Goal: Information Seeking & Learning: Learn about a topic

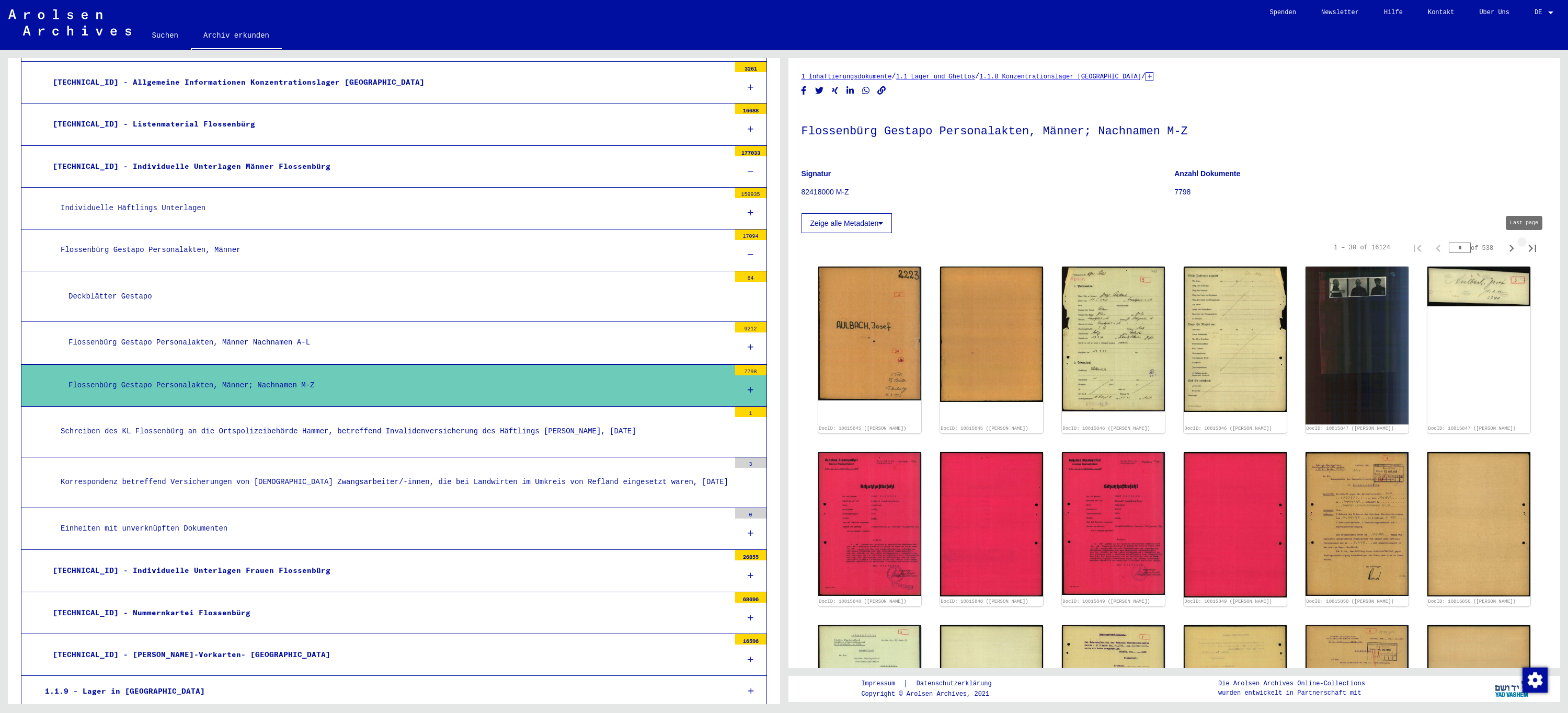
click at [1525, 249] on icon "Last page" at bounding box center [1533, 249] width 15 height 15
type input "***"
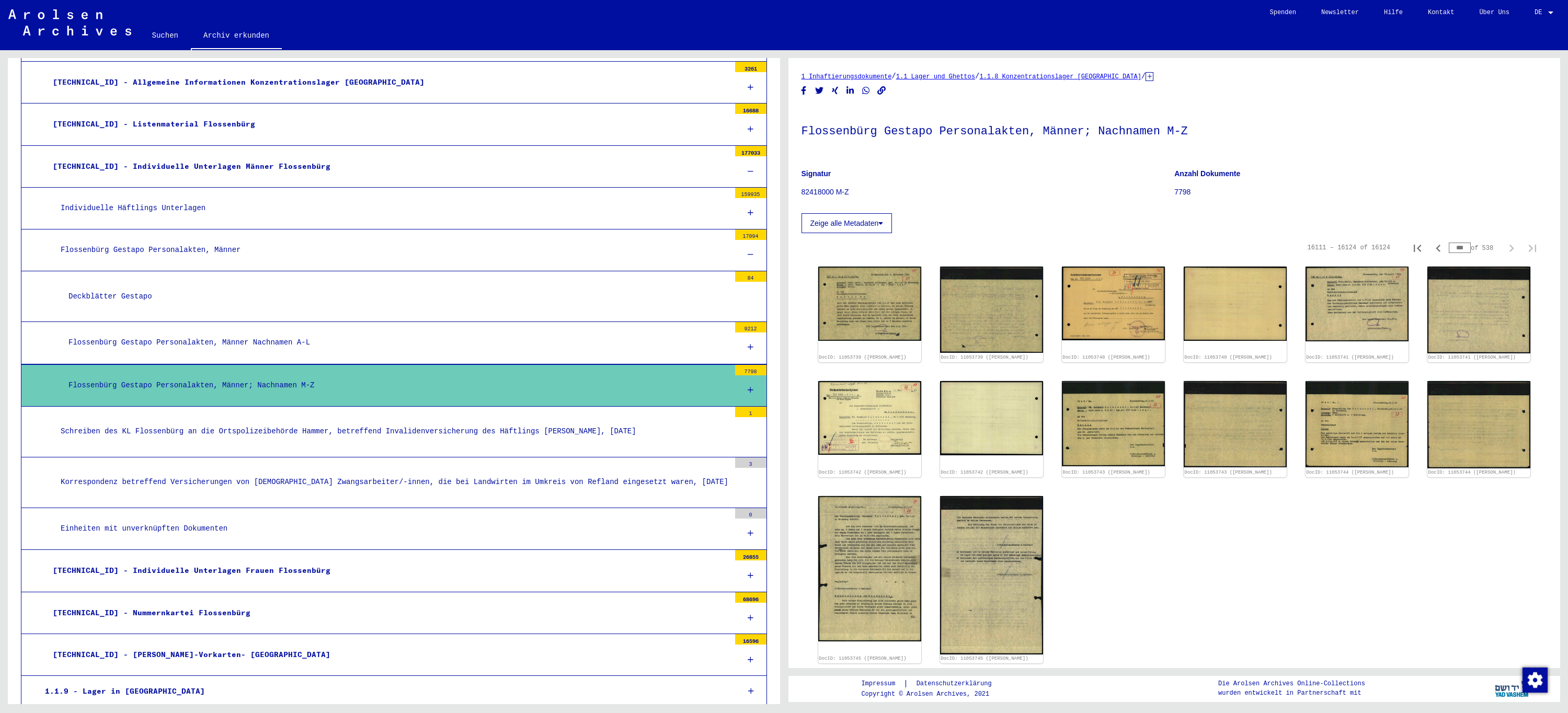
click at [1452, 247] on input "***" at bounding box center [1460, 248] width 22 height 10
type input "***"
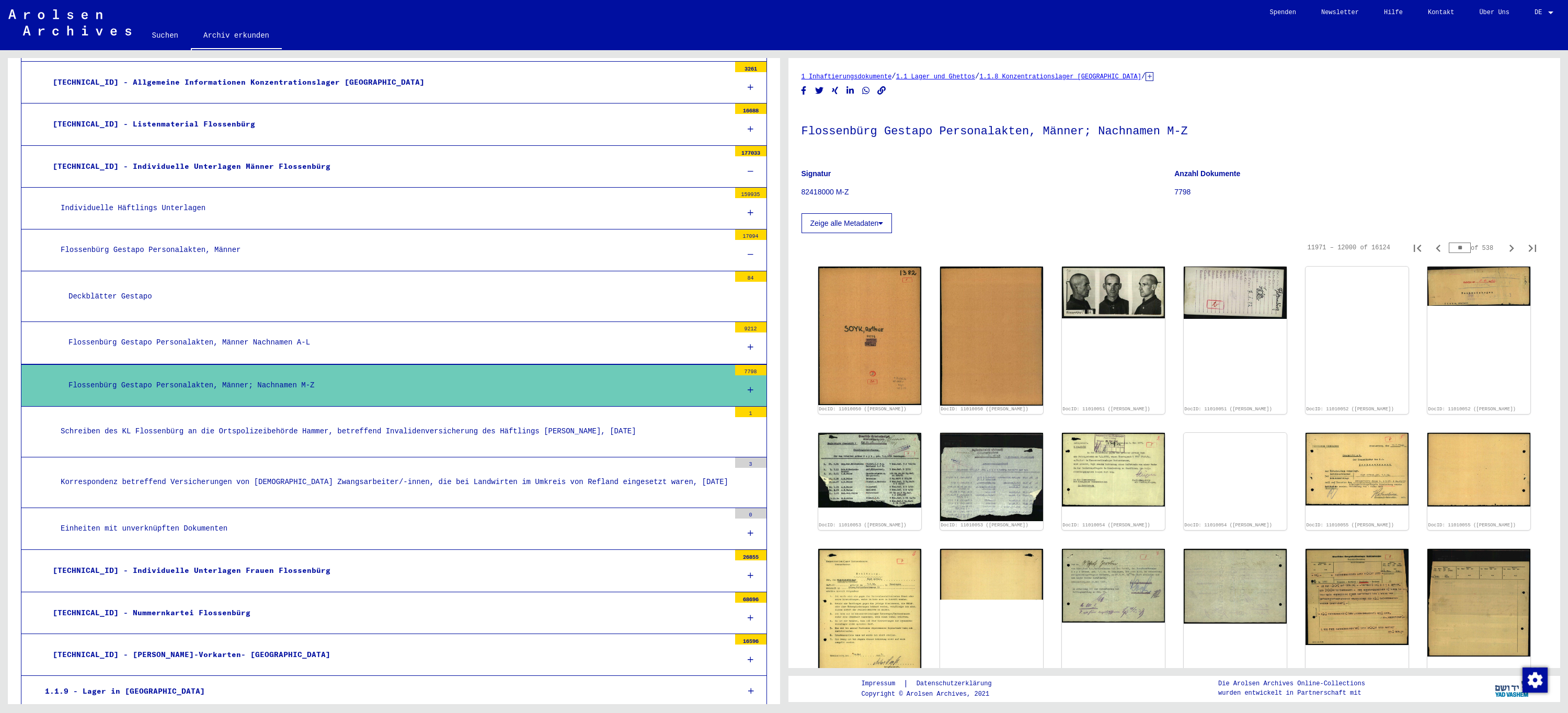
type input "*"
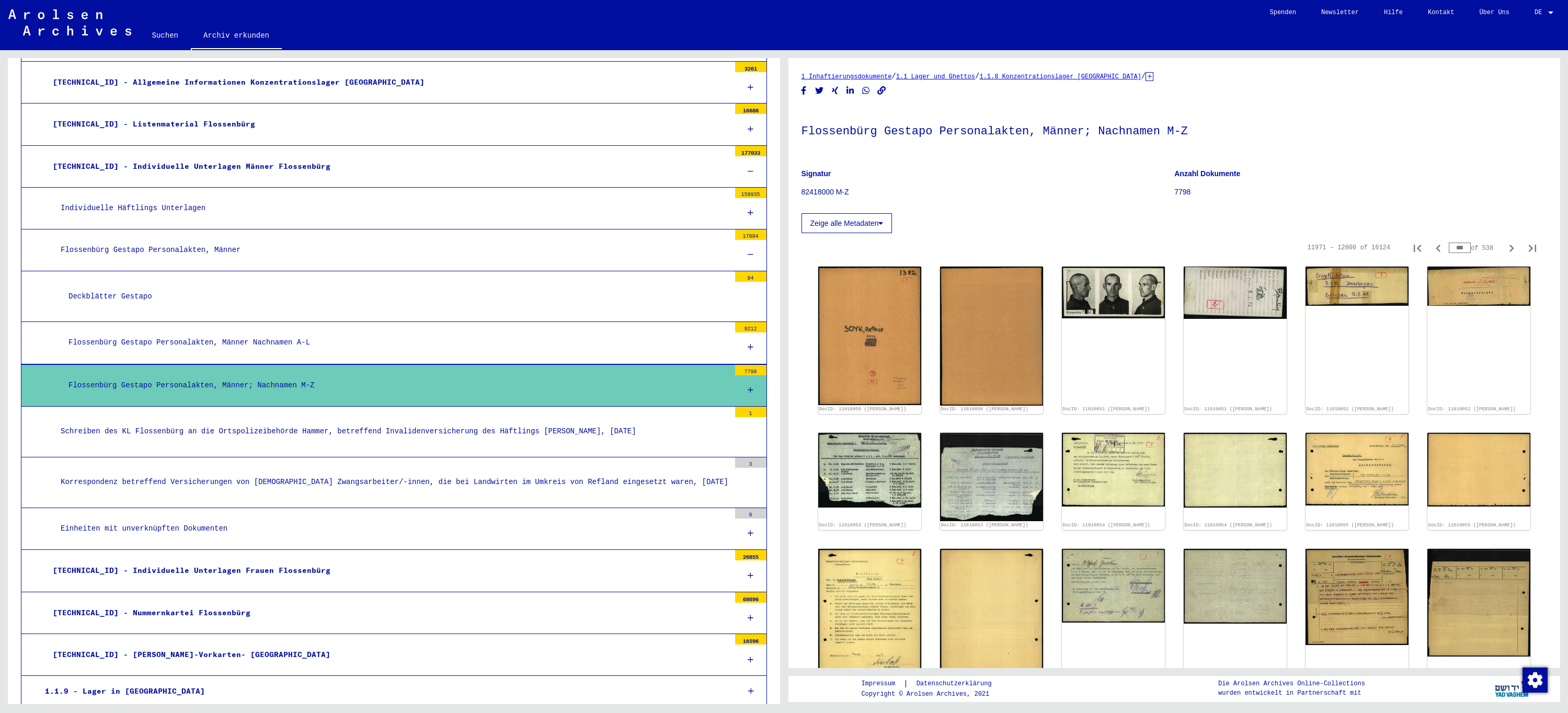
type input "***"
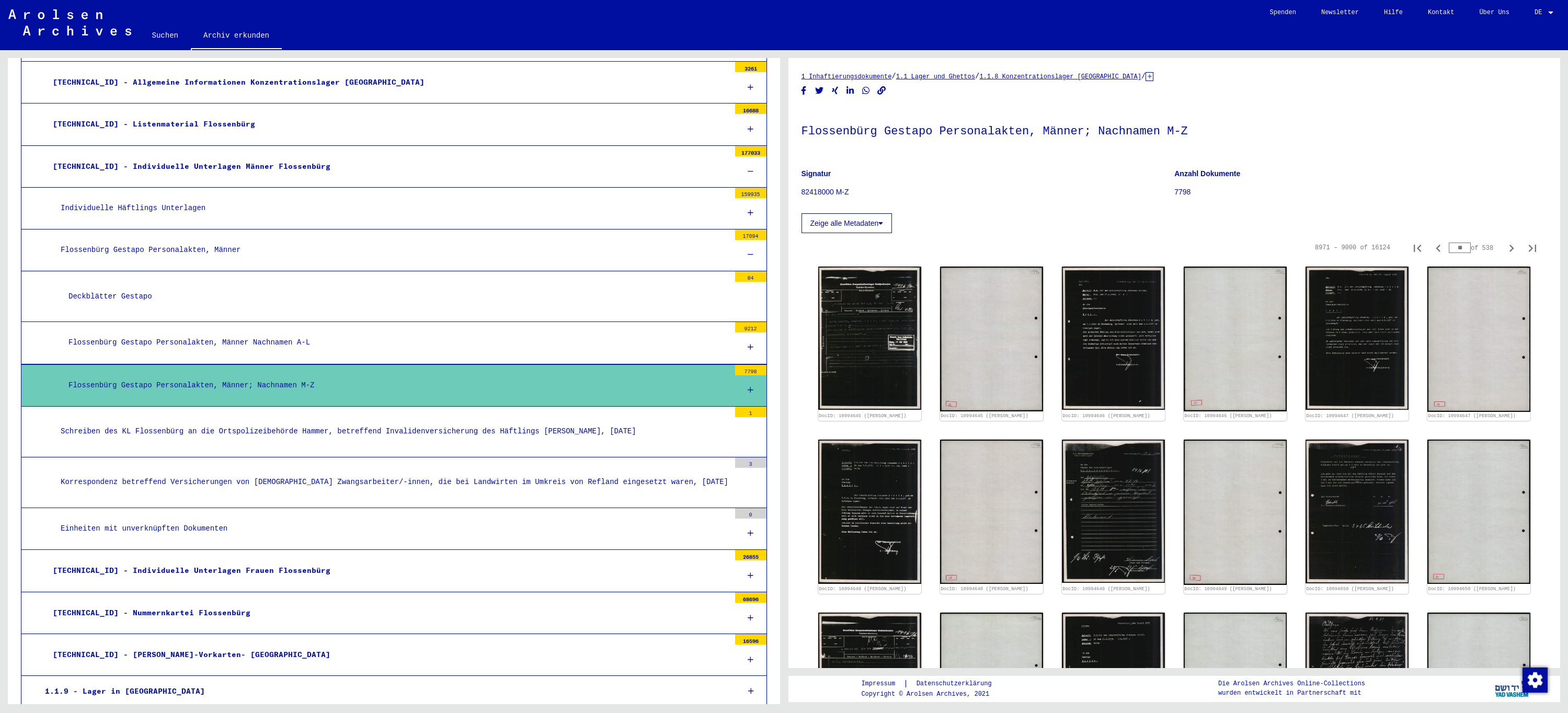
type input "*"
type input "***"
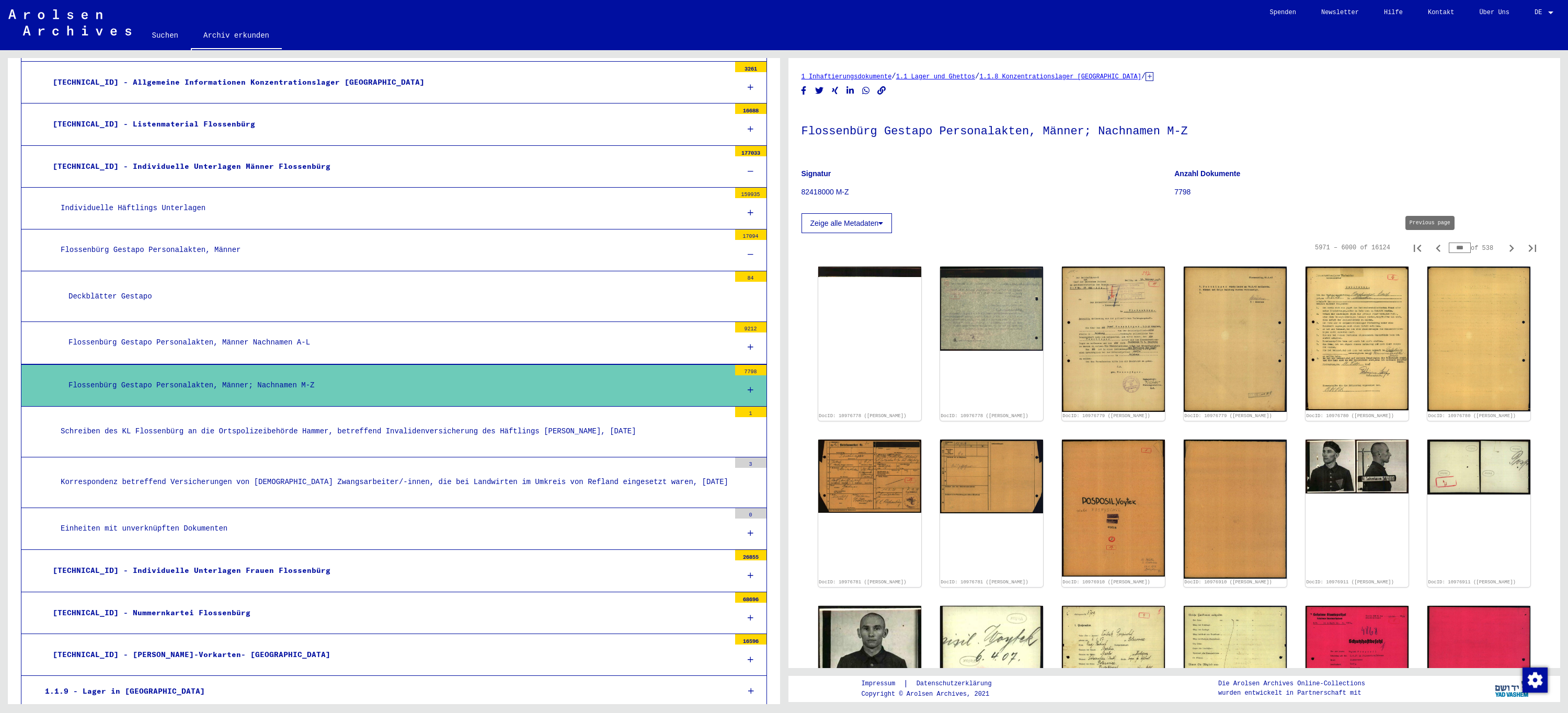
click at [1430, 249] on icon "Previous page" at bounding box center [1438, 249] width 15 height 15
type input "***"
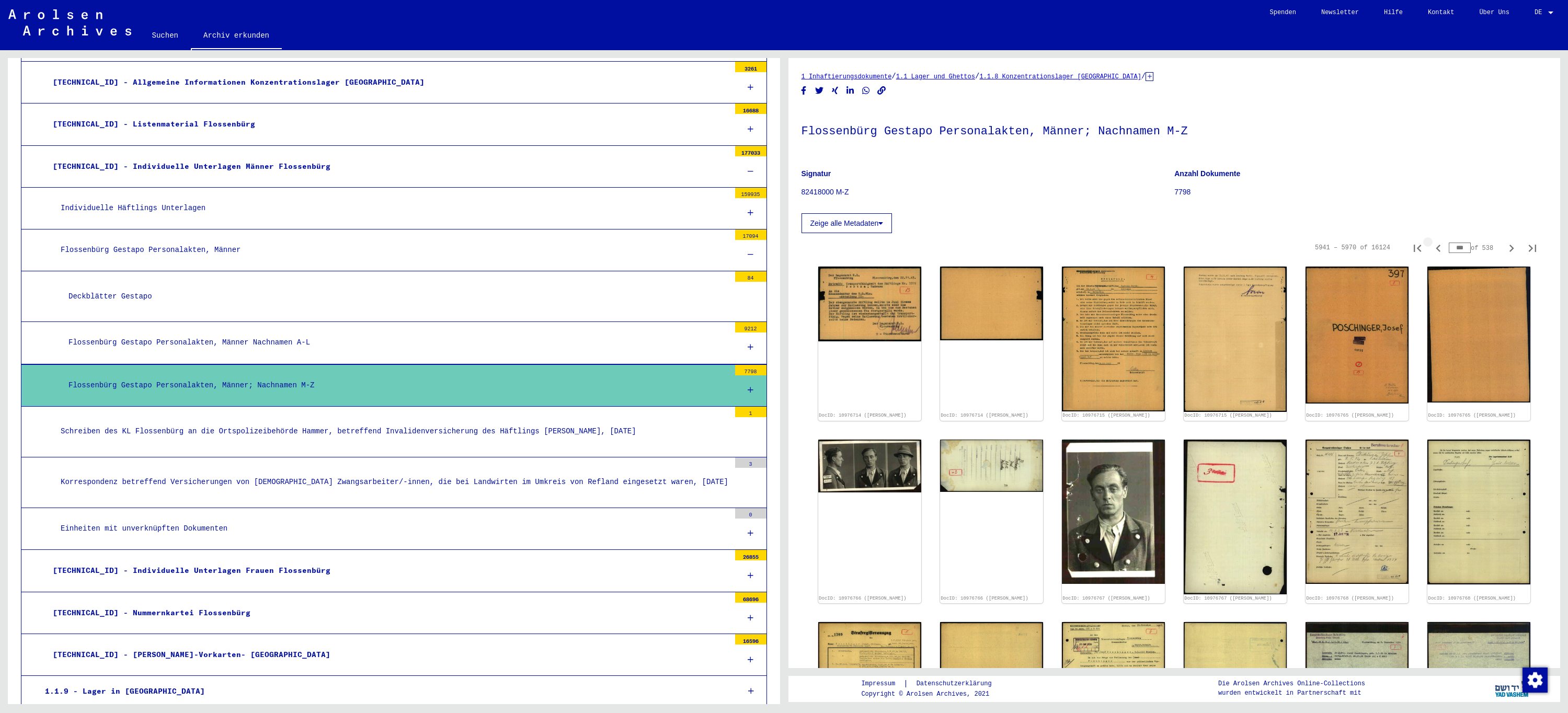
click at [1430, 249] on icon "Previous page" at bounding box center [1438, 249] width 15 height 15
type input "***"
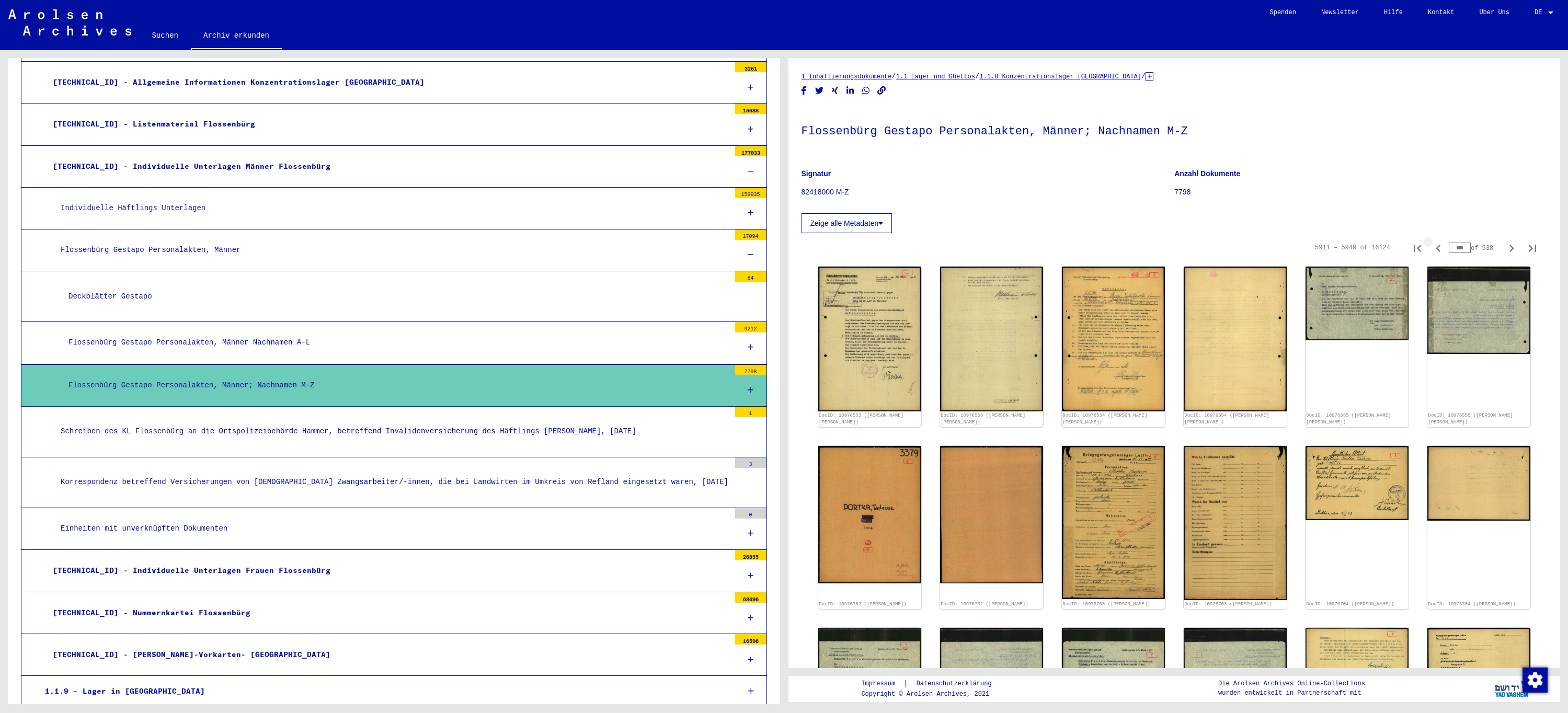
click at [1435, 249] on icon "Previous page" at bounding box center [1437, 249] width 5 height 7
type input "***"
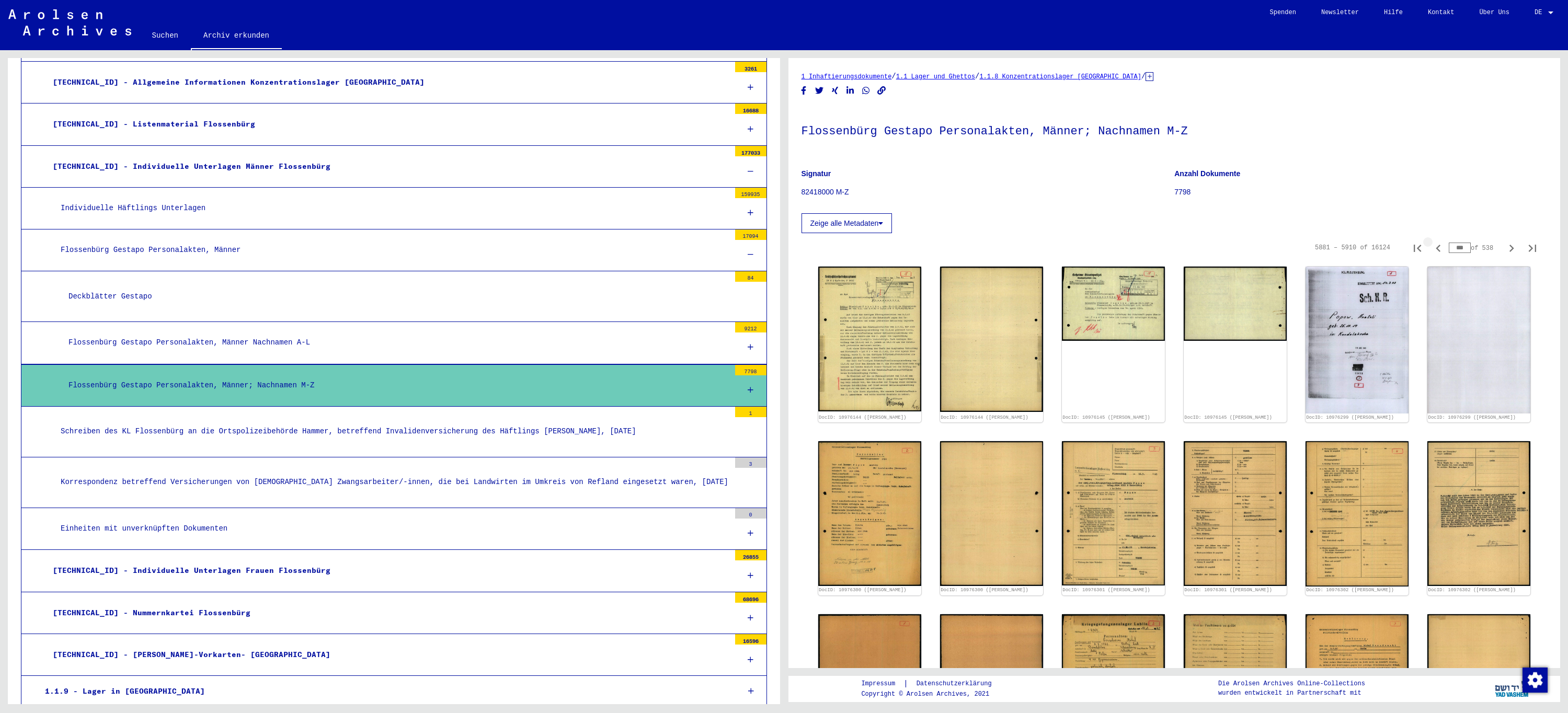
click at [1435, 249] on icon "Previous page" at bounding box center [1437, 249] width 5 height 7
type input "***"
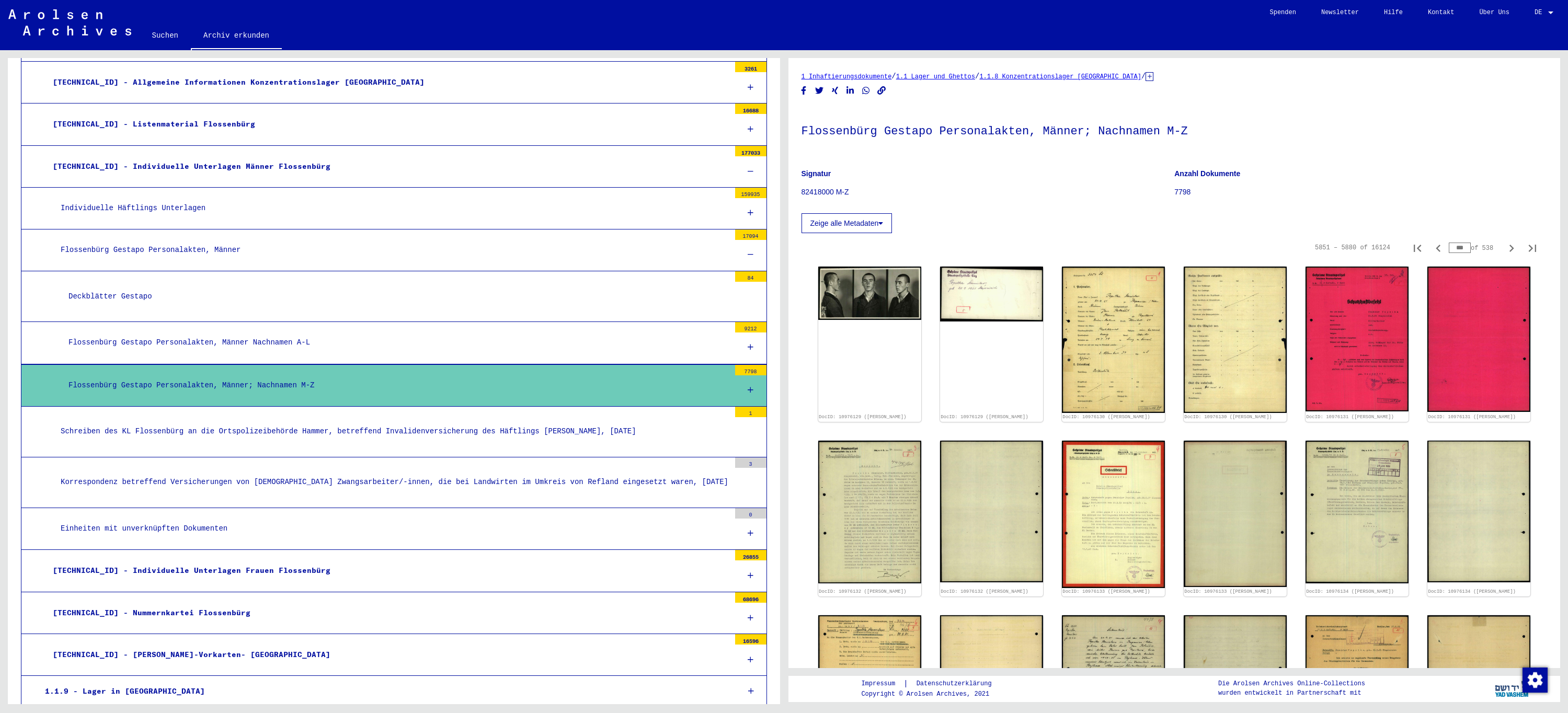
click at [1435, 249] on icon "Previous page" at bounding box center [1437, 249] width 5 height 7
type input "***"
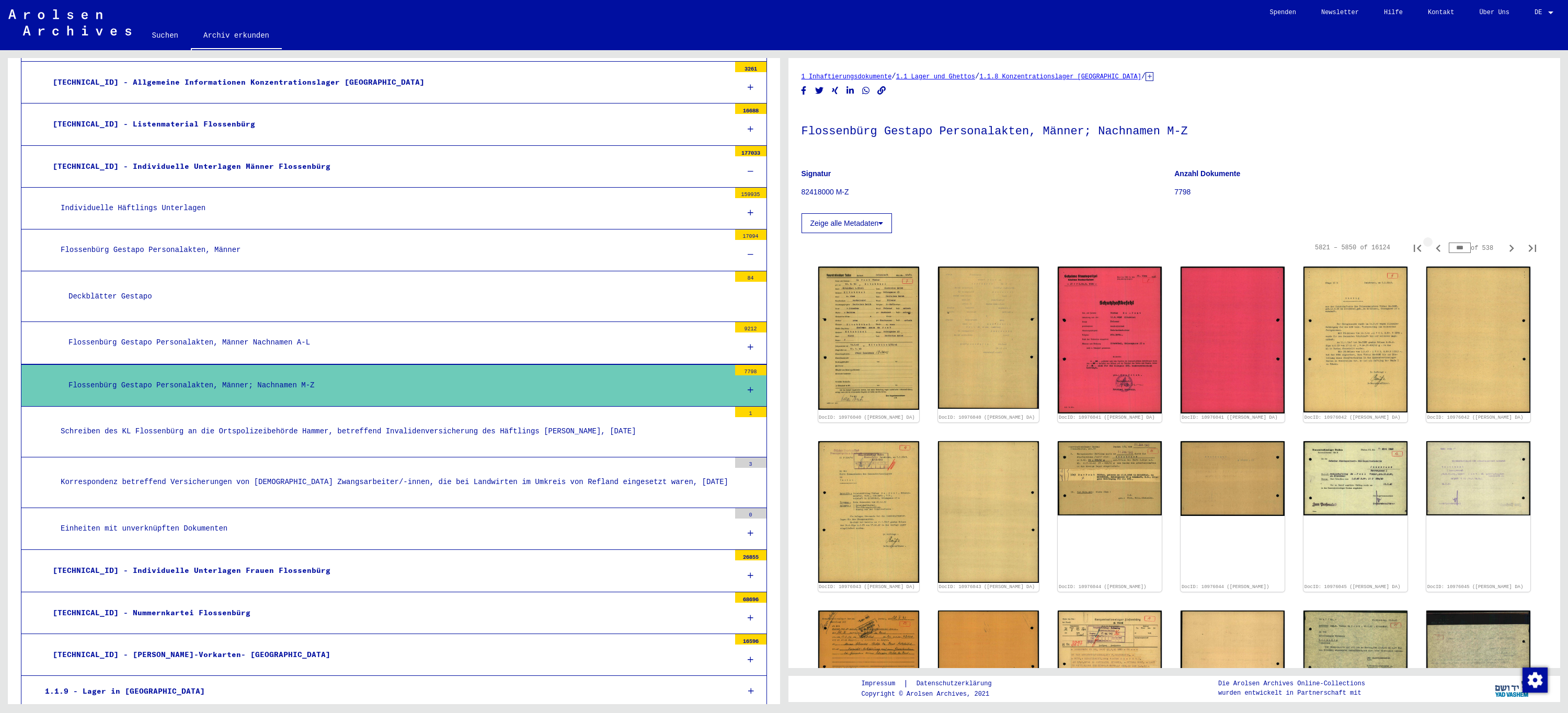
click at [1435, 249] on icon "Previous page" at bounding box center [1437, 249] width 5 height 7
type input "***"
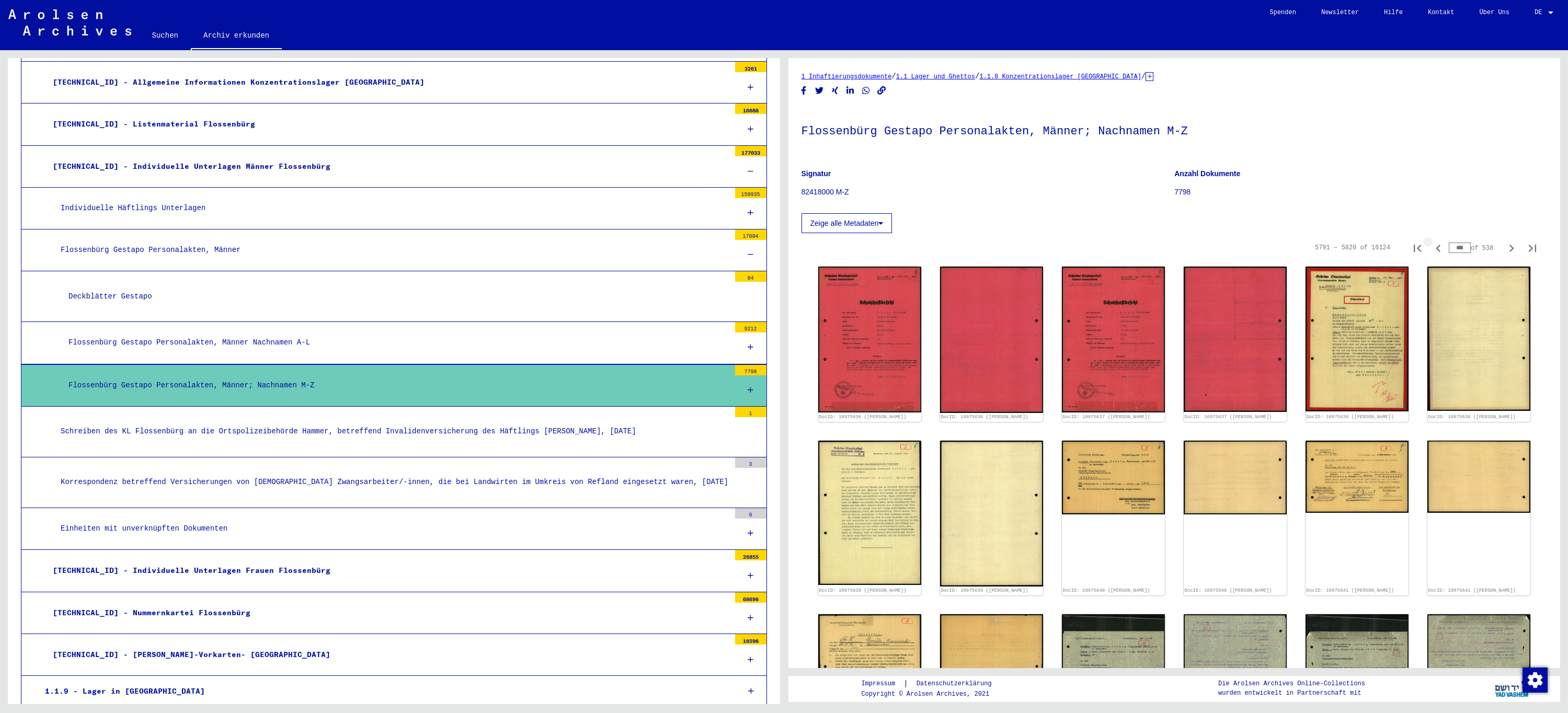
click at [1435, 249] on icon "Previous page" at bounding box center [1437, 249] width 5 height 7
type input "***"
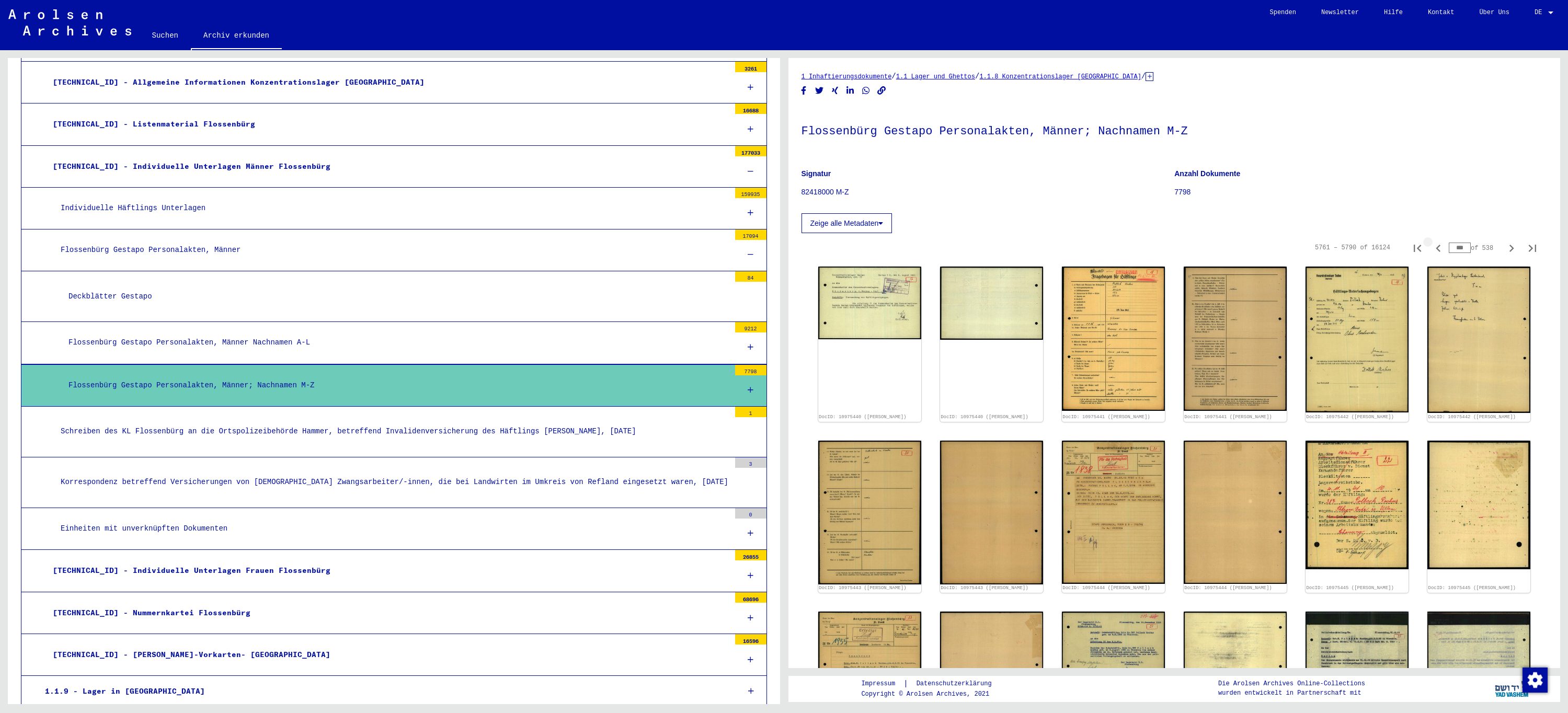
click at [1435, 249] on icon "Previous page" at bounding box center [1437, 249] width 5 height 7
type input "***"
click at [1435, 249] on icon "Previous page" at bounding box center [1437, 249] width 5 height 7
type input "***"
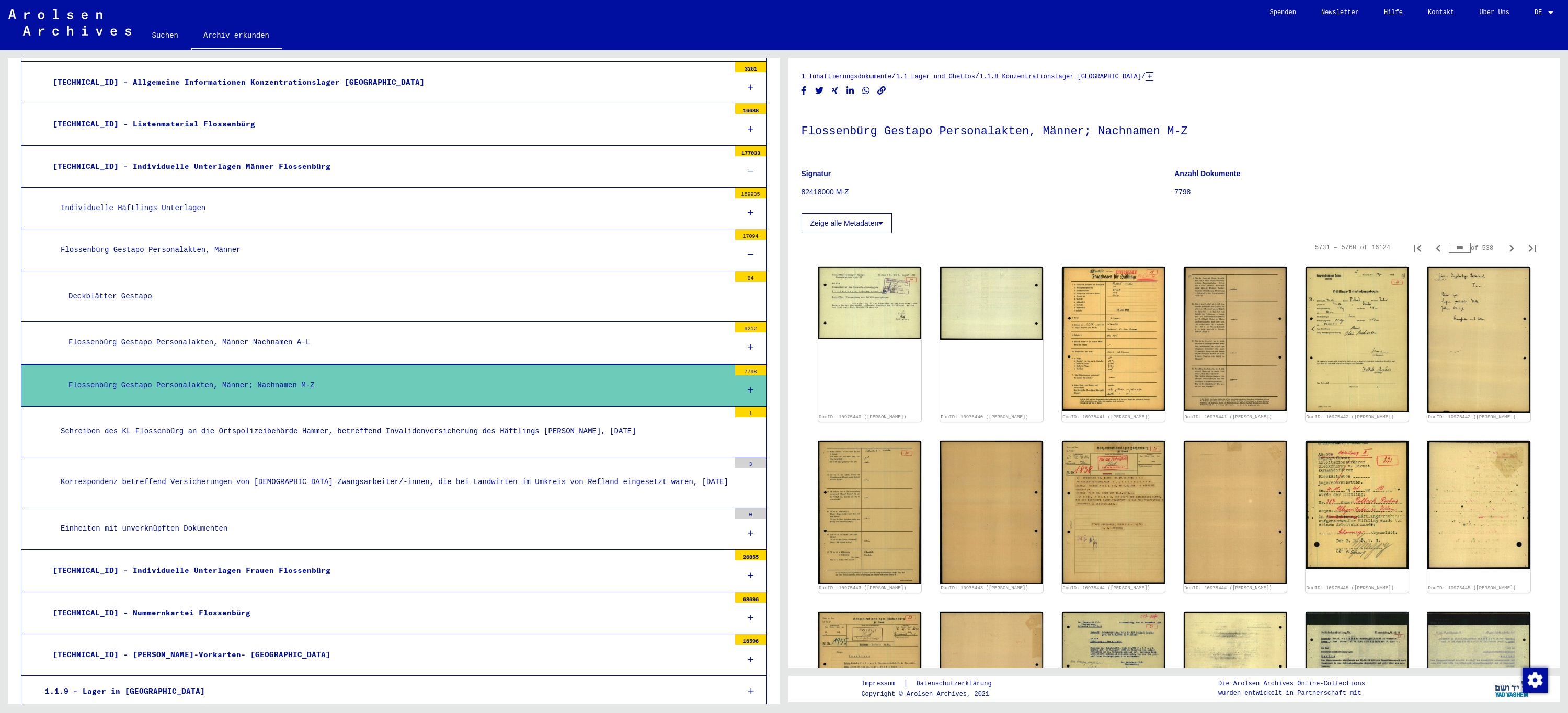
type input "***"
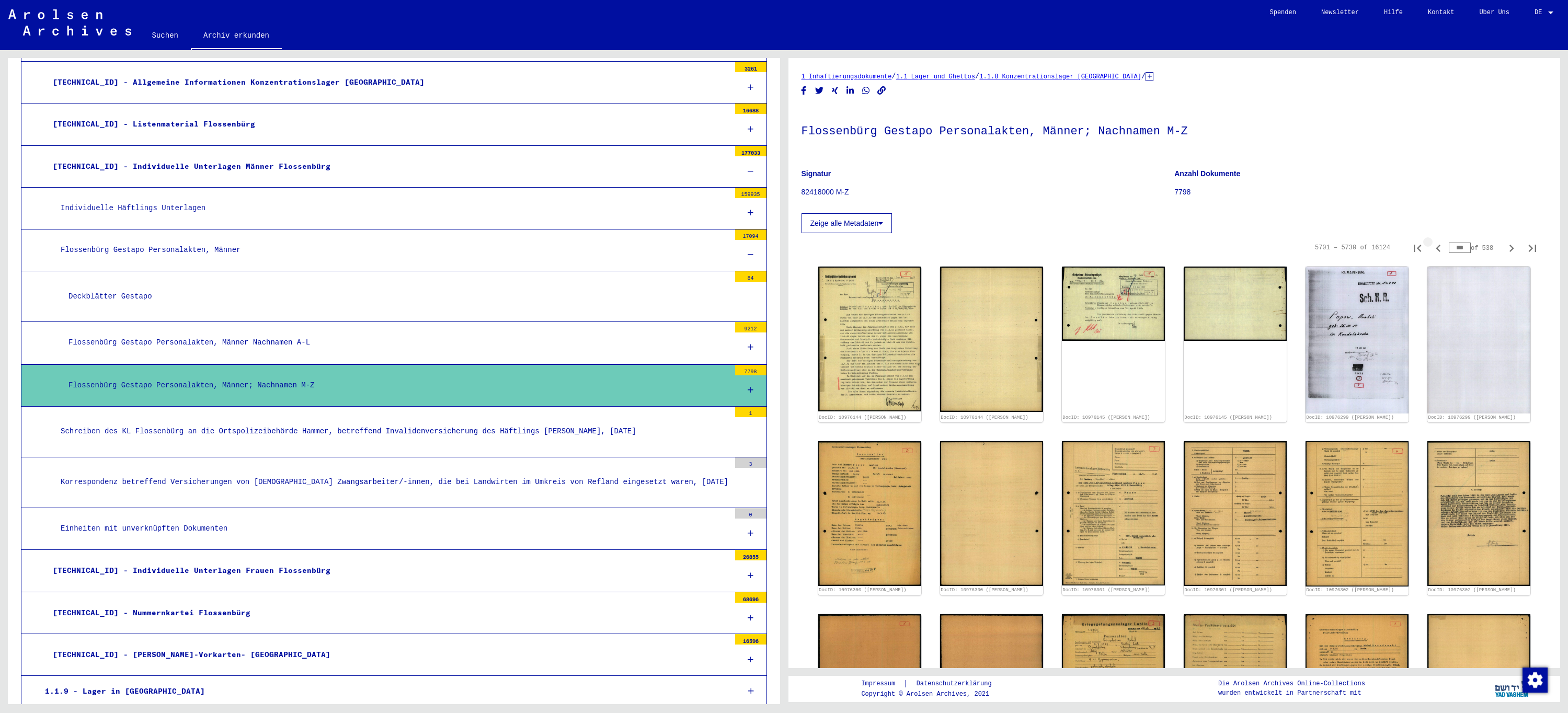
click at [1435, 249] on icon "Previous page" at bounding box center [1437, 249] width 5 height 7
type input "***"
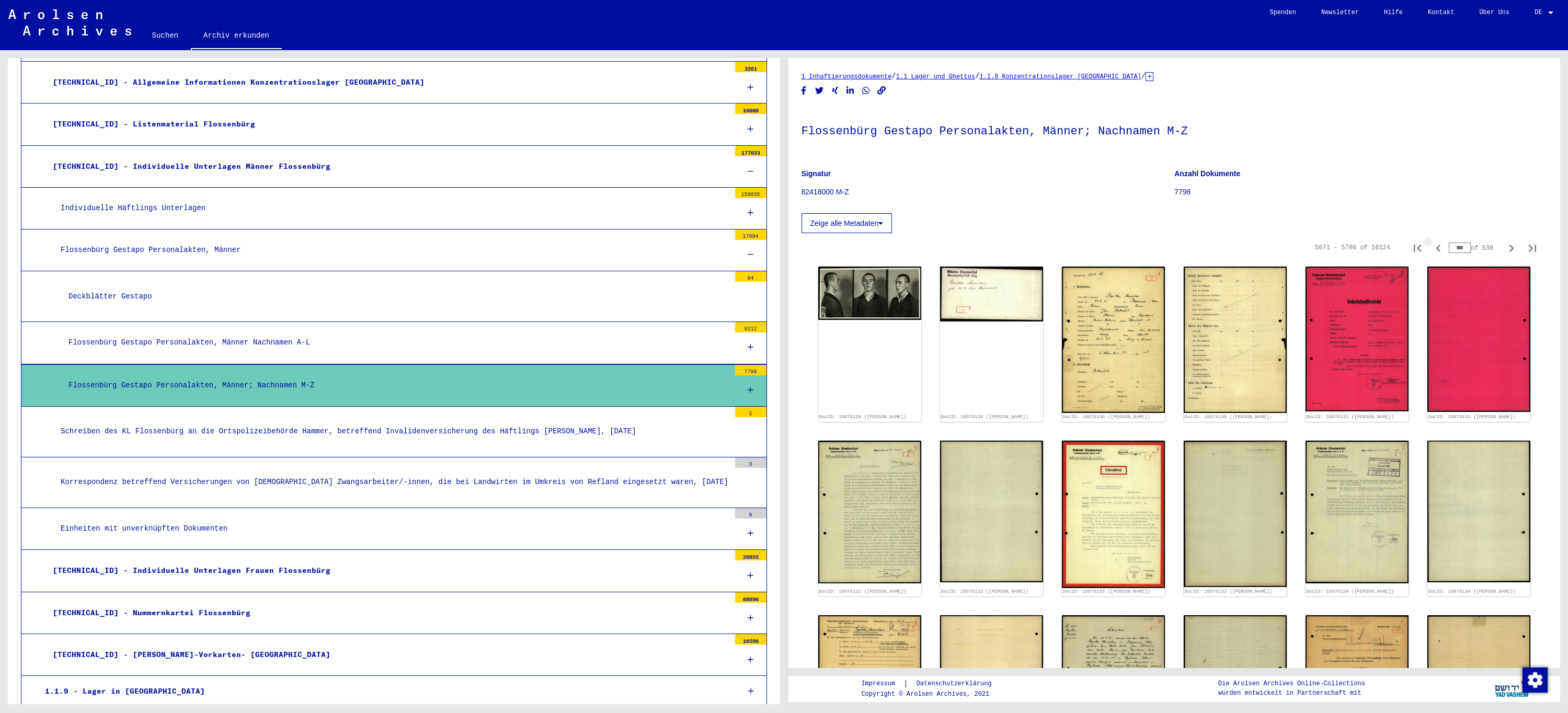
click at [1435, 249] on icon "Previous page" at bounding box center [1437, 249] width 5 height 7
type input "***"
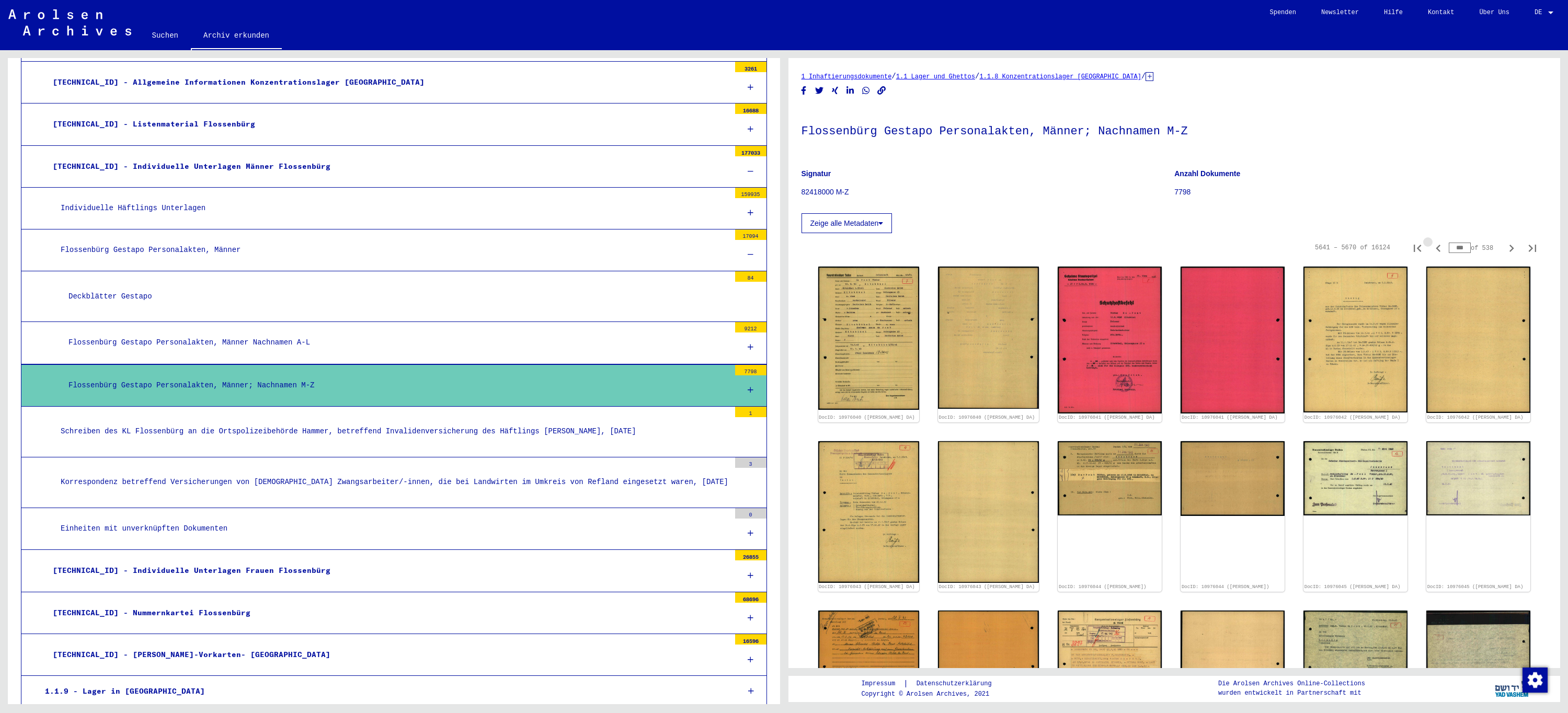
click at [1435, 249] on icon "Previous page" at bounding box center [1437, 249] width 5 height 7
type input "***"
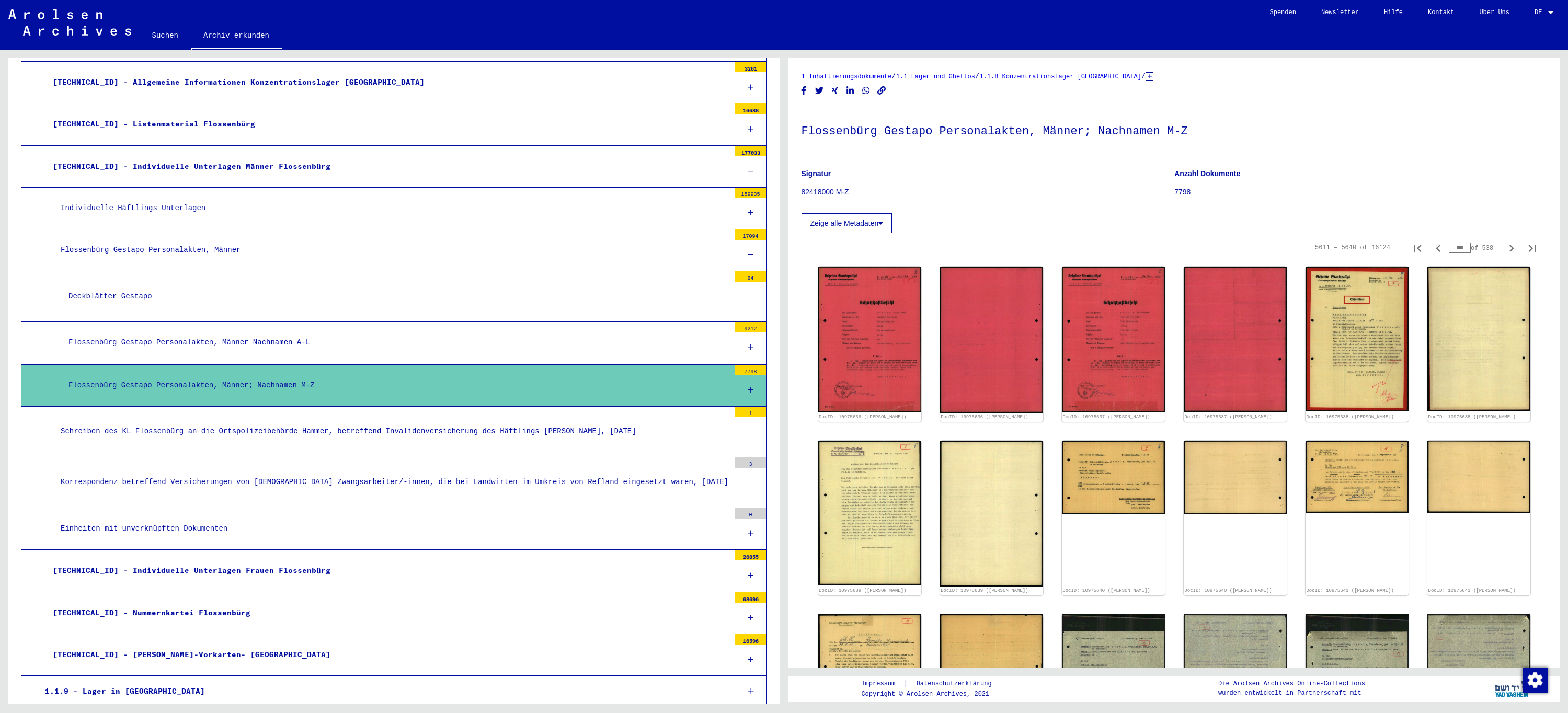
click at [1435, 249] on icon "Previous page" at bounding box center [1437, 249] width 5 height 7
type input "***"
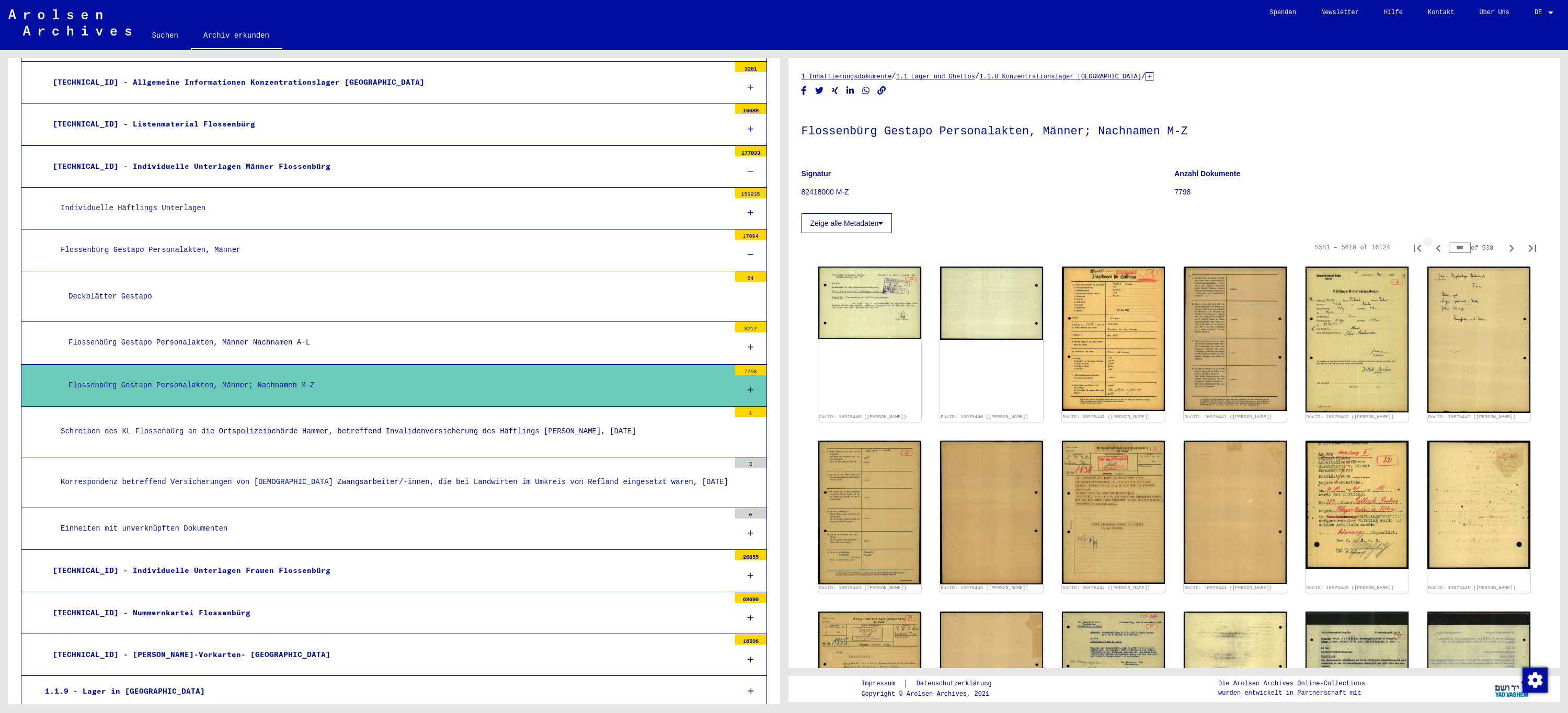
click at [1435, 249] on icon "Previous page" at bounding box center [1437, 249] width 5 height 7
type input "***"
click at [1435, 249] on icon "Previous page" at bounding box center [1437, 249] width 5 height 7
type input "***"
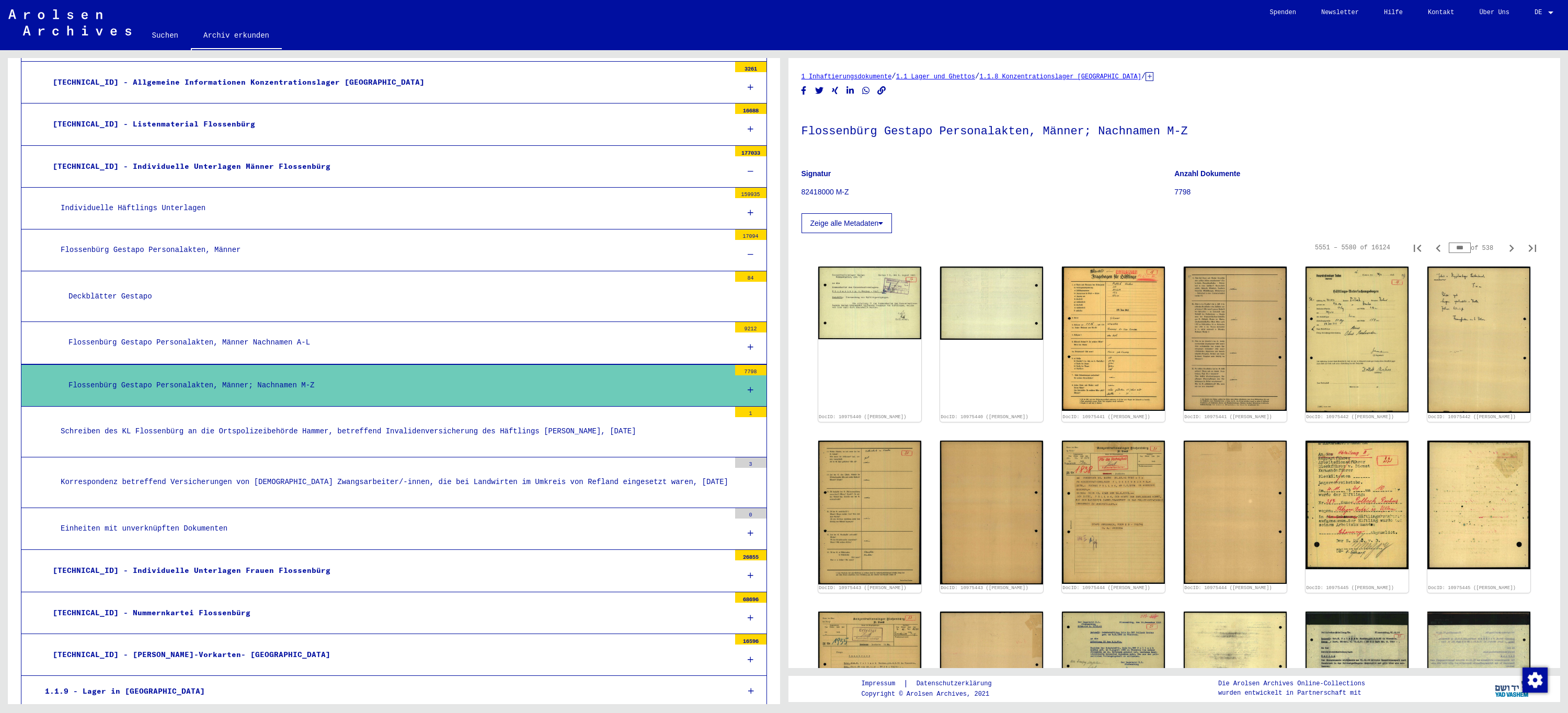
type input "***"
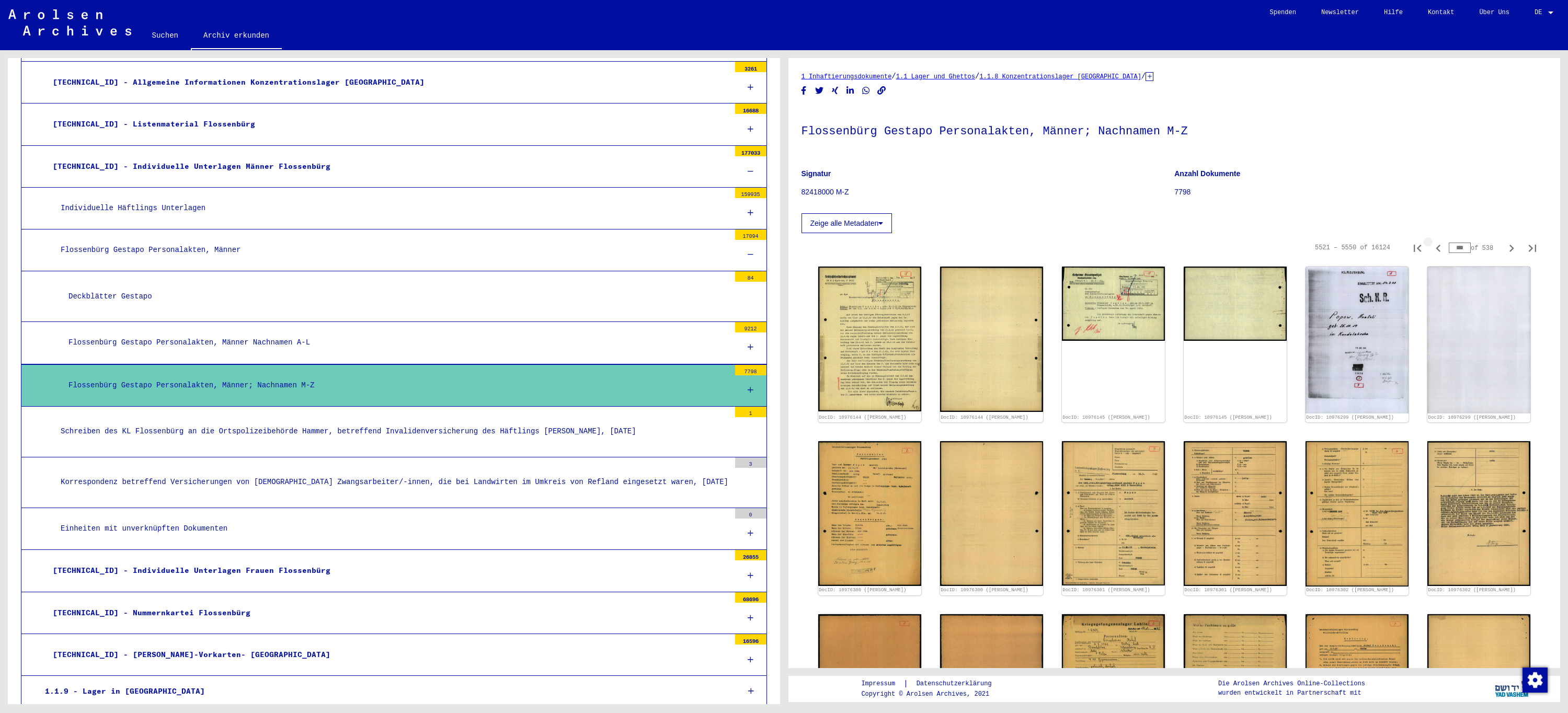
click at [1430, 249] on icon "Previous page" at bounding box center [1438, 249] width 15 height 15
type input "***"
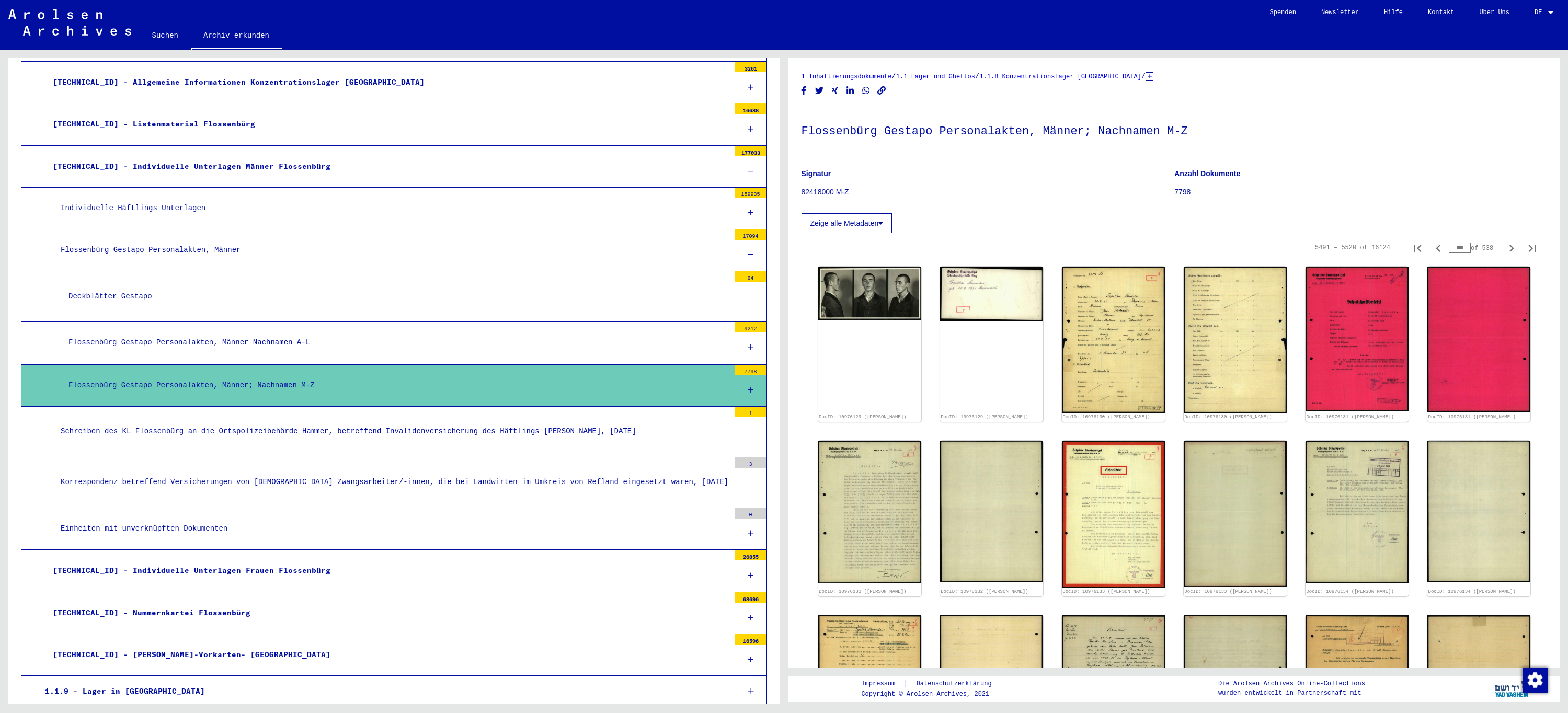
click at [1430, 249] on icon "Previous page" at bounding box center [1438, 249] width 15 height 15
type input "***"
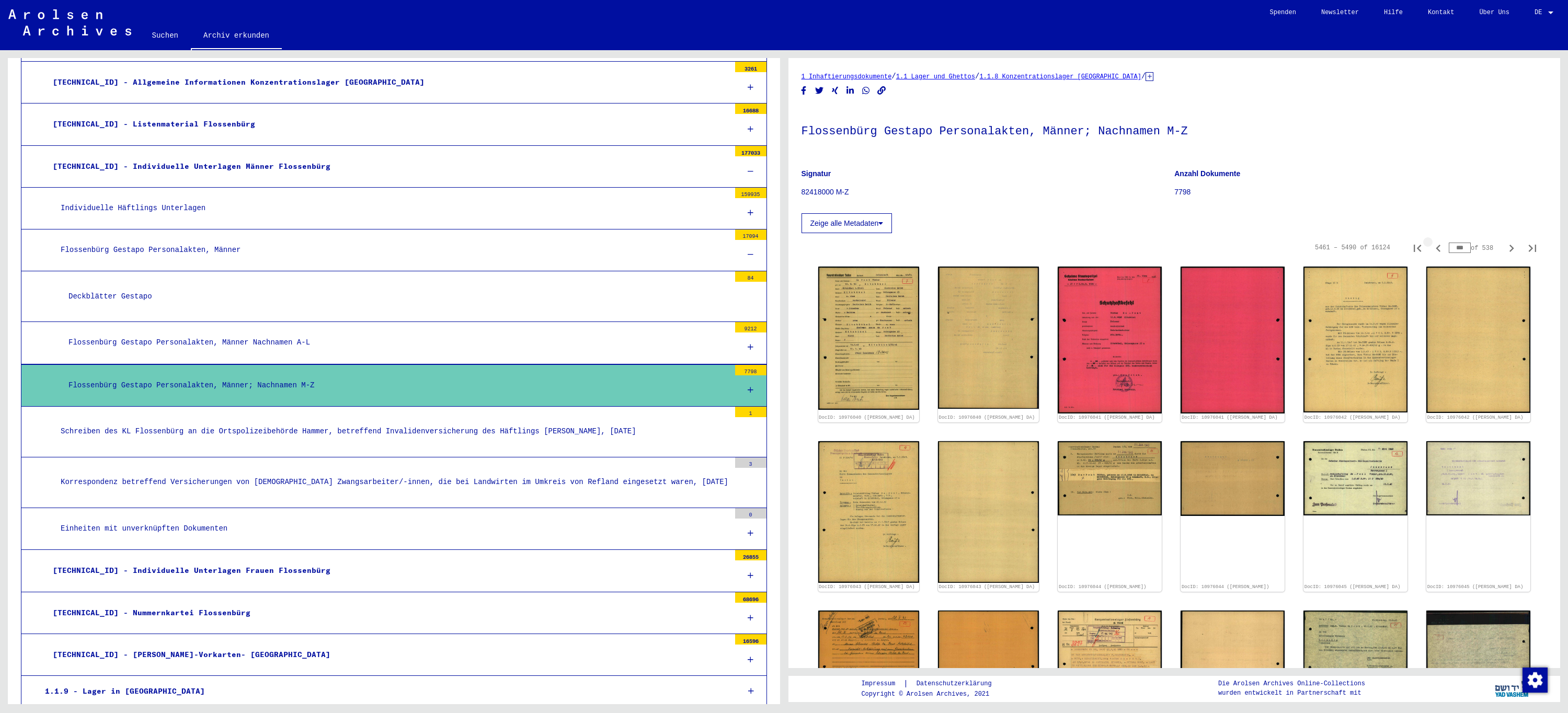
click at [1430, 249] on icon "Previous page" at bounding box center [1438, 249] width 15 height 15
type input "***"
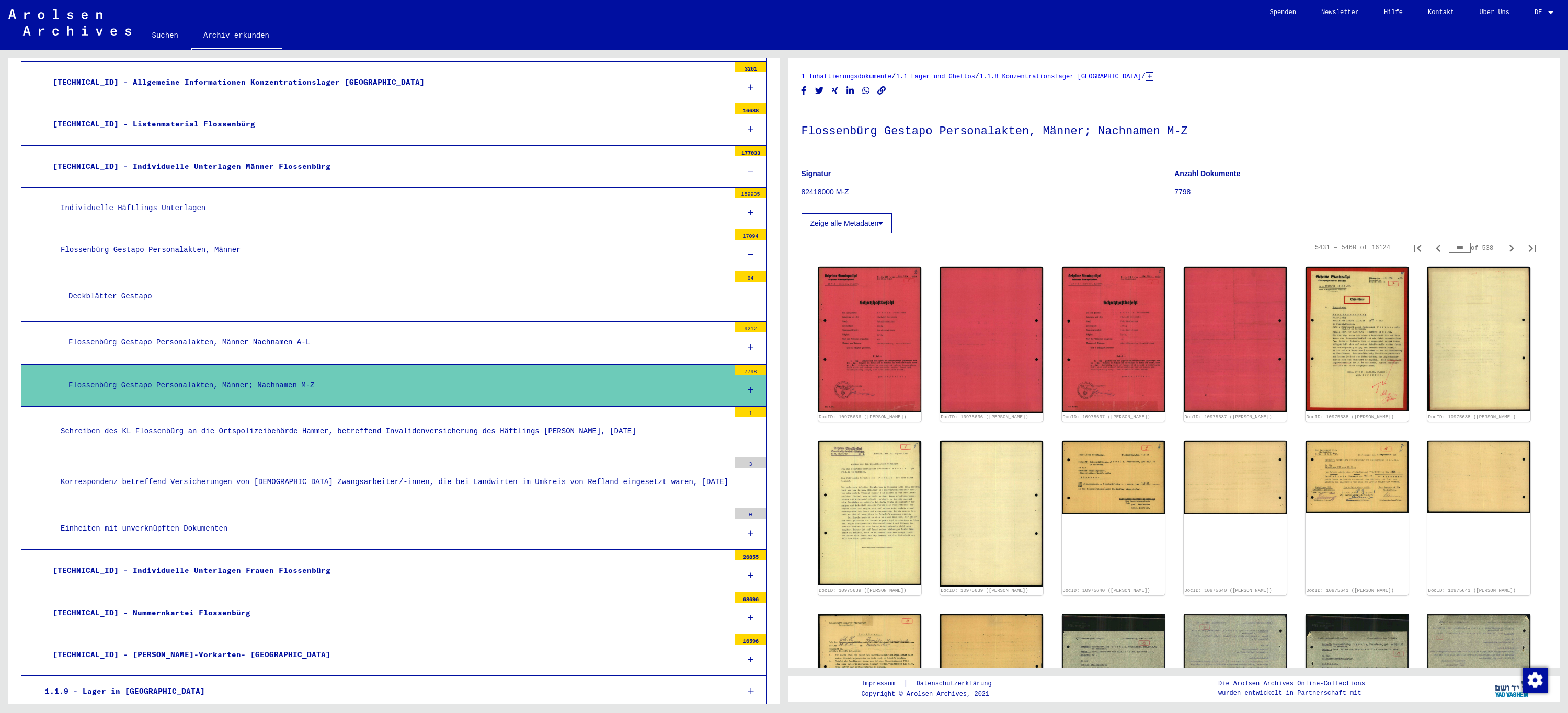
click at [1430, 249] on icon "Previous page" at bounding box center [1438, 249] width 15 height 15
type input "***"
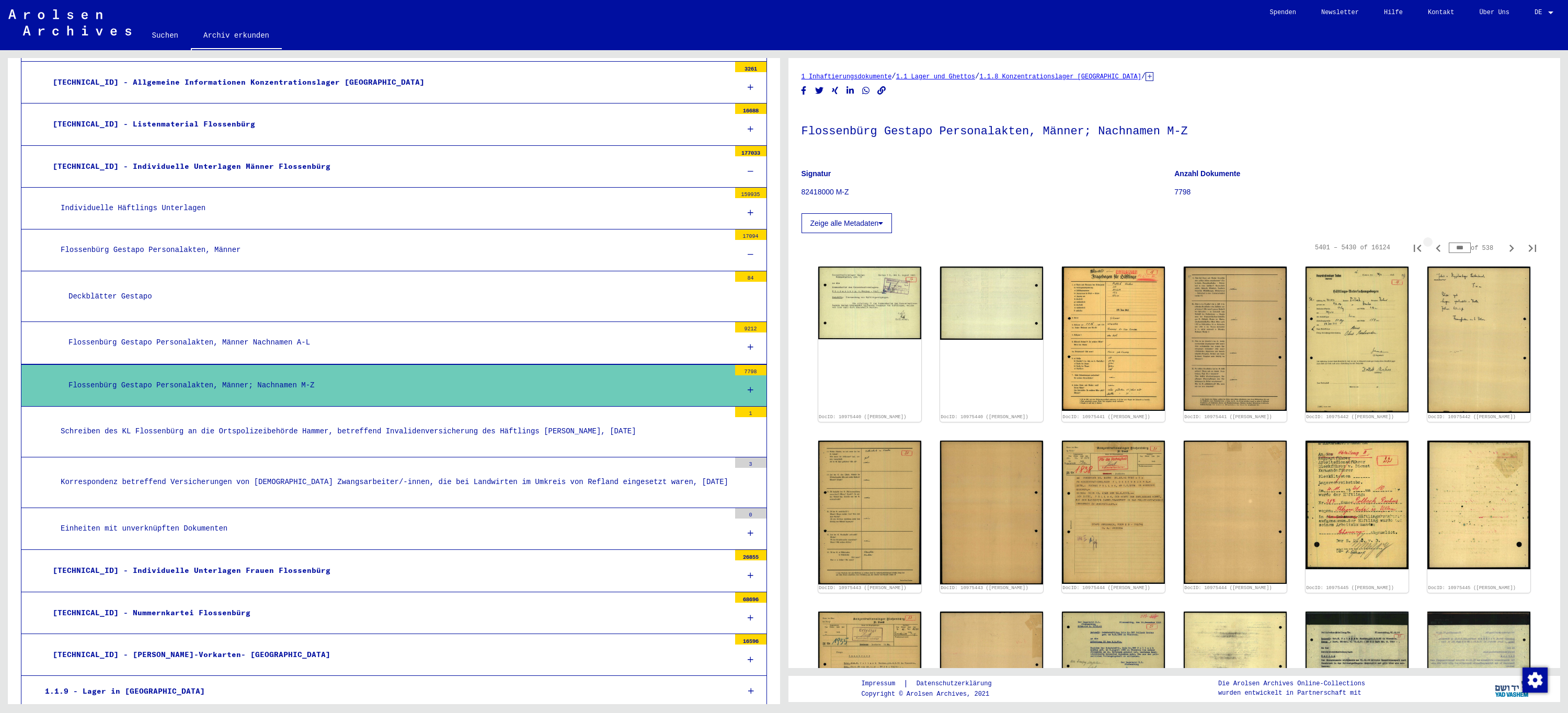
click at [1430, 249] on icon "Previous page" at bounding box center [1438, 249] width 15 height 15
type input "***"
click at [1430, 249] on icon "Previous page" at bounding box center [1438, 249] width 15 height 15
type input "***"
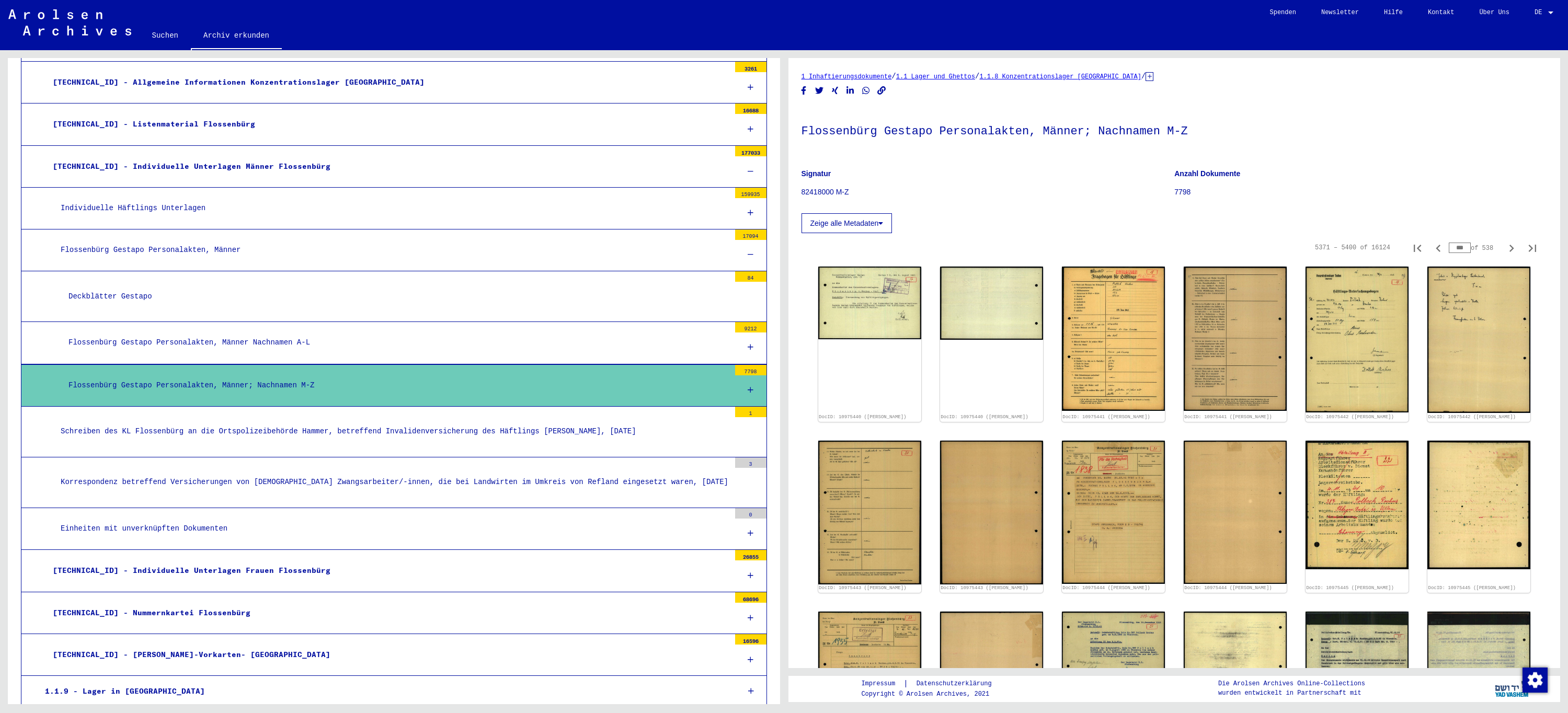
type input "***"
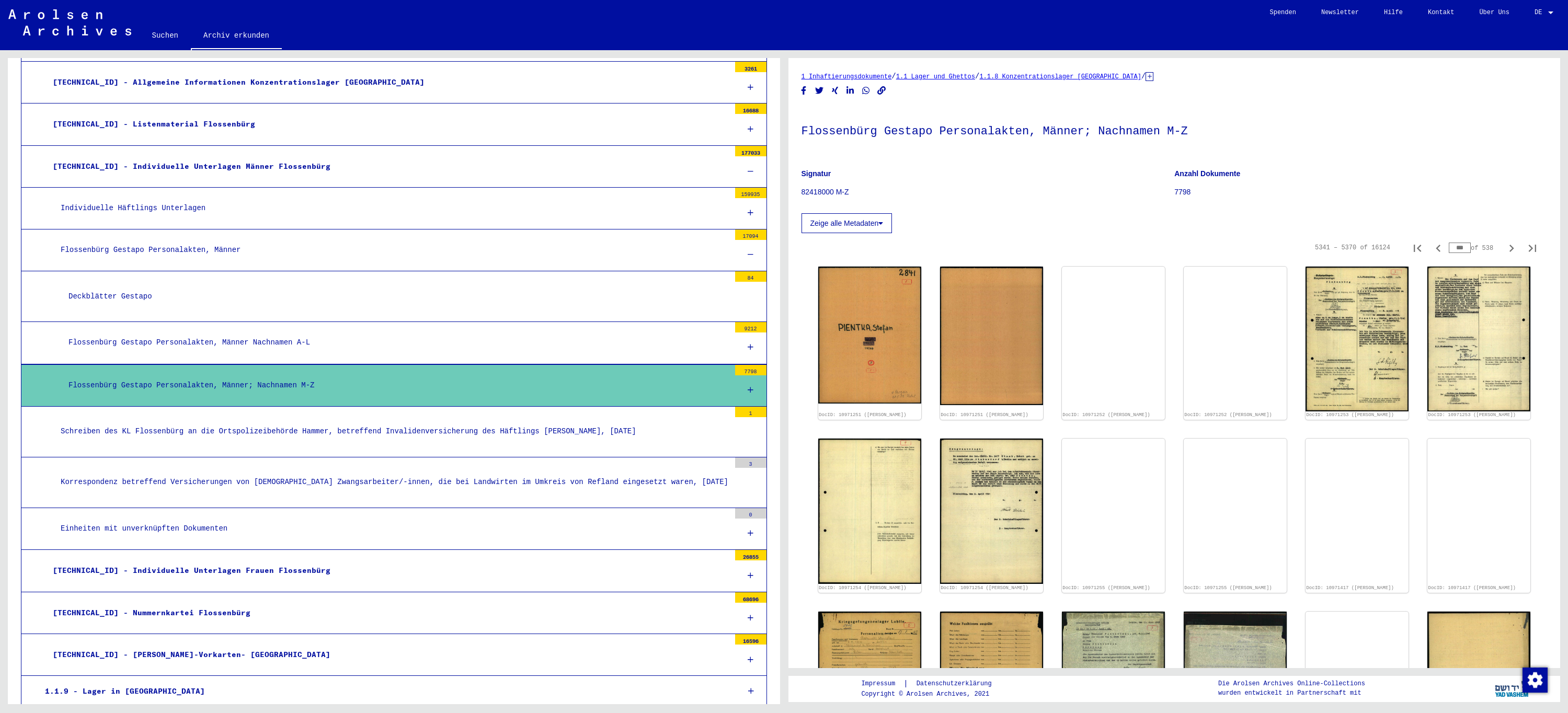
click at [1430, 249] on icon "Previous page" at bounding box center [1438, 249] width 15 height 15
type input "***"
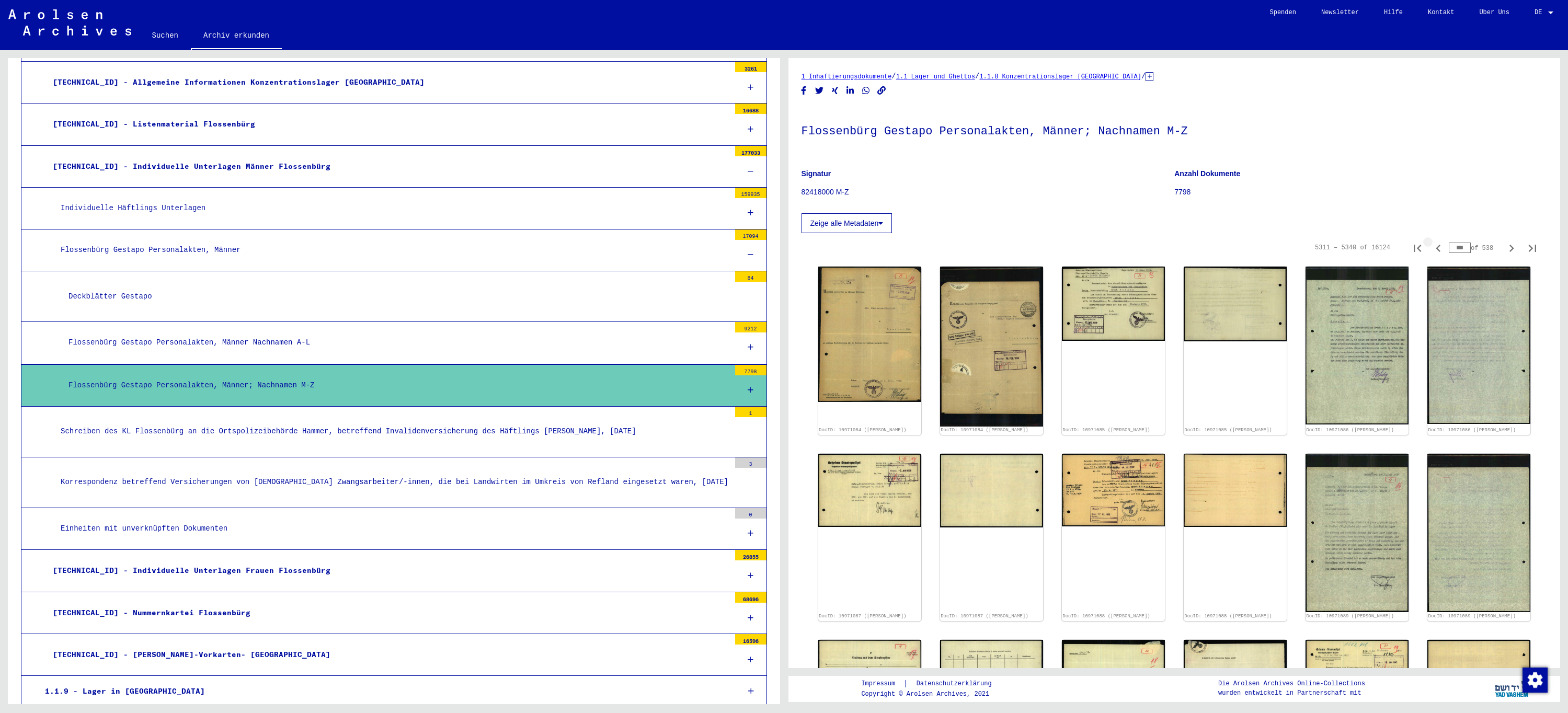
click at [1430, 249] on icon "Previous page" at bounding box center [1438, 249] width 15 height 15
type input "***"
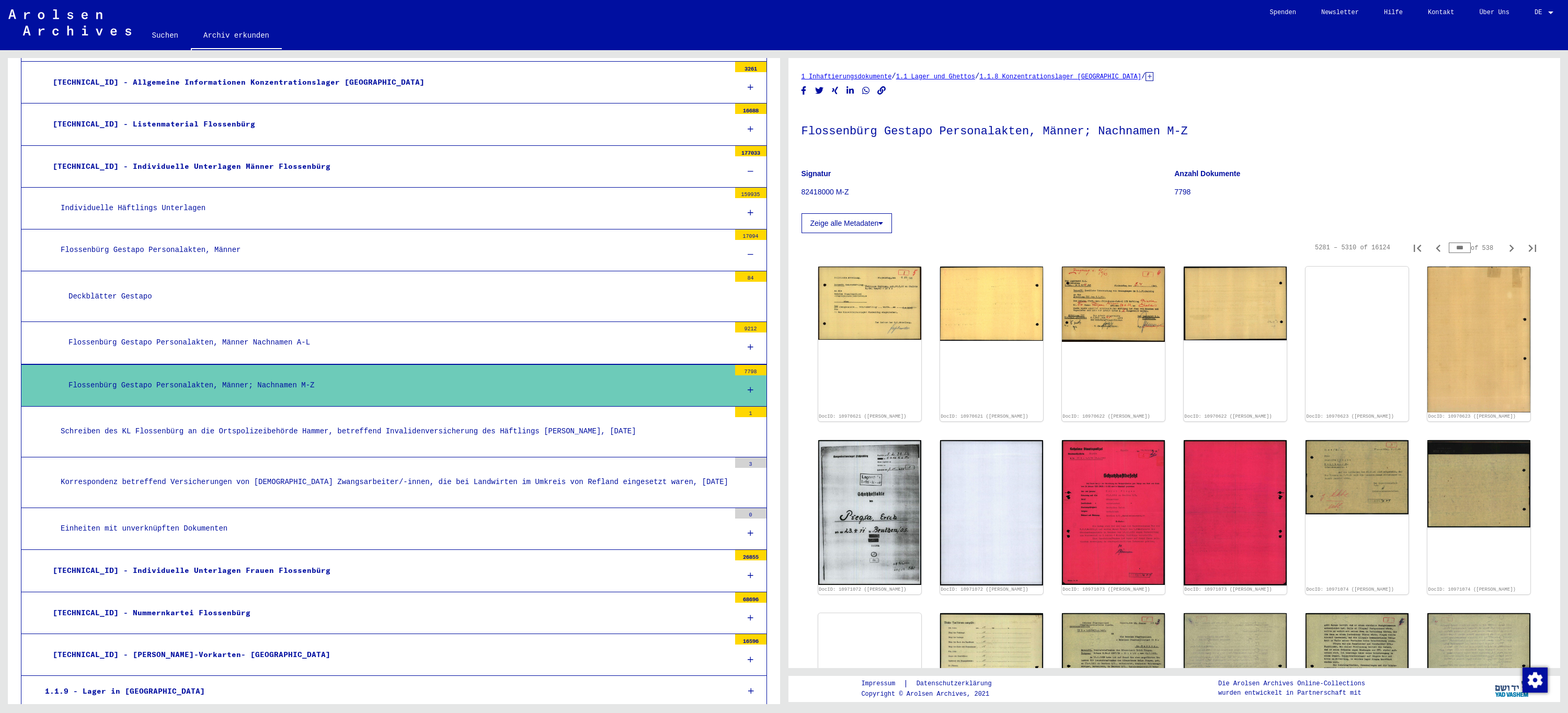
click at [735, 170] on div at bounding box center [751, 171] width 32 height 31
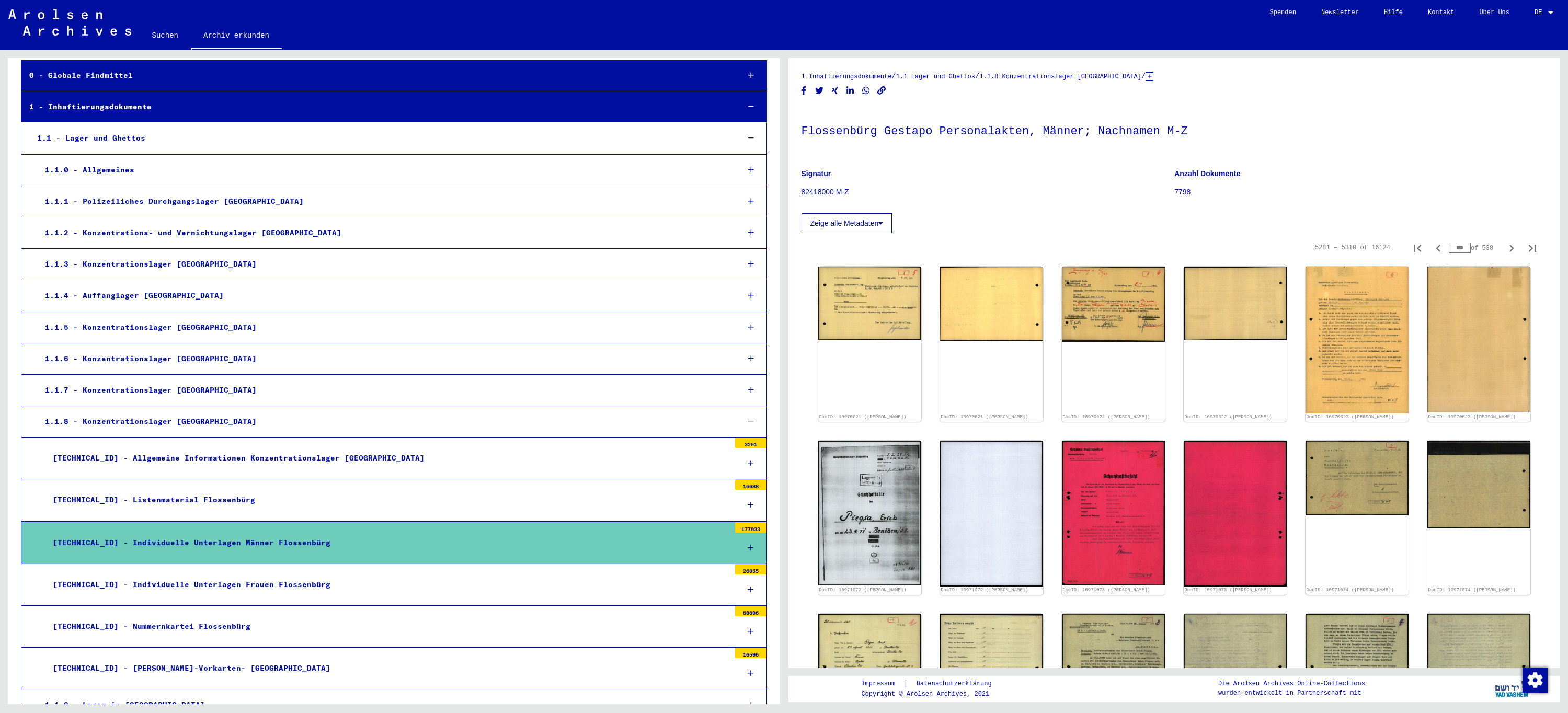
scroll to position [52, 0]
click at [748, 293] on icon at bounding box center [751, 296] width 6 height 7
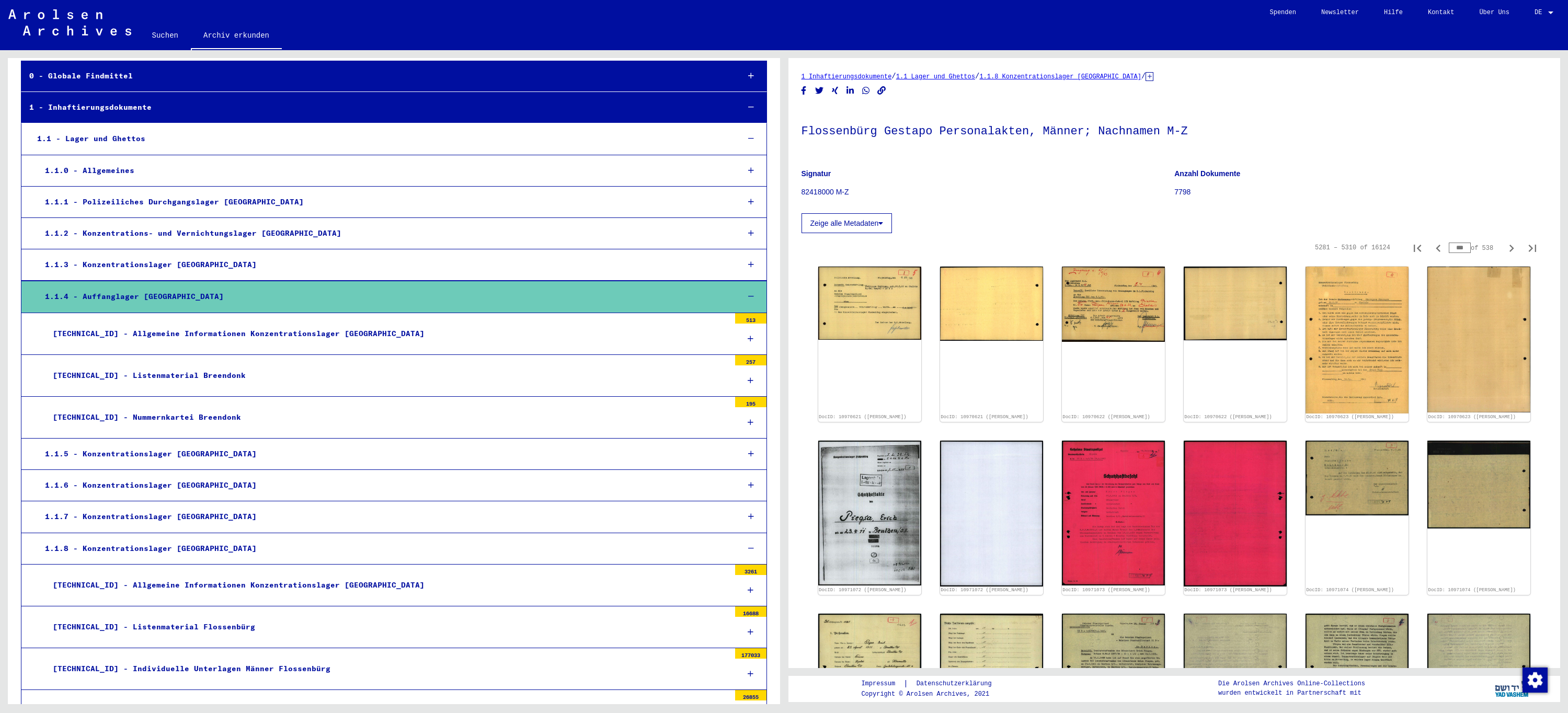
click at [747, 422] on icon at bounding box center [750, 423] width 6 height 7
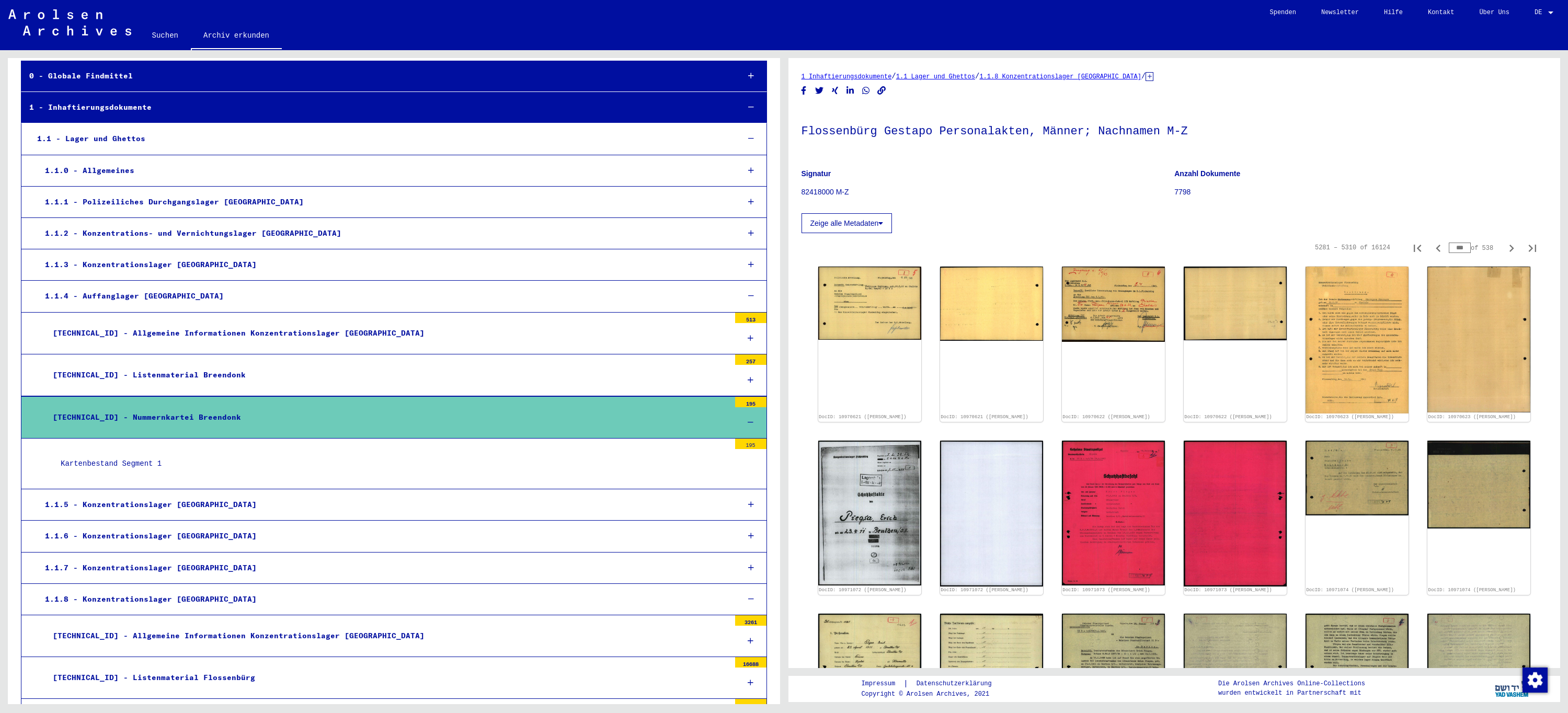
click at [147, 464] on div "Kartenbestand Segment 1" at bounding box center [391, 464] width 677 height 20
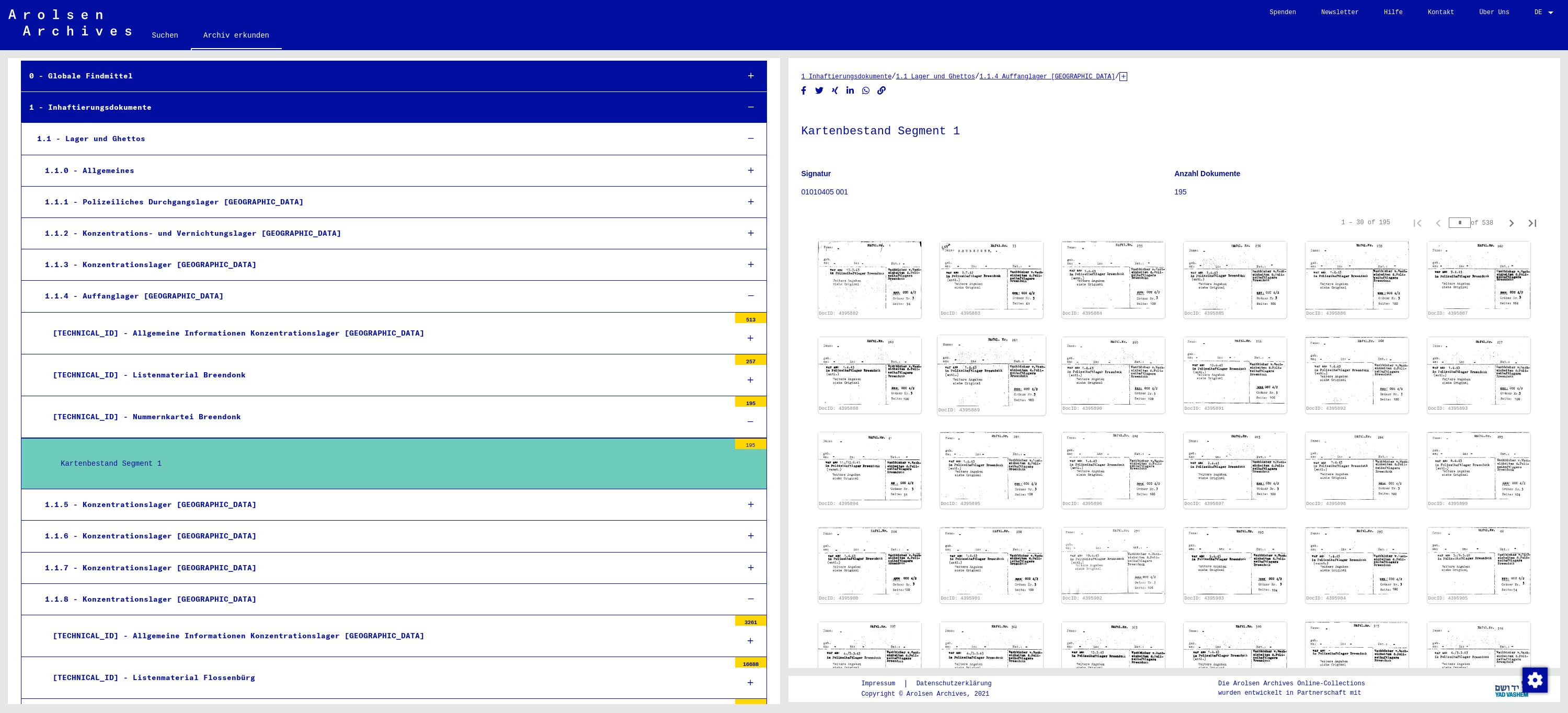
click at [1002, 358] on img at bounding box center [991, 370] width 108 height 71
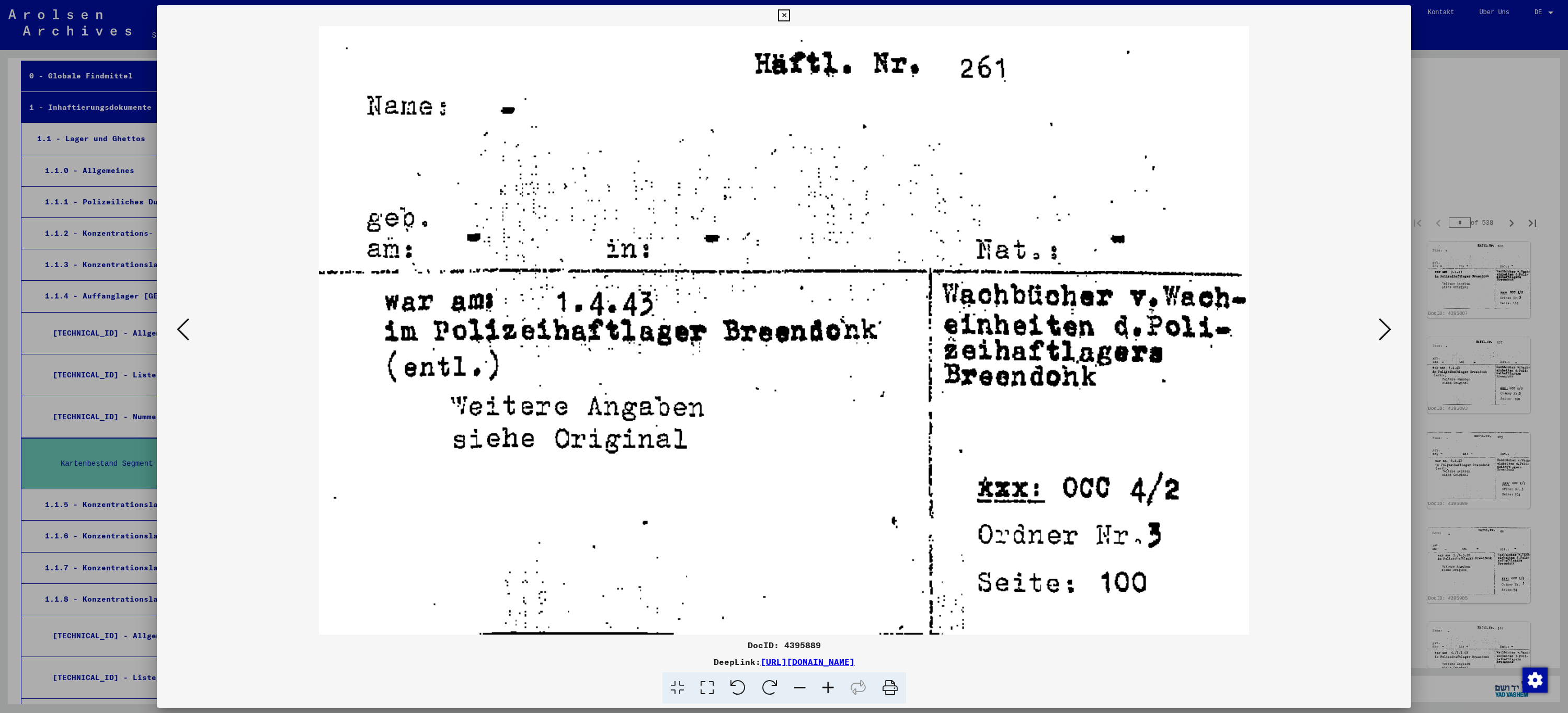
click at [1389, 340] on icon at bounding box center [1384, 329] width 12 height 25
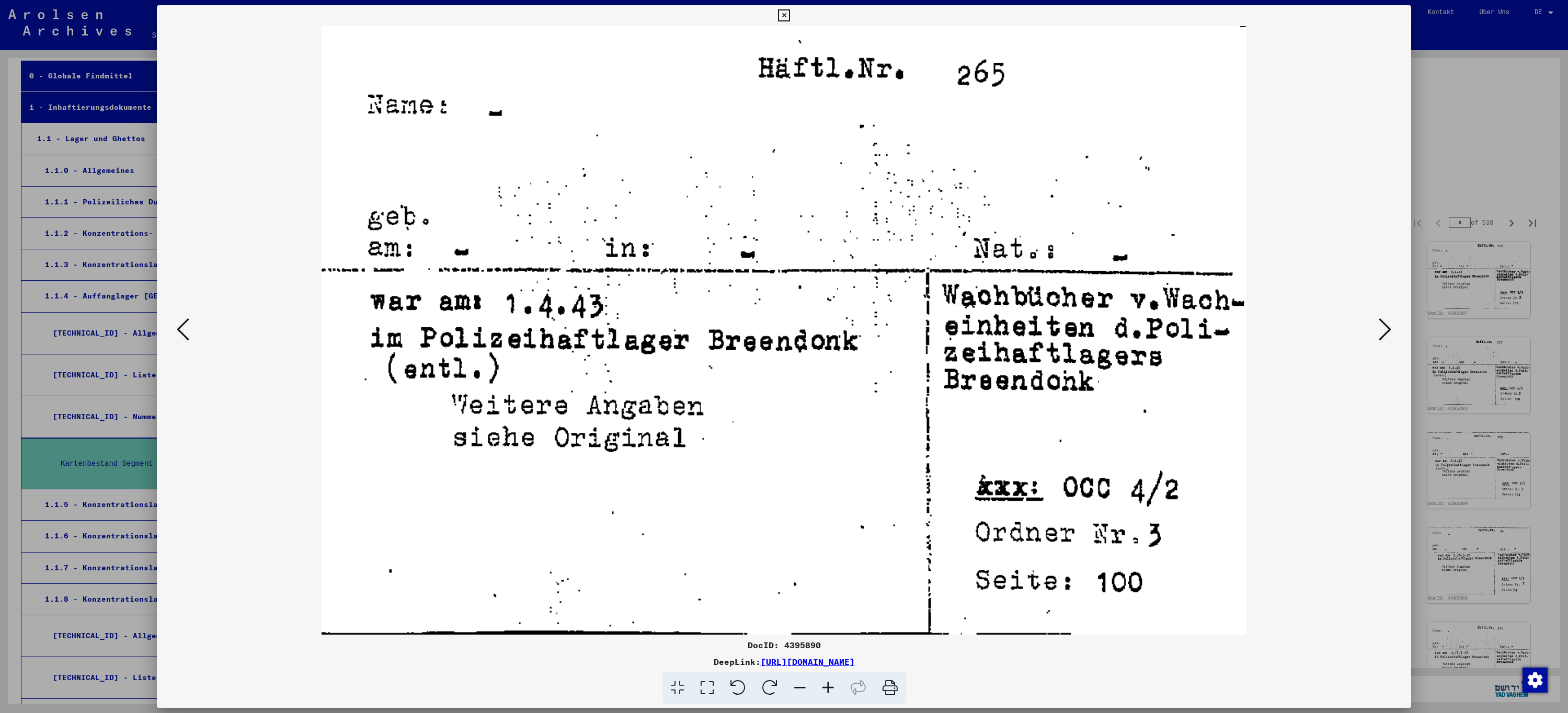
click at [1389, 340] on icon at bounding box center [1384, 329] width 12 height 25
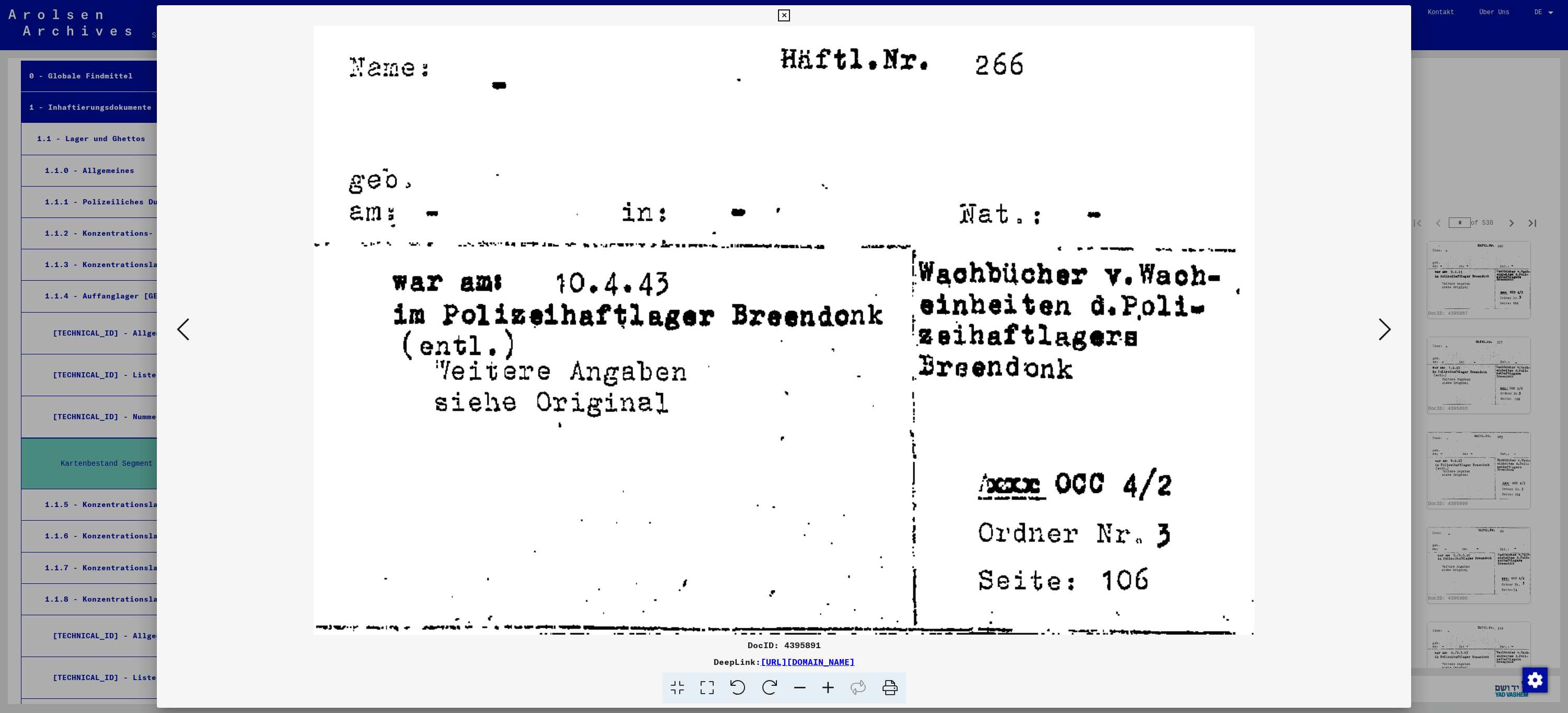
click at [780, 18] on icon at bounding box center [784, 15] width 12 height 12
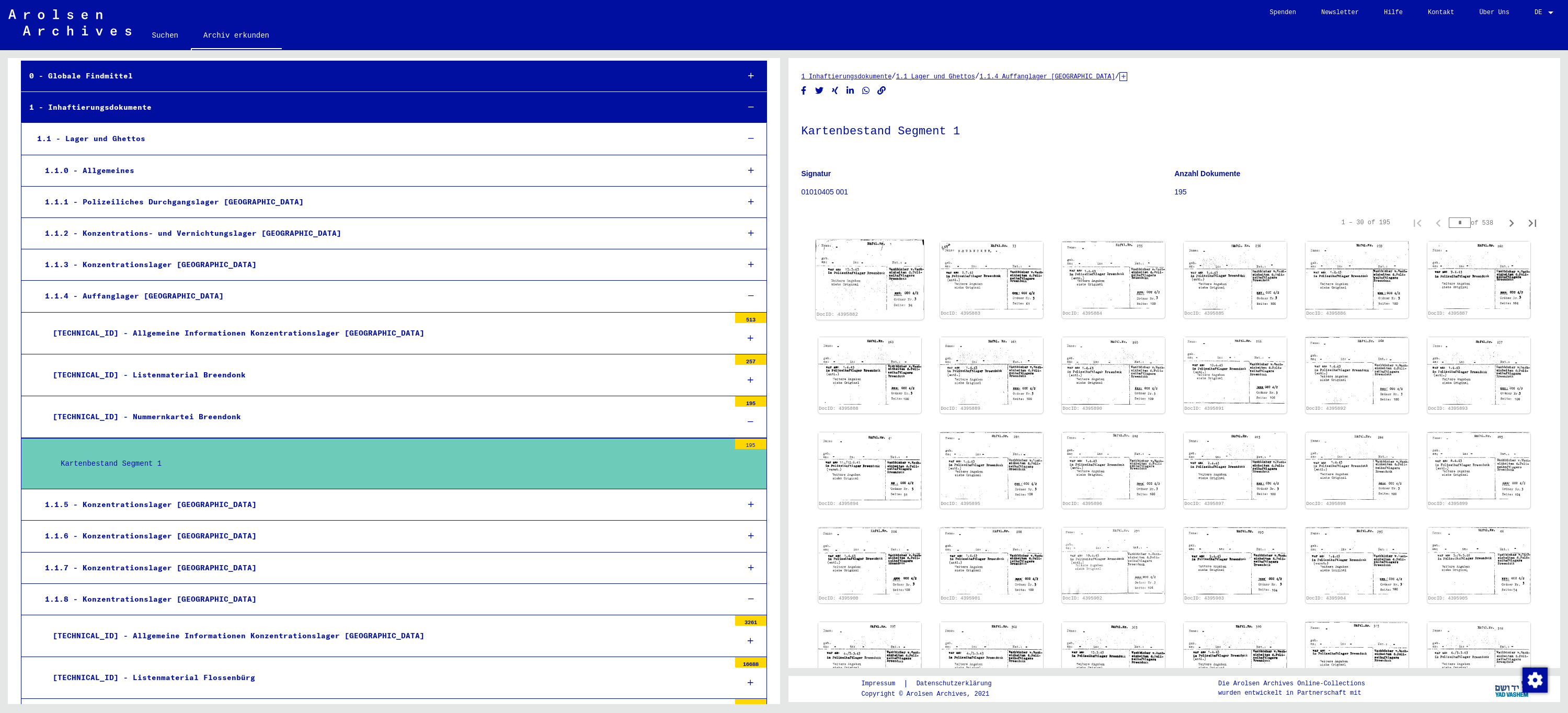
click at [878, 288] on img at bounding box center [869, 275] width 108 height 70
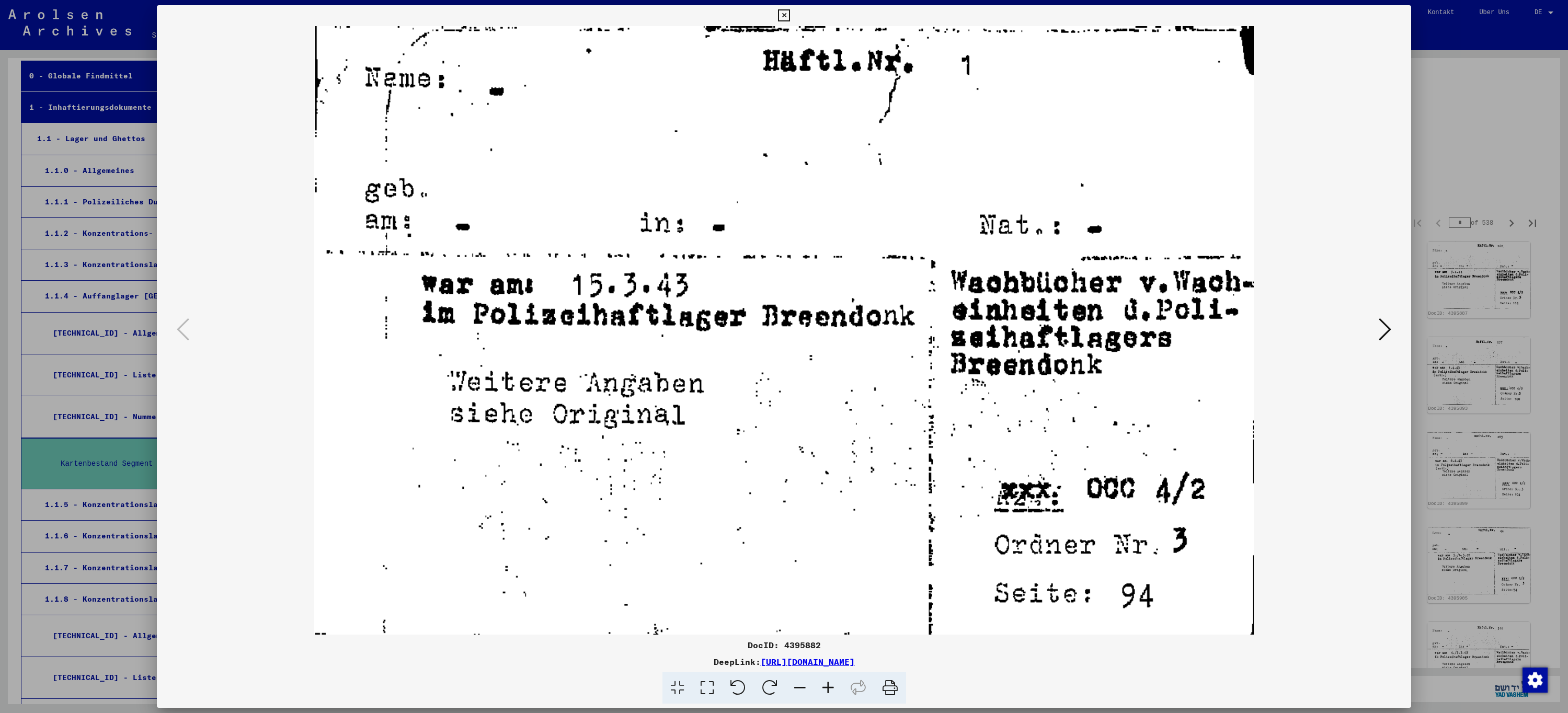
click at [784, 11] on icon at bounding box center [784, 15] width 12 height 12
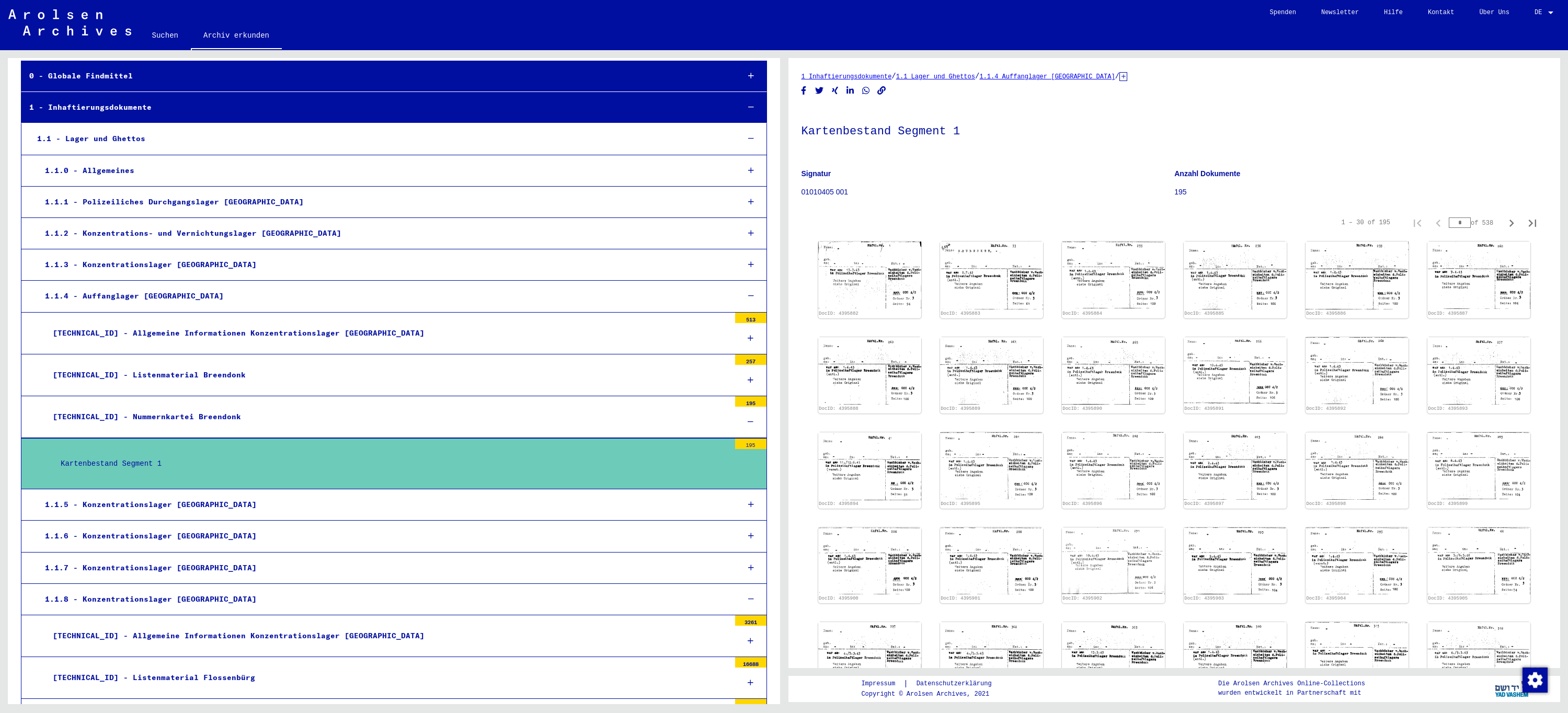
click at [747, 422] on icon at bounding box center [750, 422] width 6 height 7
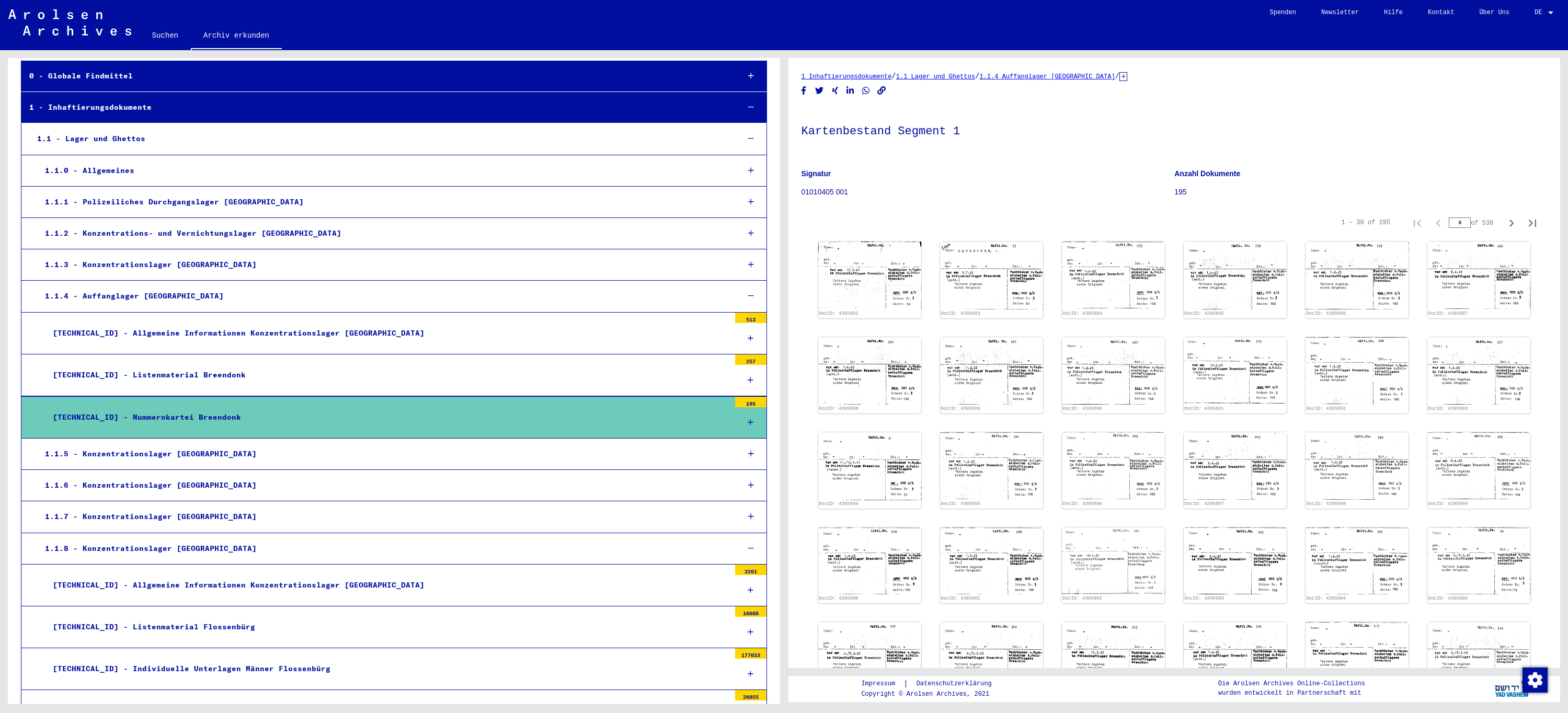
click at [747, 377] on icon at bounding box center [750, 380] width 6 height 7
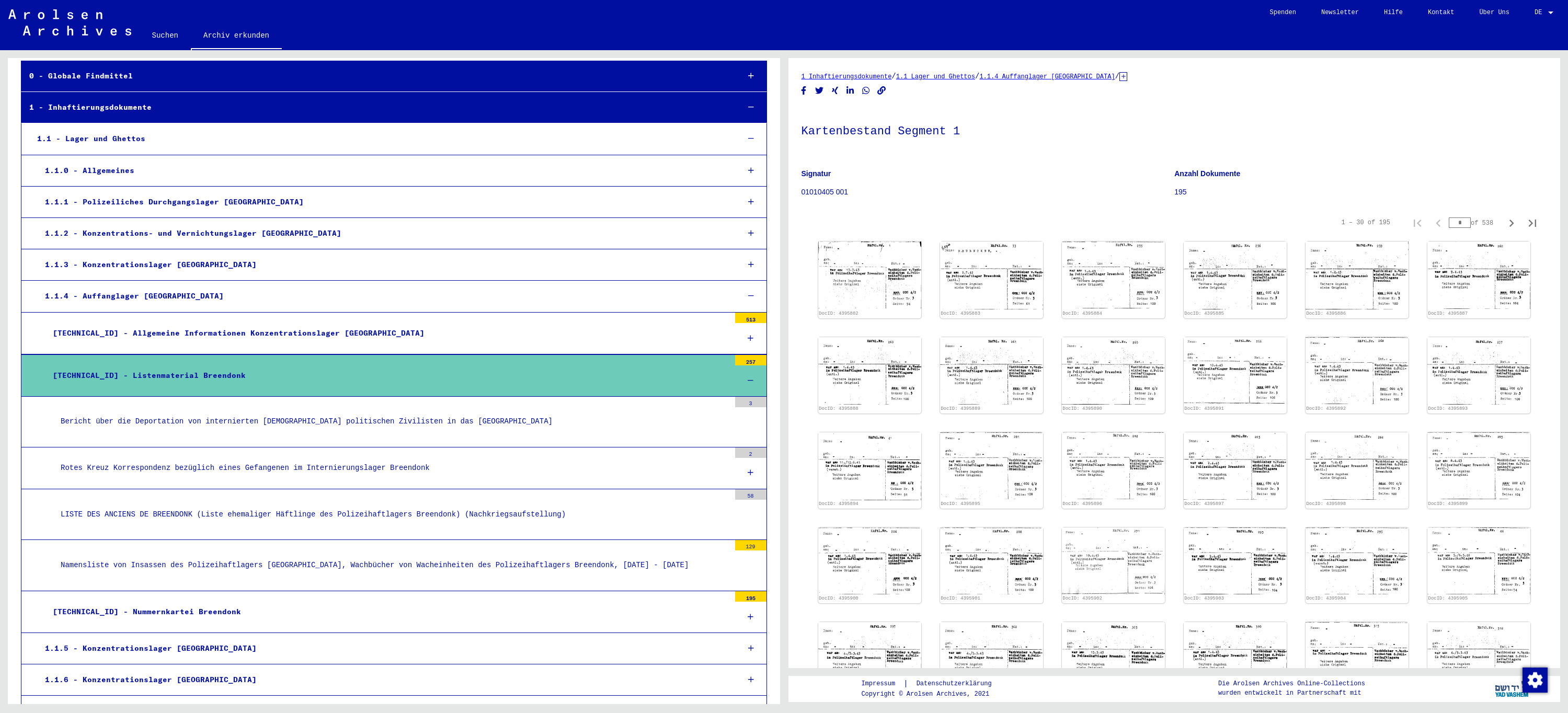
click at [208, 428] on div "Bericht über die Deportation von internierten [DEMOGRAPHIC_DATA] politischen Zi…" at bounding box center [391, 422] width 677 height 20
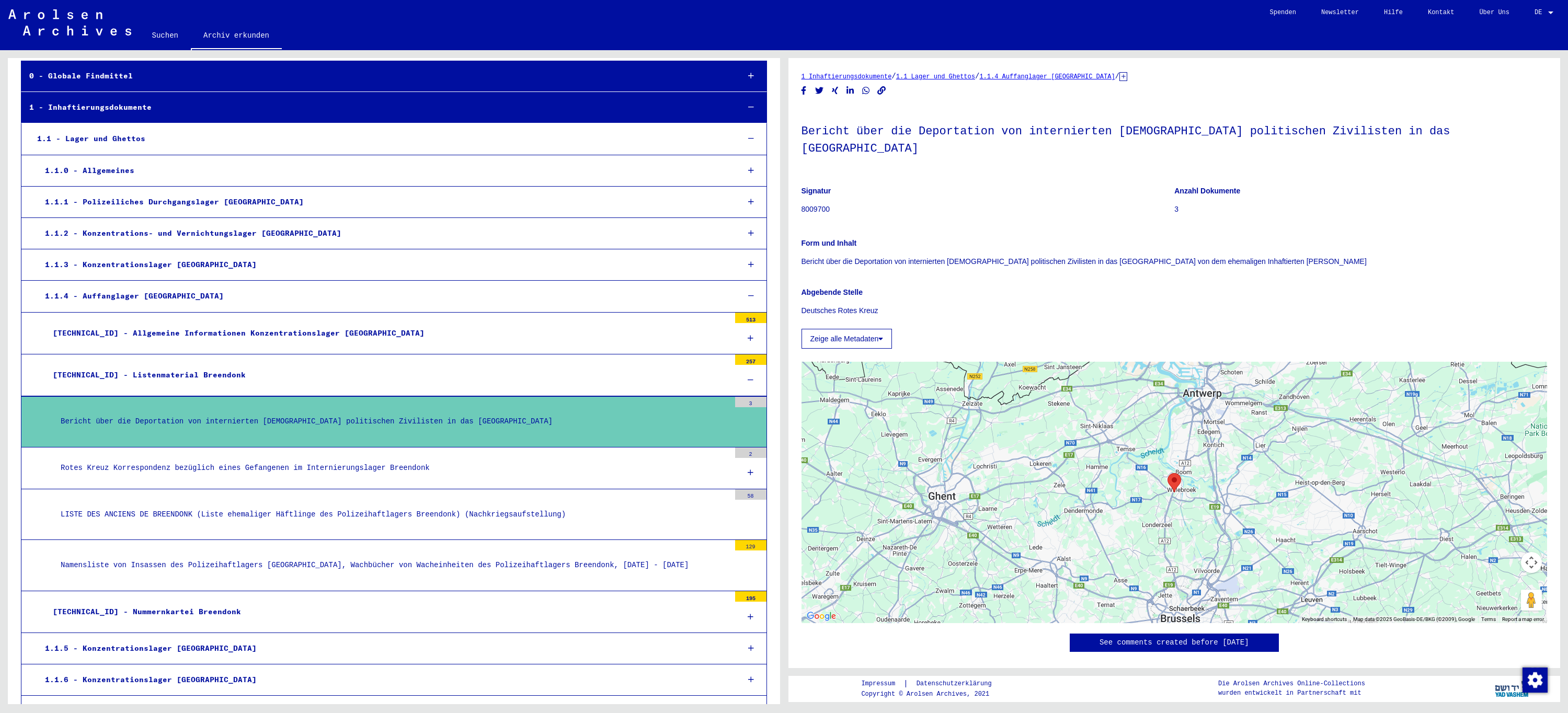
click at [325, 568] on div "Namensliste von Insassen des Polizeihaftlagers [GEOGRAPHIC_DATA], Wachbücher vo…" at bounding box center [391, 566] width 677 height 20
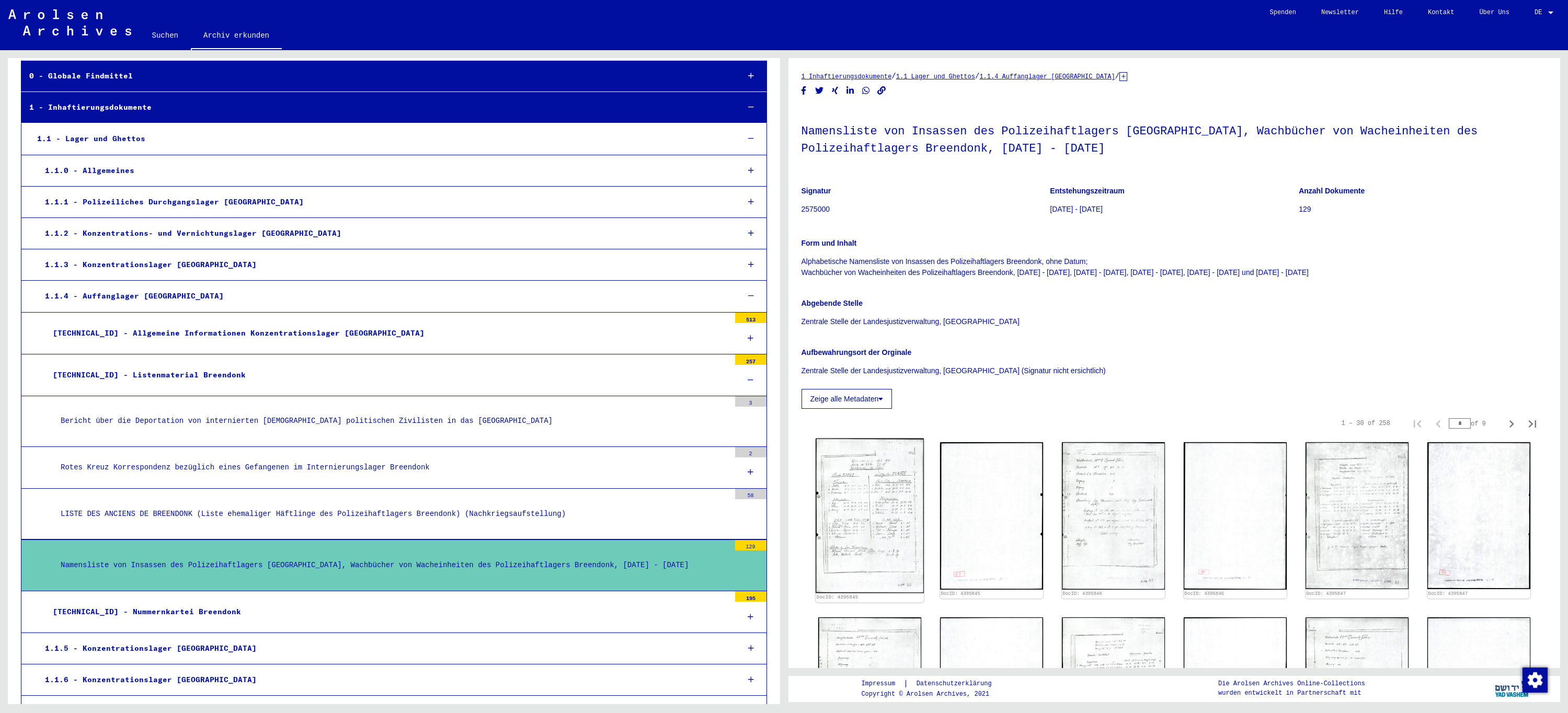
click at [890, 507] on img at bounding box center [869, 516] width 108 height 155
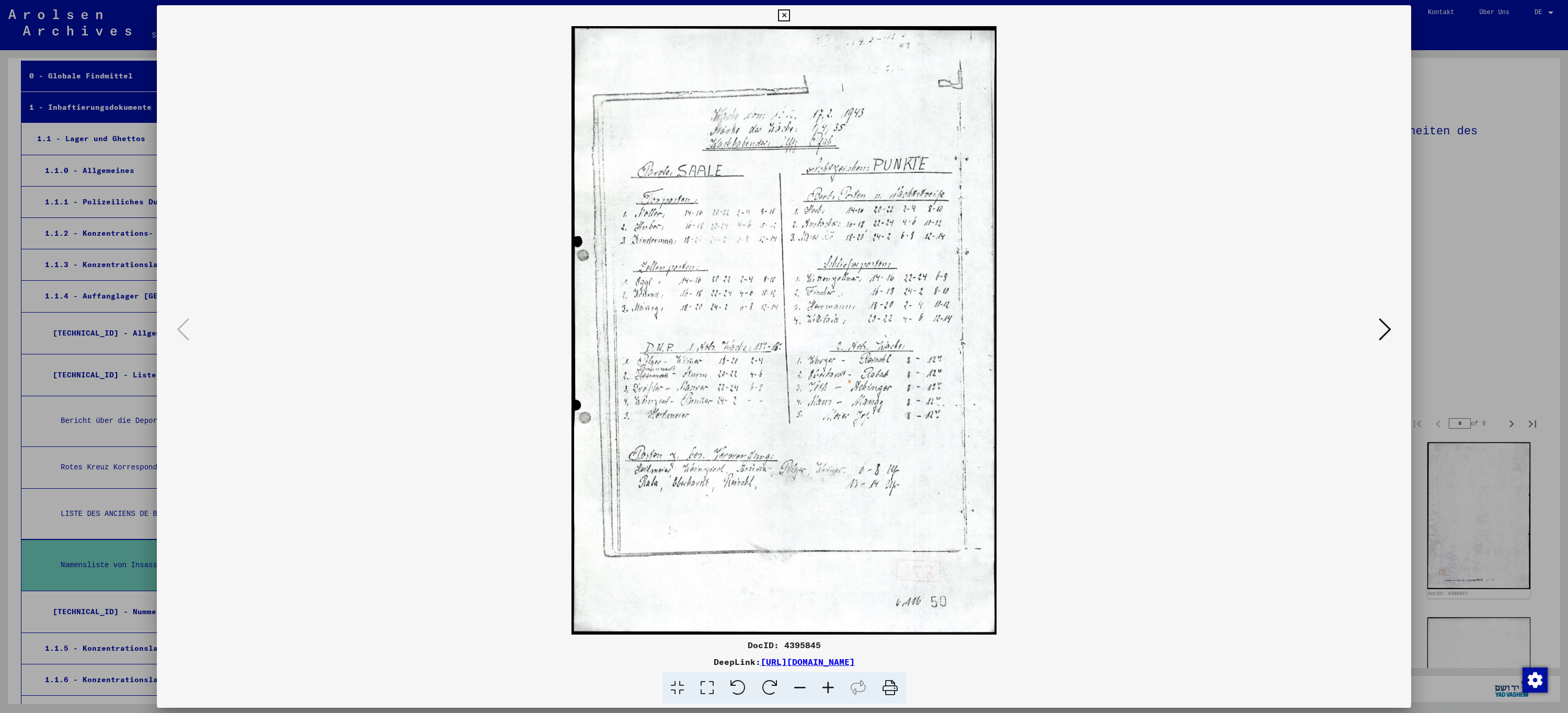
click at [1384, 338] on icon at bounding box center [1384, 329] width 12 height 25
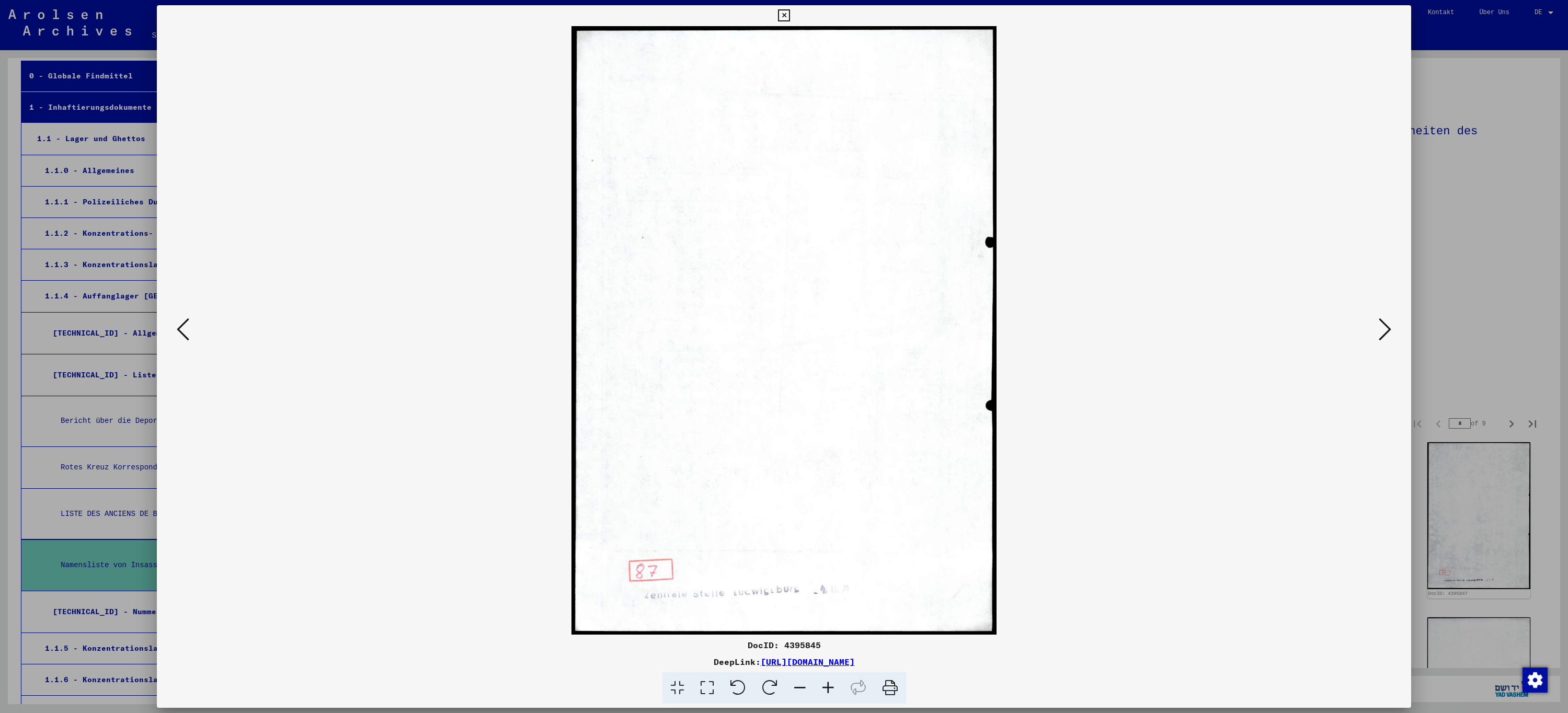
click at [1384, 338] on icon at bounding box center [1384, 329] width 12 height 25
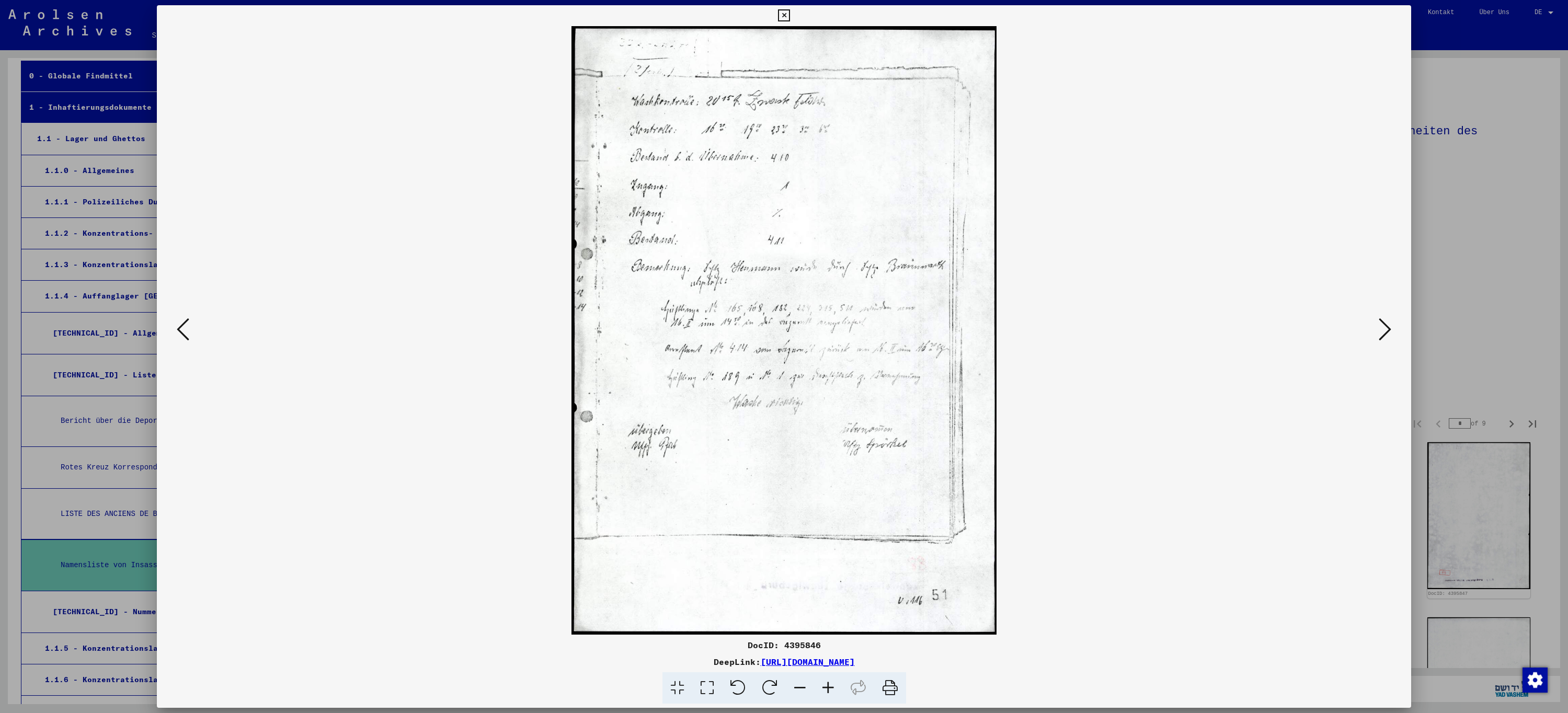
click at [1384, 338] on icon at bounding box center [1384, 329] width 12 height 25
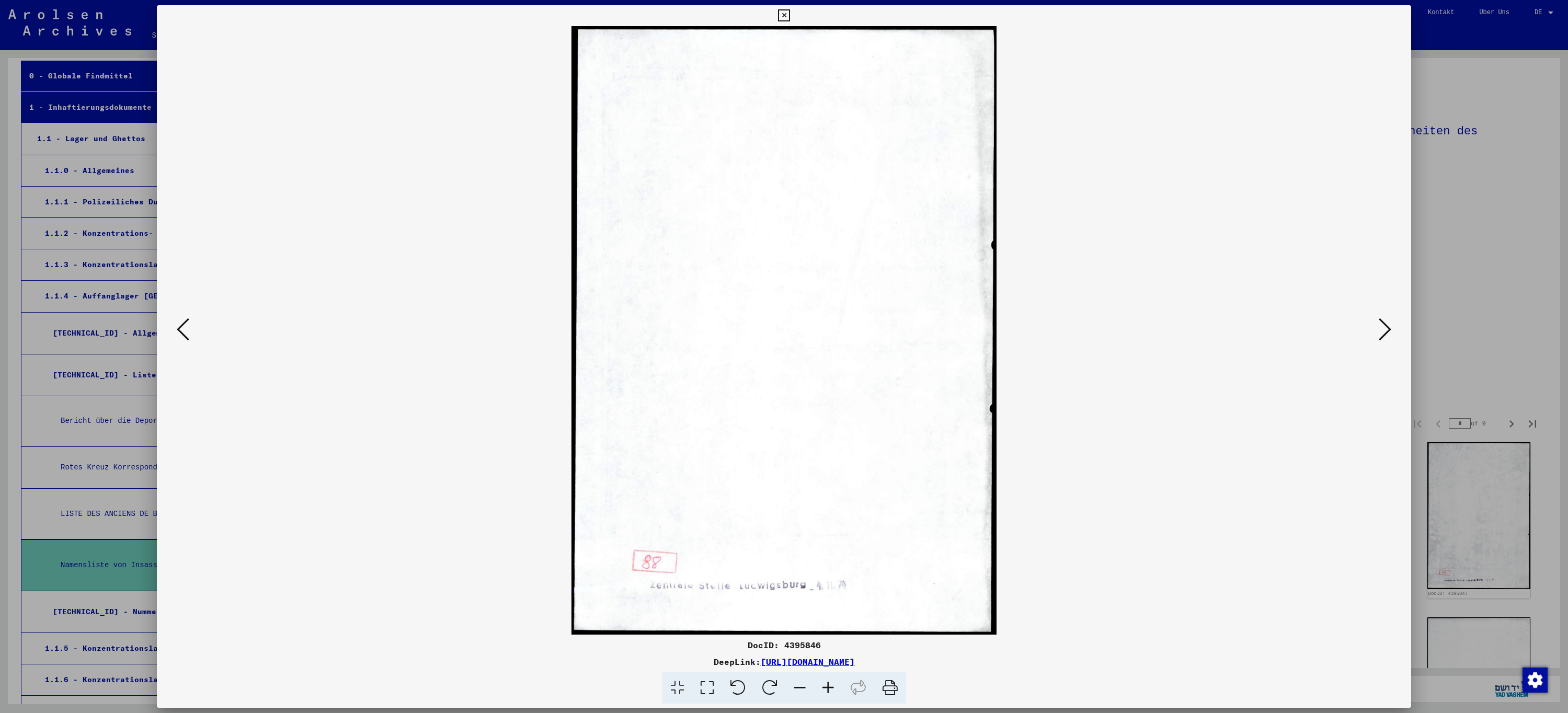
click at [1384, 338] on icon at bounding box center [1384, 329] width 12 height 25
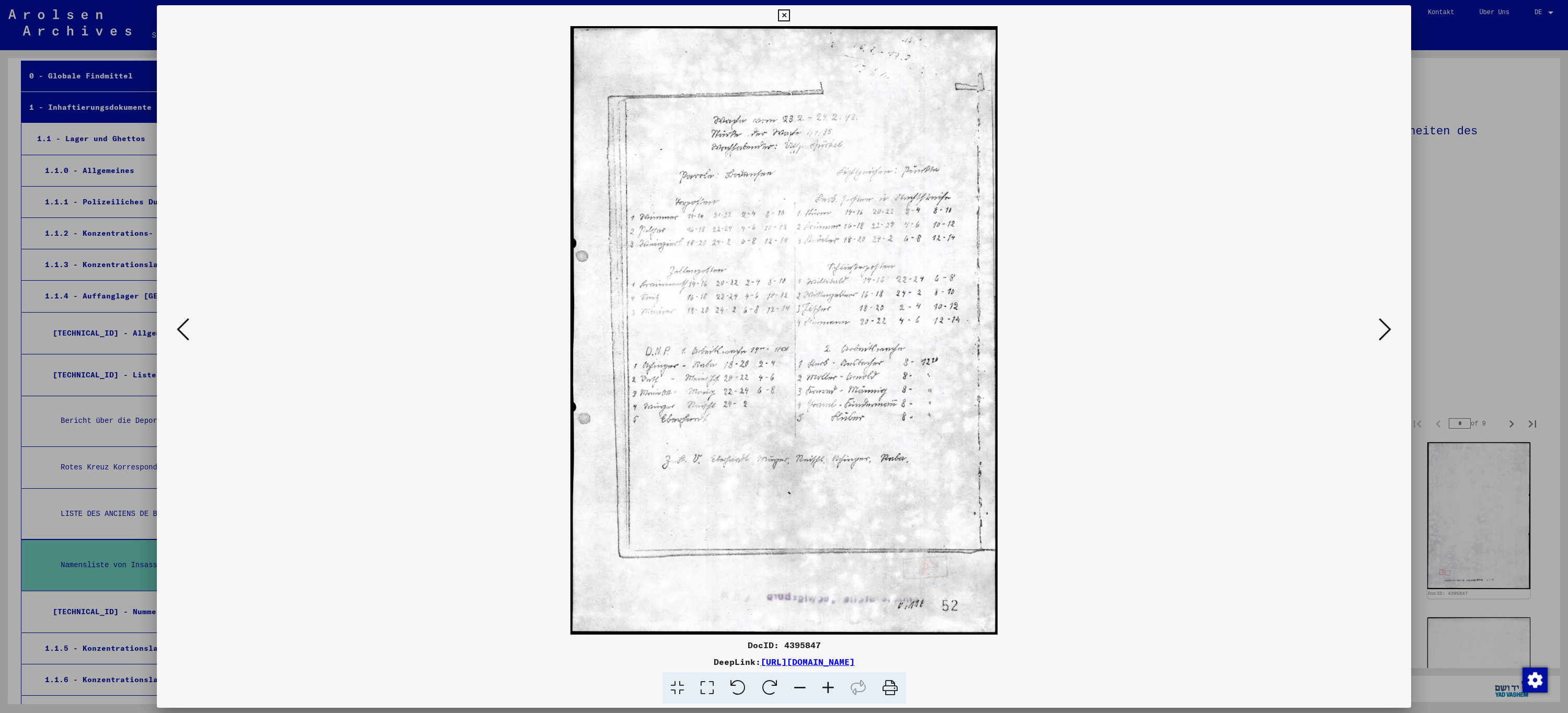
click at [1384, 338] on icon at bounding box center [1384, 329] width 12 height 25
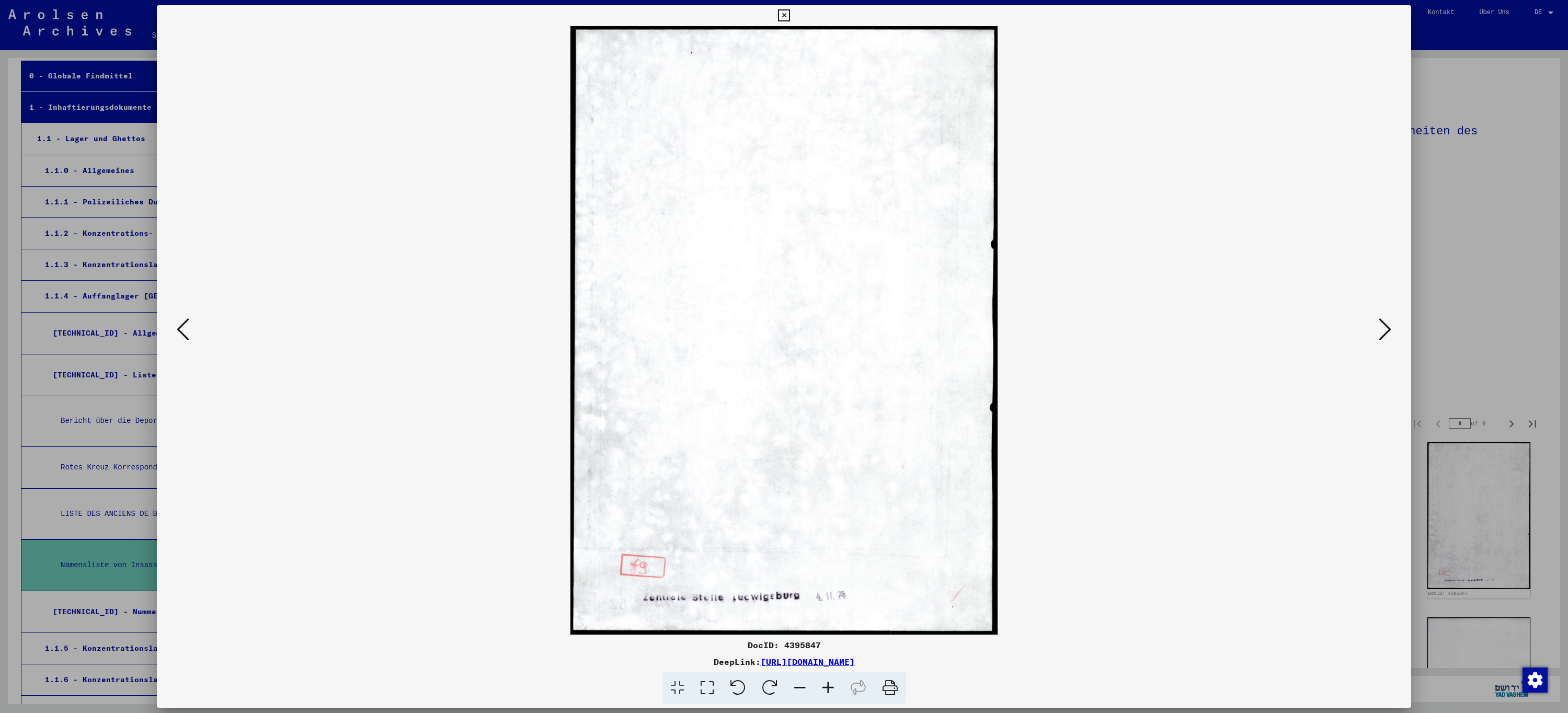
click at [1384, 338] on icon at bounding box center [1384, 329] width 12 height 25
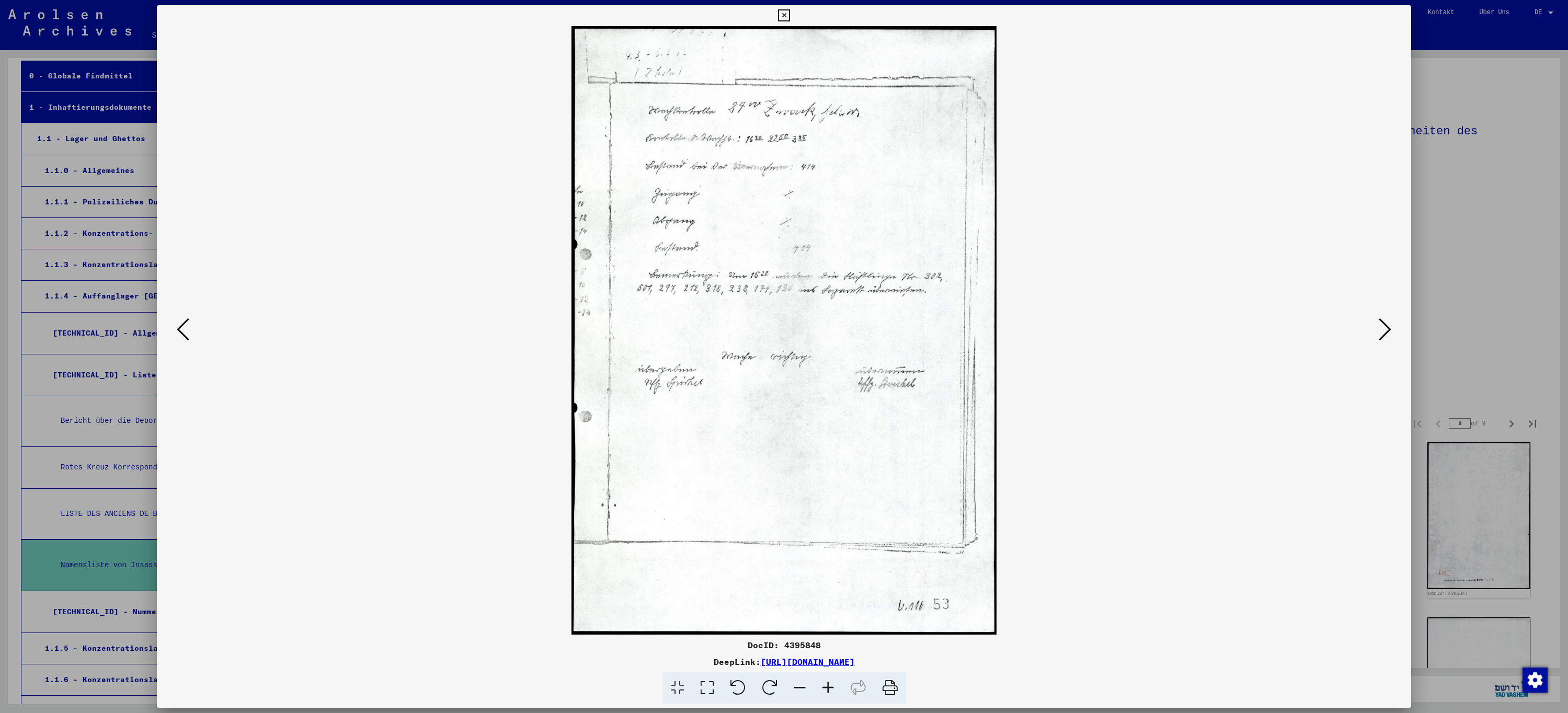
click at [1384, 338] on icon at bounding box center [1384, 329] width 12 height 25
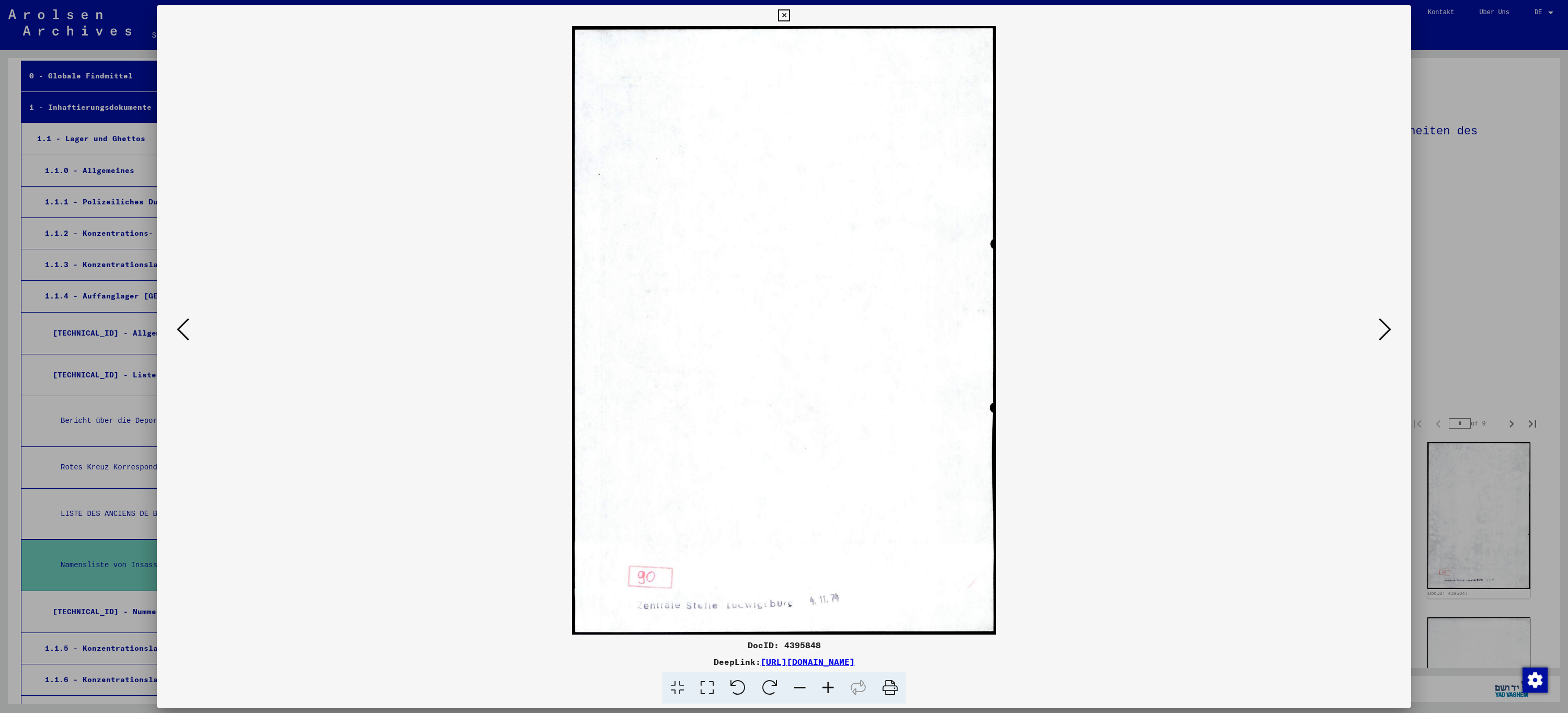
click at [1384, 338] on icon at bounding box center [1384, 329] width 12 height 25
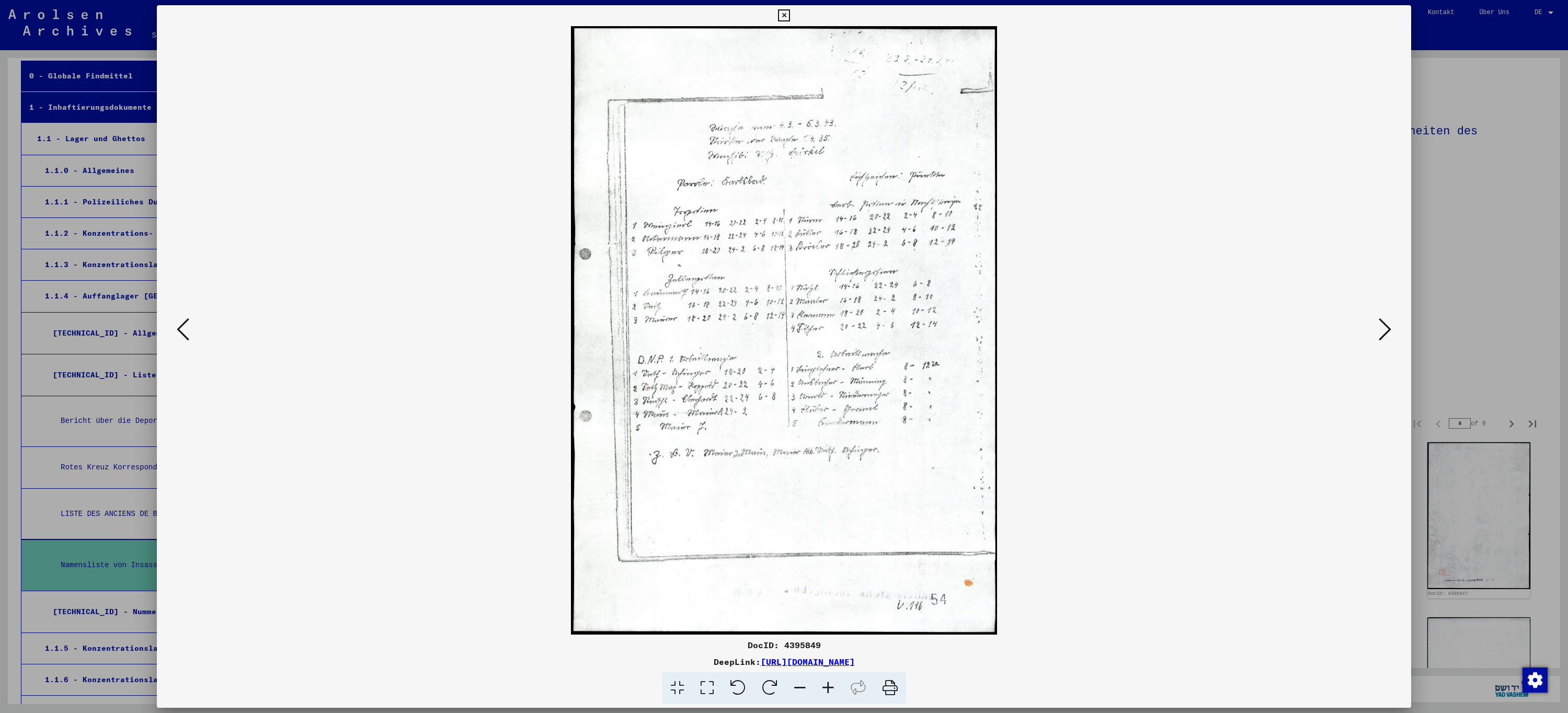
click at [1384, 338] on icon at bounding box center [1384, 329] width 12 height 25
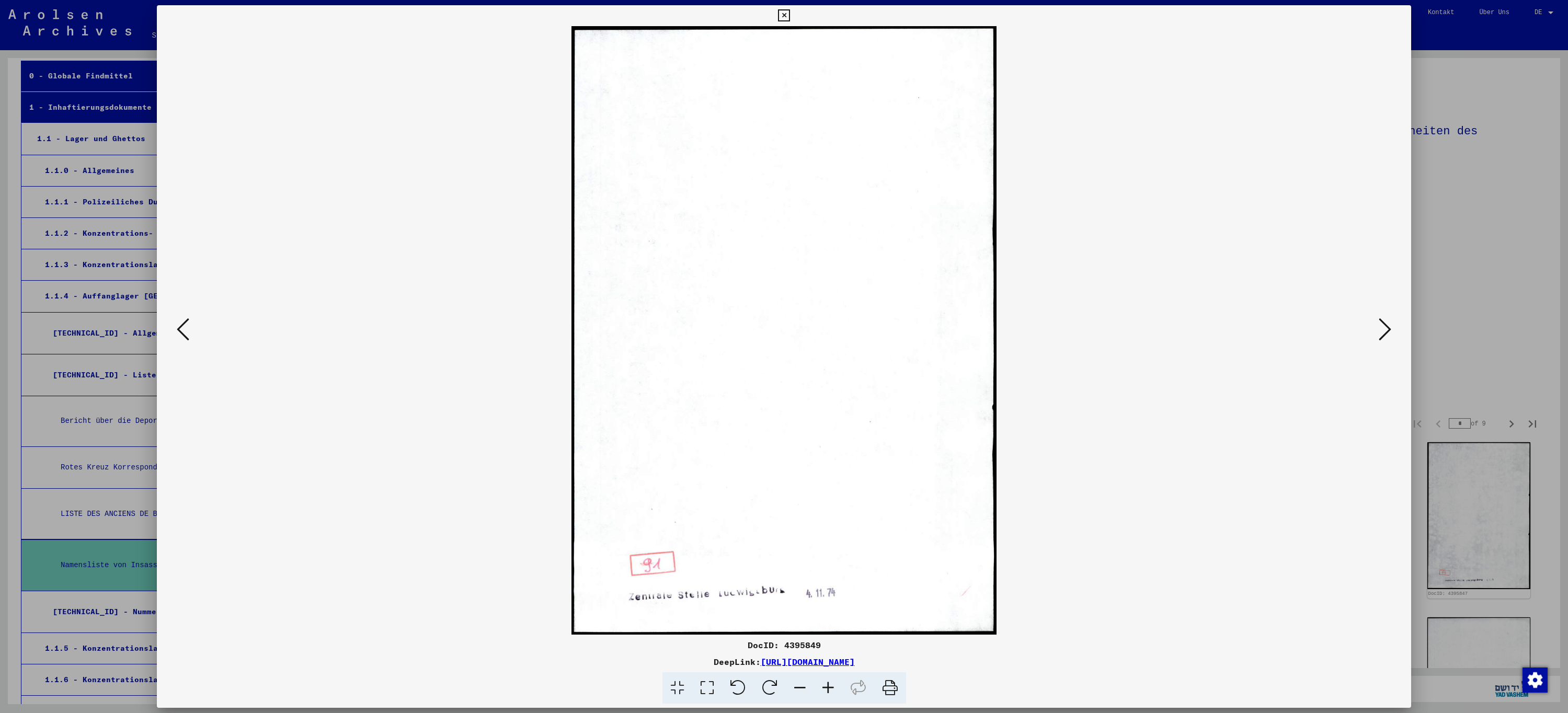
click at [1384, 338] on icon at bounding box center [1384, 329] width 12 height 25
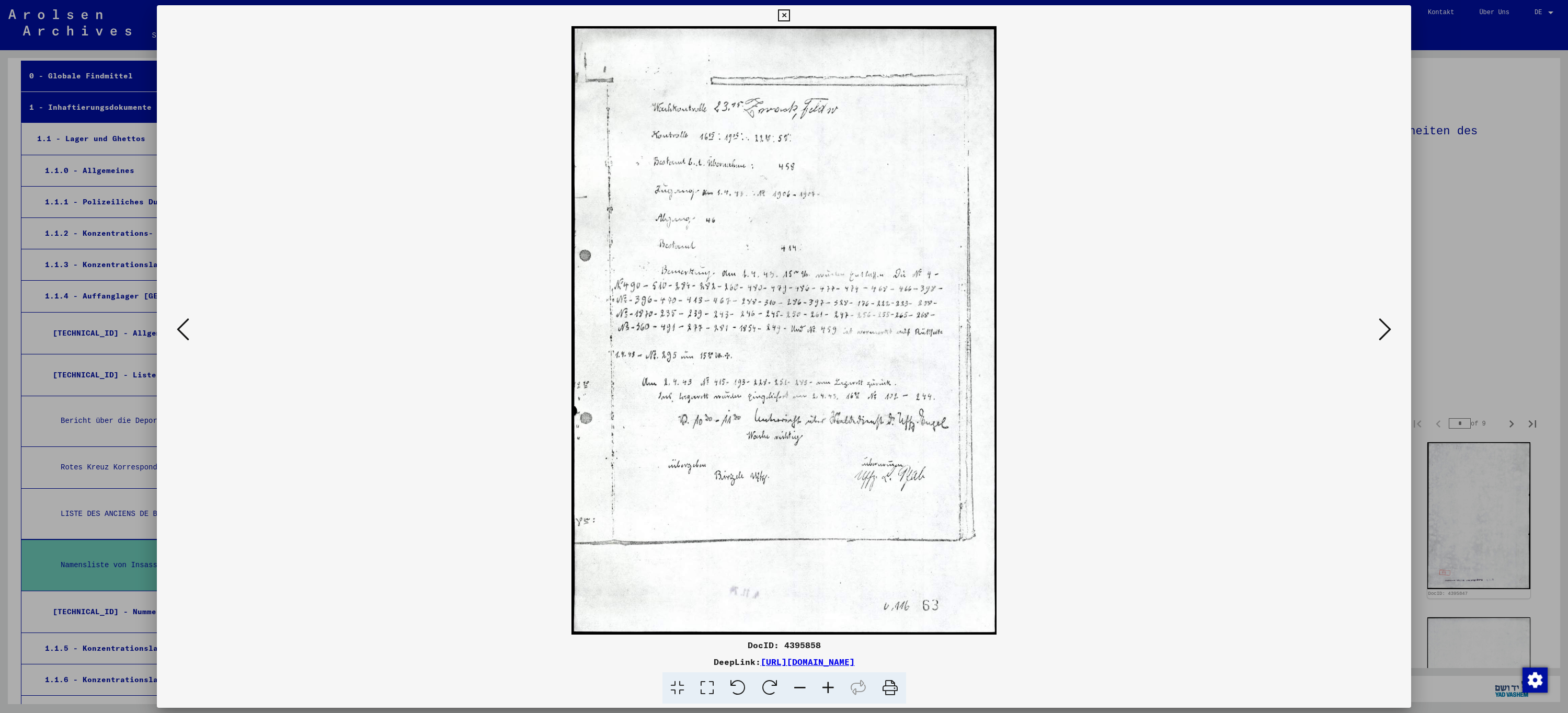
click at [1384, 338] on icon at bounding box center [1384, 329] width 12 height 25
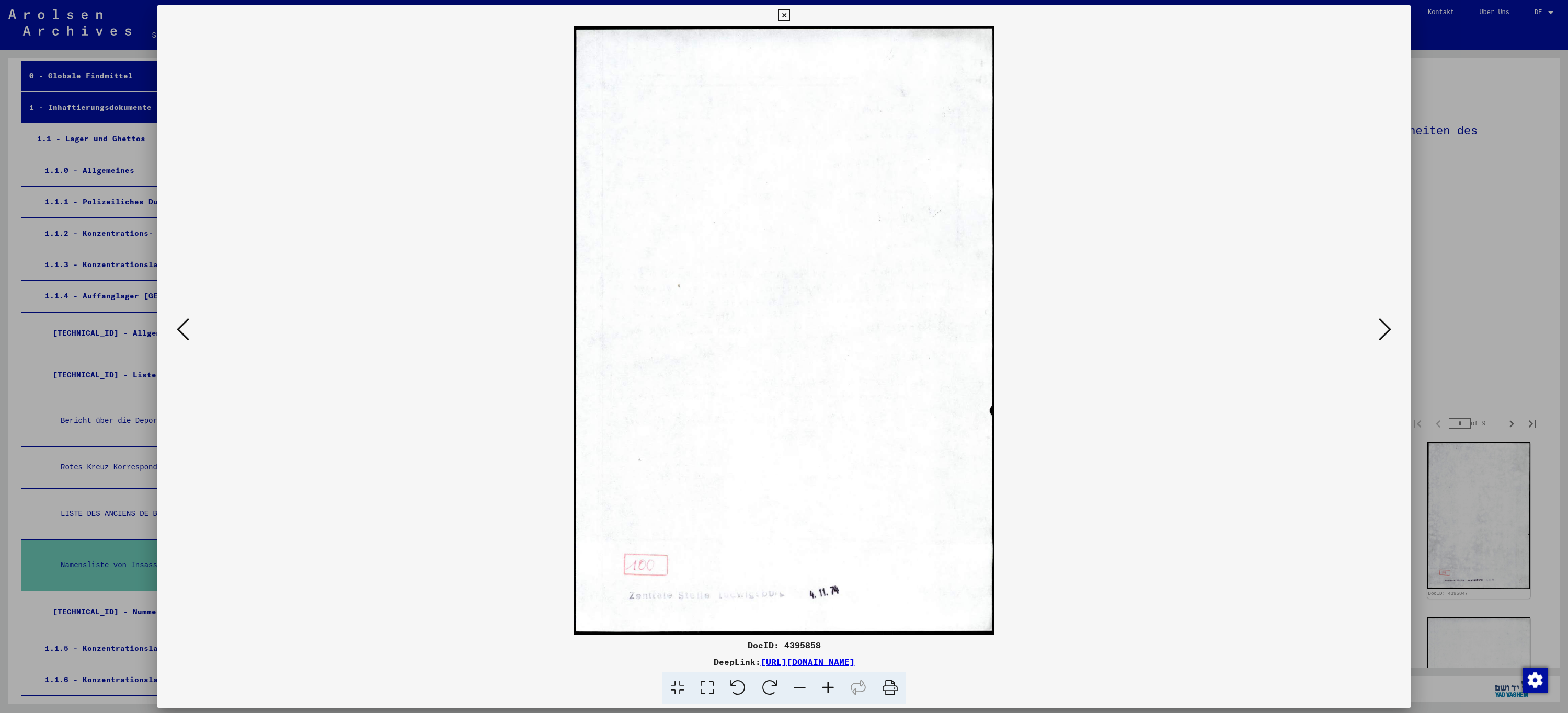
click at [1384, 338] on icon at bounding box center [1384, 329] width 12 height 25
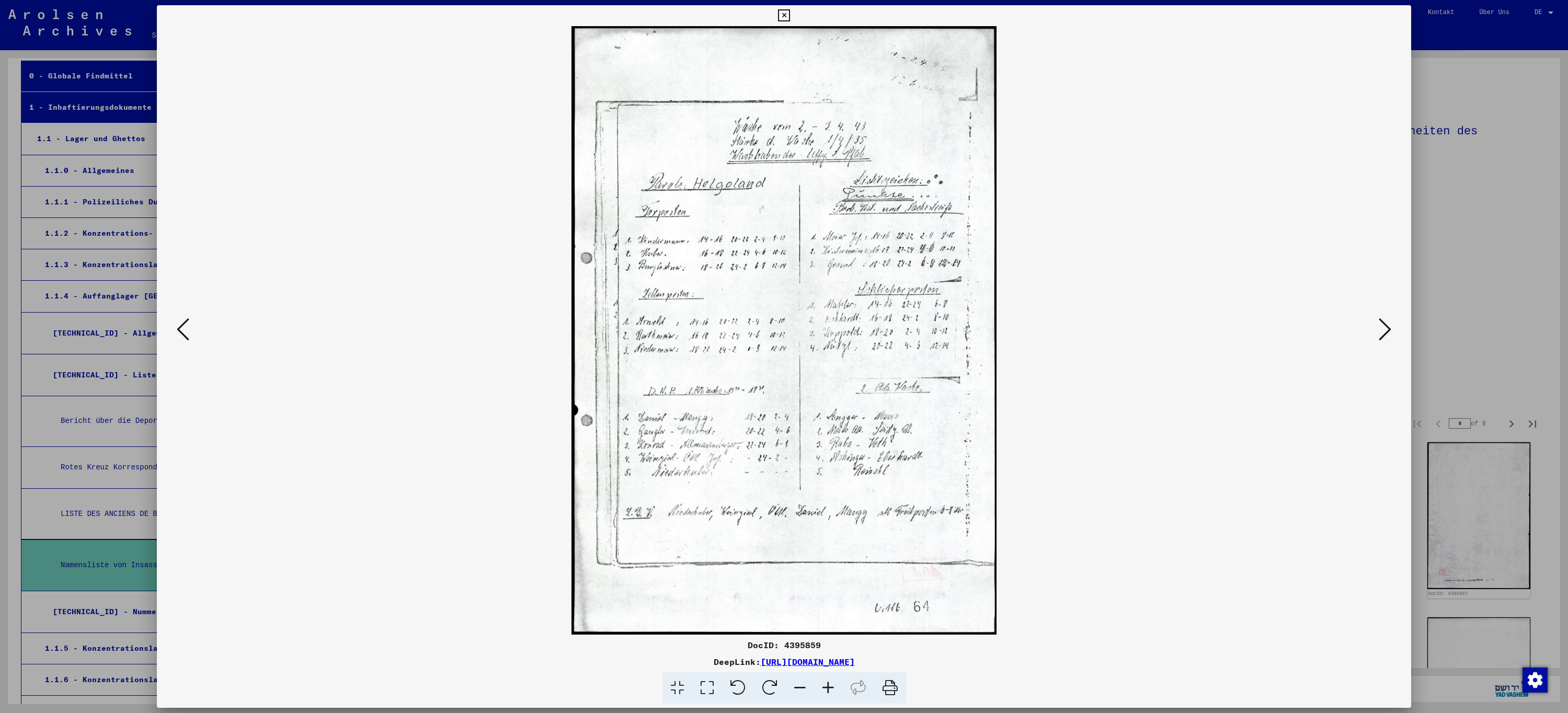
click at [1384, 338] on icon at bounding box center [1384, 329] width 12 height 25
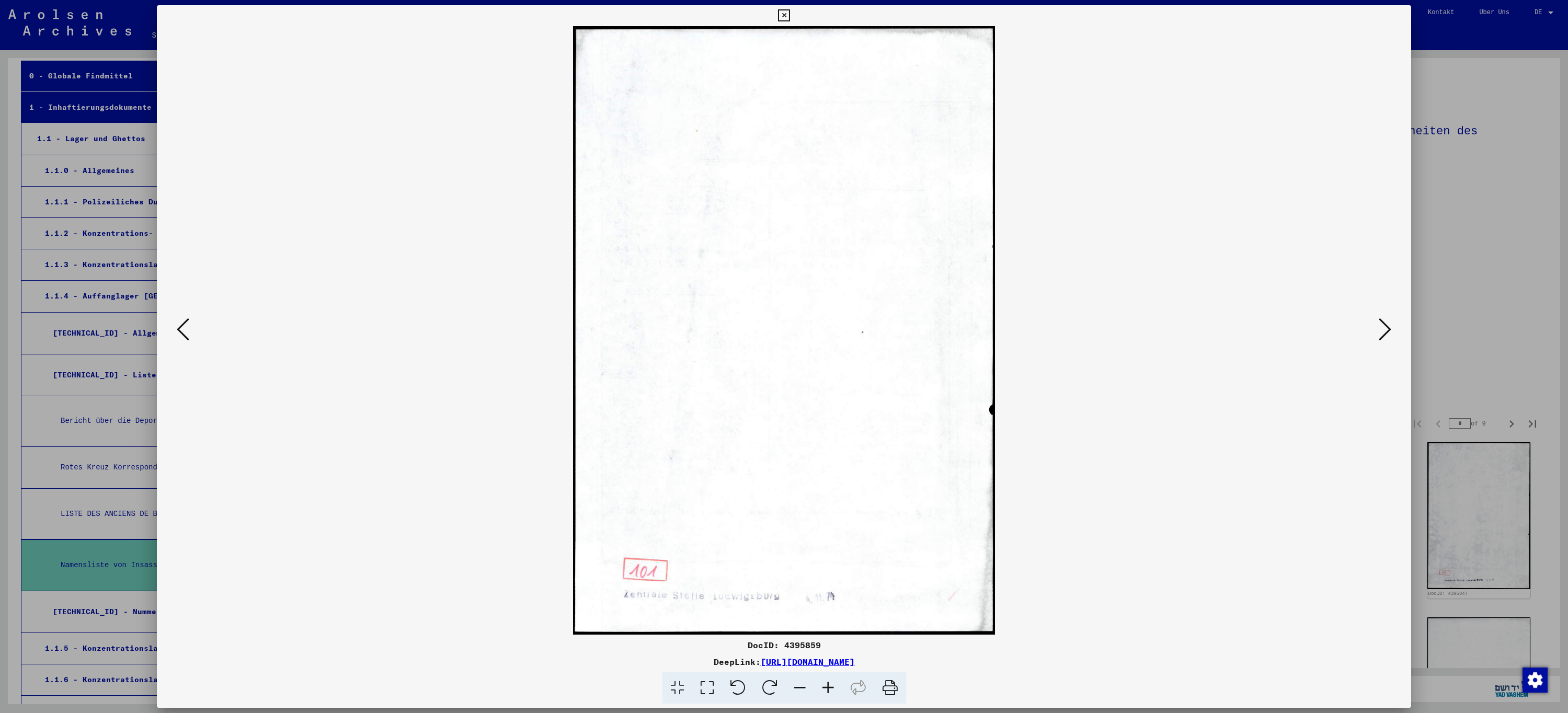
click at [1384, 338] on icon at bounding box center [1384, 329] width 12 height 25
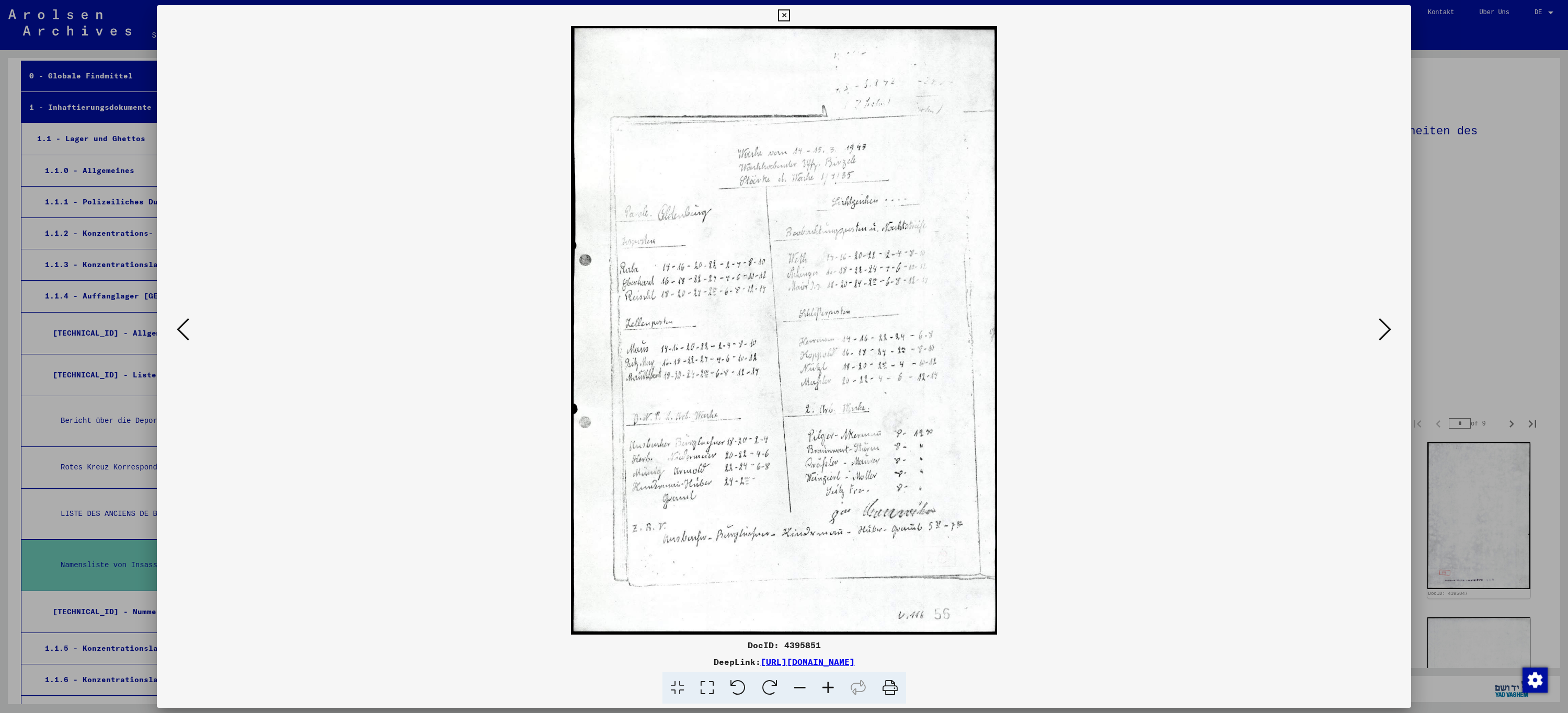
click at [1384, 338] on icon at bounding box center [1384, 329] width 12 height 25
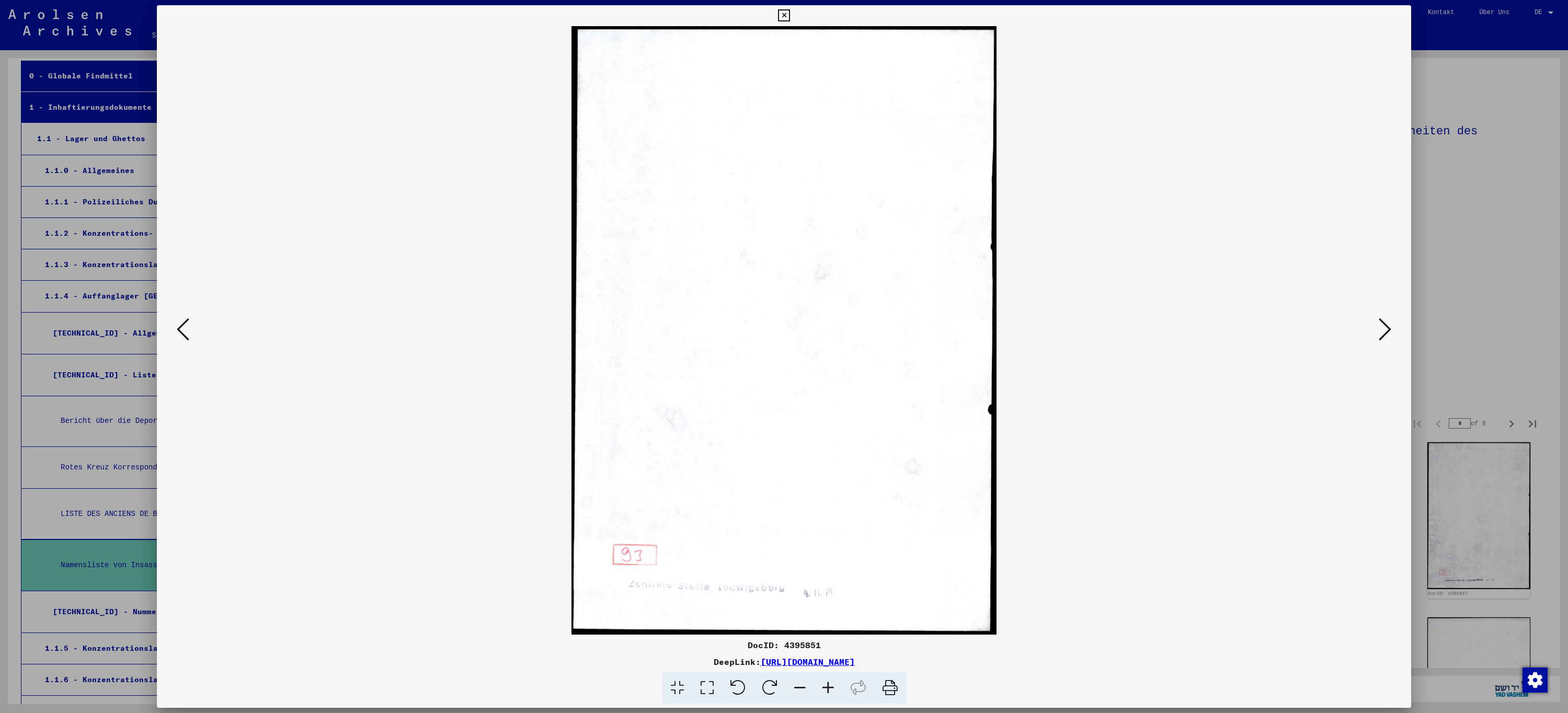
click at [1384, 338] on icon at bounding box center [1384, 329] width 12 height 25
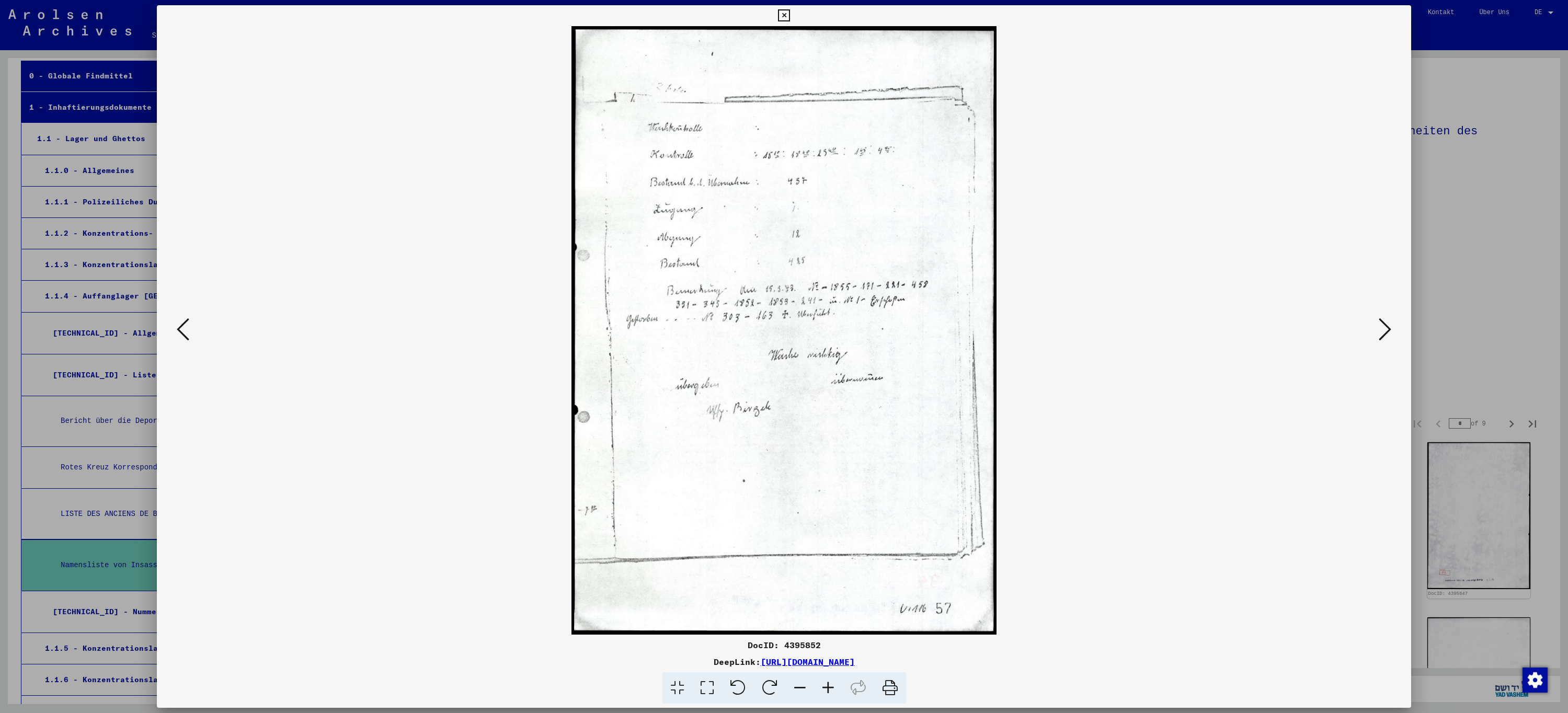
click at [1384, 338] on icon at bounding box center [1384, 329] width 12 height 25
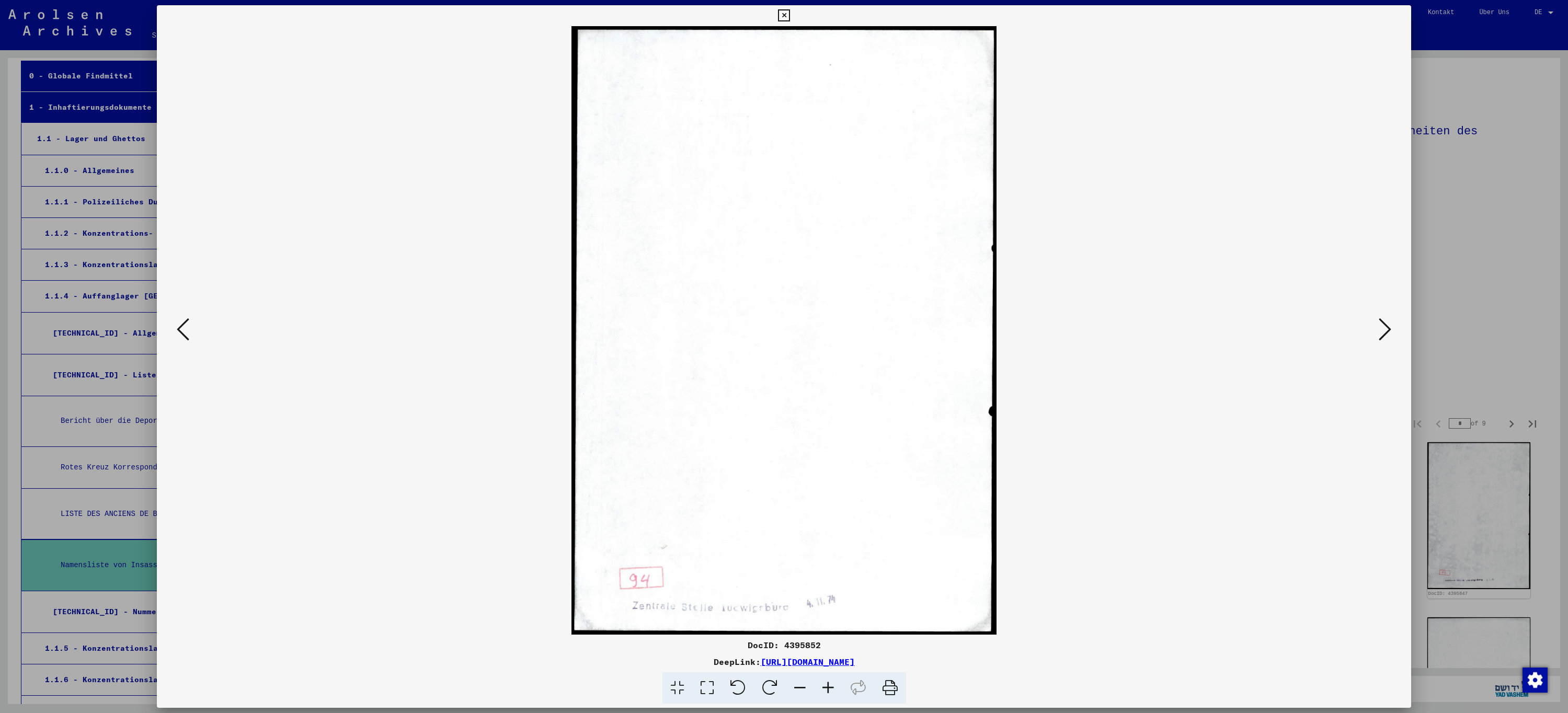
click at [1384, 338] on icon at bounding box center [1384, 329] width 12 height 25
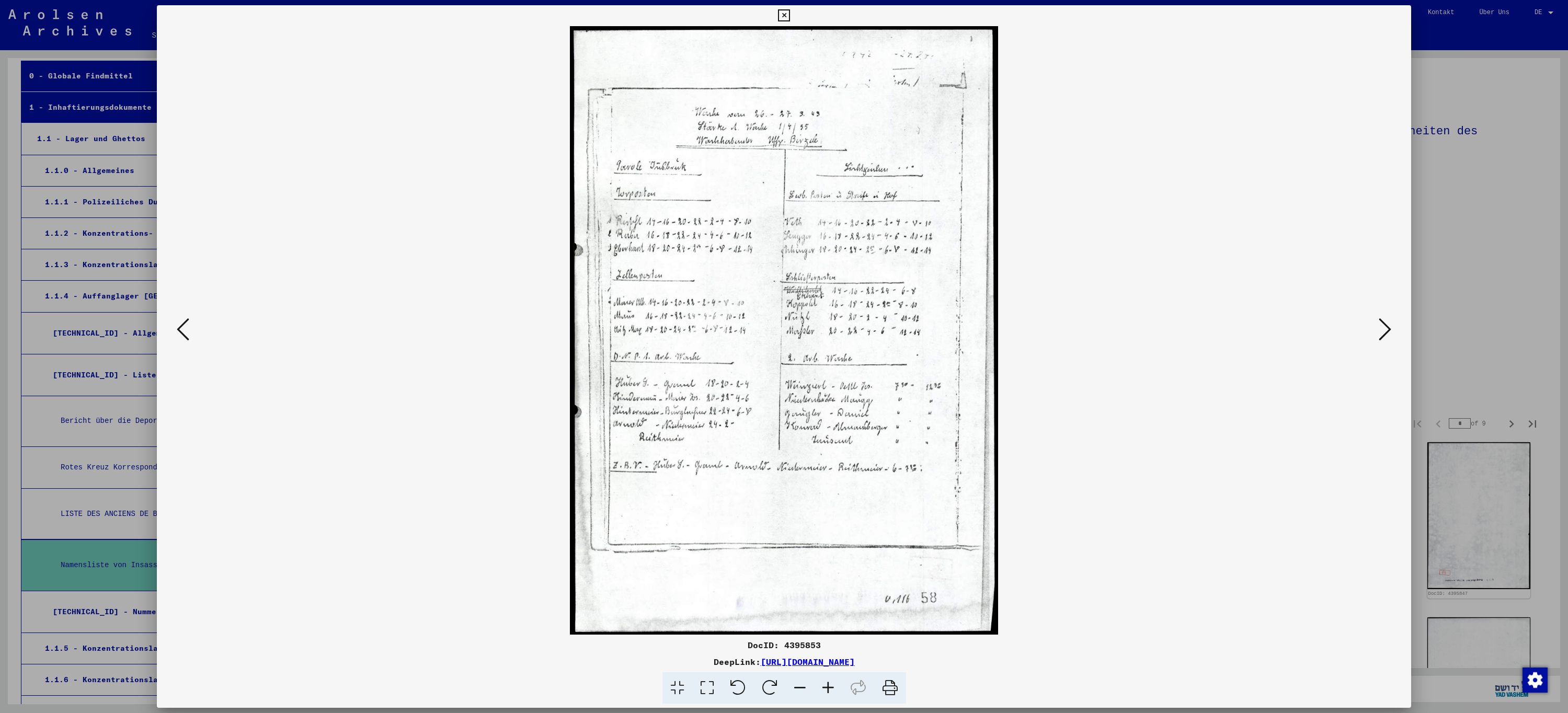
click at [1384, 338] on icon at bounding box center [1384, 329] width 12 height 25
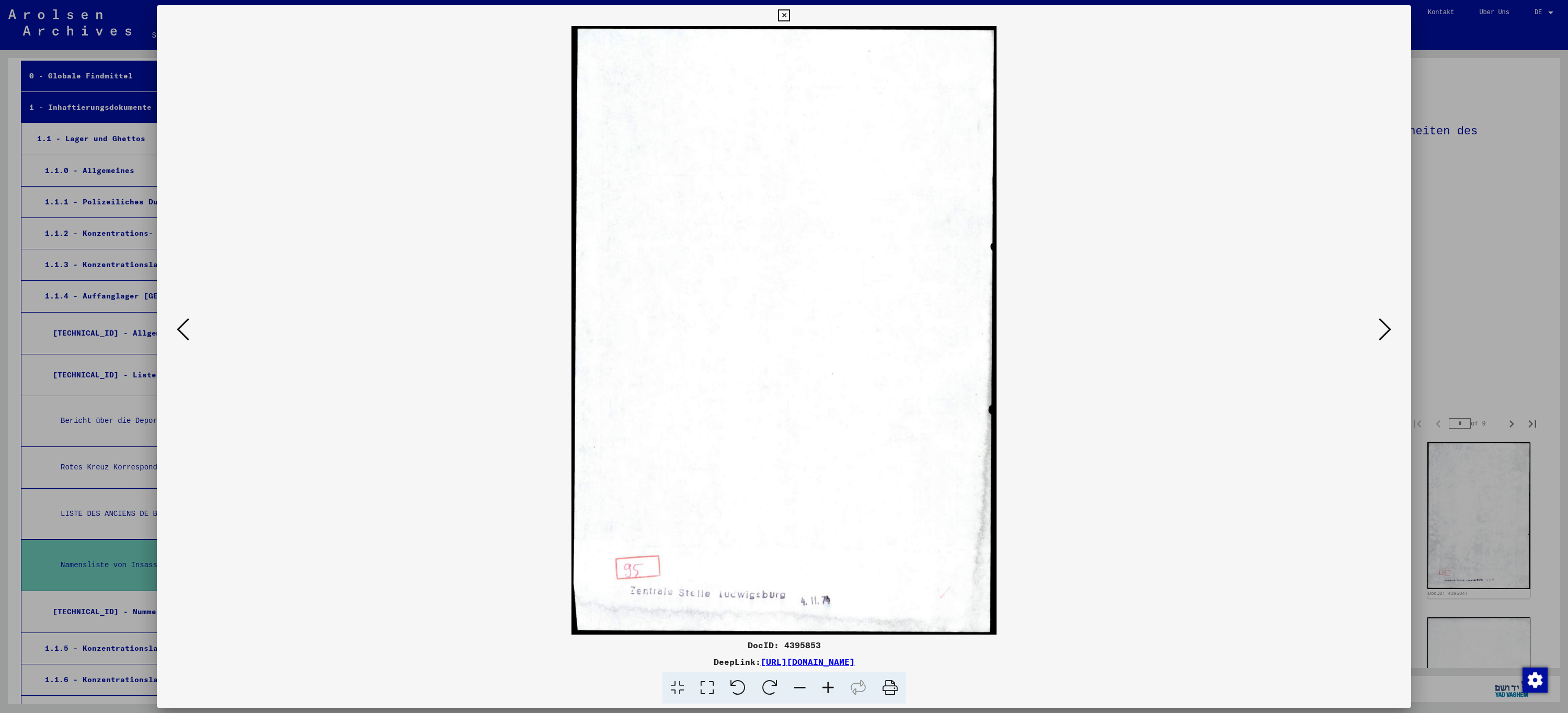
click at [1384, 338] on icon at bounding box center [1384, 329] width 12 height 25
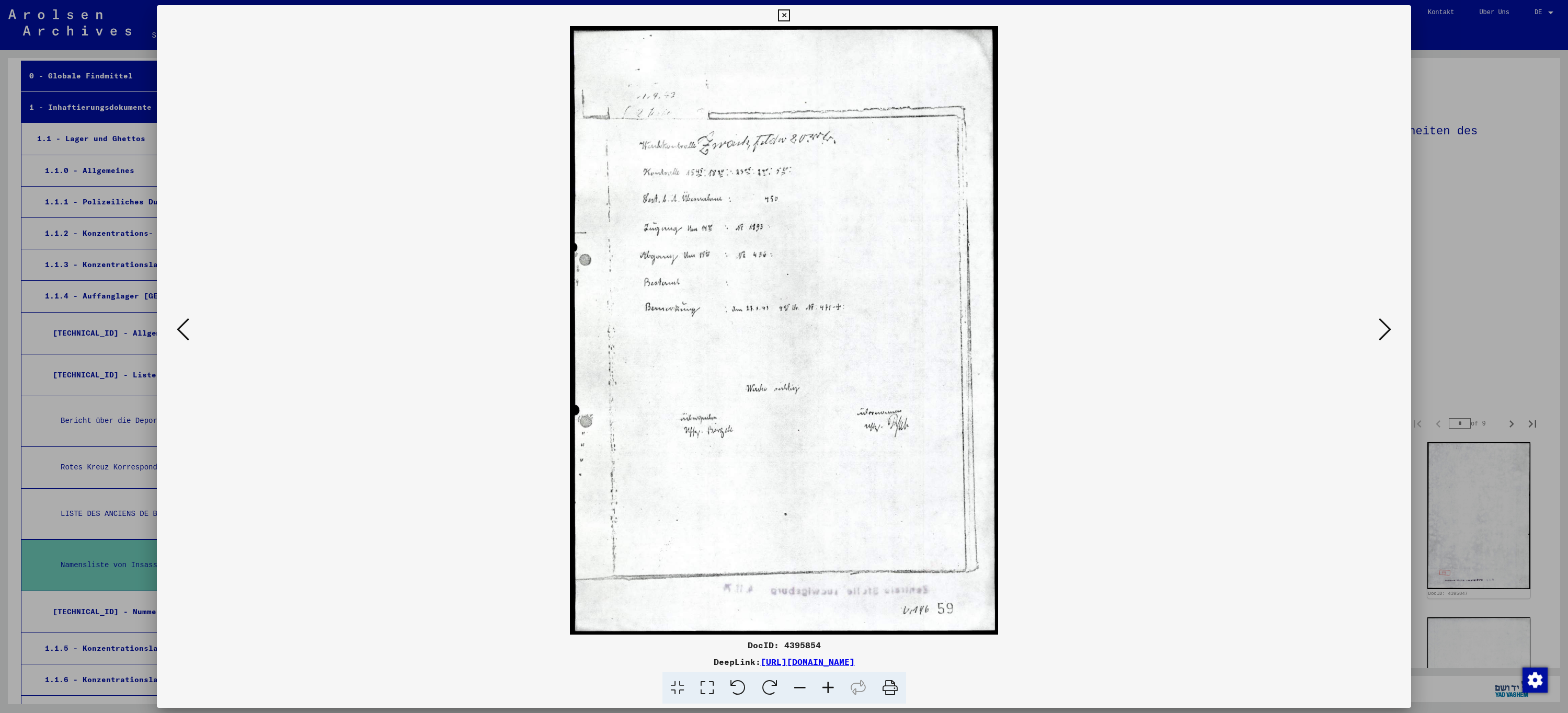
click at [1384, 338] on icon at bounding box center [1384, 329] width 12 height 25
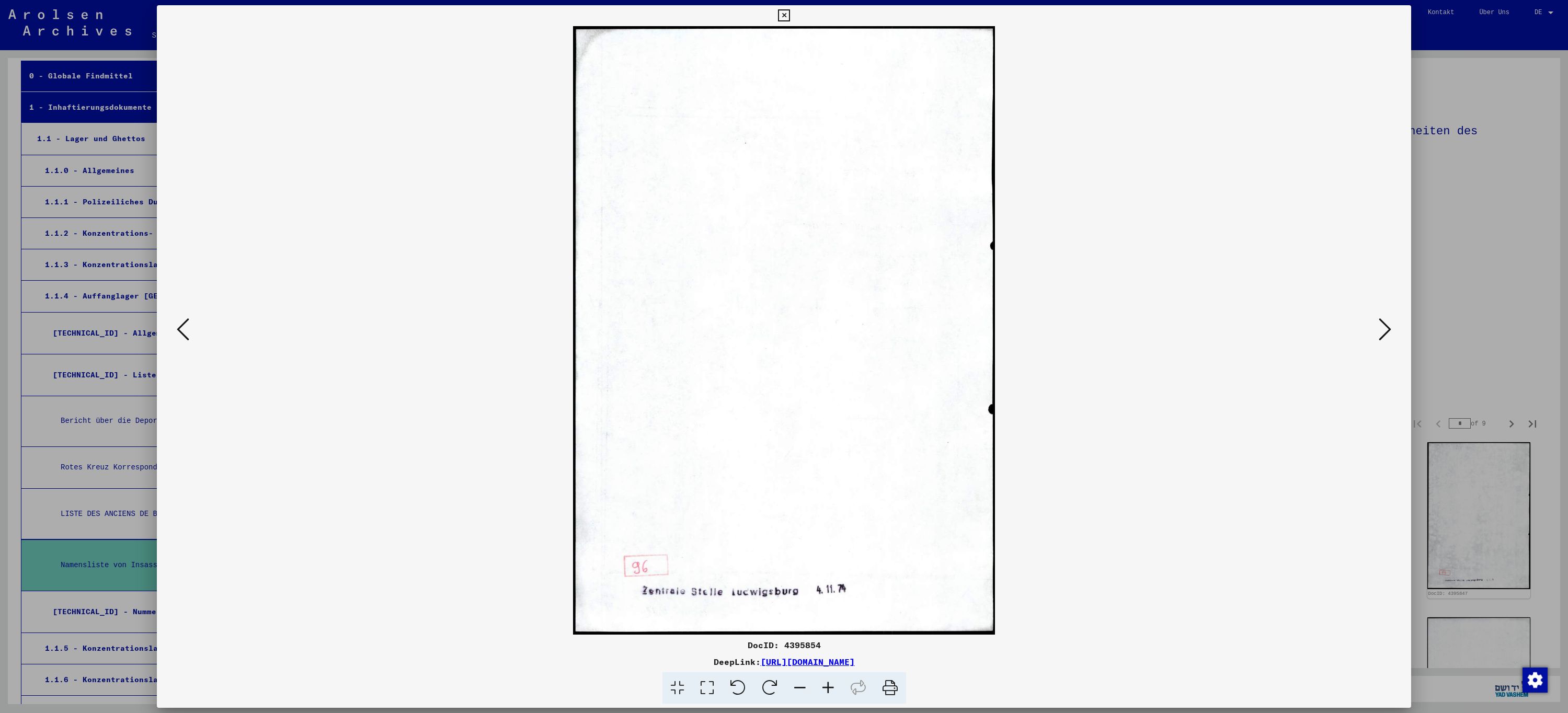
click at [1384, 338] on icon at bounding box center [1384, 329] width 12 height 25
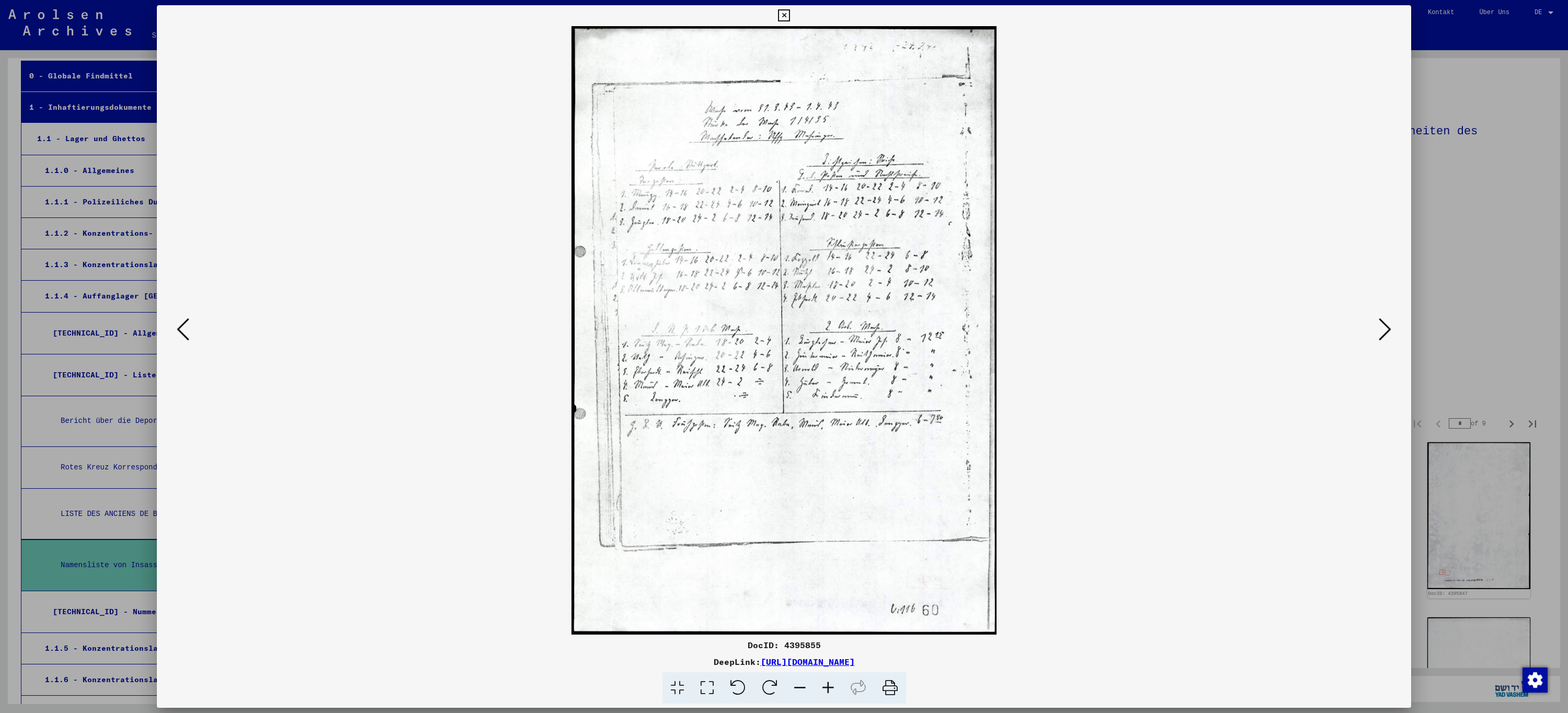
drag, startPoint x: 1384, startPoint y: 338, endPoint x: 1379, endPoint y: 334, distance: 6.4
click at [1379, 334] on icon at bounding box center [1384, 329] width 12 height 25
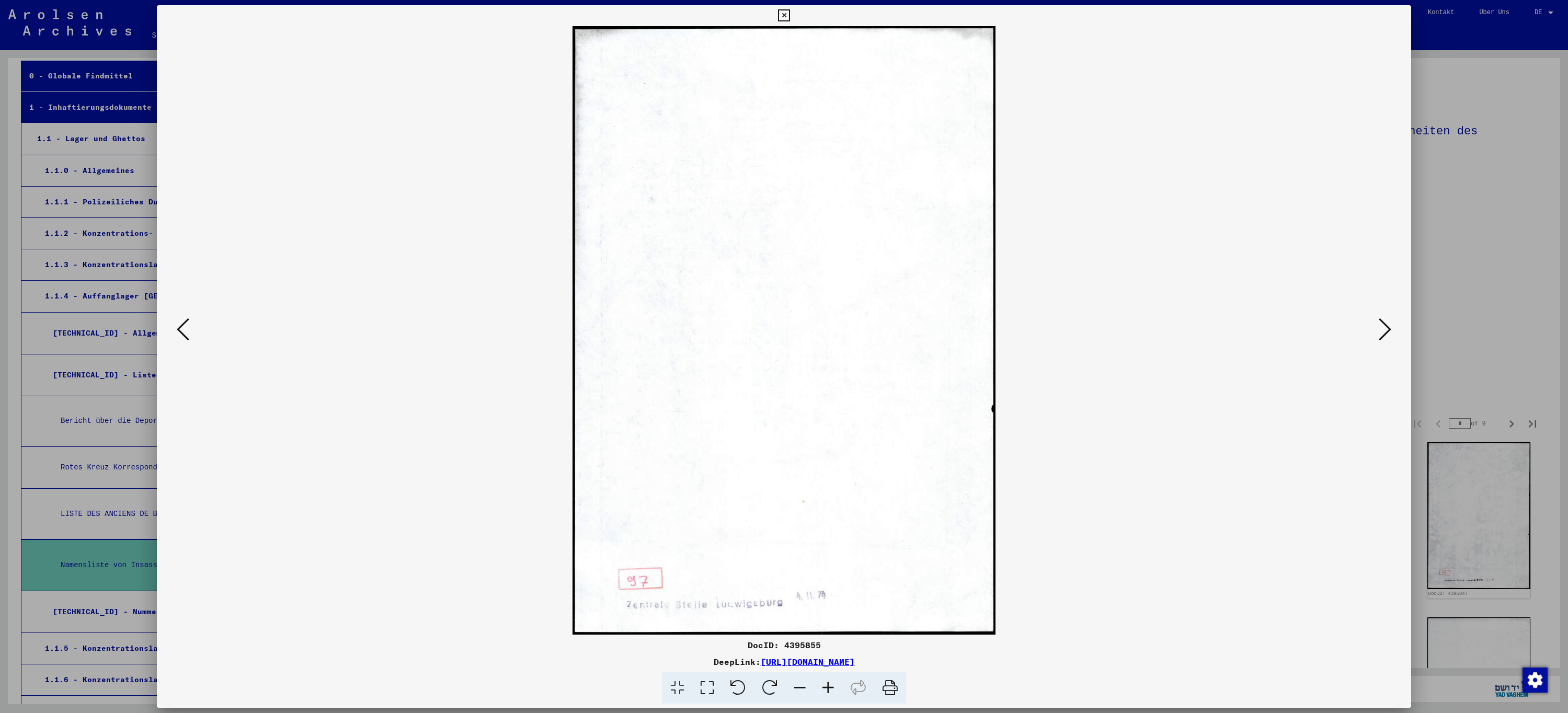
click at [1384, 334] on icon at bounding box center [1384, 329] width 12 height 25
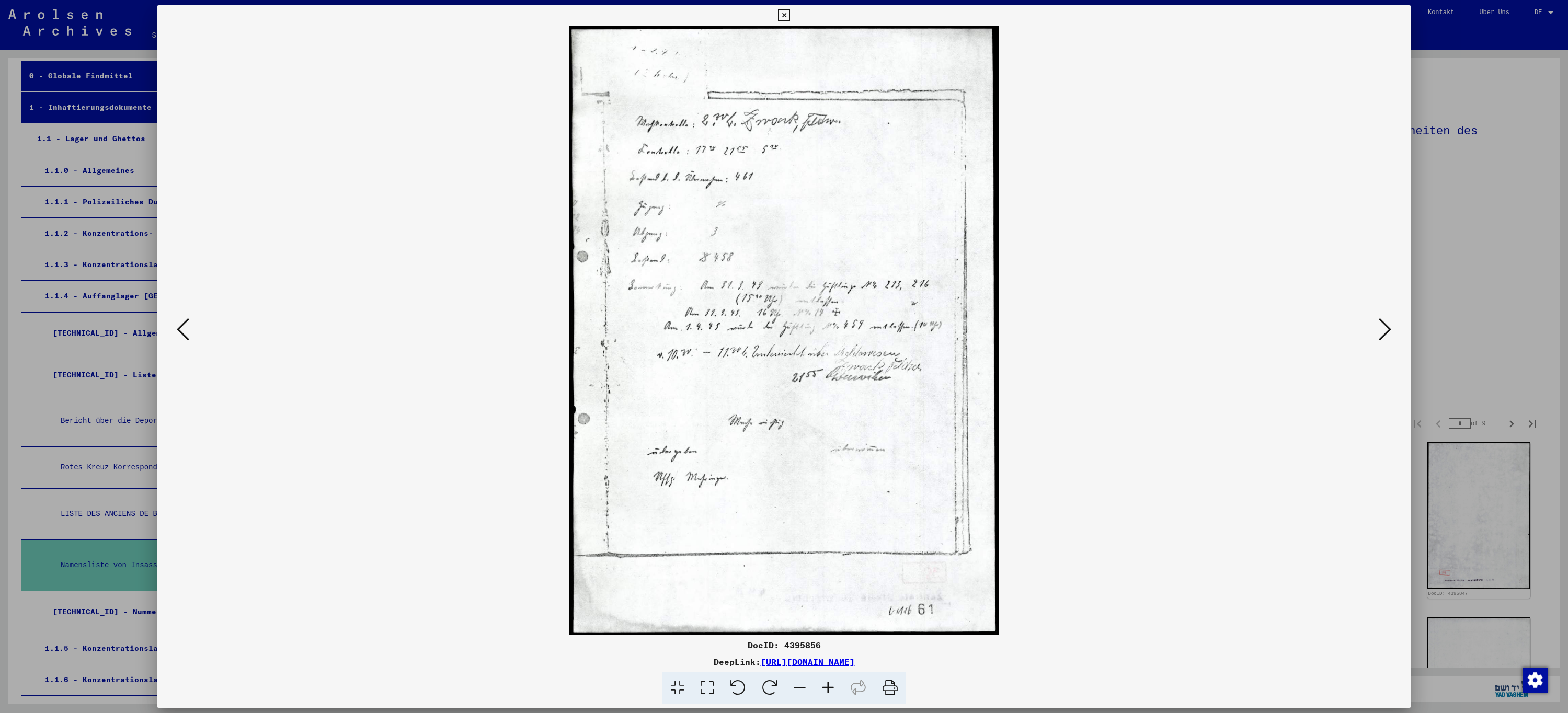
click at [1384, 333] on icon at bounding box center [1384, 329] width 12 height 25
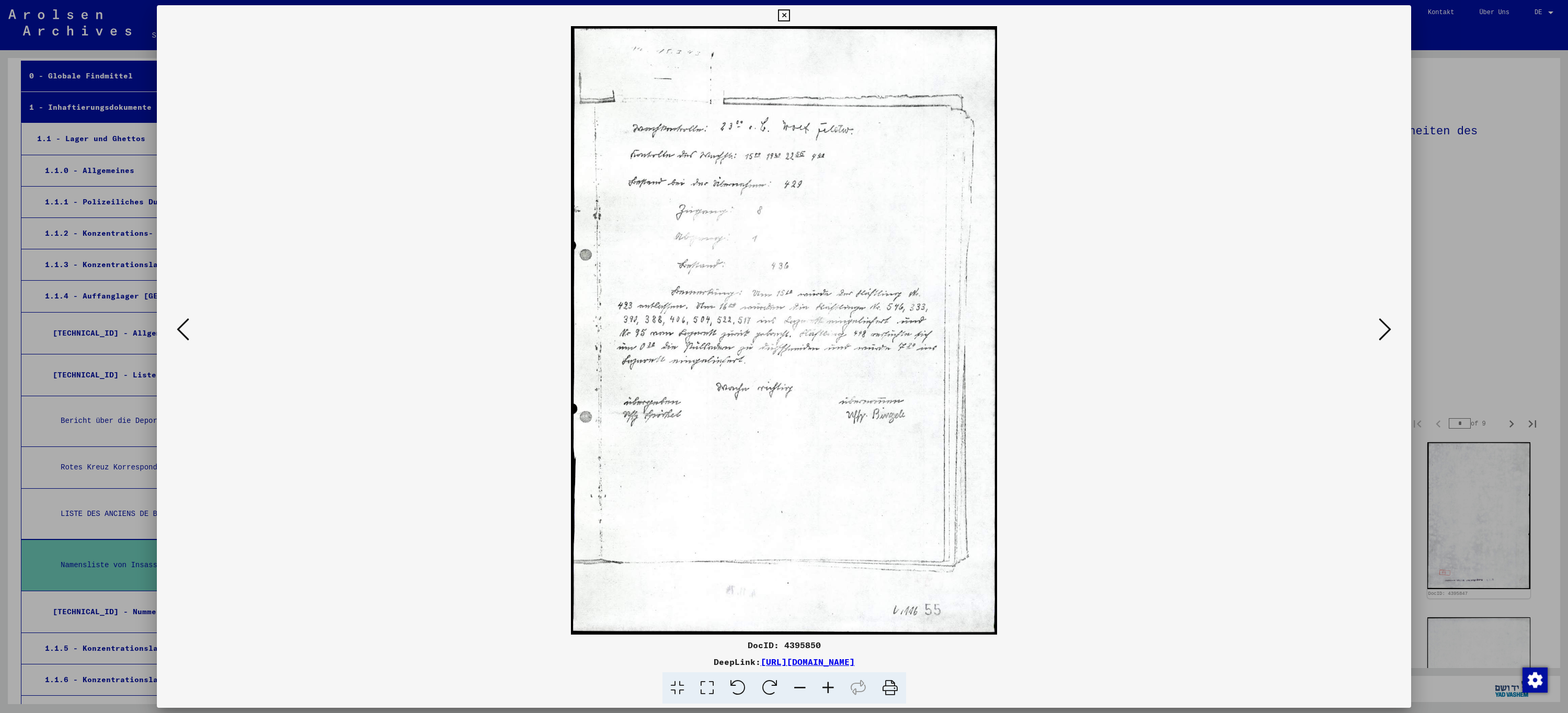
click at [1384, 333] on icon at bounding box center [1384, 329] width 12 height 25
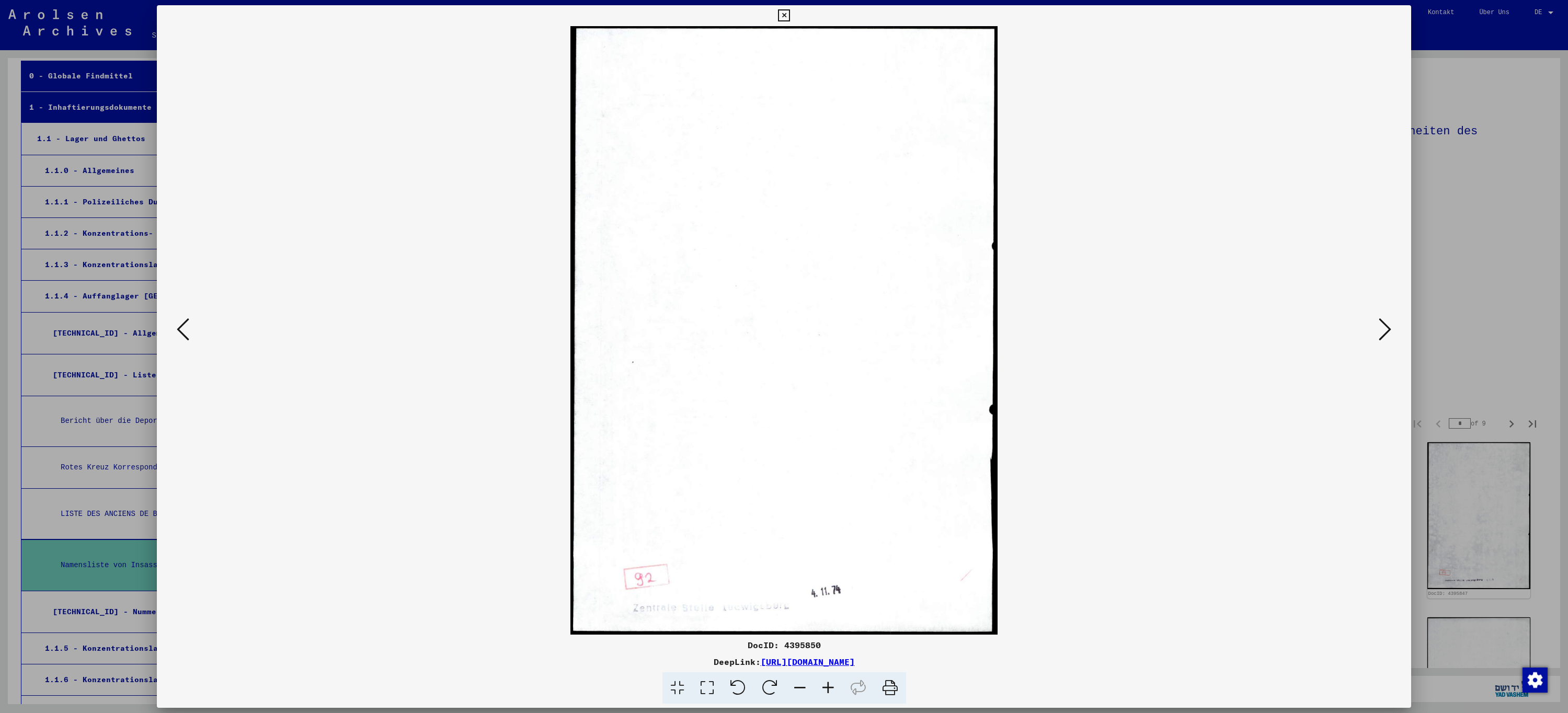
click at [1384, 333] on icon at bounding box center [1384, 329] width 12 height 25
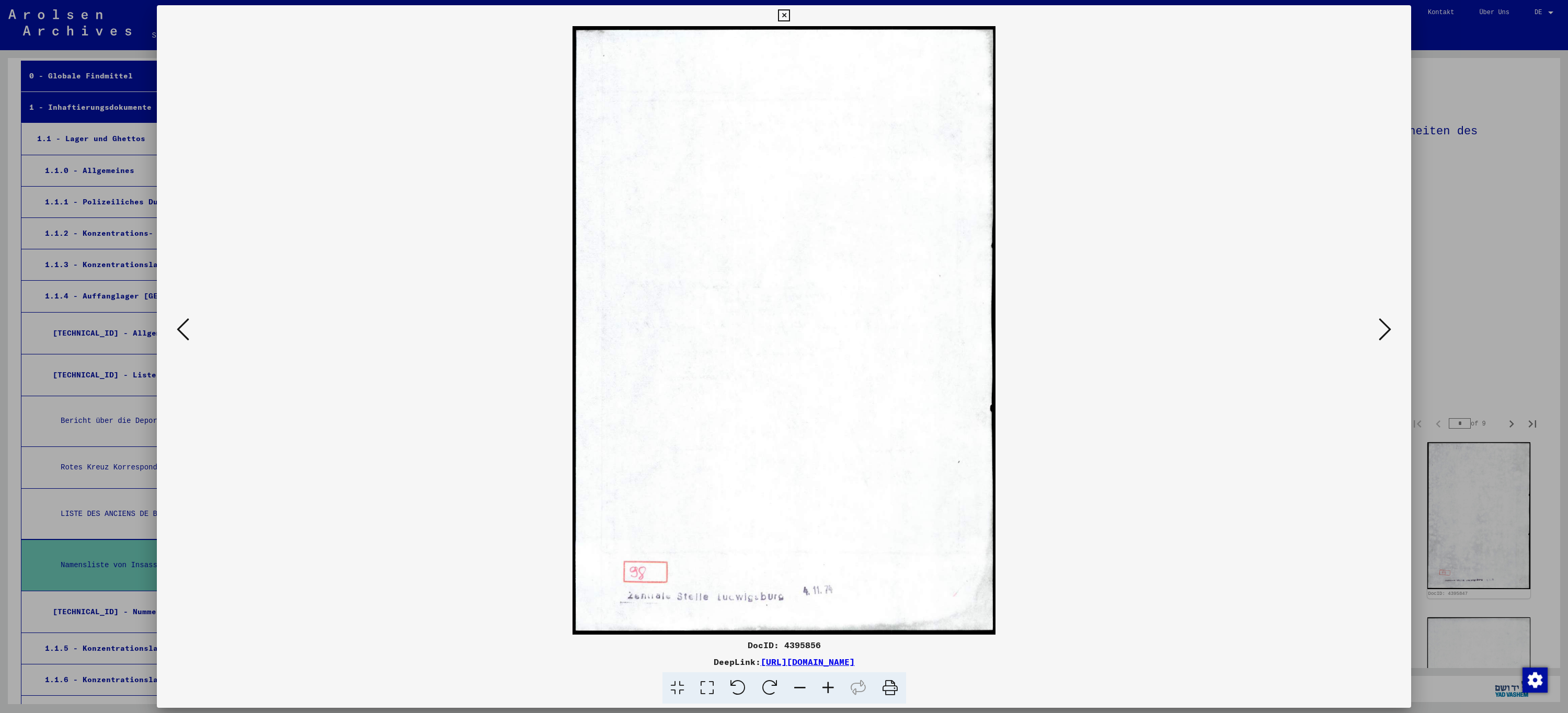
click at [1384, 333] on icon at bounding box center [1384, 329] width 12 height 25
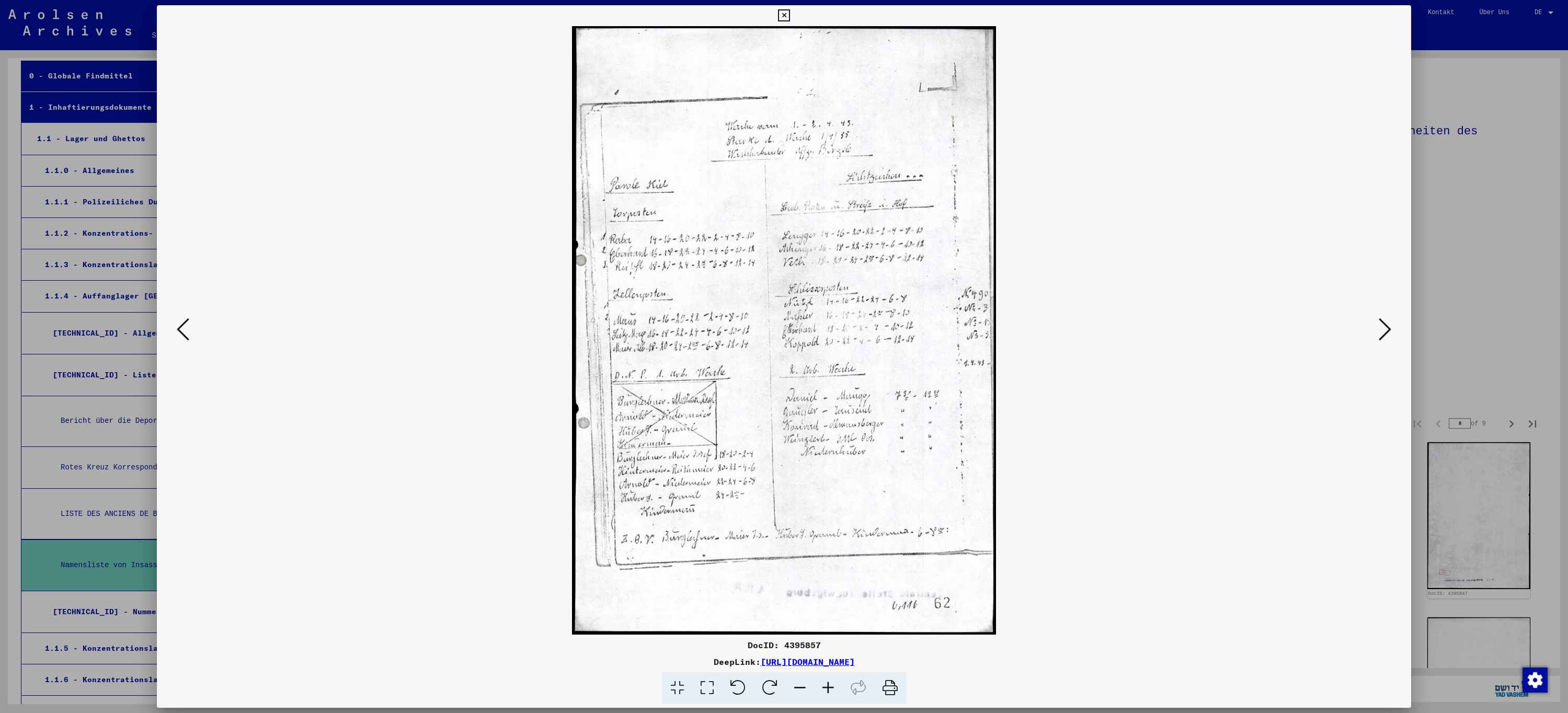
click at [1384, 333] on icon at bounding box center [1384, 329] width 12 height 25
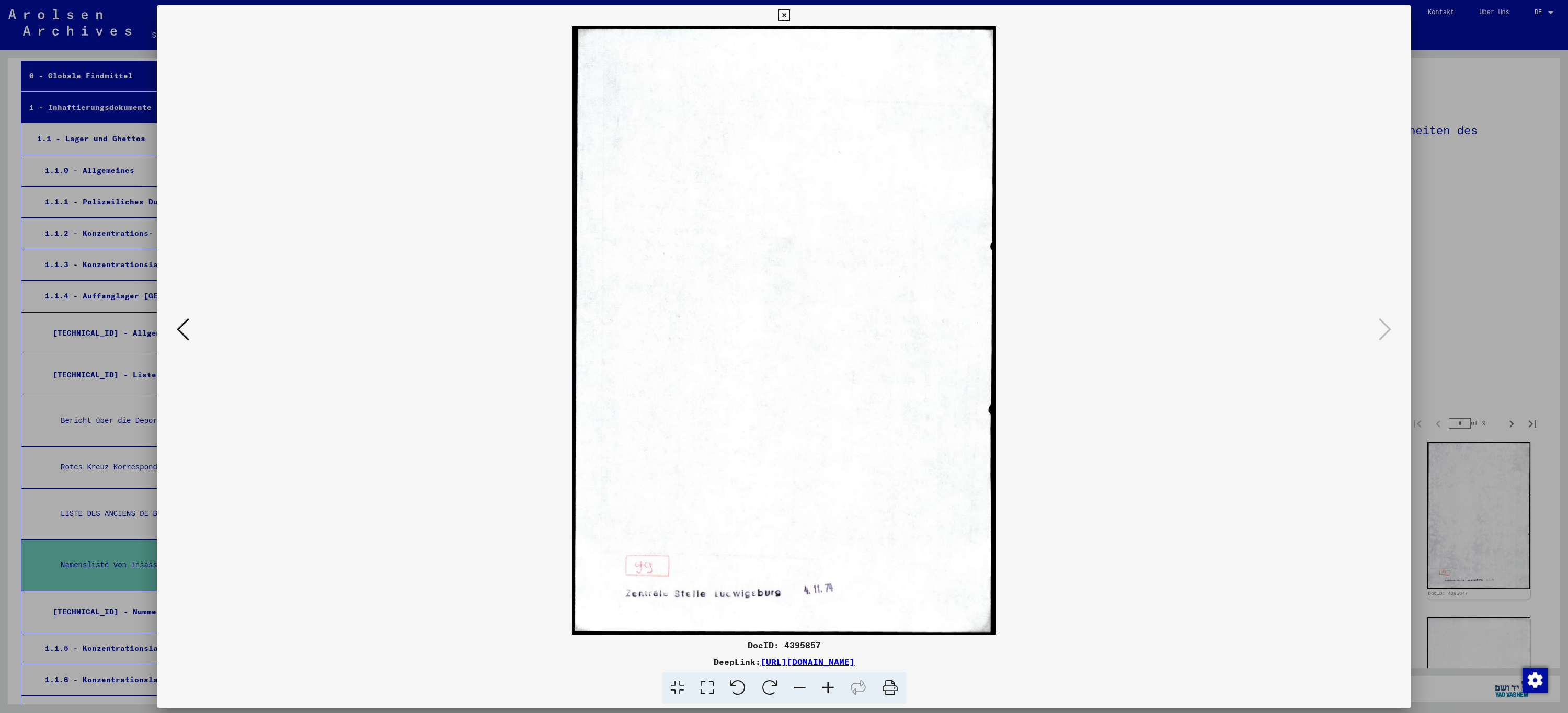
click at [184, 330] on icon at bounding box center [182, 329] width 12 height 25
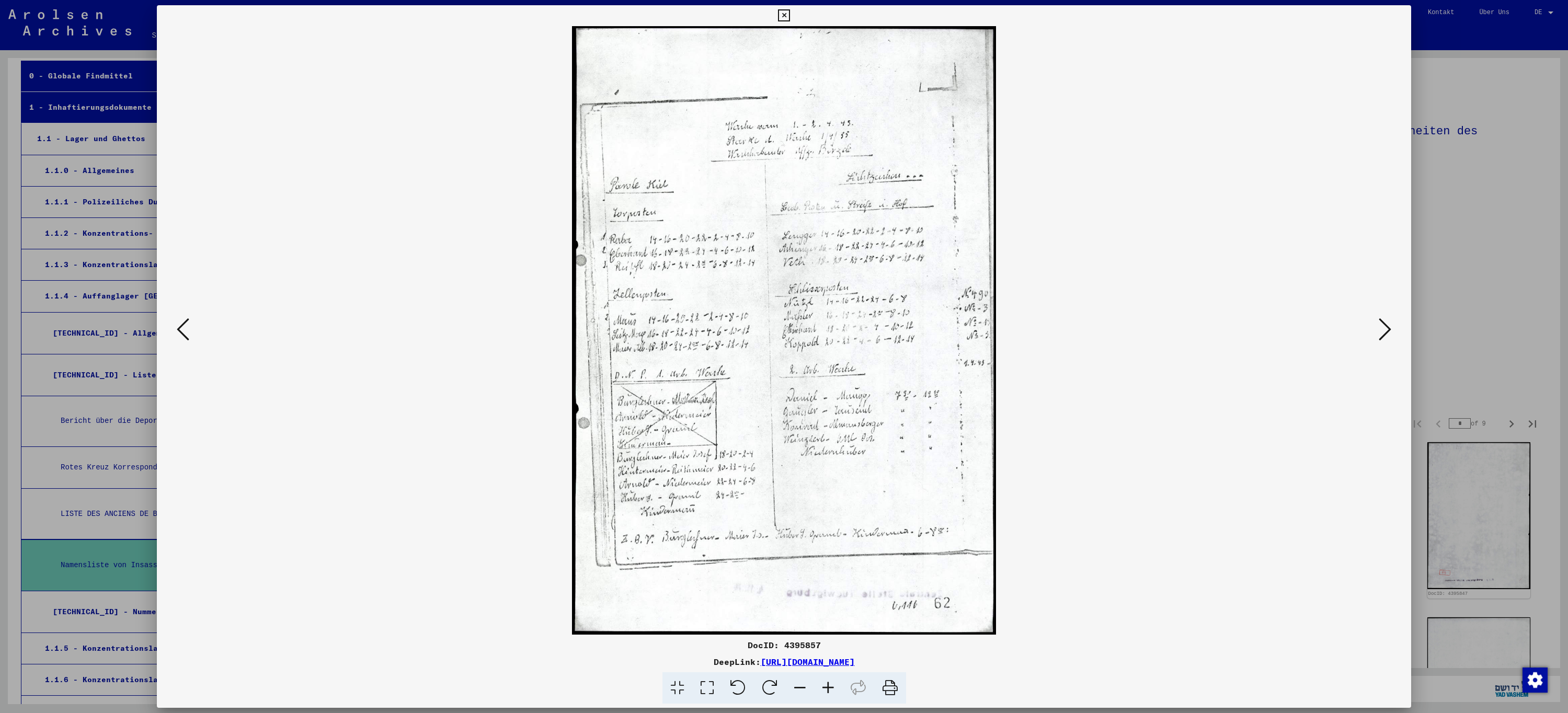
click at [784, 18] on icon at bounding box center [784, 15] width 12 height 12
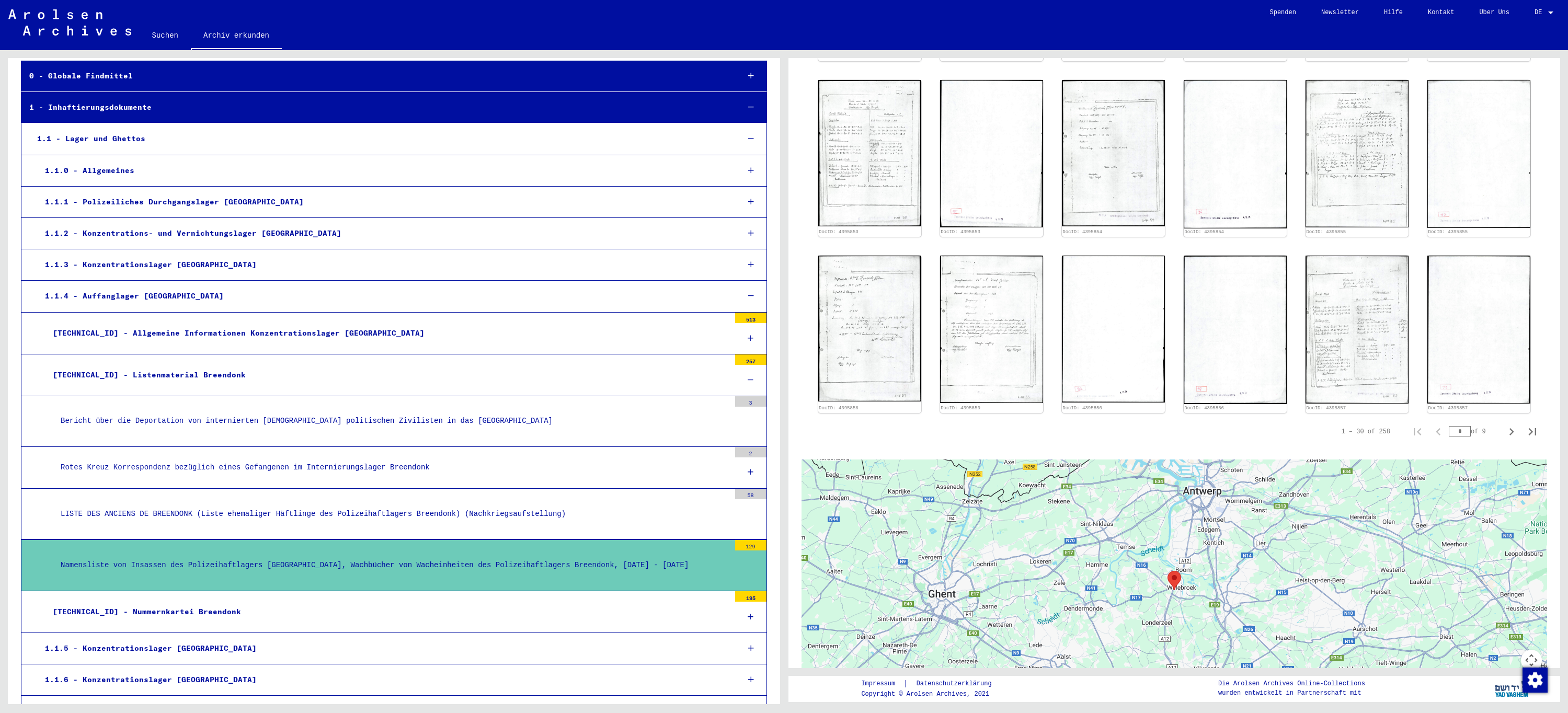
scroll to position [889, 0]
click at [1526, 426] on icon "Last page" at bounding box center [1533, 434] width 15 height 15
type input "*"
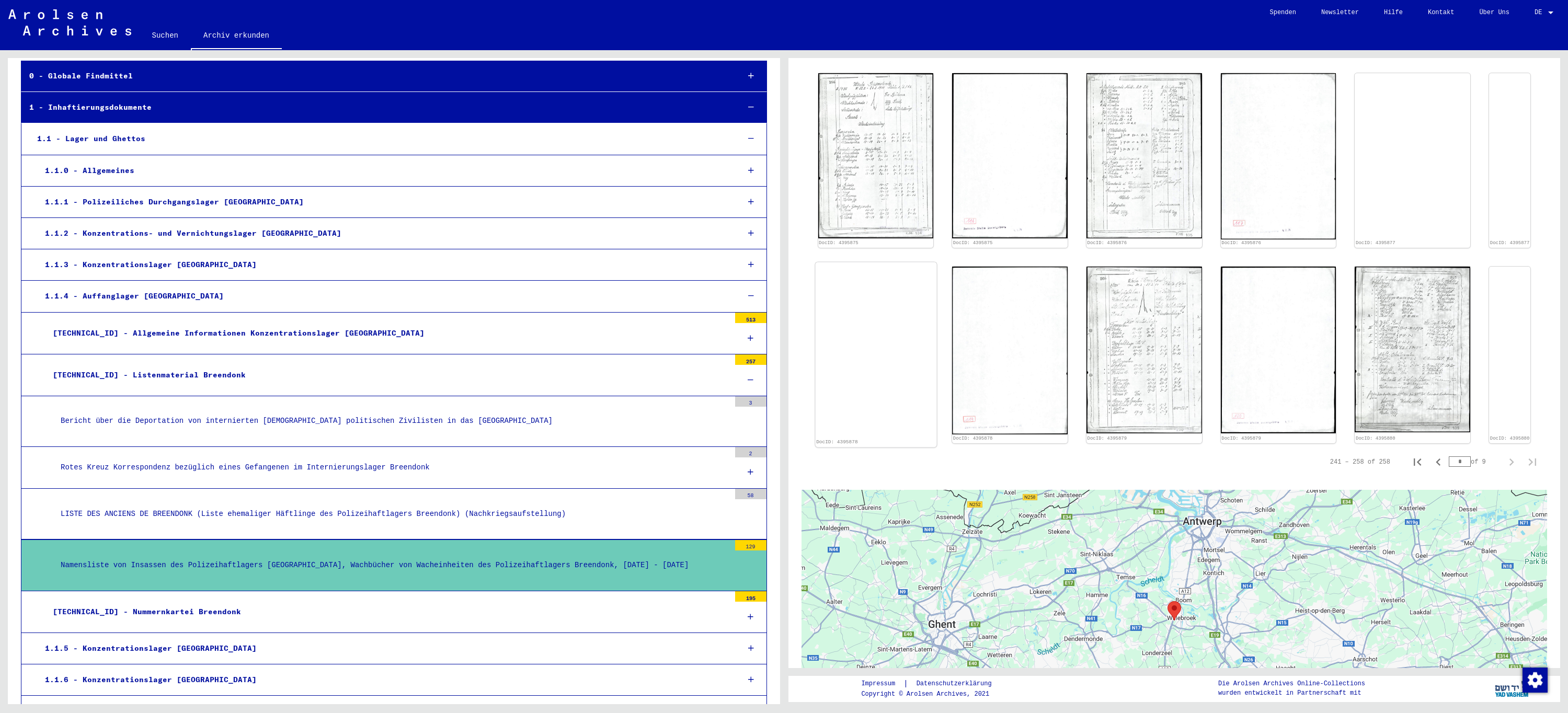
scroll to position [564, 0]
click at [864, 262] on img at bounding box center [876, 262] width 121 height 0
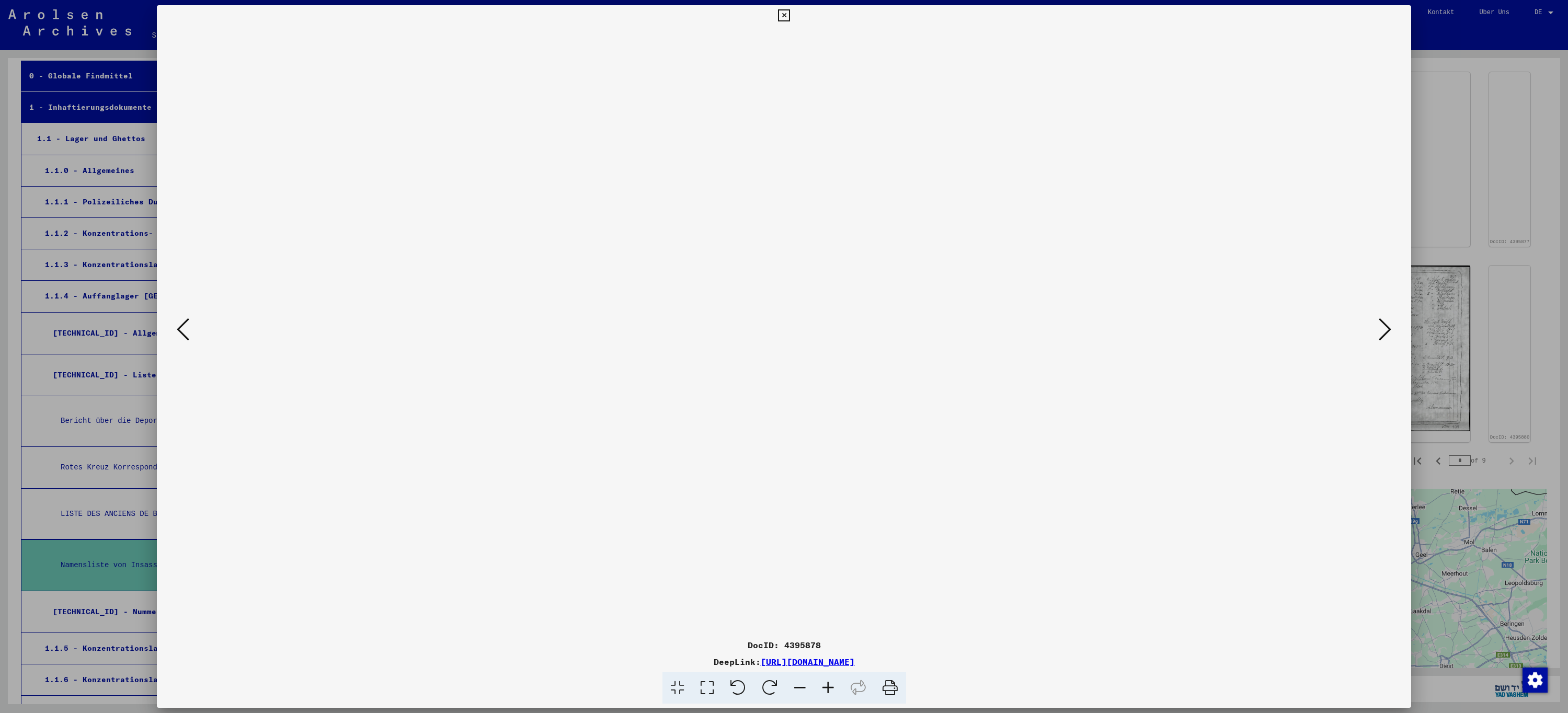
click at [181, 330] on icon at bounding box center [182, 329] width 12 height 25
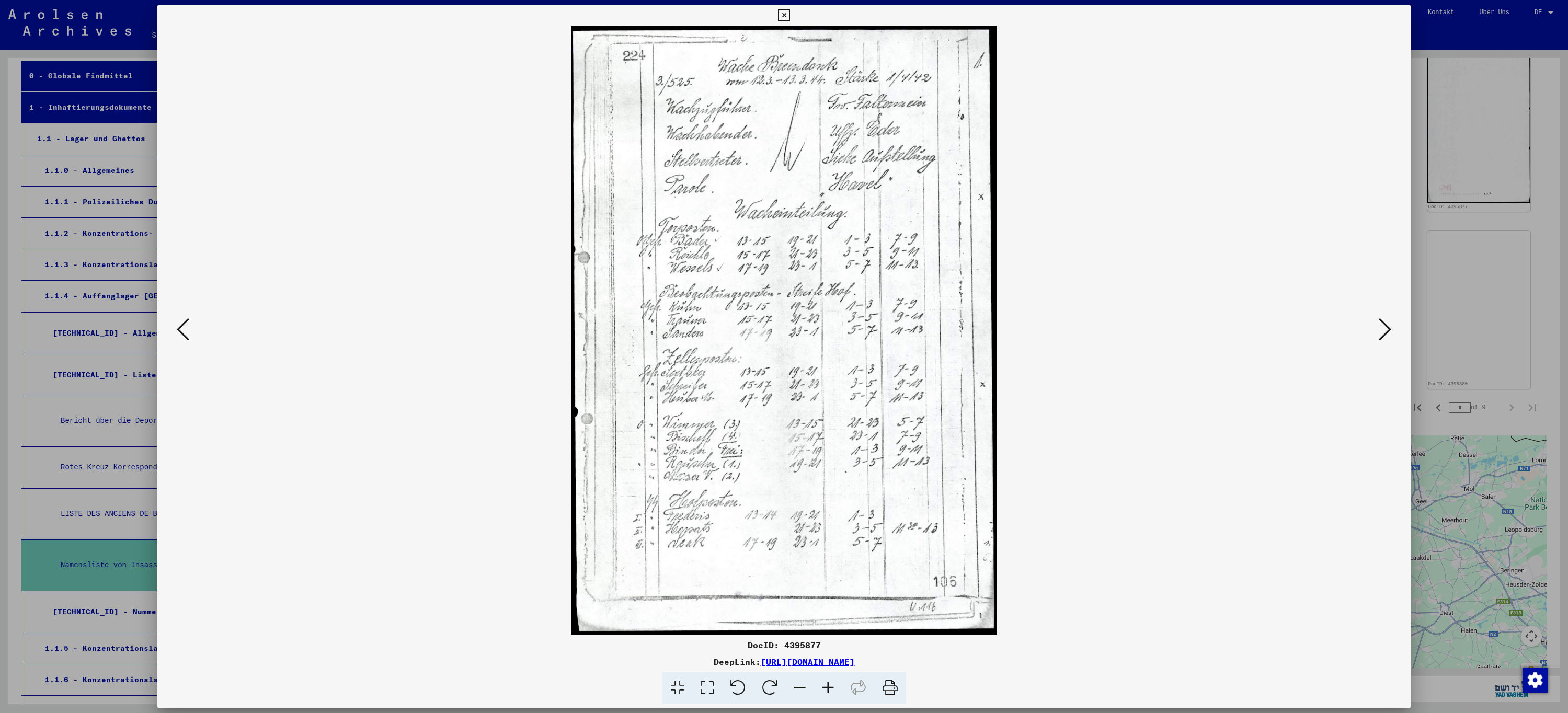
click at [181, 330] on icon at bounding box center [182, 329] width 12 height 25
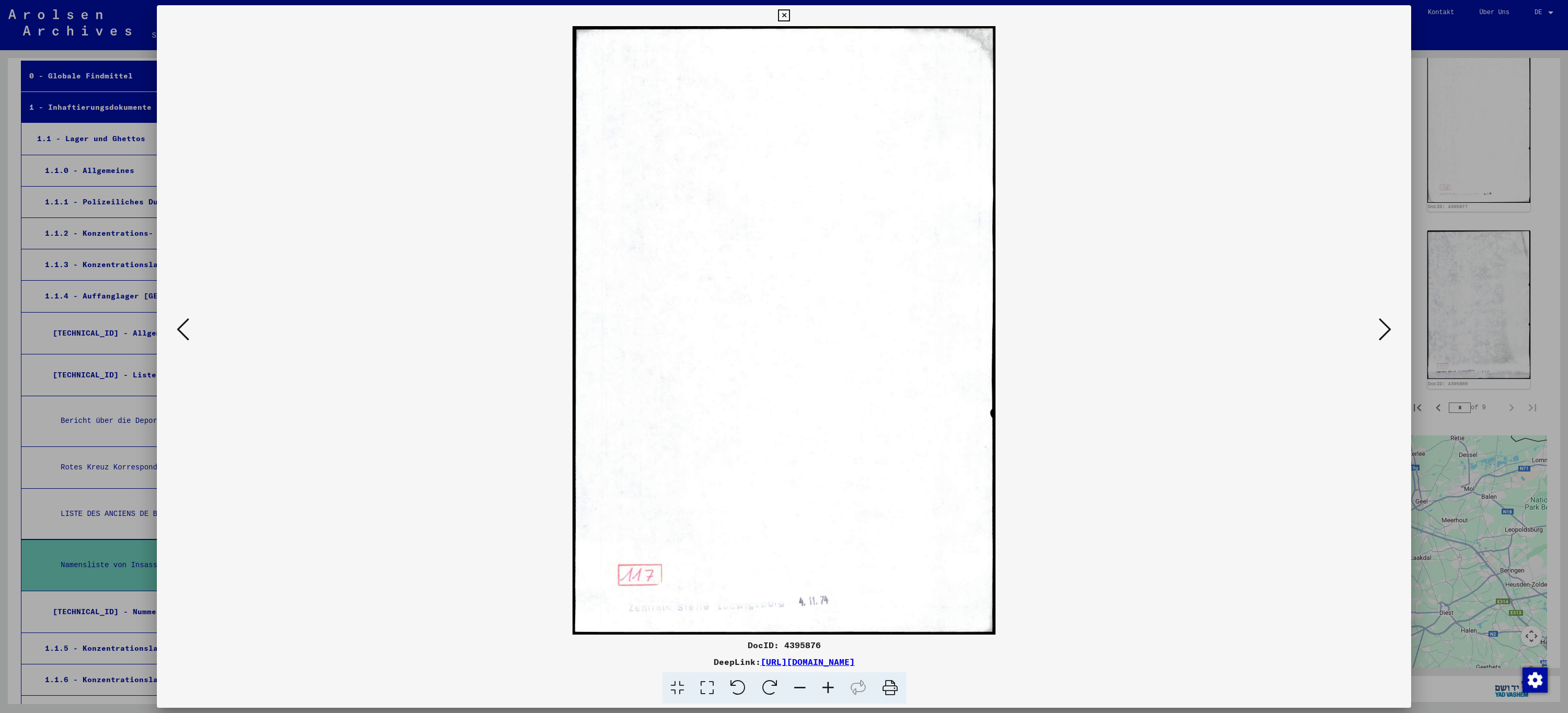
click at [1391, 331] on button at bounding box center [1385, 330] width 19 height 30
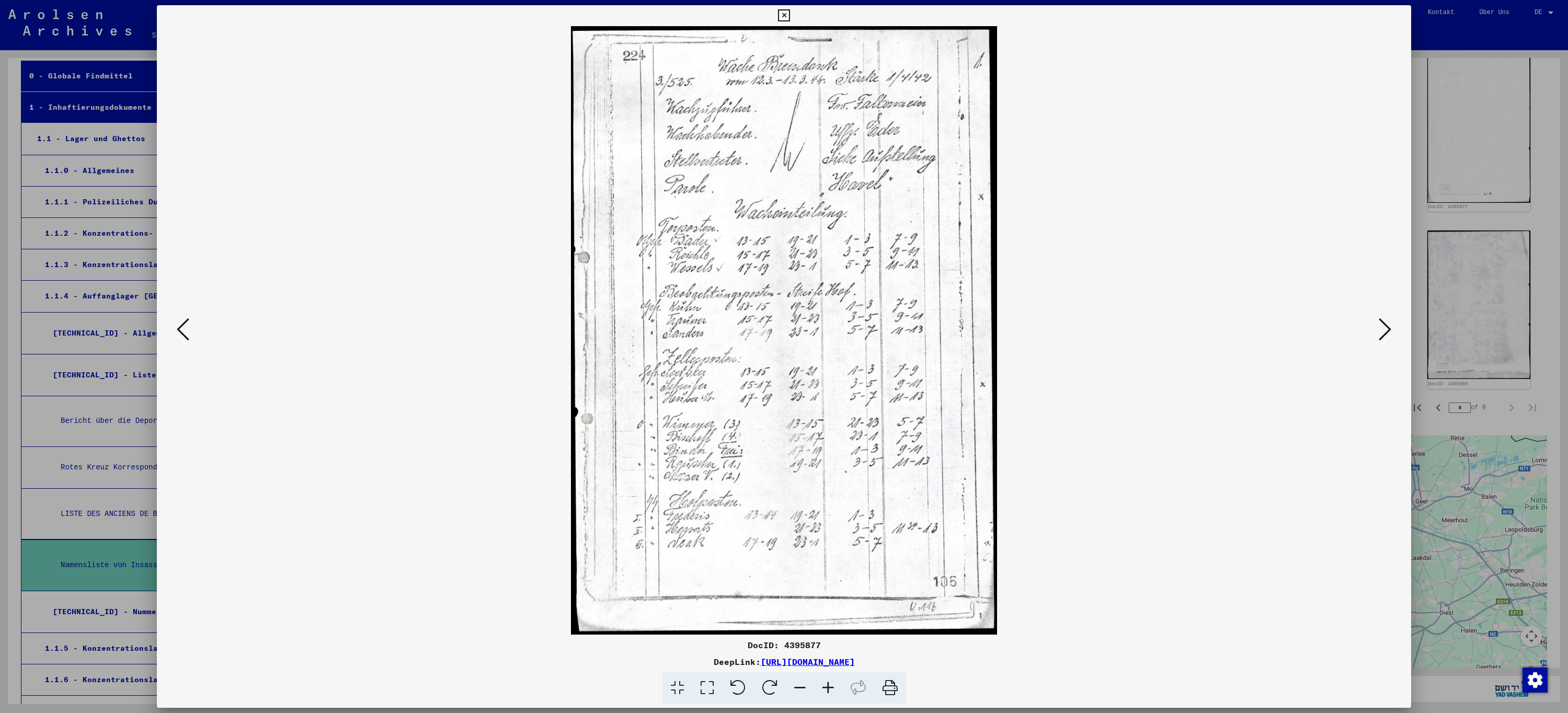
click at [784, 17] on icon at bounding box center [784, 15] width 12 height 12
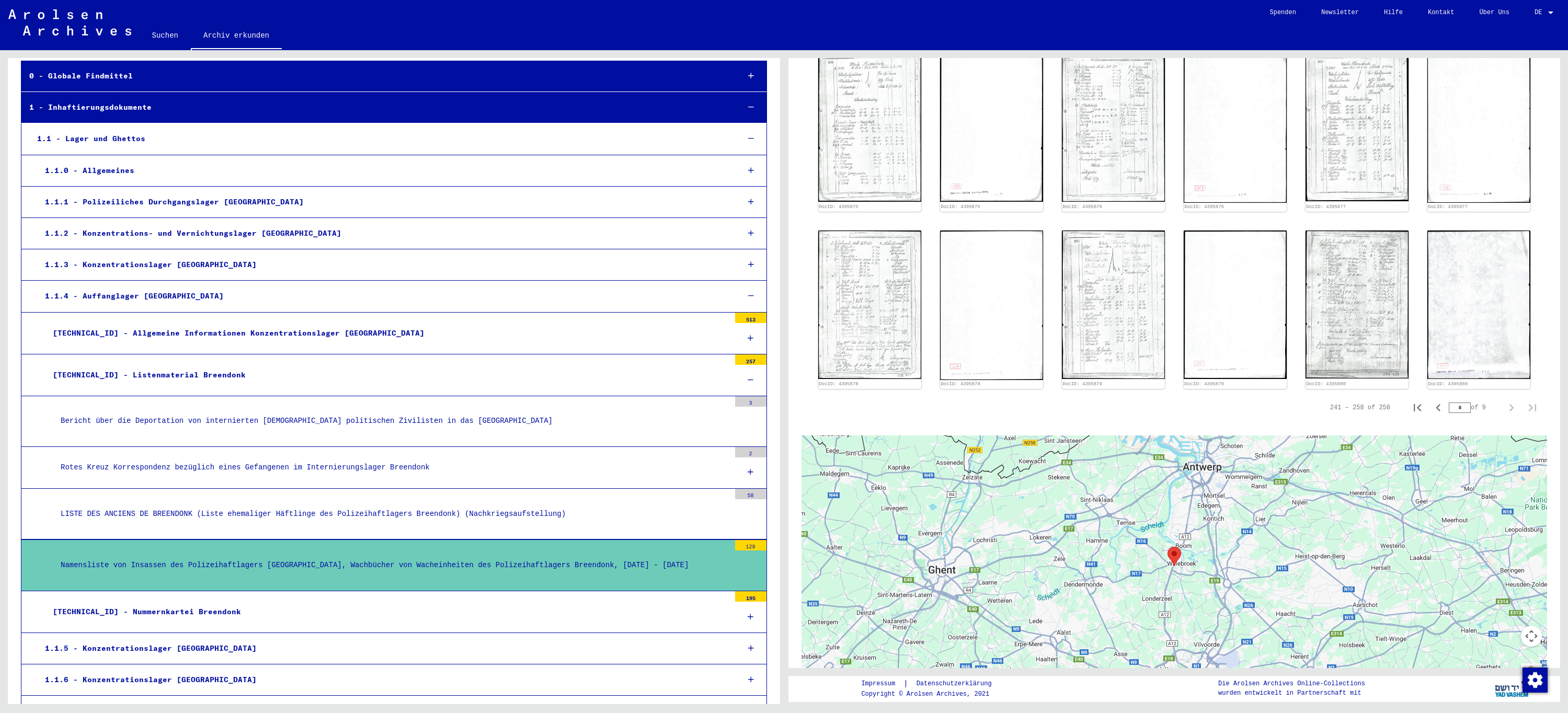
click at [747, 377] on icon at bounding box center [750, 380] width 6 height 7
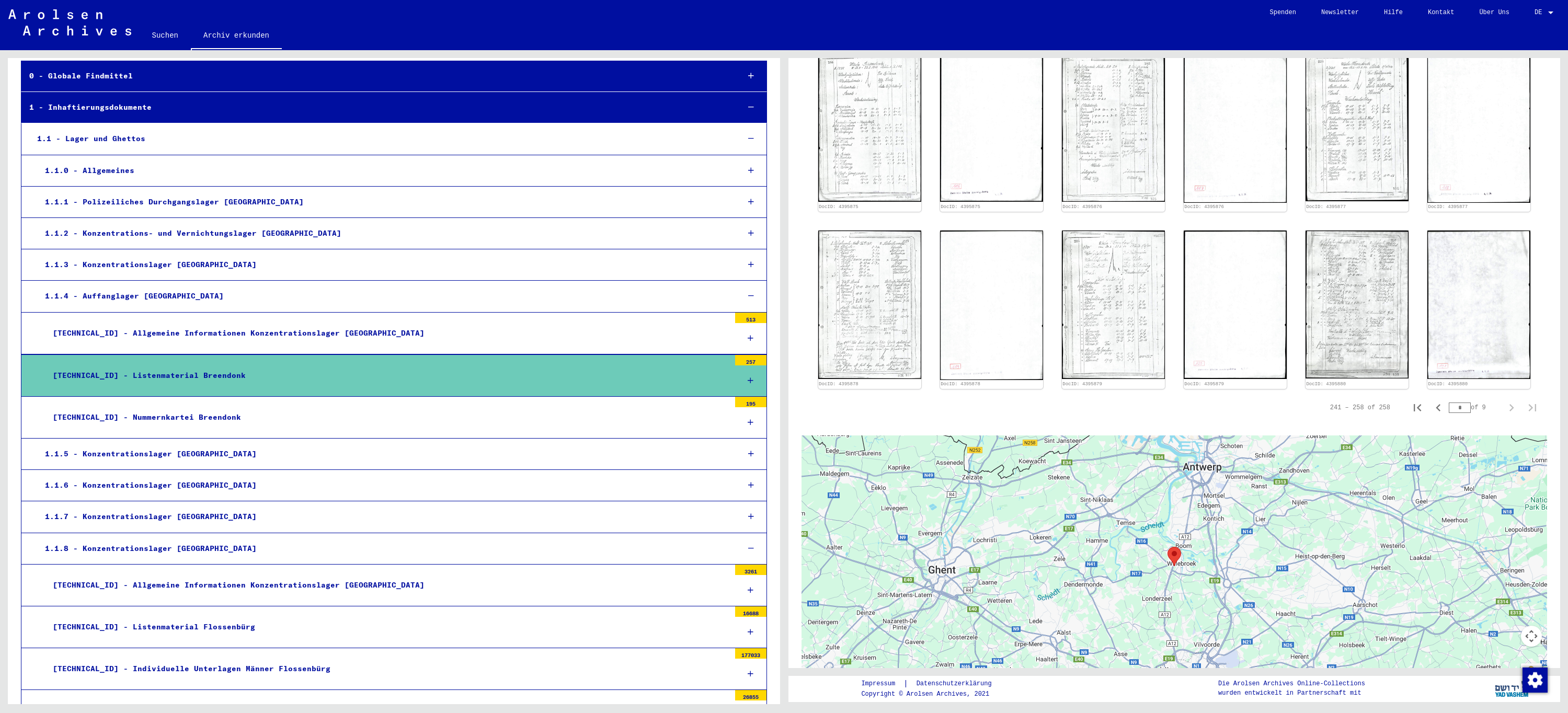
click at [747, 338] on icon at bounding box center [750, 339] width 6 height 7
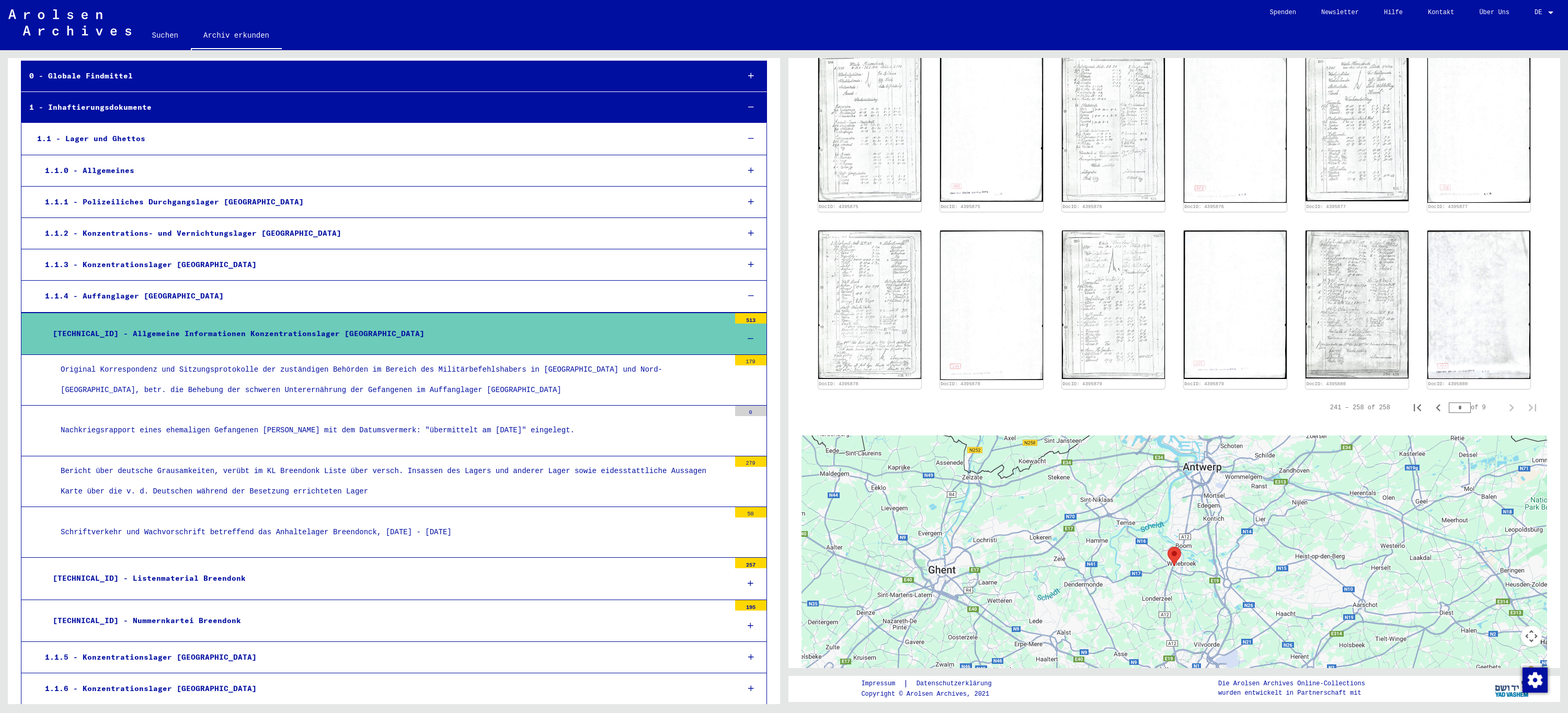
click at [302, 524] on div "Schriftverkehr und Wachvorschrift betreffend das Anhaltelager Breendonck, [DATE…" at bounding box center [391, 532] width 677 height 20
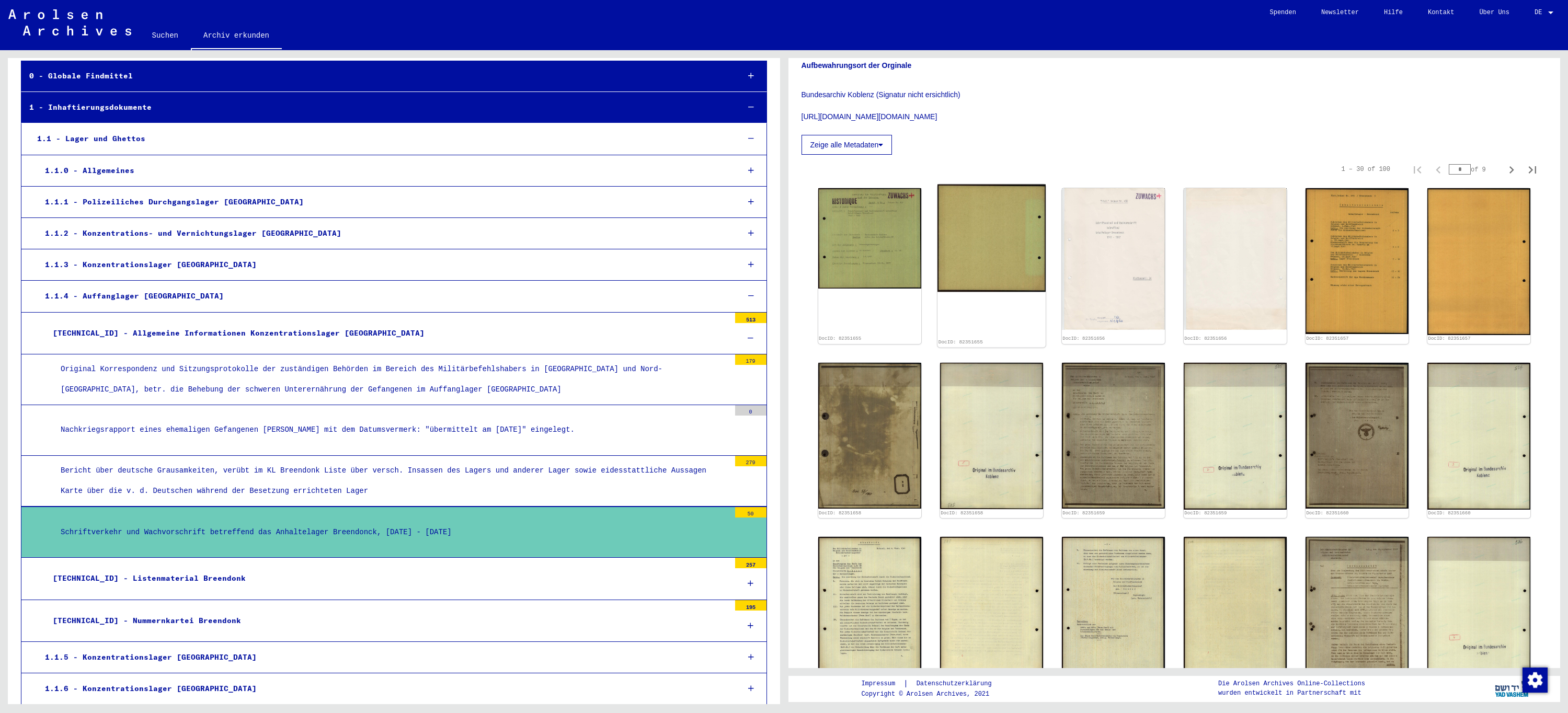
scroll to position [314, 0]
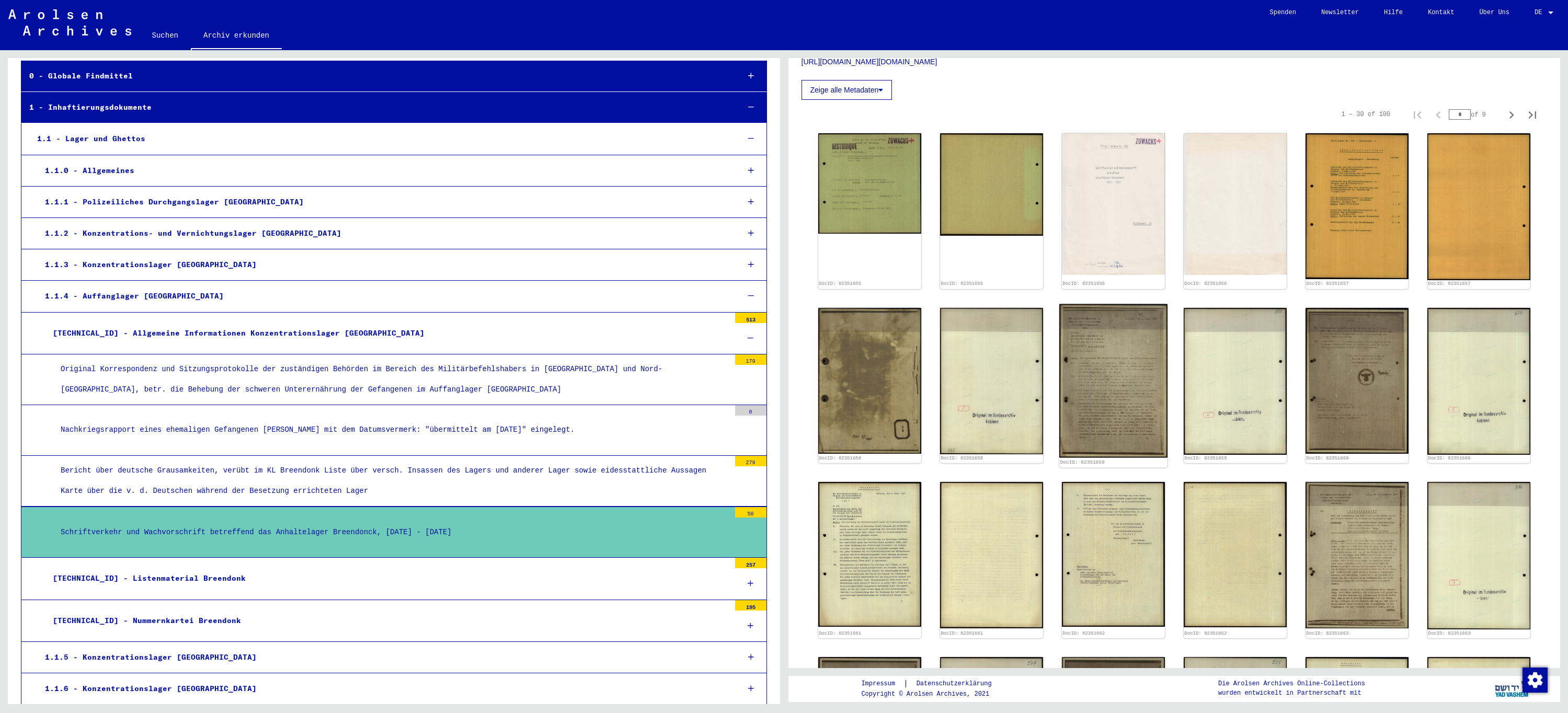
click at [1111, 387] on img at bounding box center [1113, 380] width 108 height 154
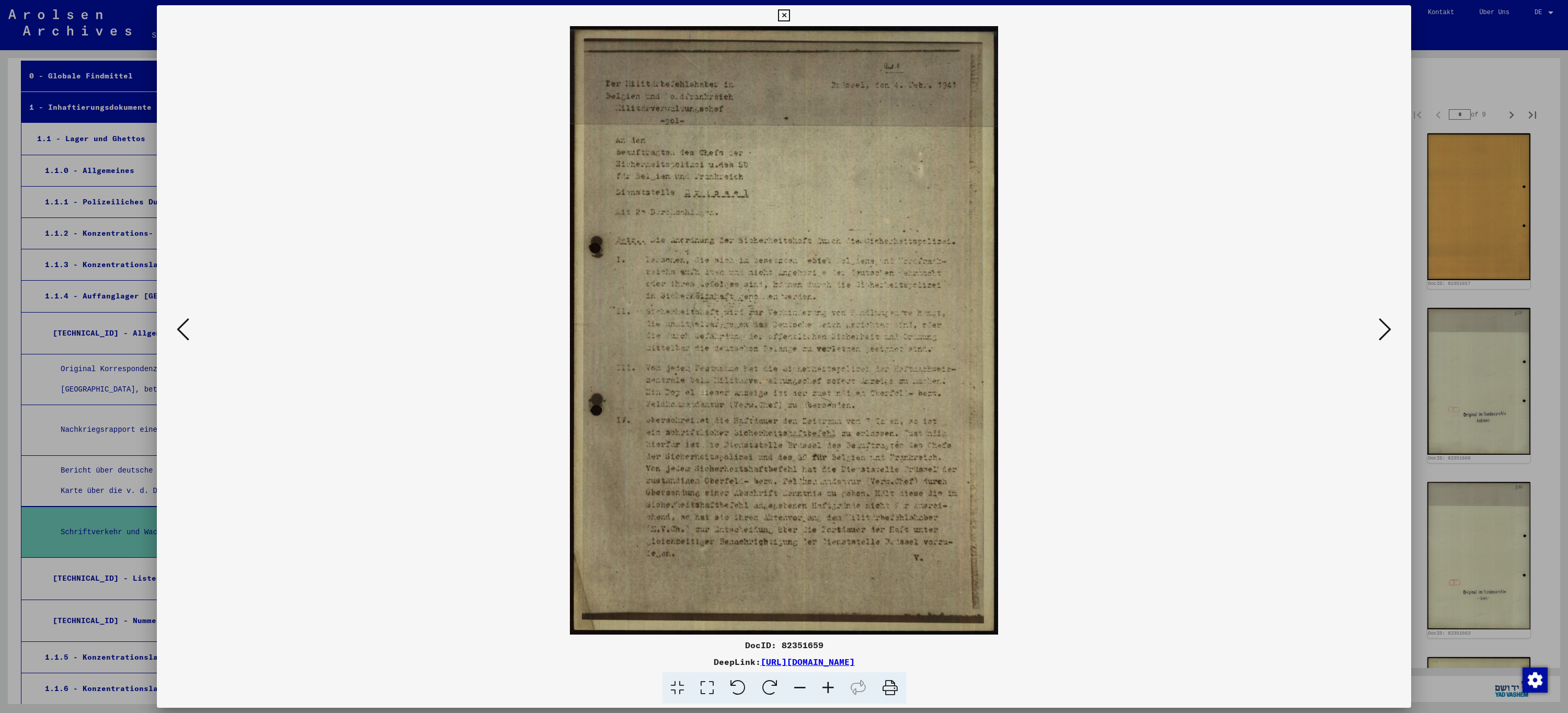
click at [786, 14] on icon at bounding box center [784, 15] width 12 height 12
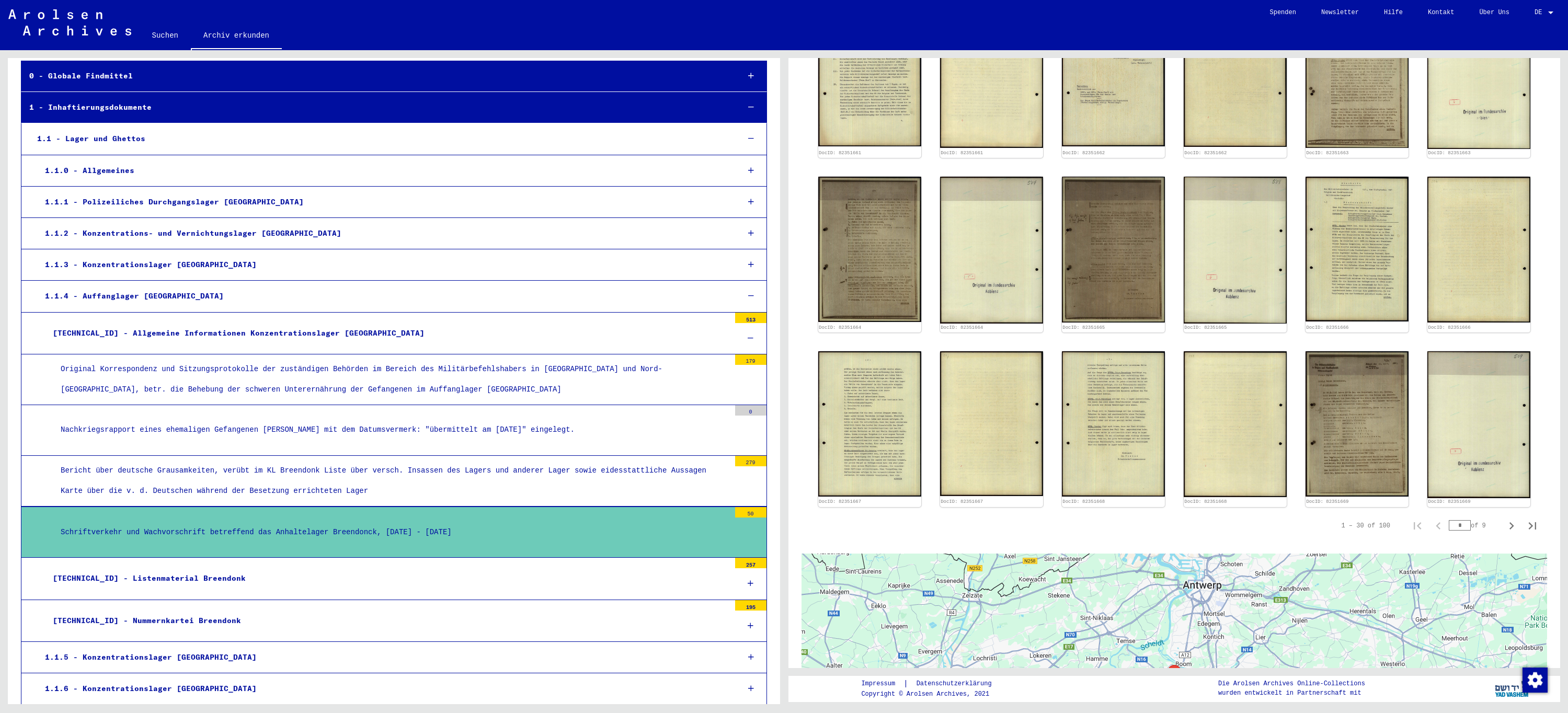
scroll to position [941, 0]
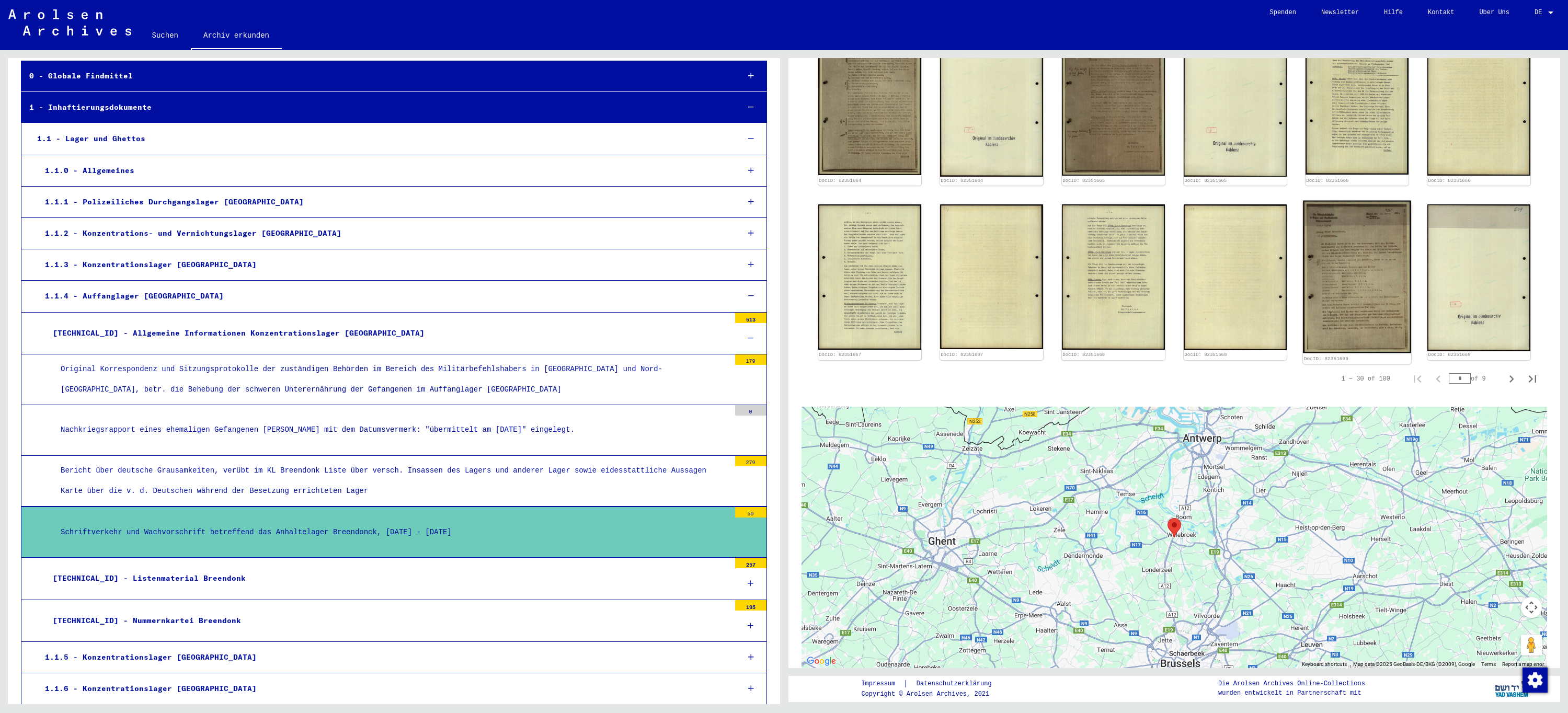
click at [1375, 263] on img at bounding box center [1357, 276] width 108 height 153
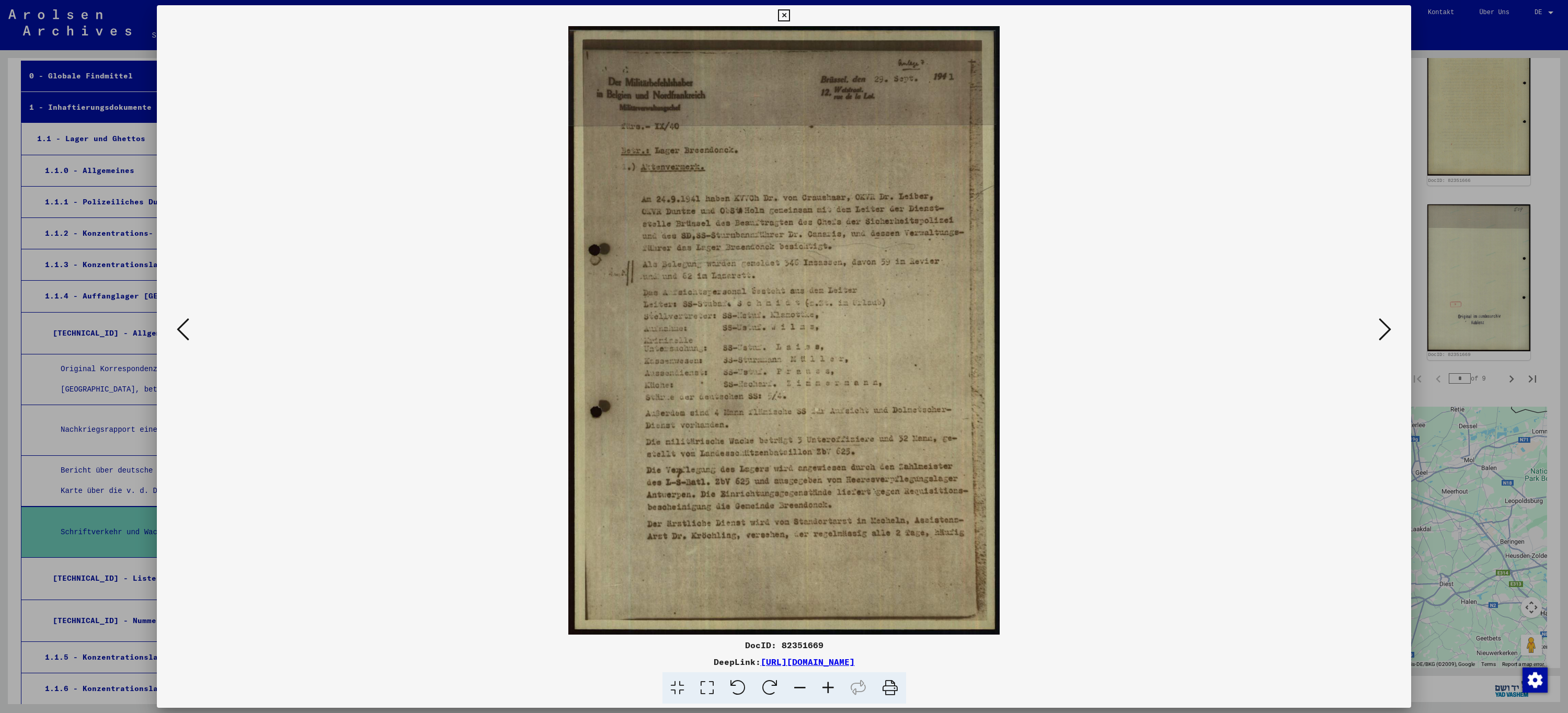
click at [784, 16] on icon at bounding box center [784, 15] width 12 height 12
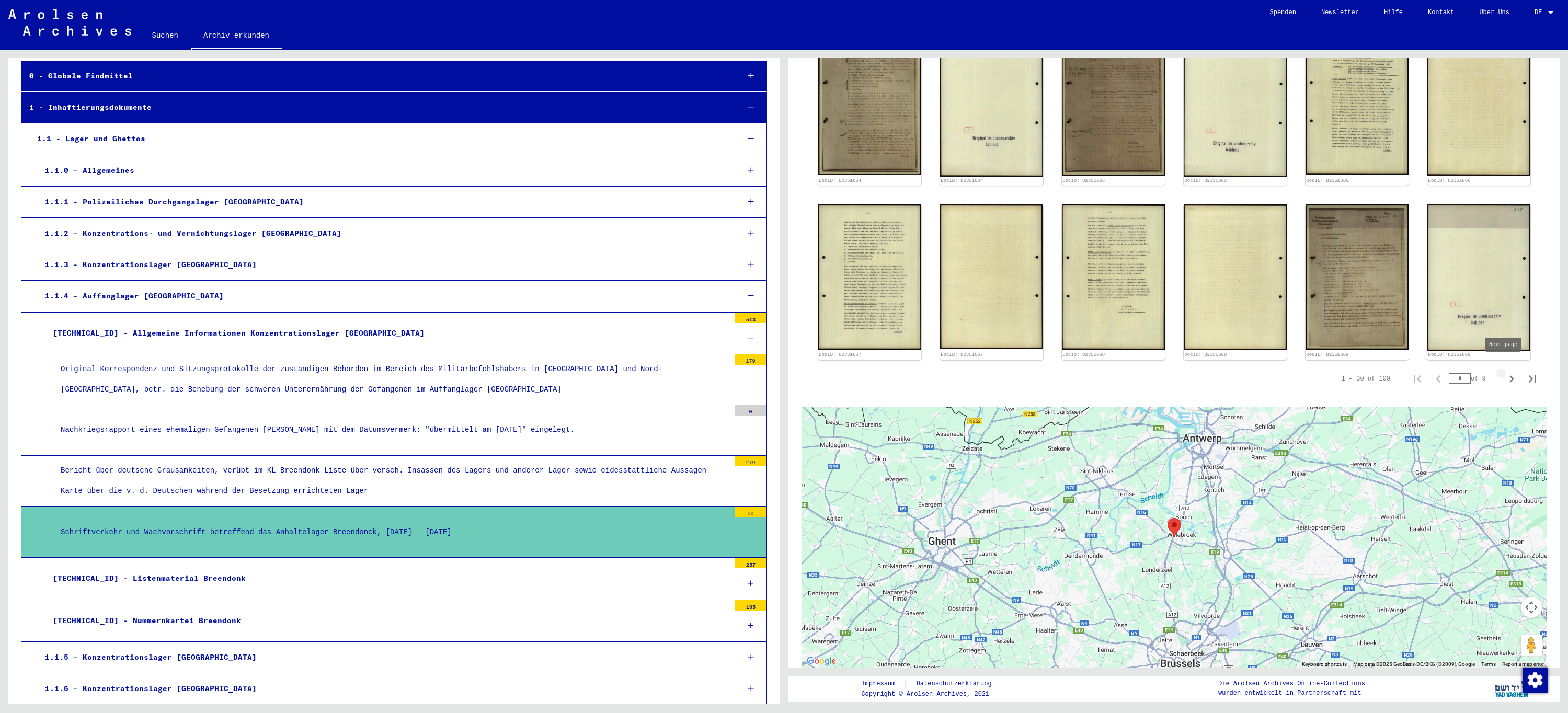
click at [1504, 372] on icon "Next page" at bounding box center [1511, 379] width 15 height 15
type input "*"
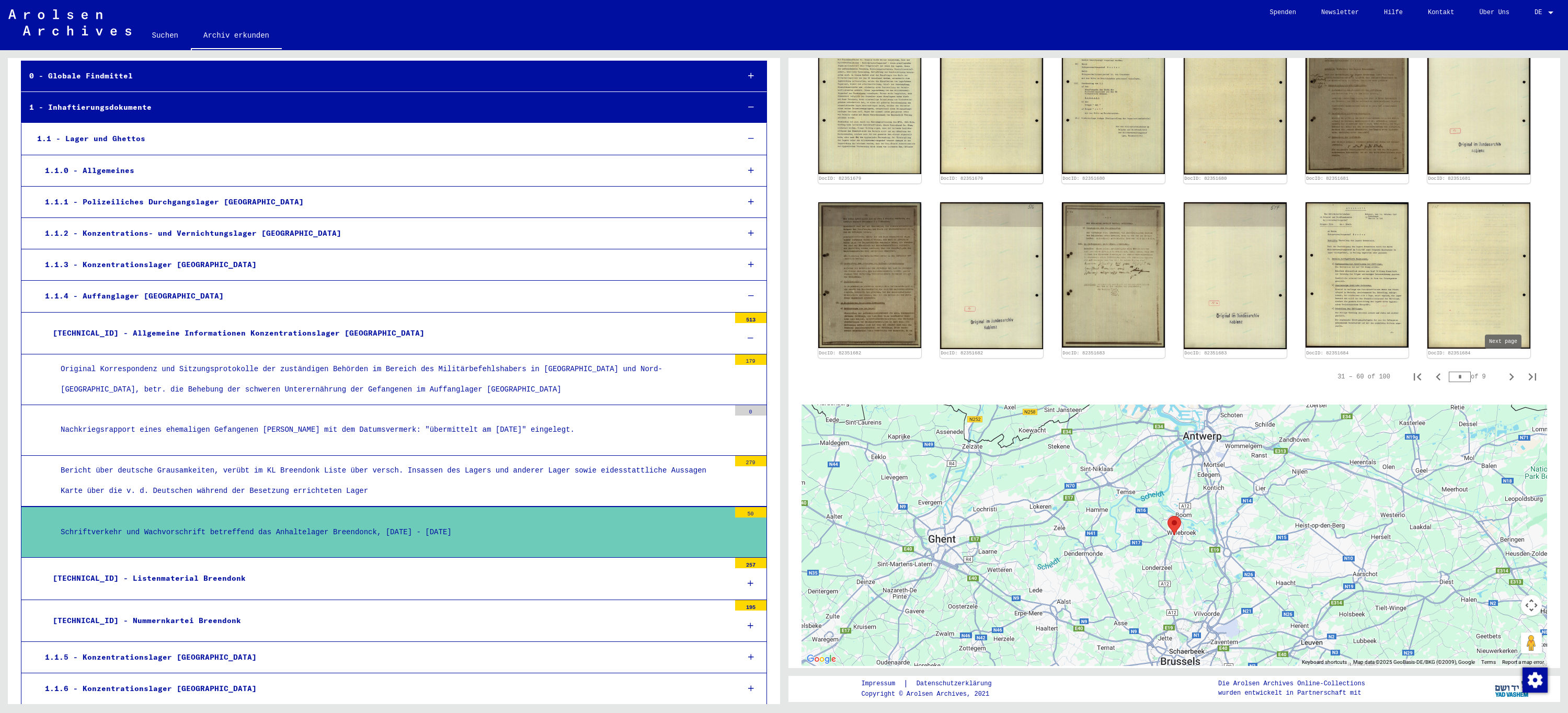
click at [1504, 372] on icon "Next page" at bounding box center [1511, 377] width 15 height 15
type input "*"
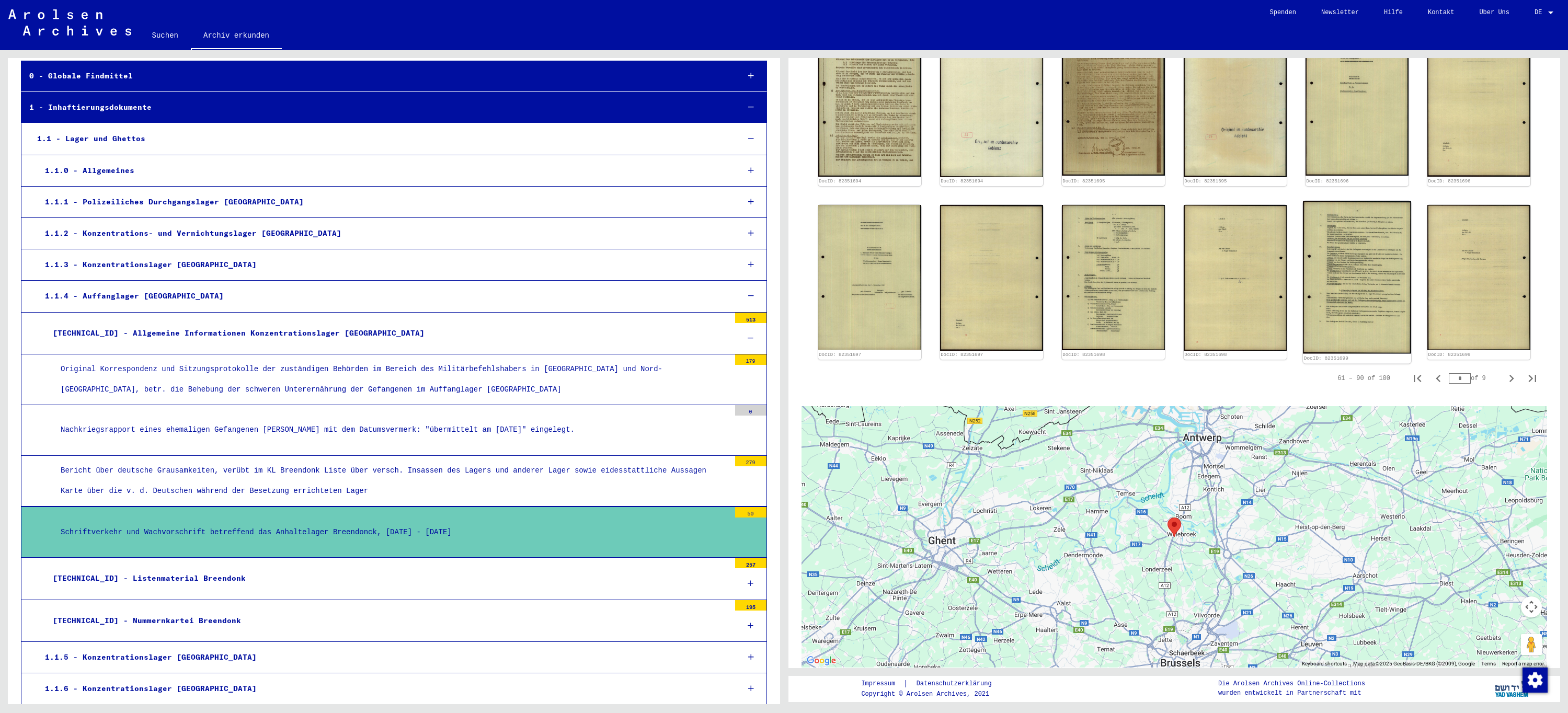
click at [1356, 235] on img at bounding box center [1357, 277] width 108 height 153
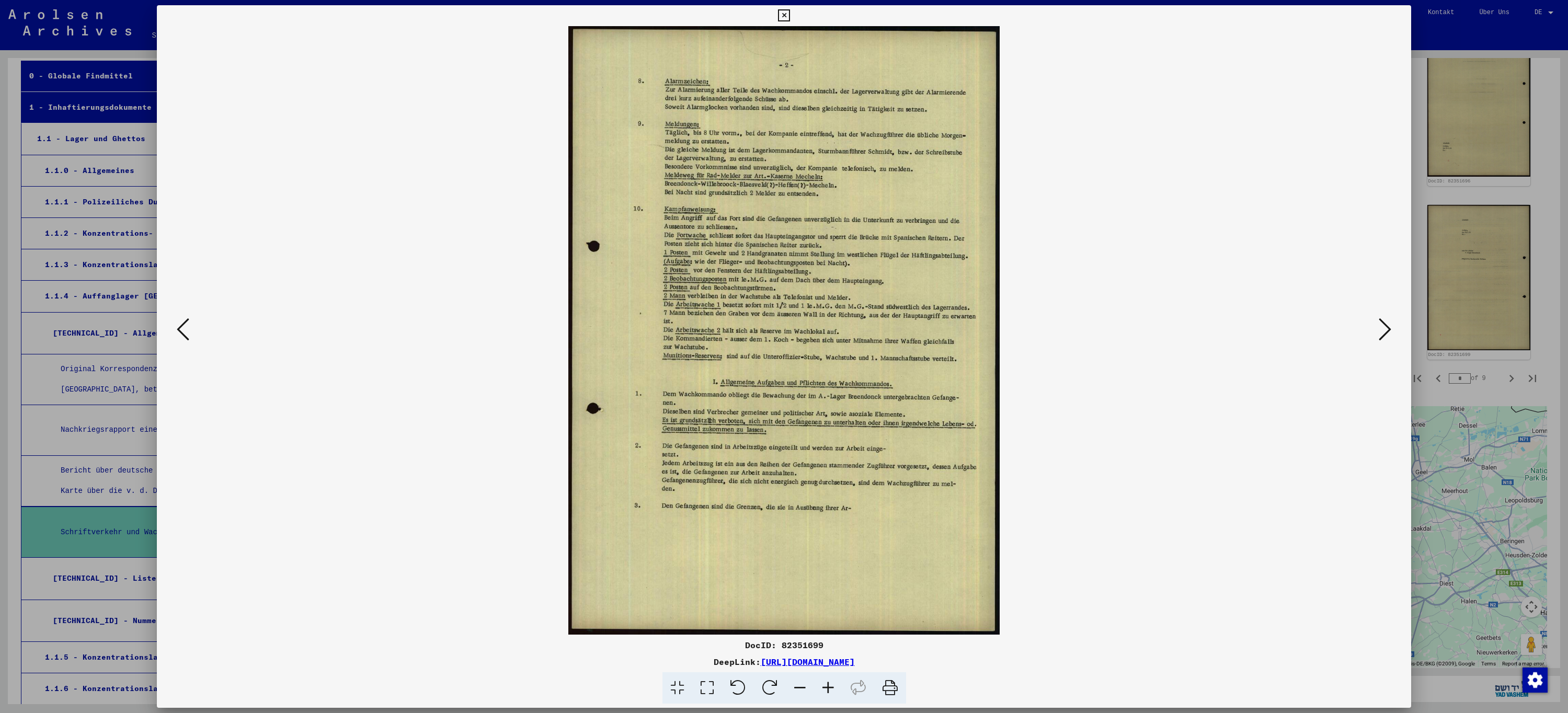
click at [781, 14] on icon at bounding box center [784, 15] width 12 height 12
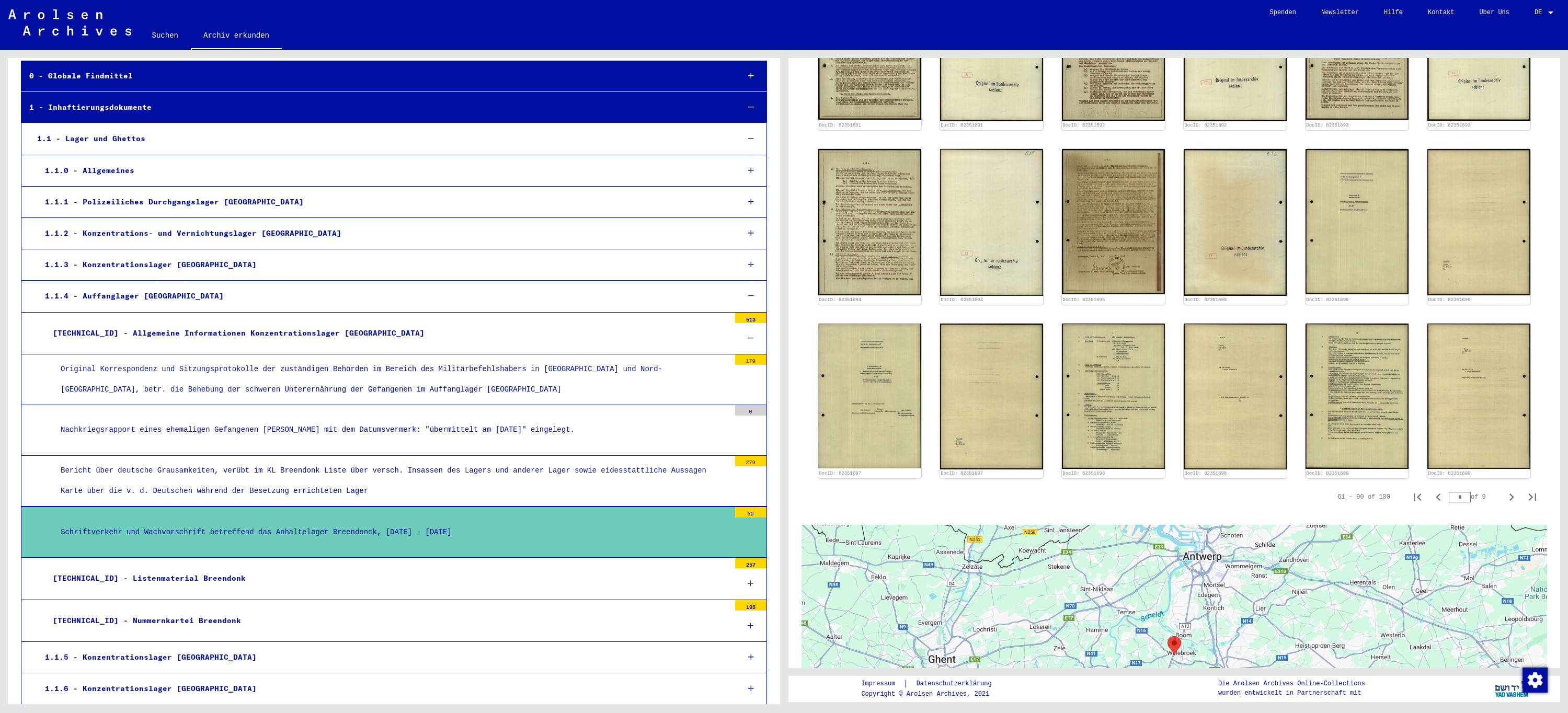
scroll to position [732, 0]
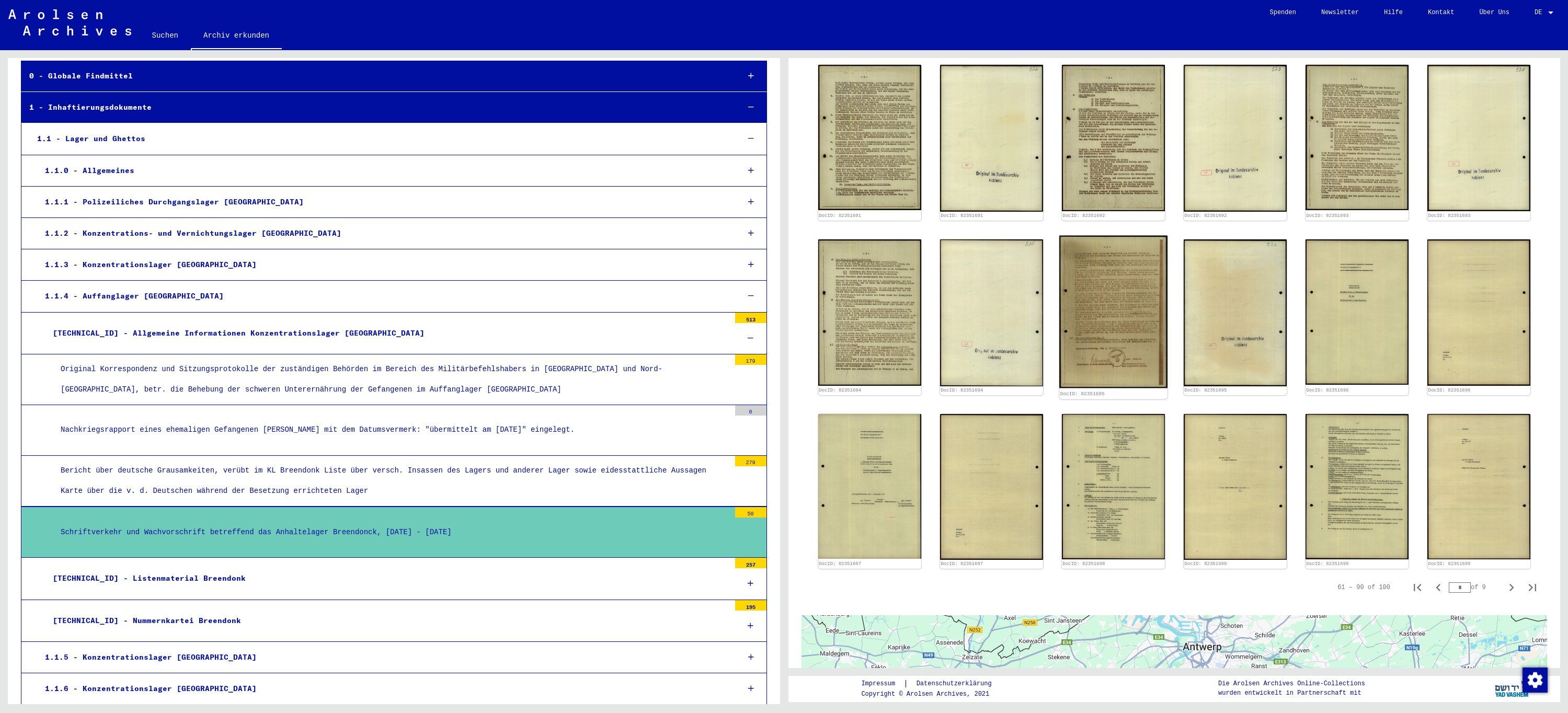
click at [1102, 289] on img at bounding box center [1113, 312] width 108 height 153
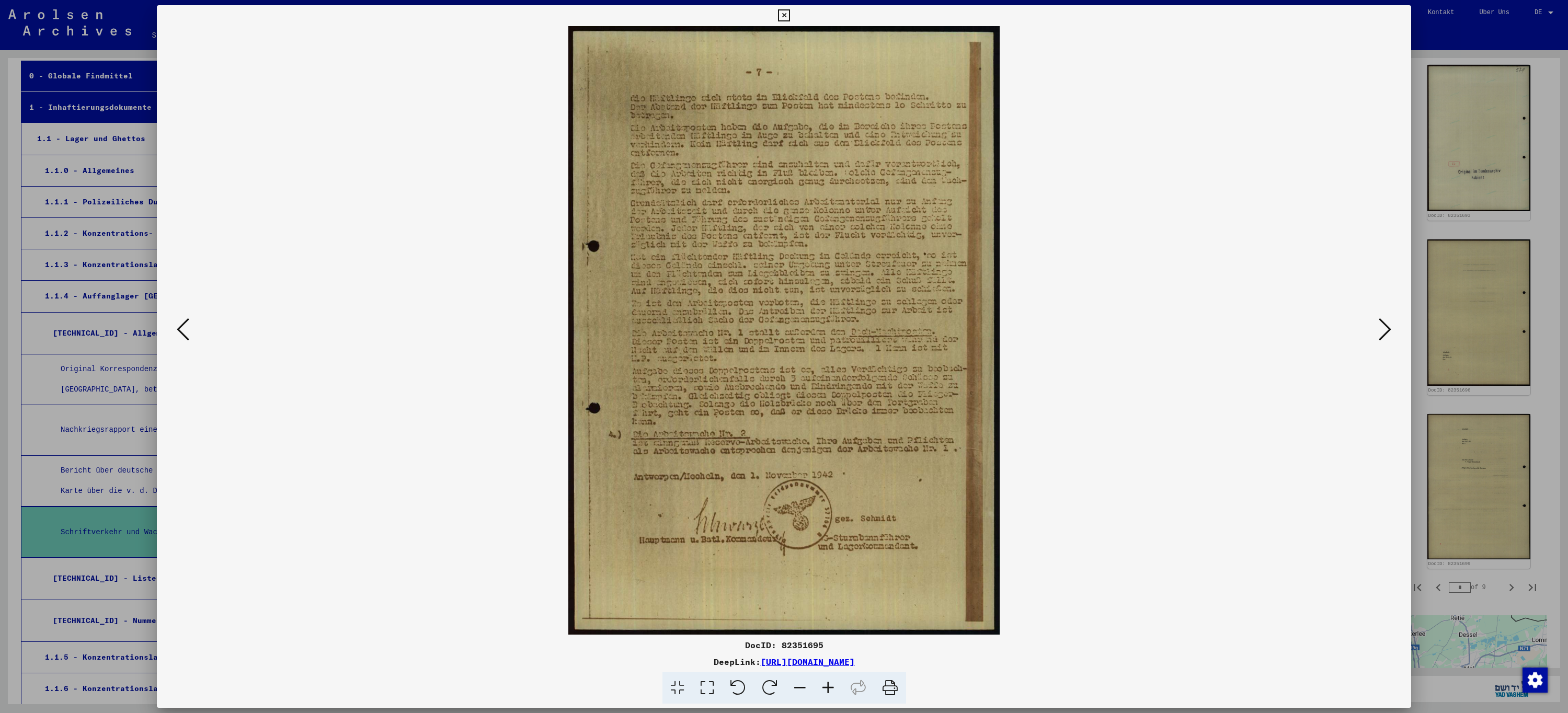
click at [784, 11] on icon at bounding box center [784, 15] width 12 height 12
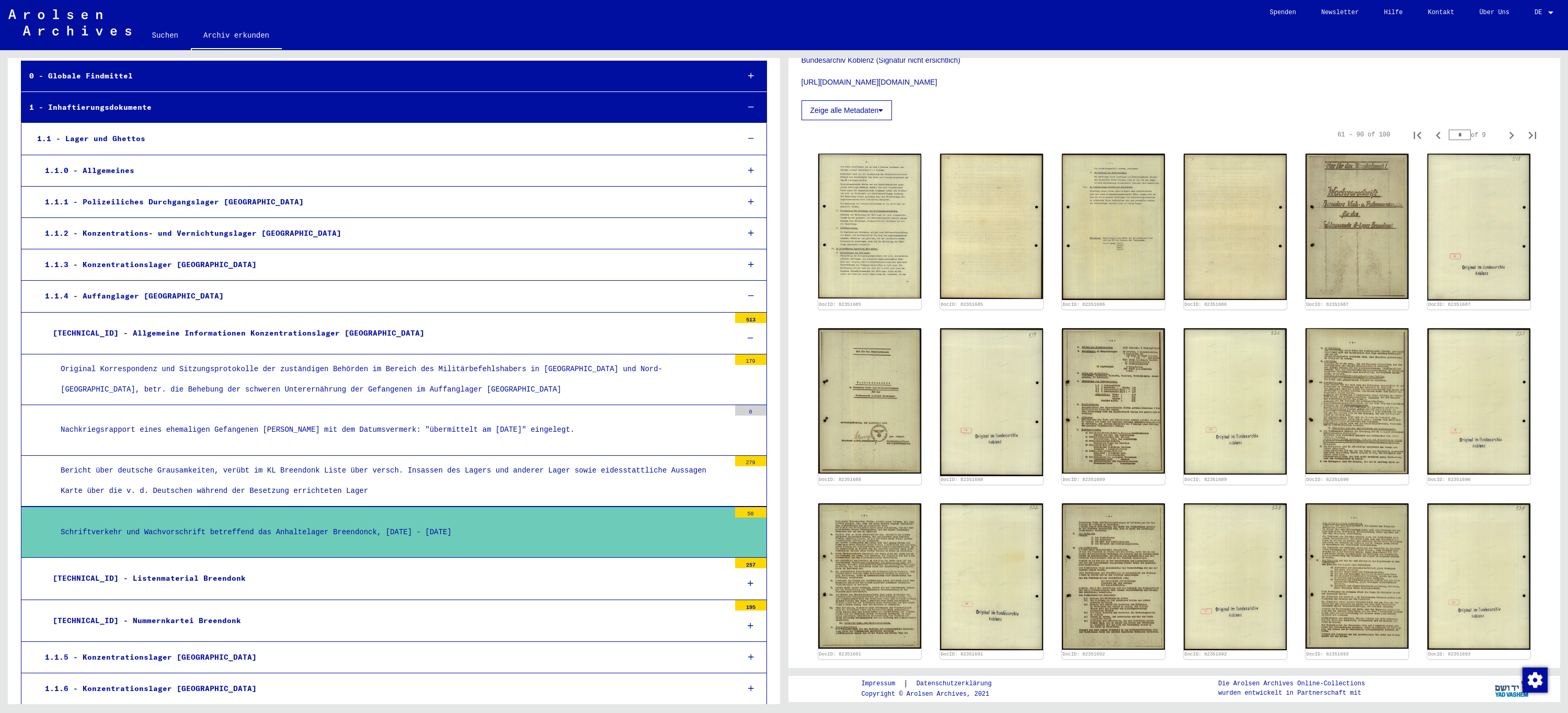
scroll to position [209, 0]
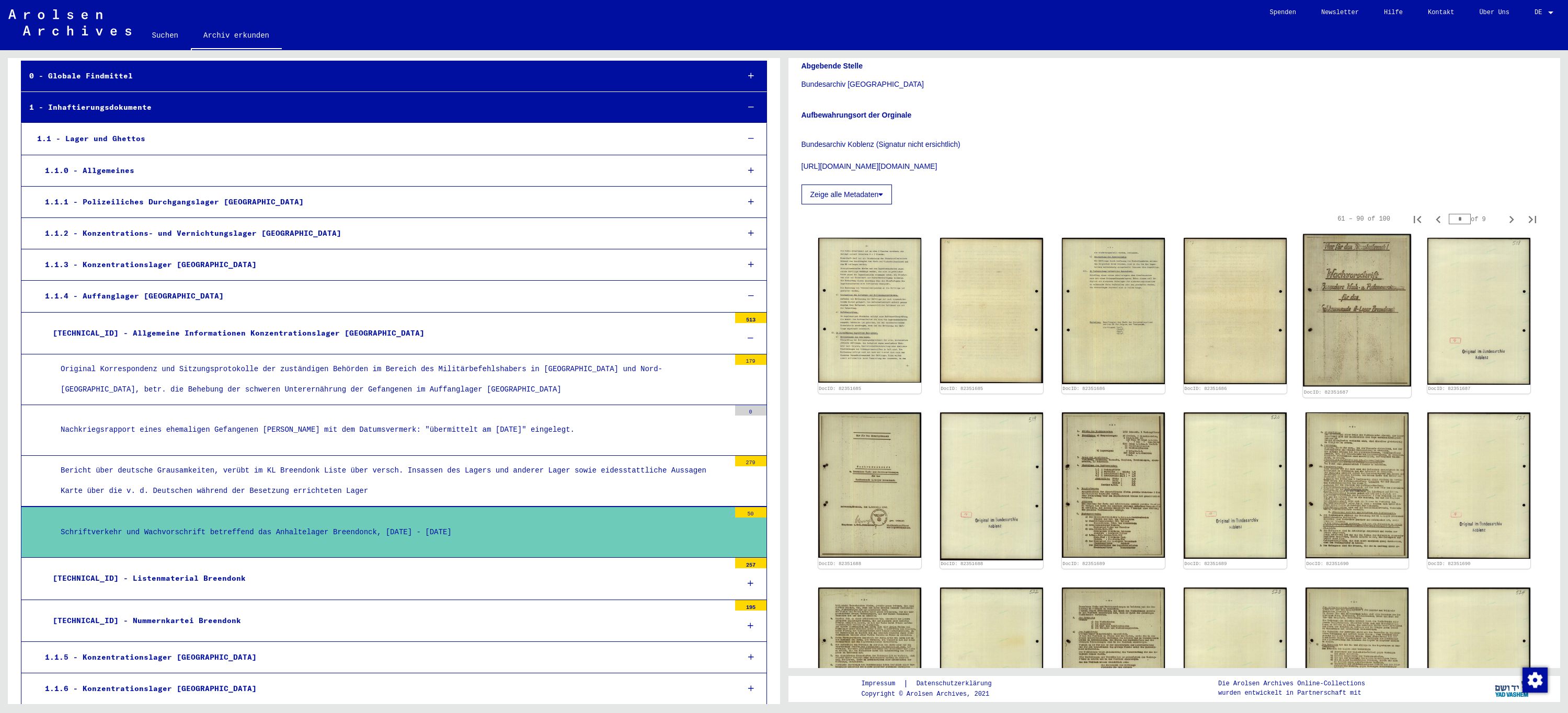
click at [1353, 293] on img at bounding box center [1357, 311] width 108 height 153
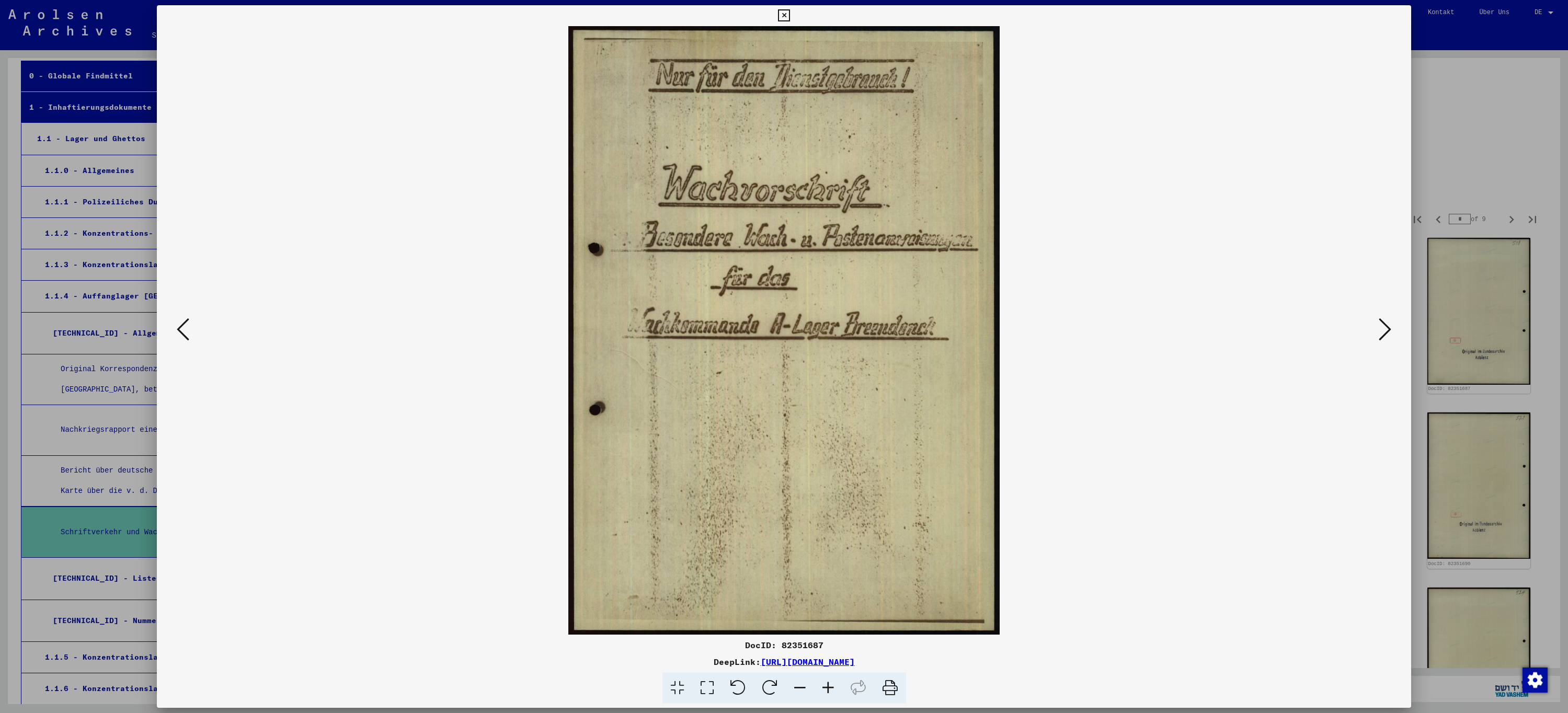
click at [1386, 330] on icon at bounding box center [1384, 329] width 12 height 25
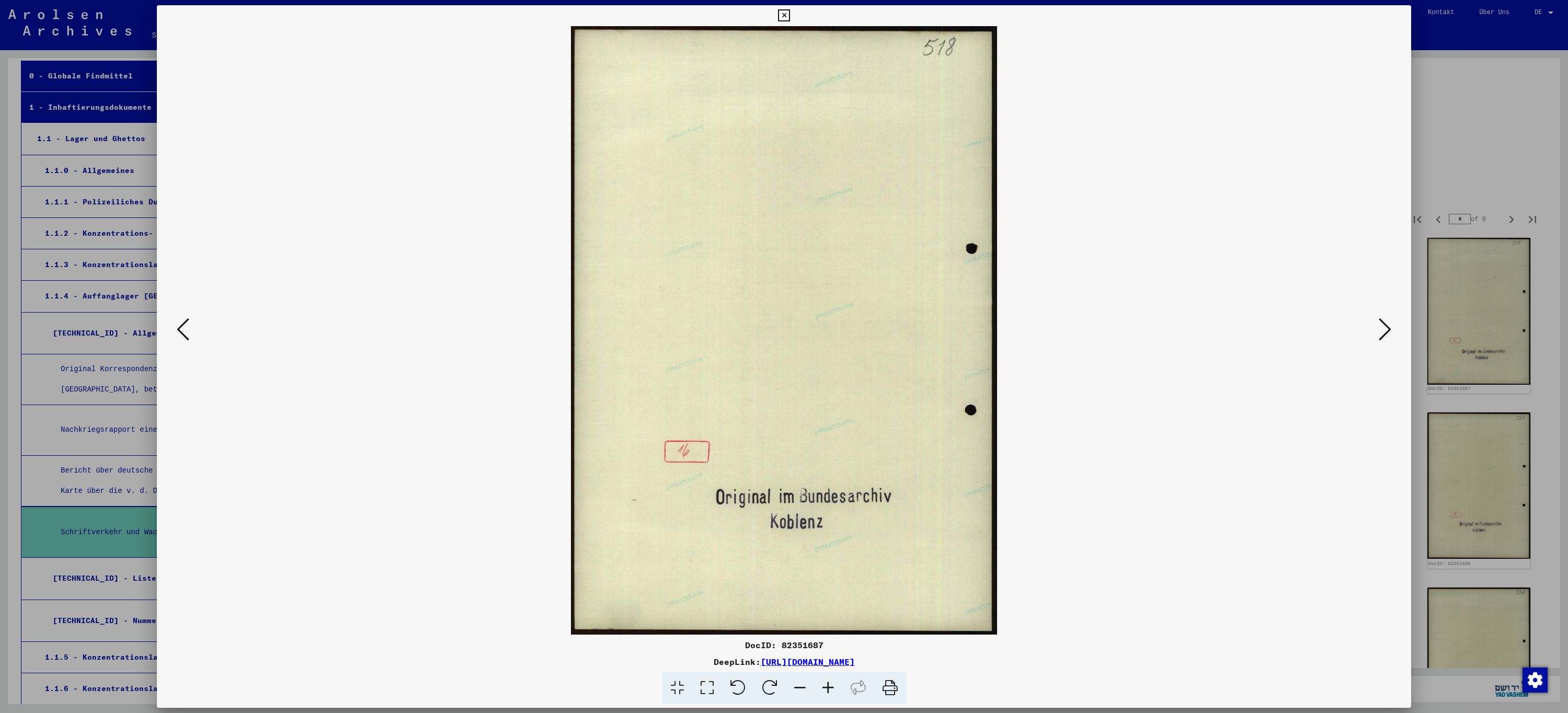
click at [1386, 330] on icon at bounding box center [1384, 329] width 12 height 25
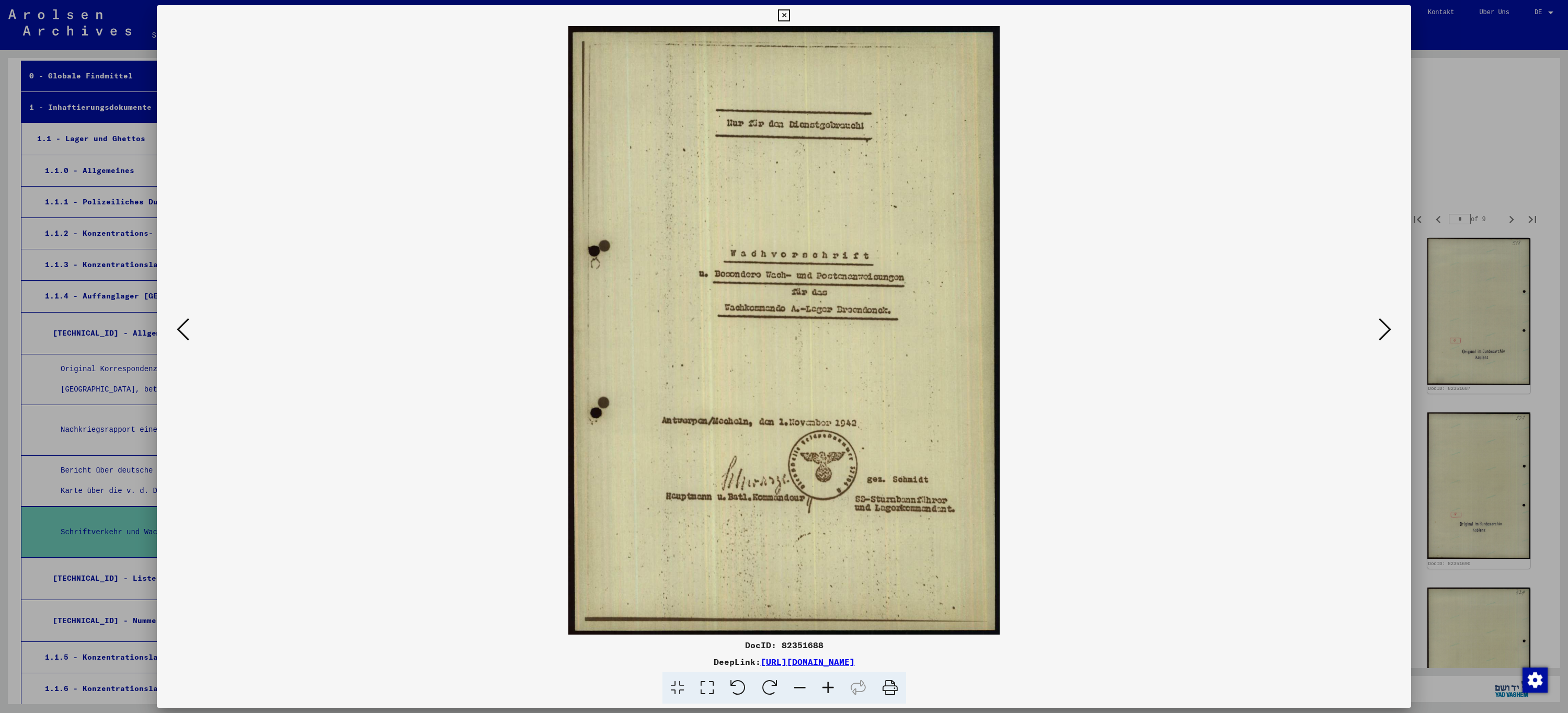
click at [1386, 330] on icon at bounding box center [1384, 329] width 12 height 25
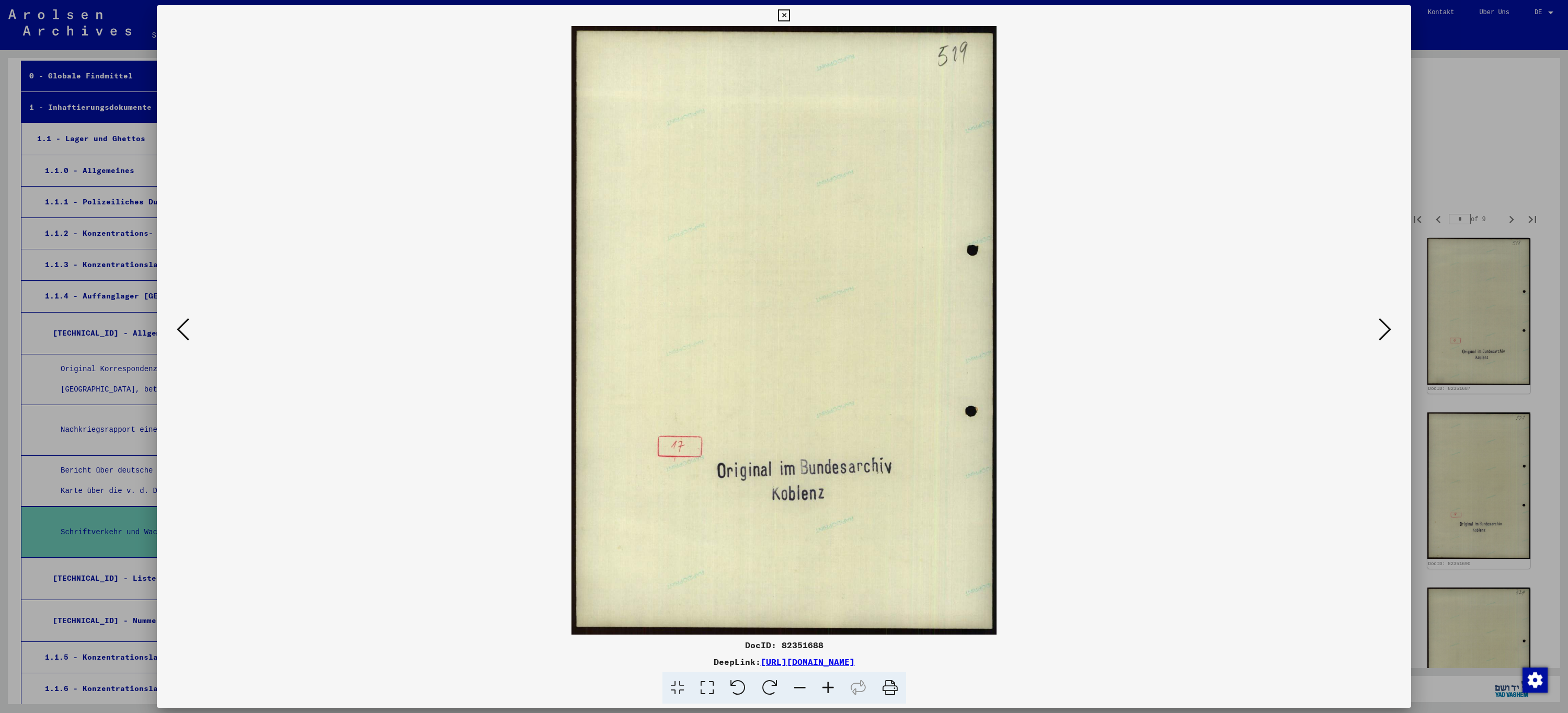
click at [1386, 330] on icon at bounding box center [1384, 329] width 12 height 25
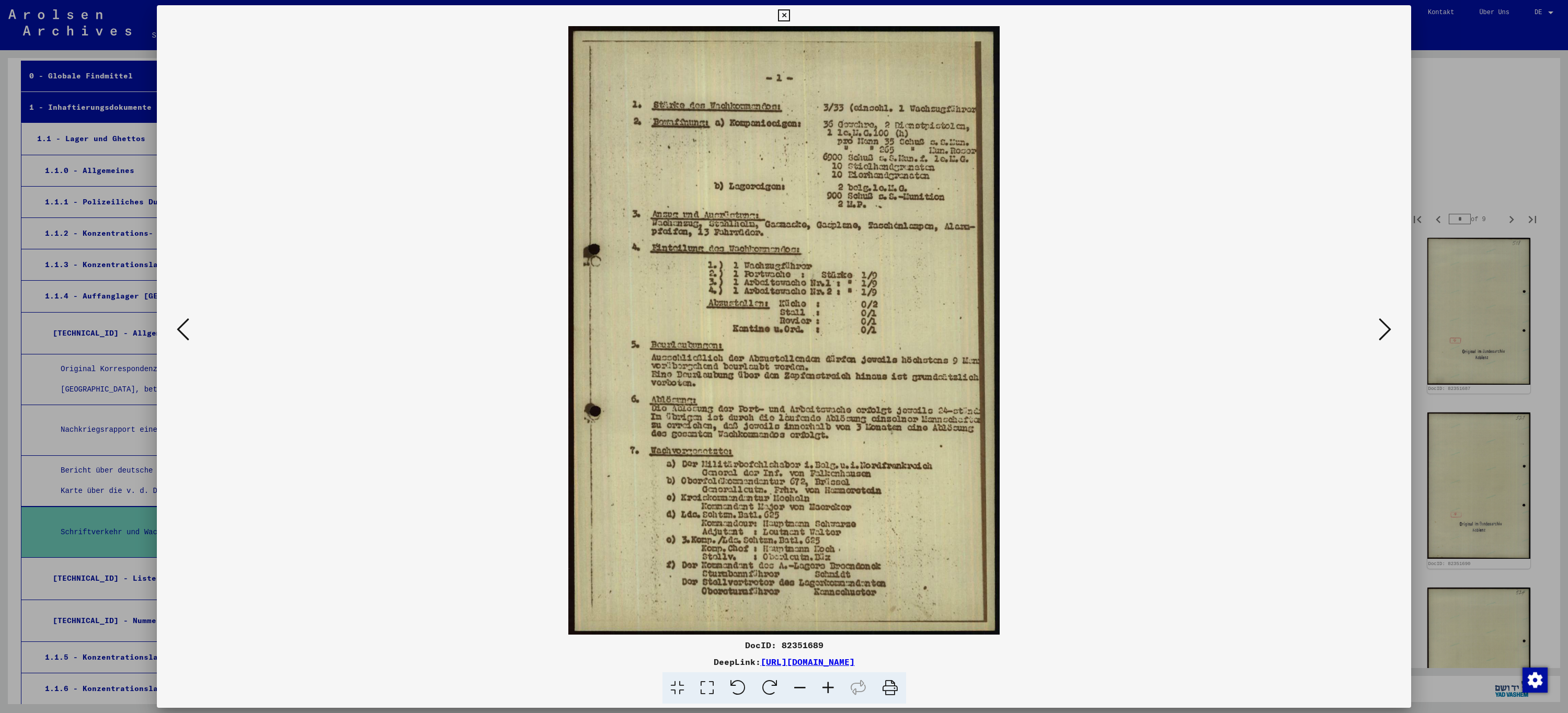
click at [784, 21] on icon at bounding box center [784, 15] width 12 height 12
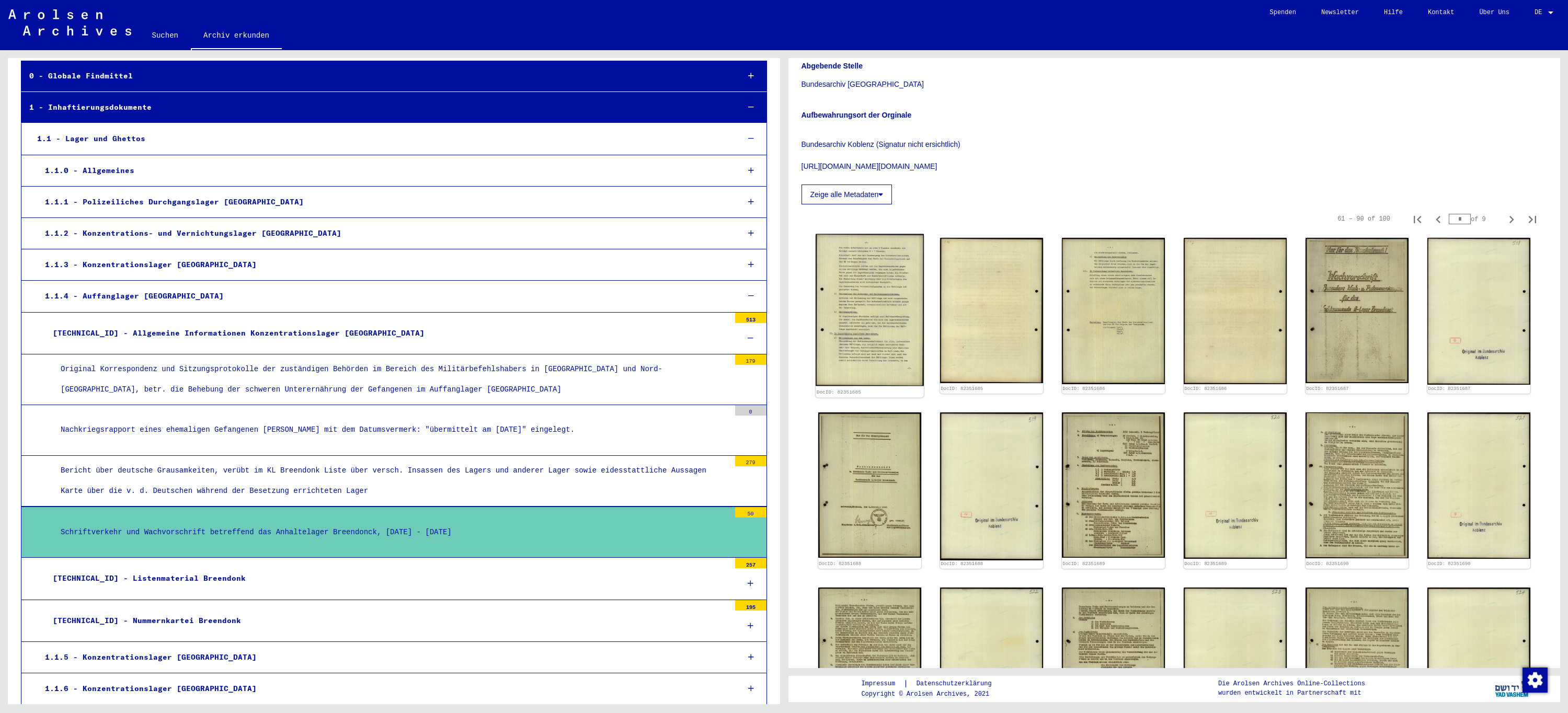
click at [888, 341] on img at bounding box center [869, 310] width 108 height 152
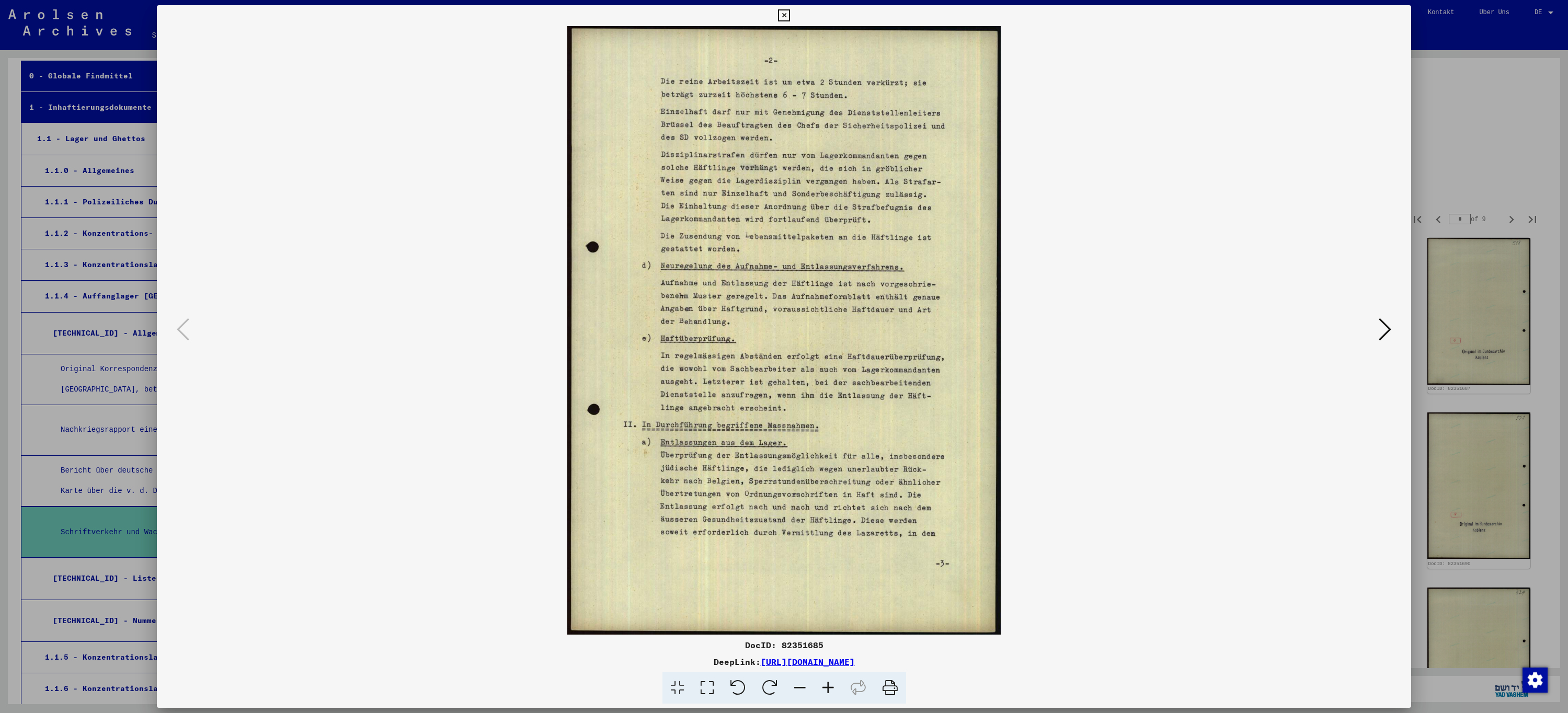
click at [785, 17] on icon at bounding box center [784, 15] width 12 height 12
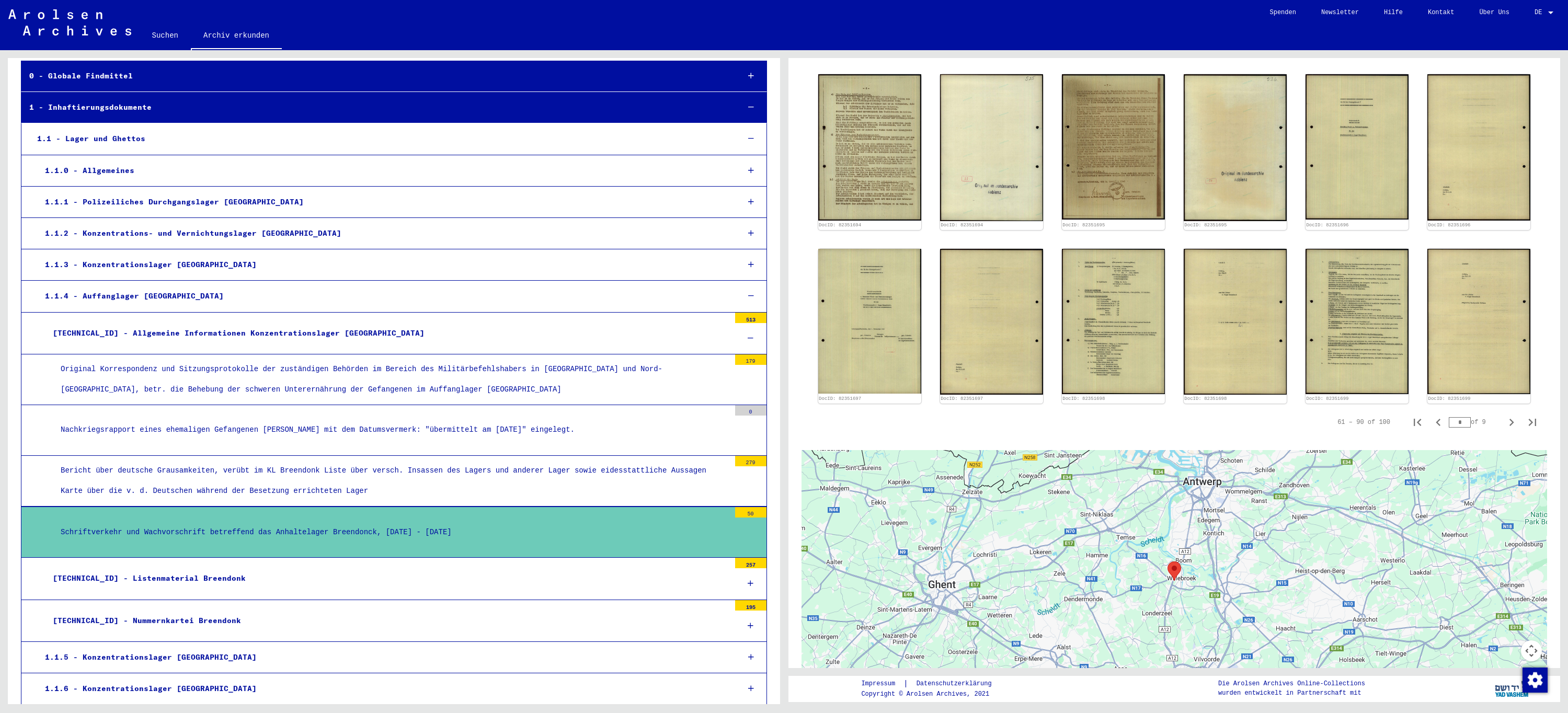
scroll to position [804, 0]
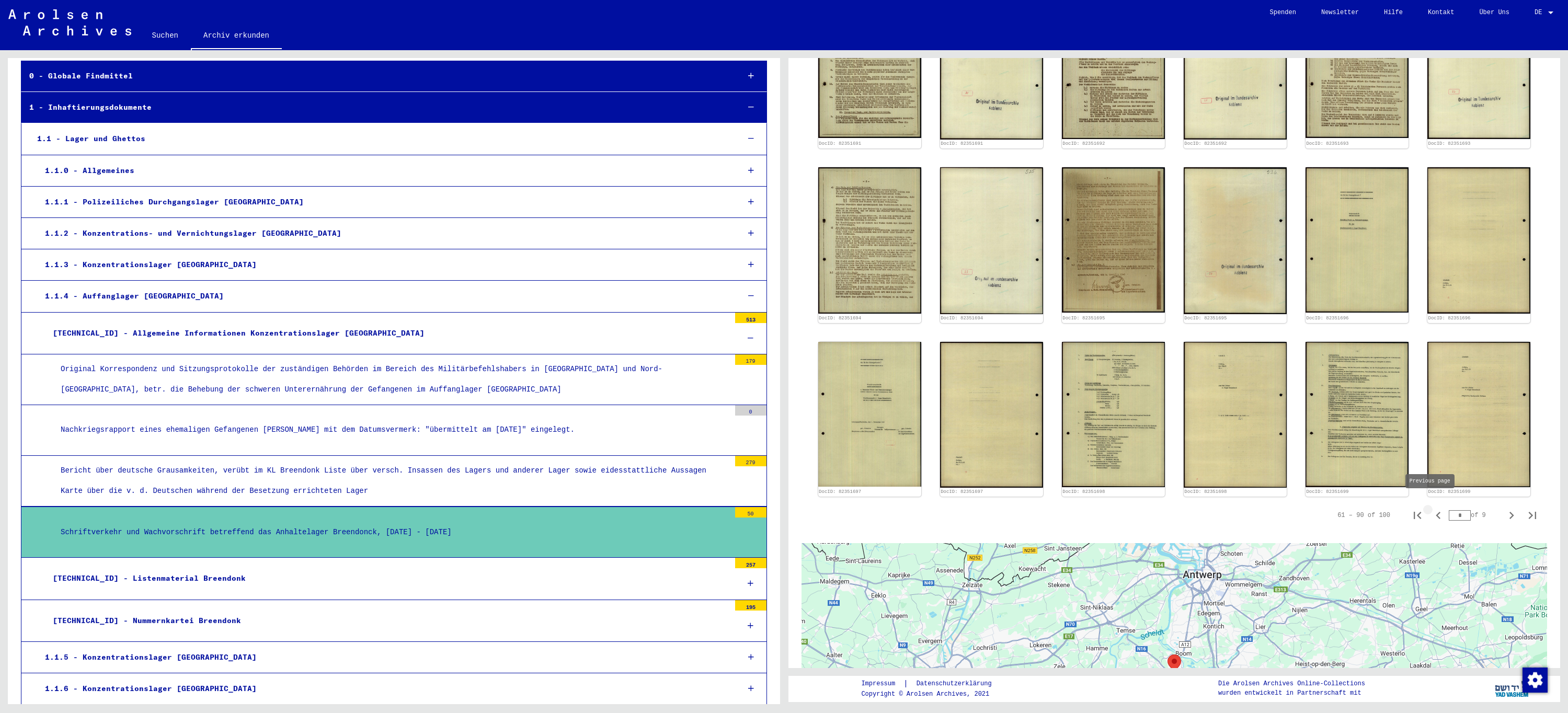
click at [1435, 512] on icon "Previous page" at bounding box center [1437, 516] width 5 height 7
type input "*"
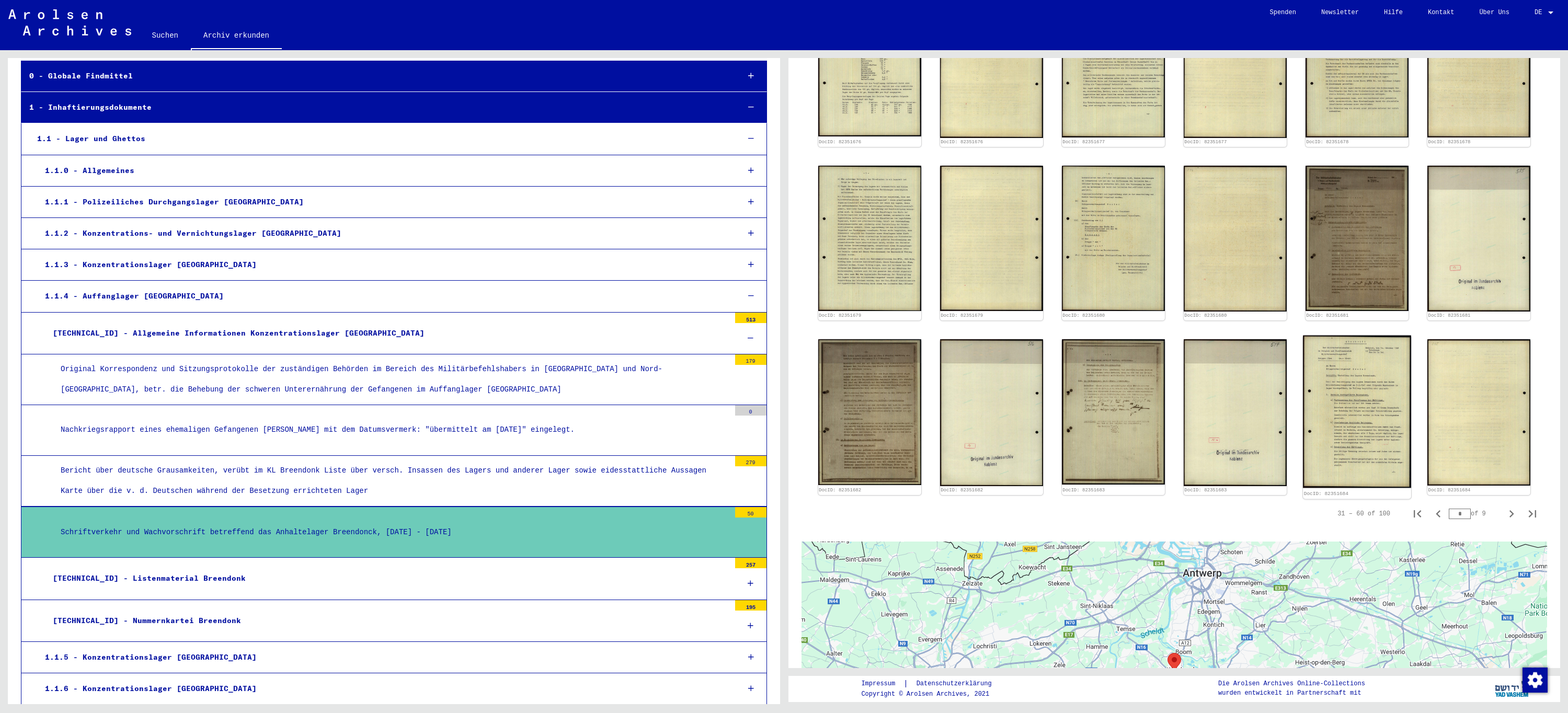
click at [1344, 392] on img at bounding box center [1357, 412] width 108 height 153
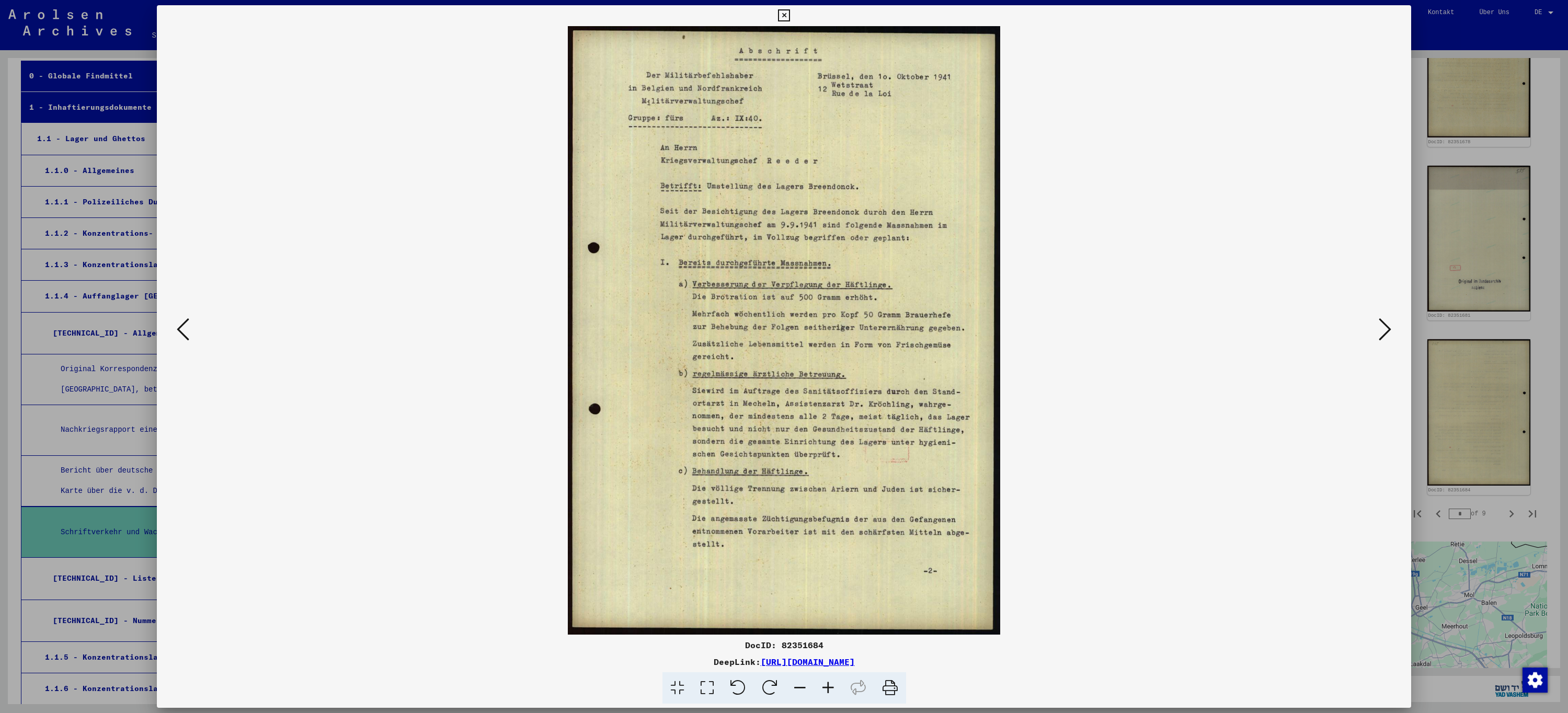
click at [782, 14] on icon at bounding box center [784, 15] width 12 height 12
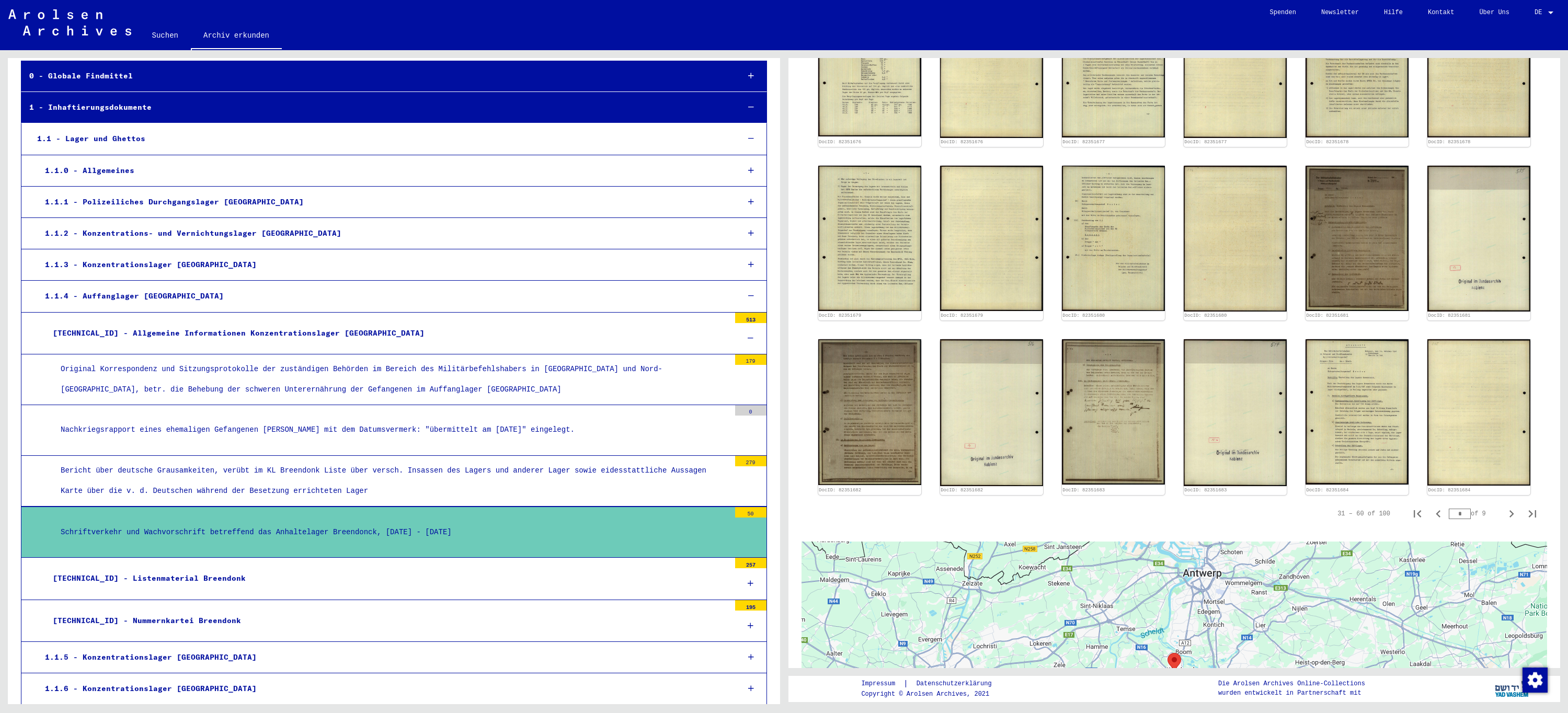
click at [390, 381] on div "Original Korrespondenz und Sitzungsprotokolle der zuständigen Behörden im Berei…" at bounding box center [391, 380] width 677 height 41
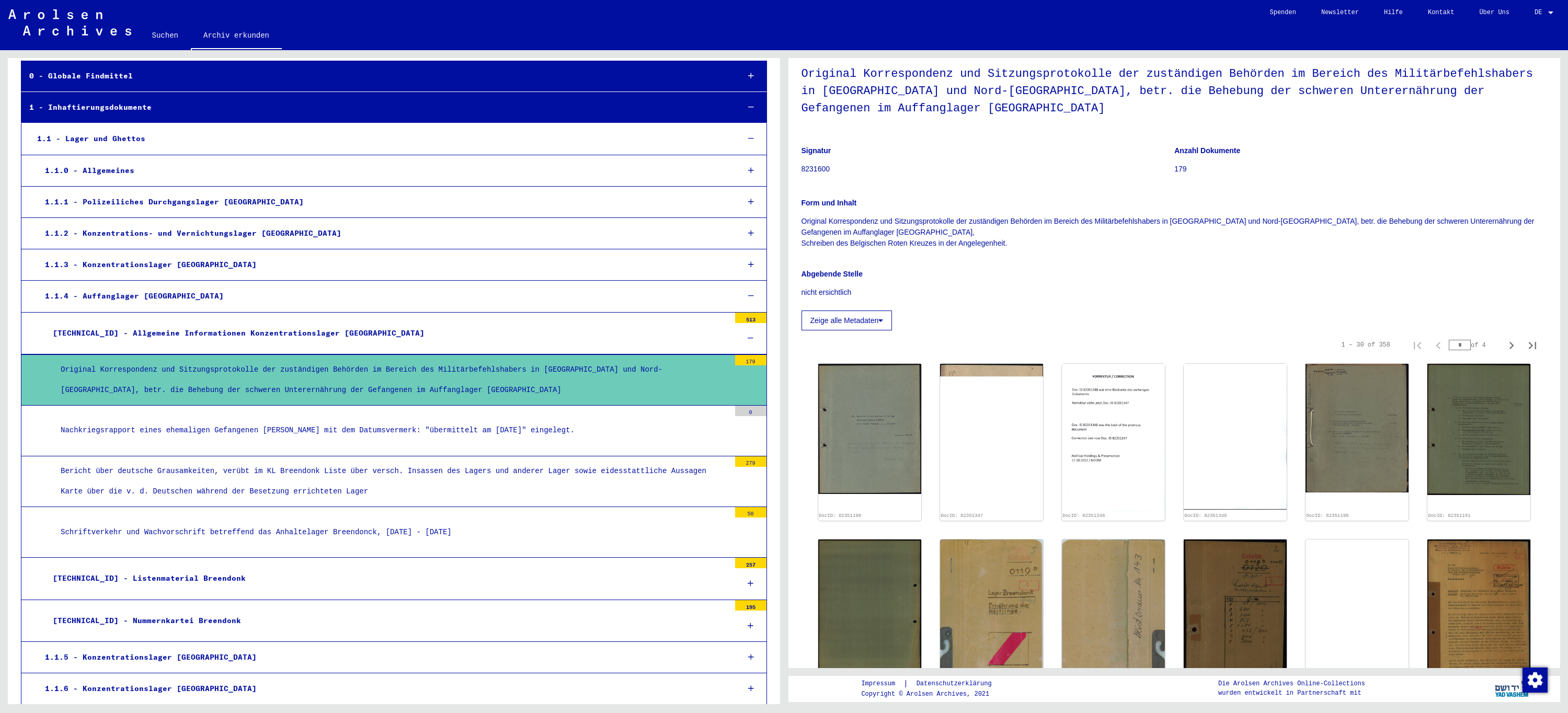
scroll to position [104, 0]
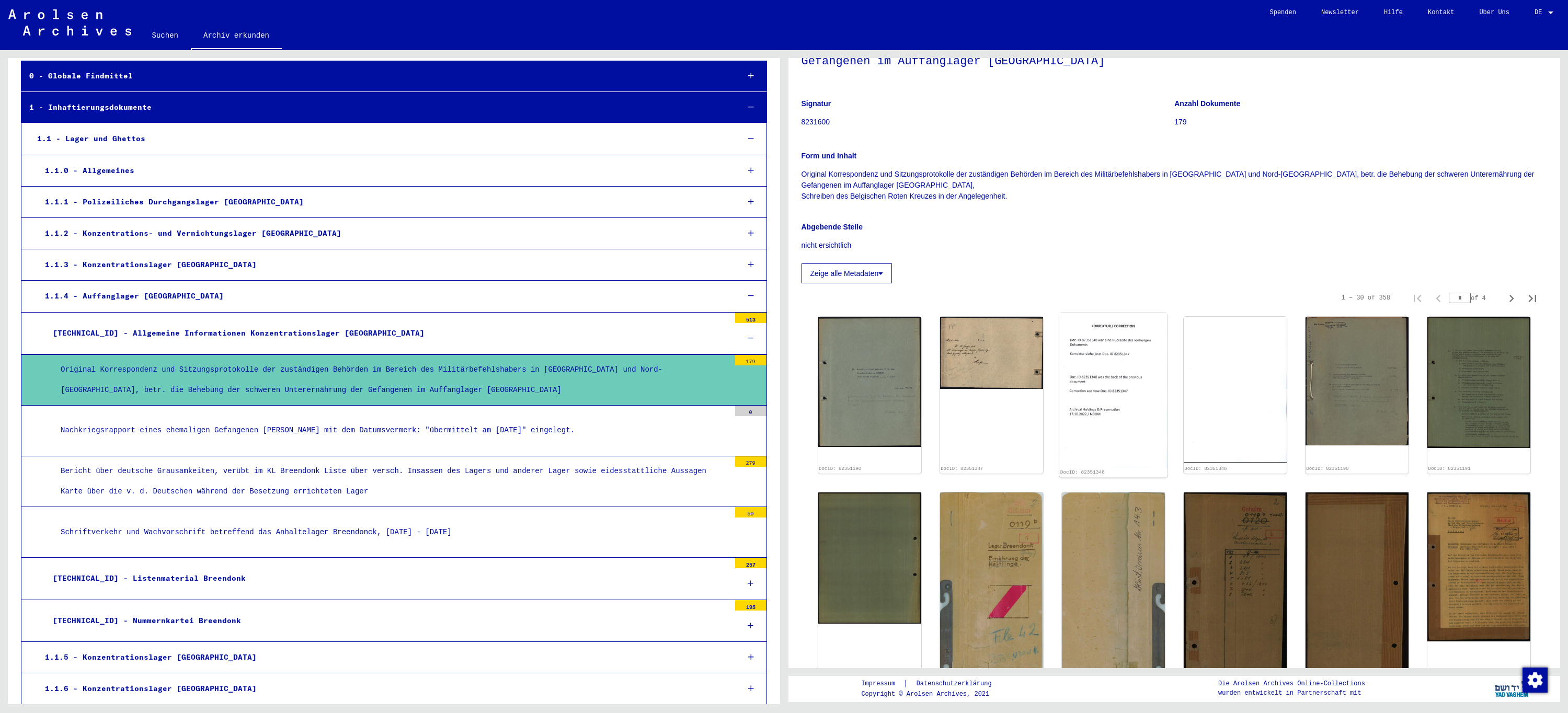
click at [1105, 384] on img at bounding box center [1113, 390] width 108 height 155
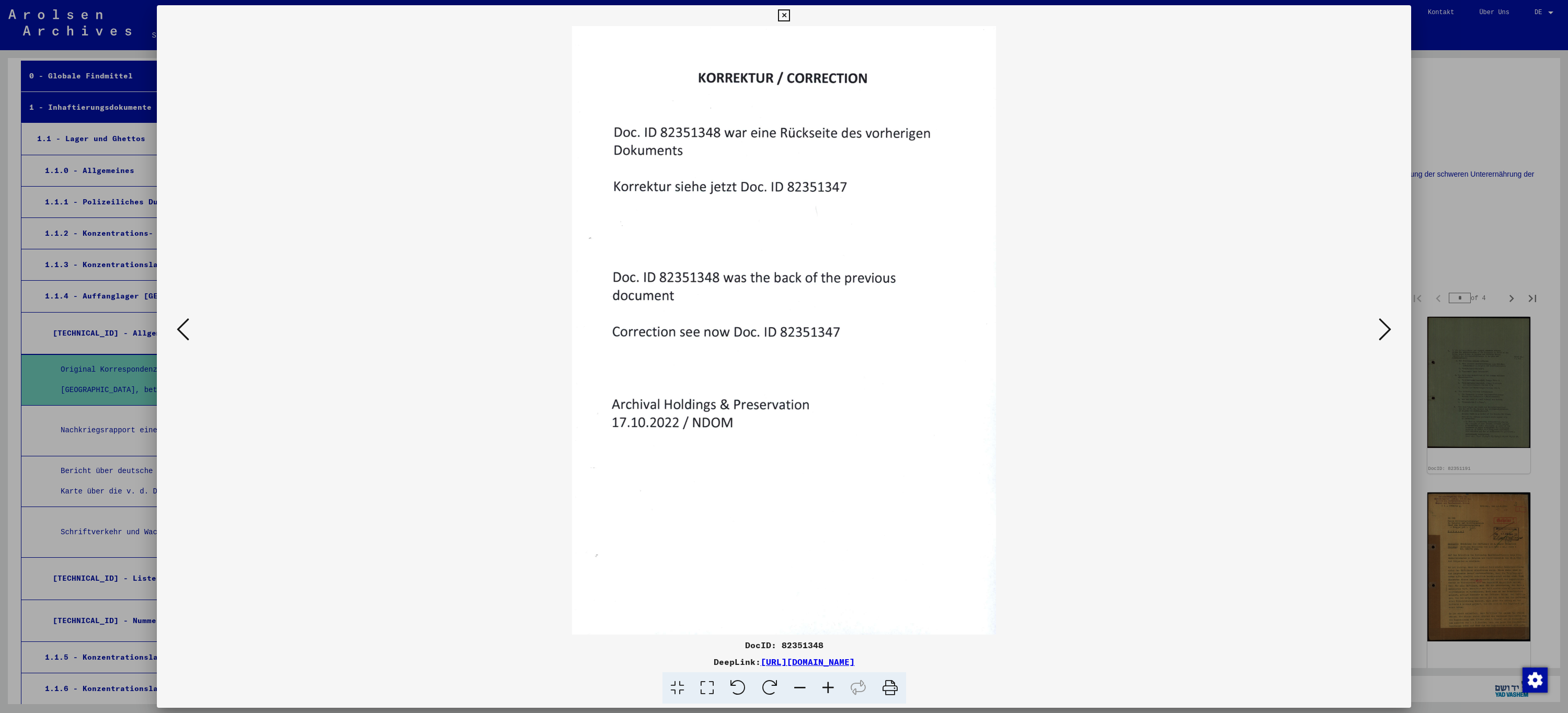
click at [1392, 336] on button at bounding box center [1385, 330] width 19 height 30
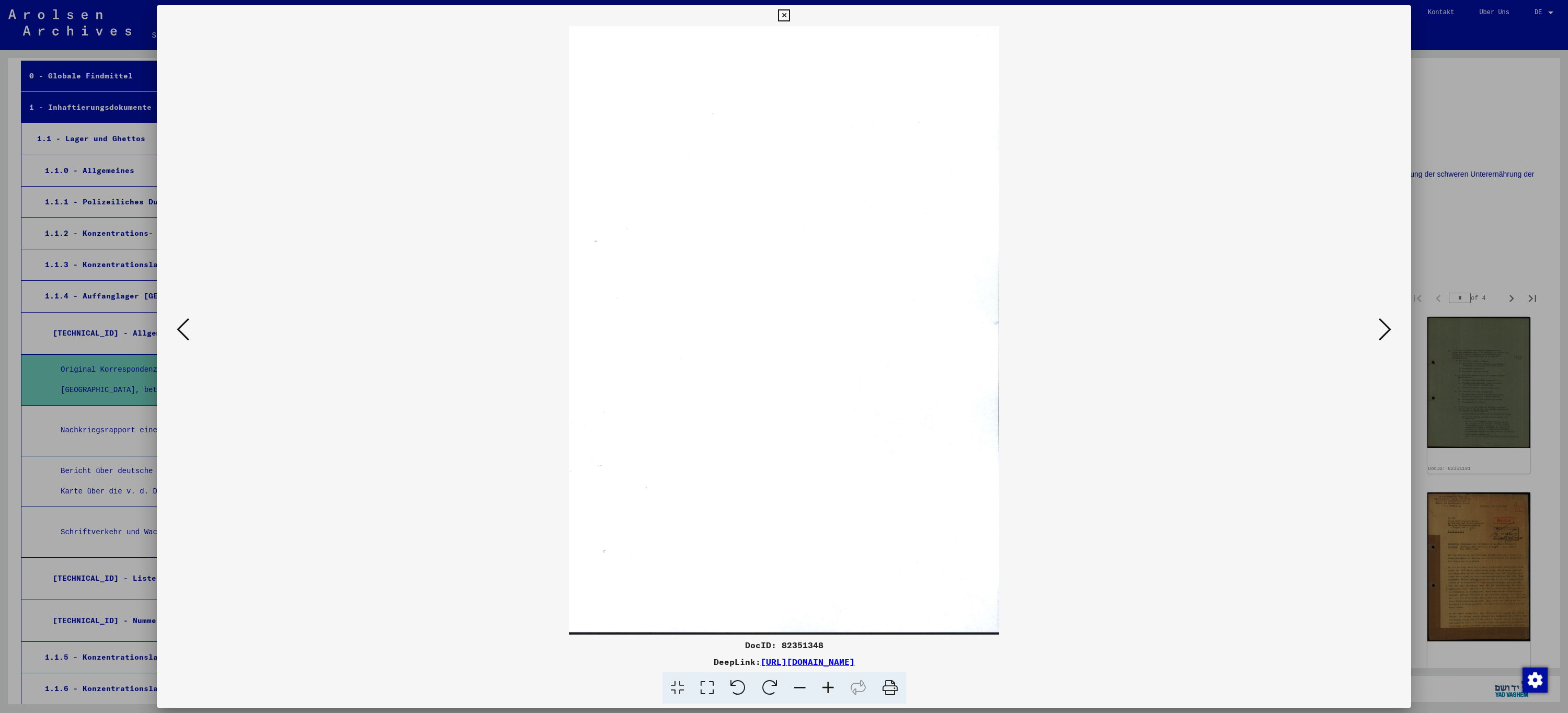
click at [1392, 336] on button at bounding box center [1385, 330] width 19 height 30
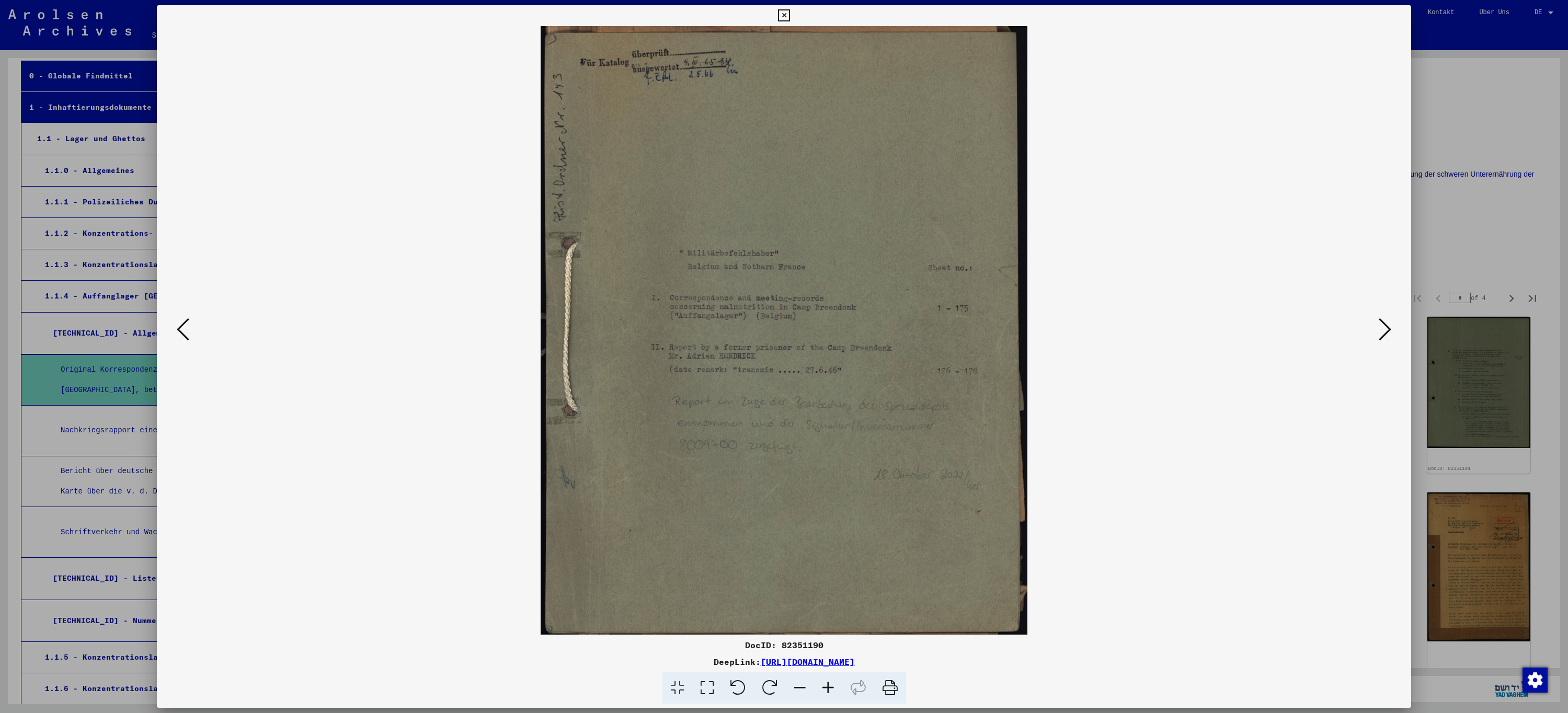
click at [1392, 336] on button at bounding box center [1385, 330] width 19 height 30
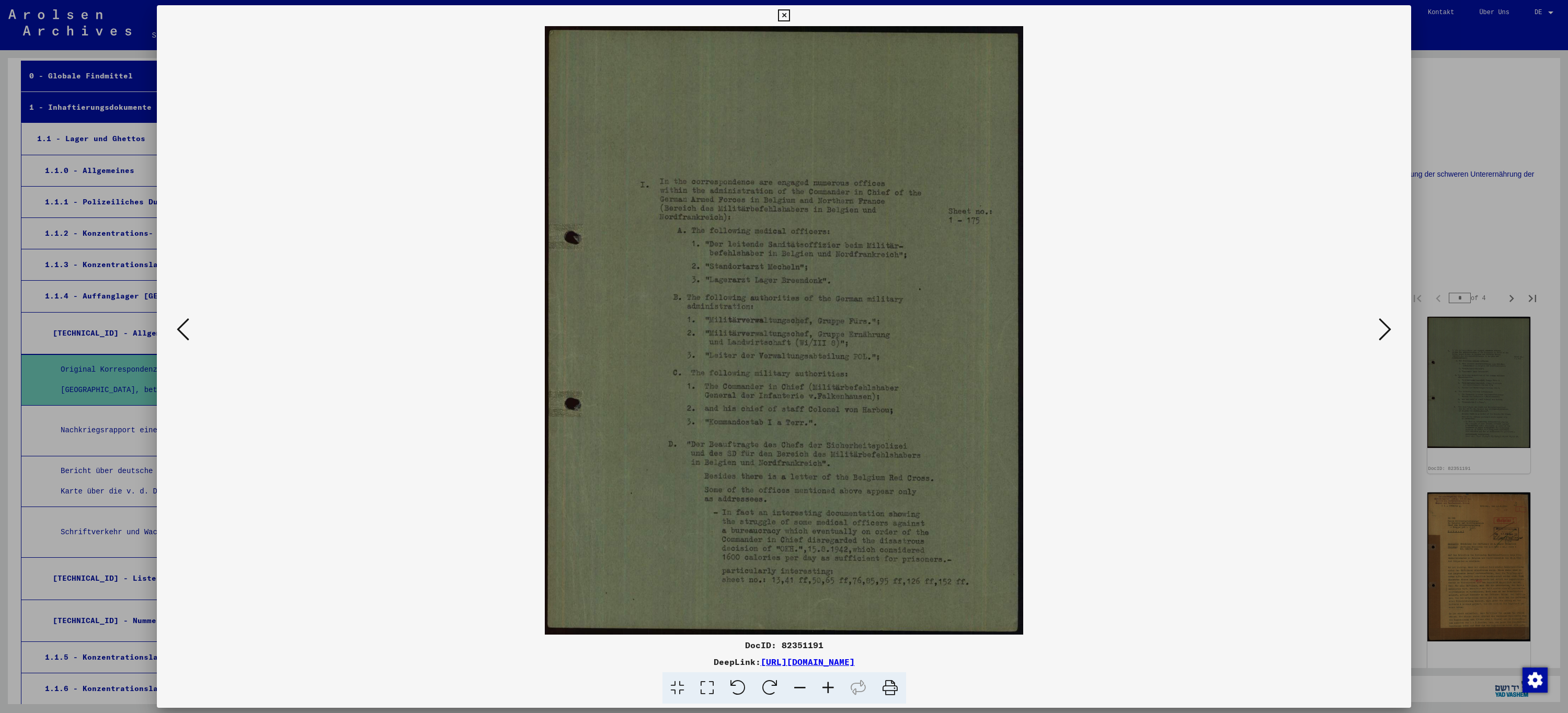
click at [1392, 336] on button at bounding box center [1385, 330] width 19 height 30
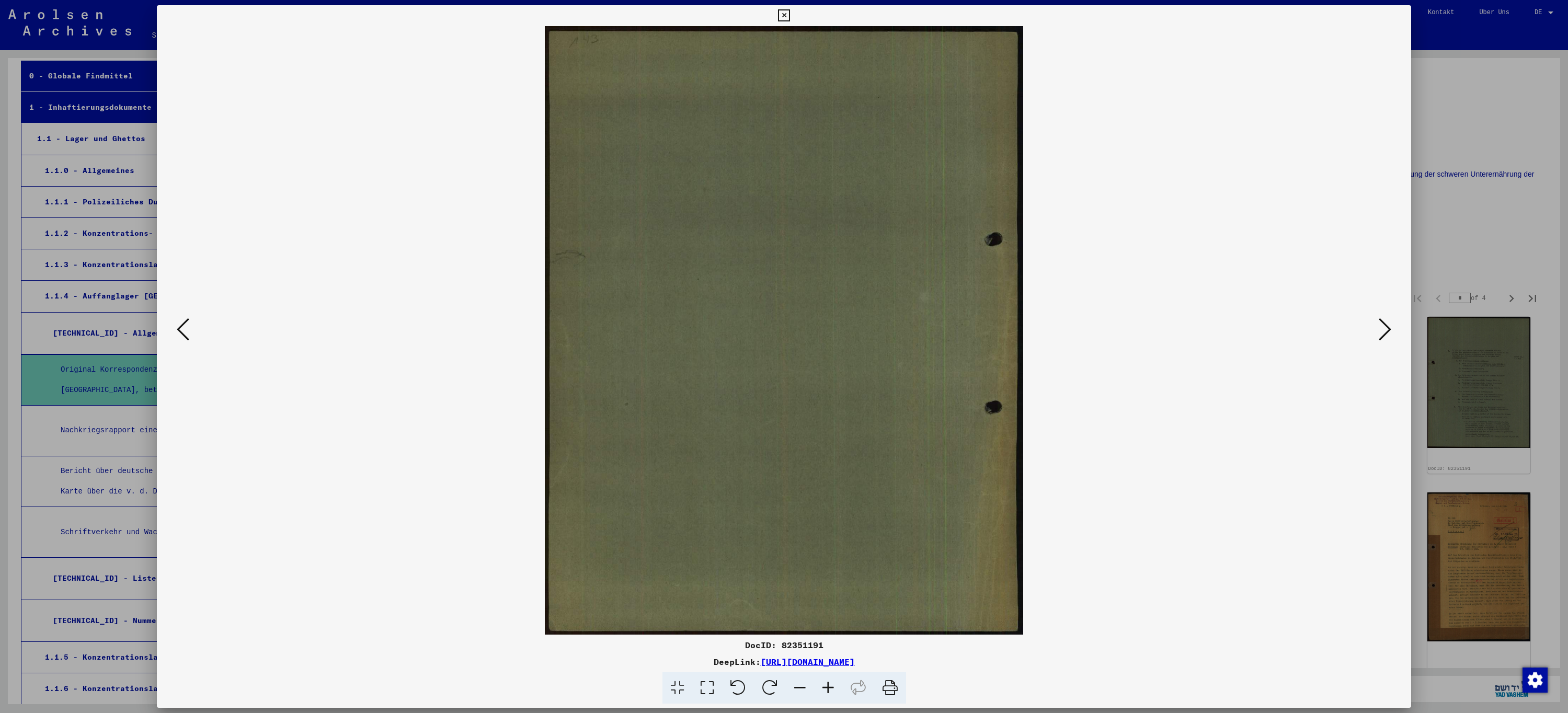
click at [1392, 336] on button at bounding box center [1385, 330] width 19 height 30
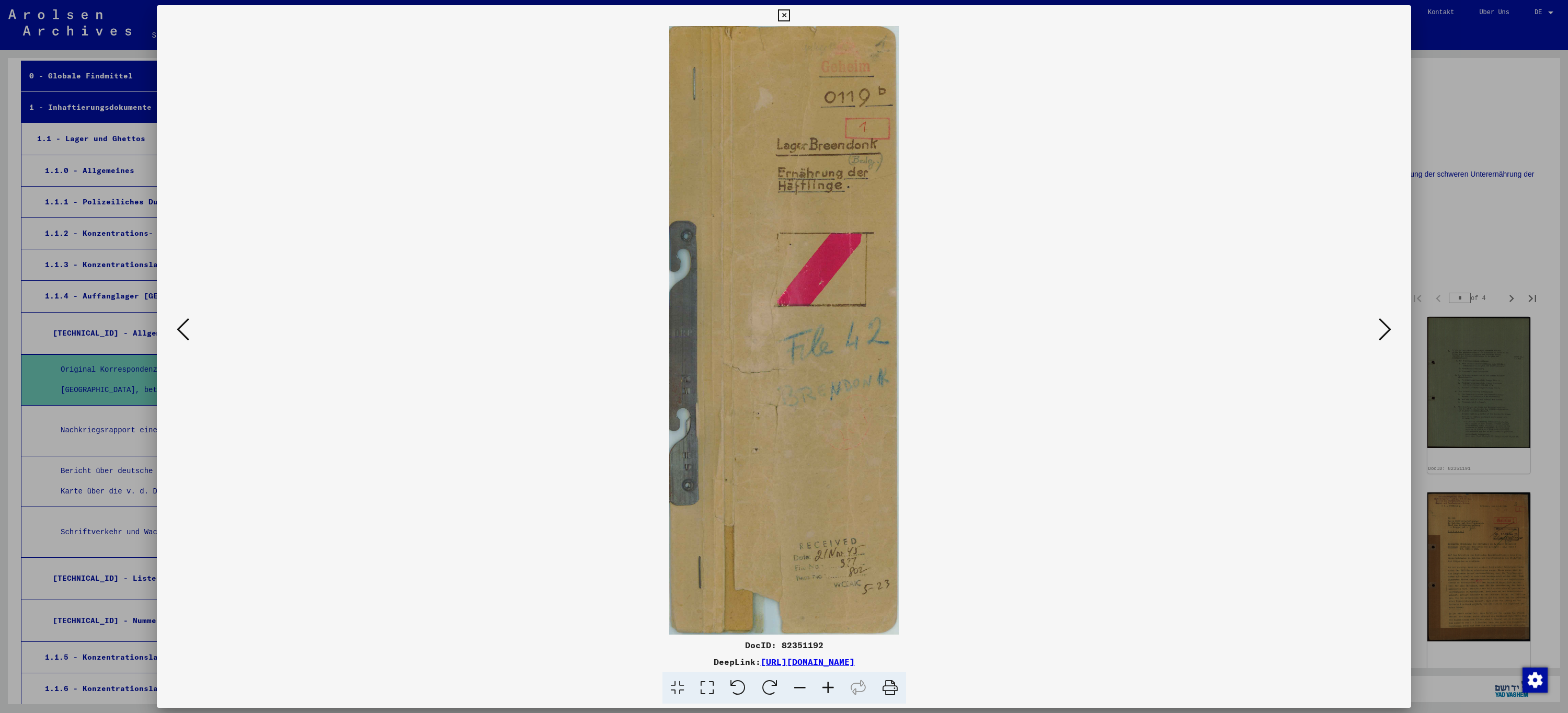
click at [1392, 336] on button at bounding box center [1385, 330] width 19 height 30
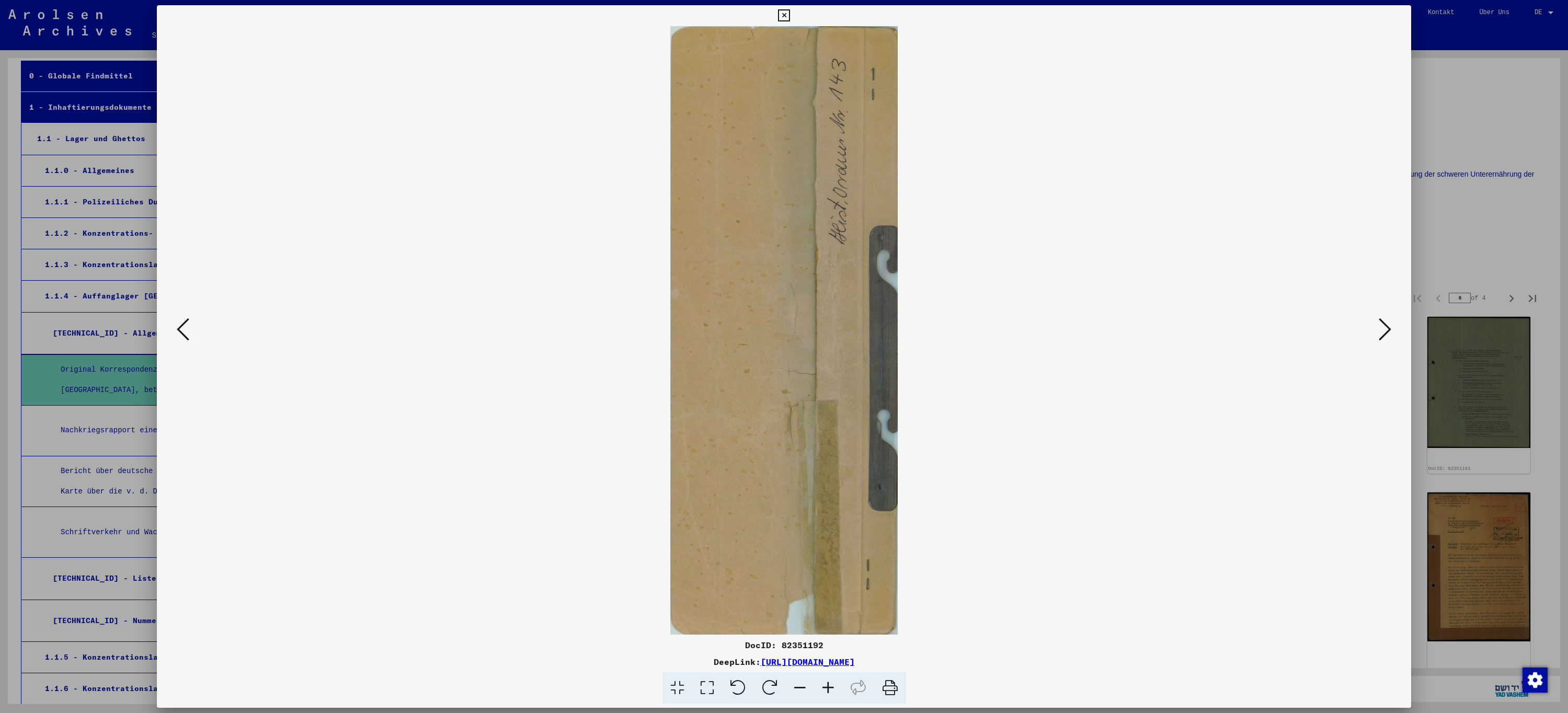
click at [1392, 336] on button at bounding box center [1385, 330] width 19 height 30
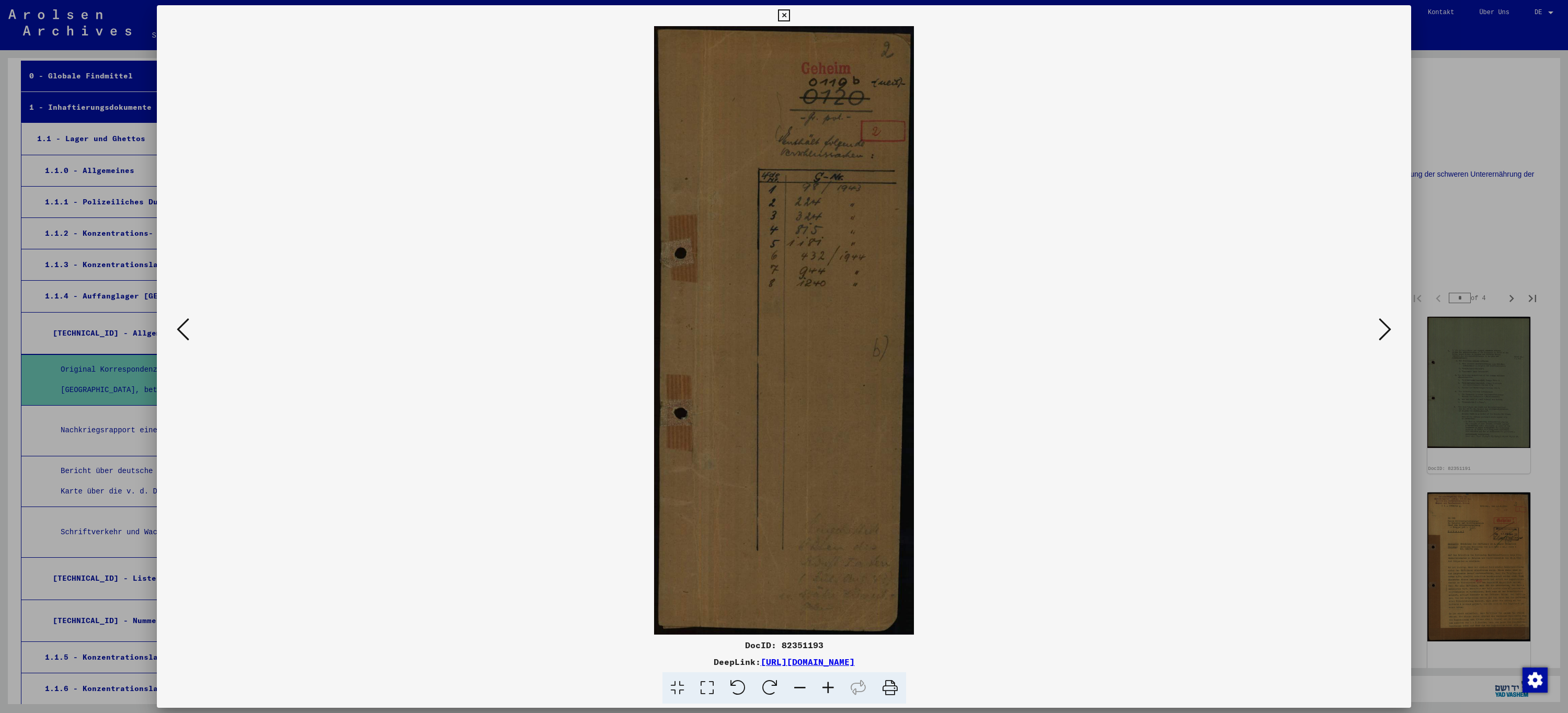
click at [1392, 336] on button at bounding box center [1385, 330] width 19 height 30
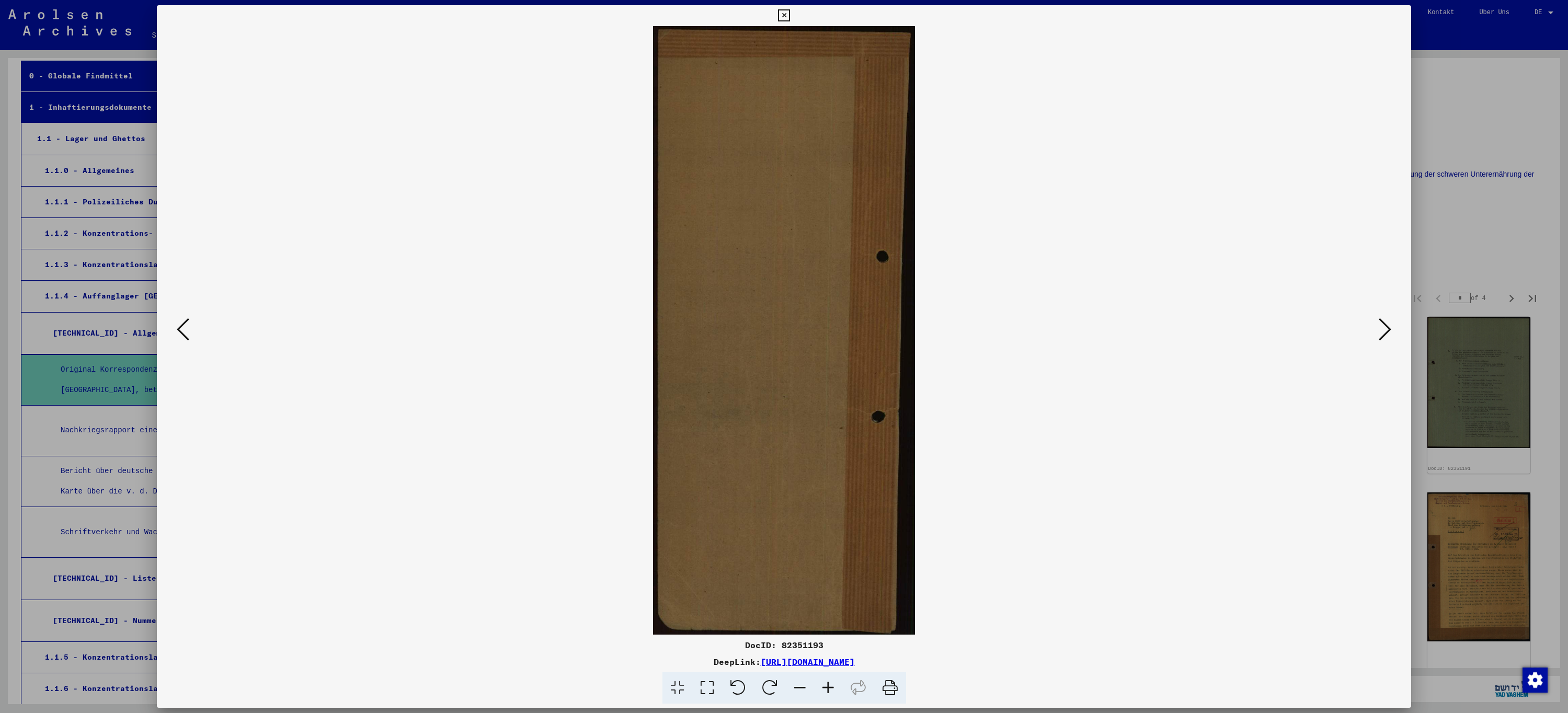
click at [1392, 336] on button at bounding box center [1385, 330] width 19 height 30
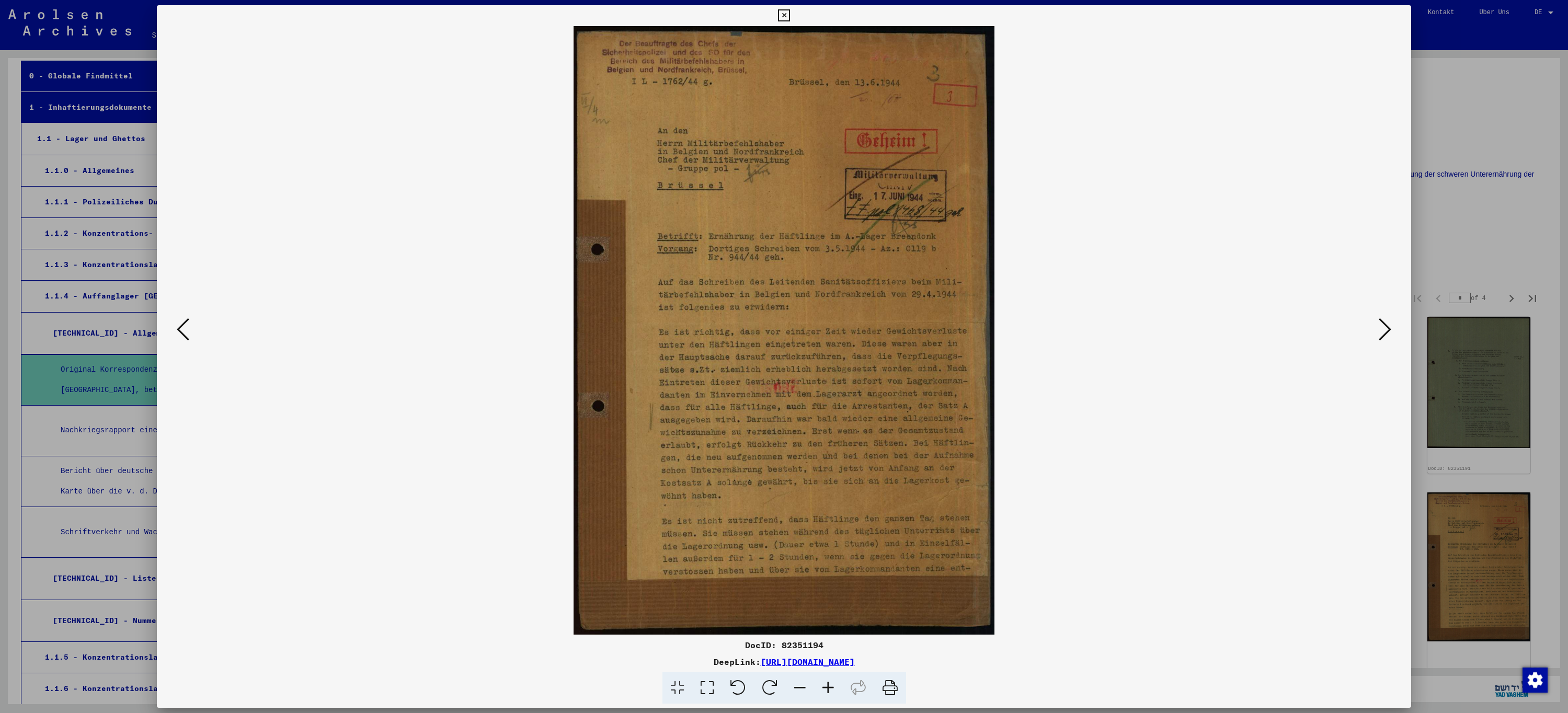
click at [1392, 336] on button at bounding box center [1385, 330] width 19 height 30
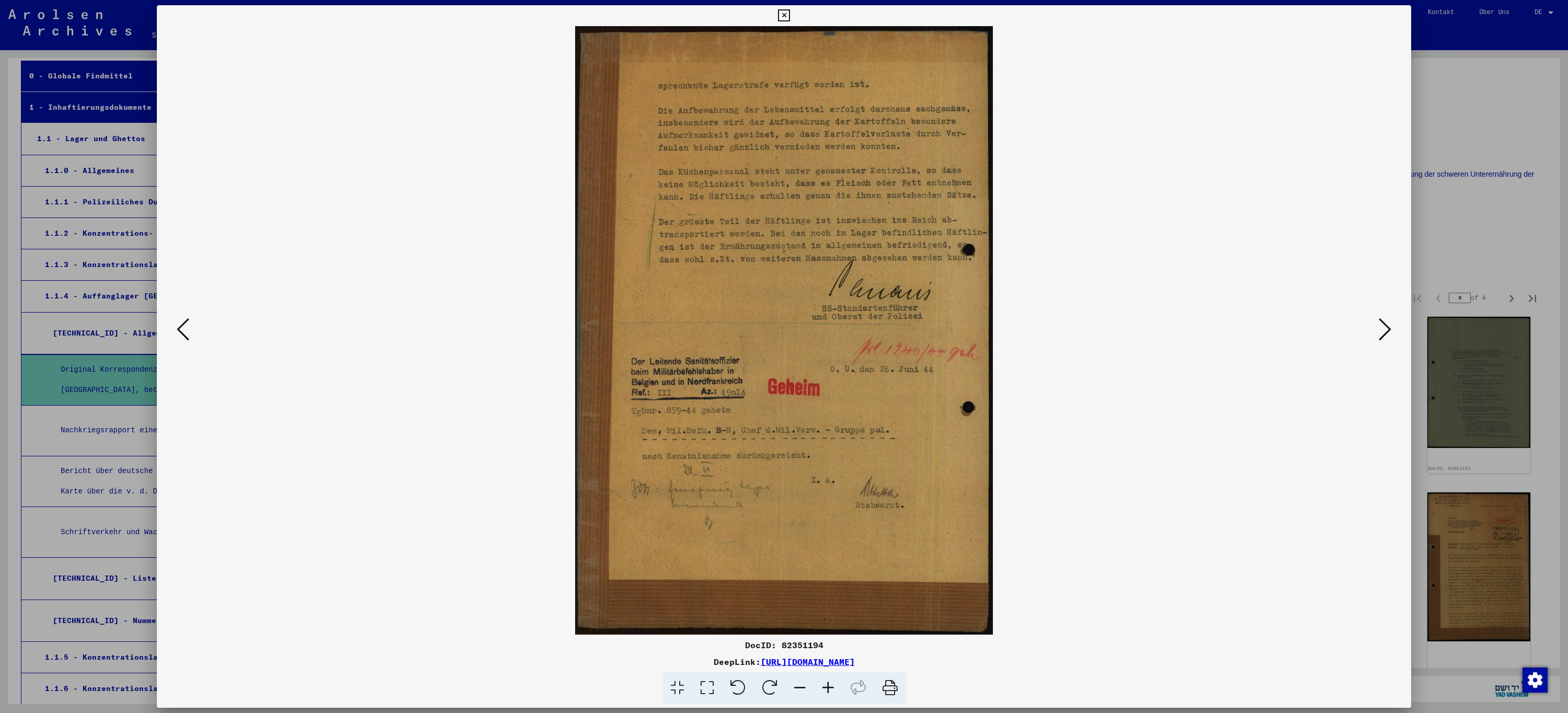
click at [1392, 336] on button at bounding box center [1385, 330] width 19 height 30
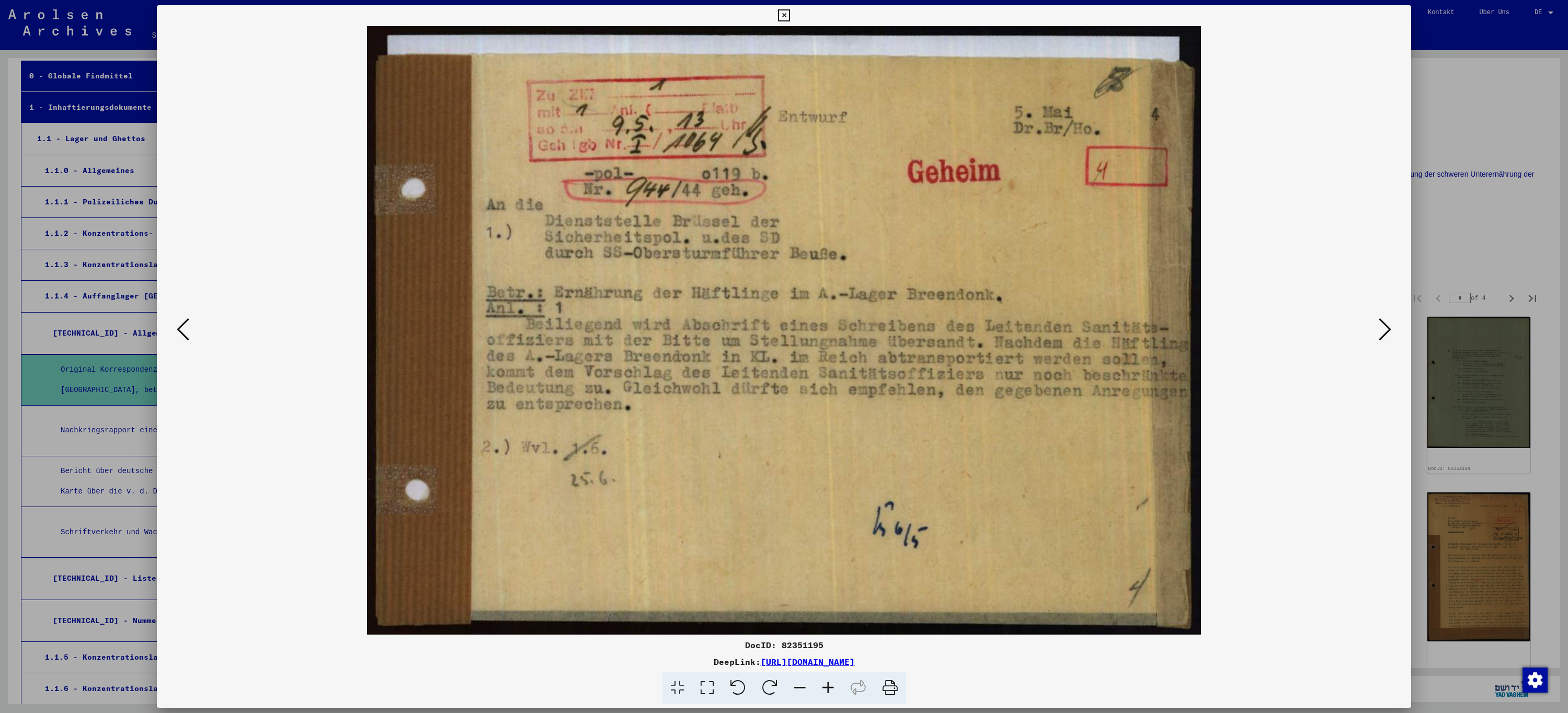
click at [1392, 336] on button at bounding box center [1385, 330] width 19 height 30
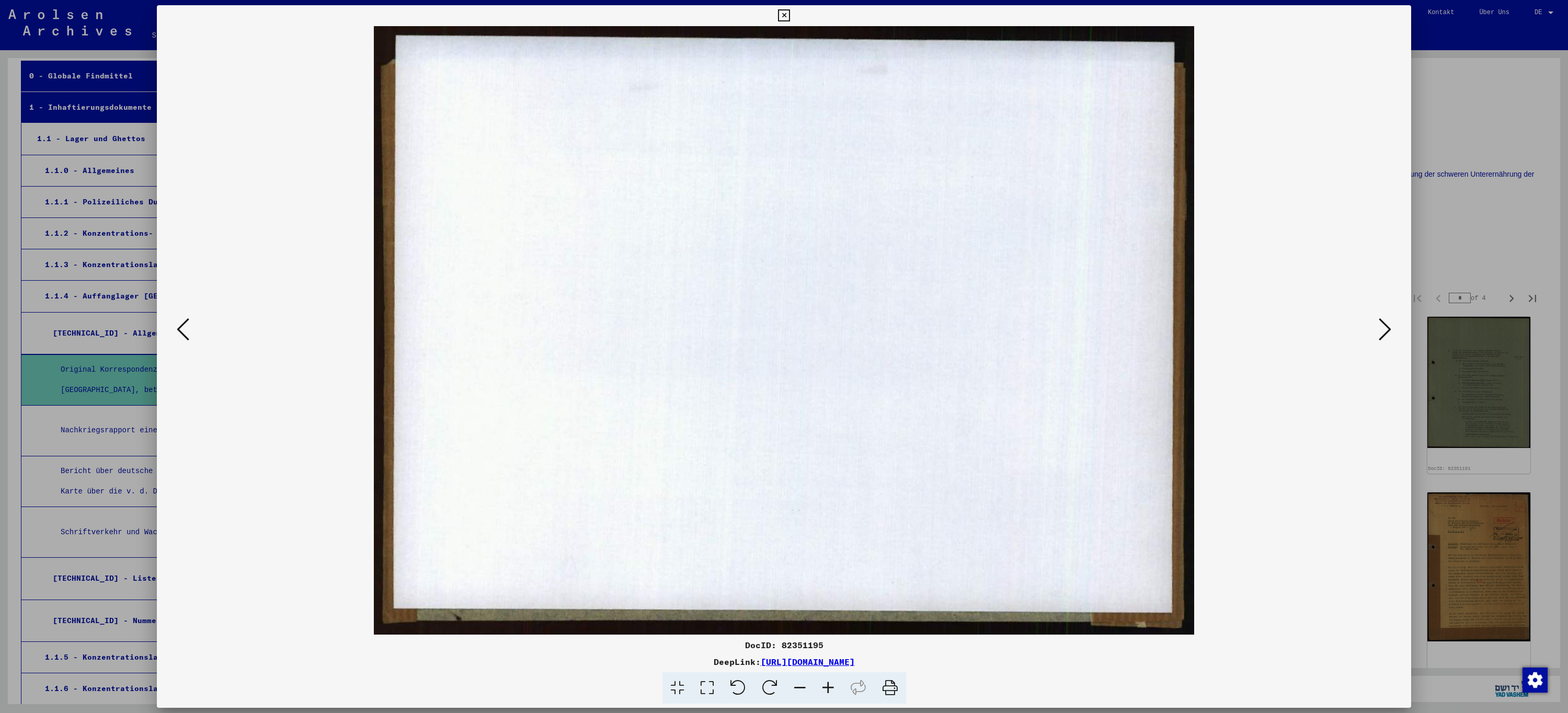
click at [1392, 336] on button at bounding box center [1385, 330] width 19 height 30
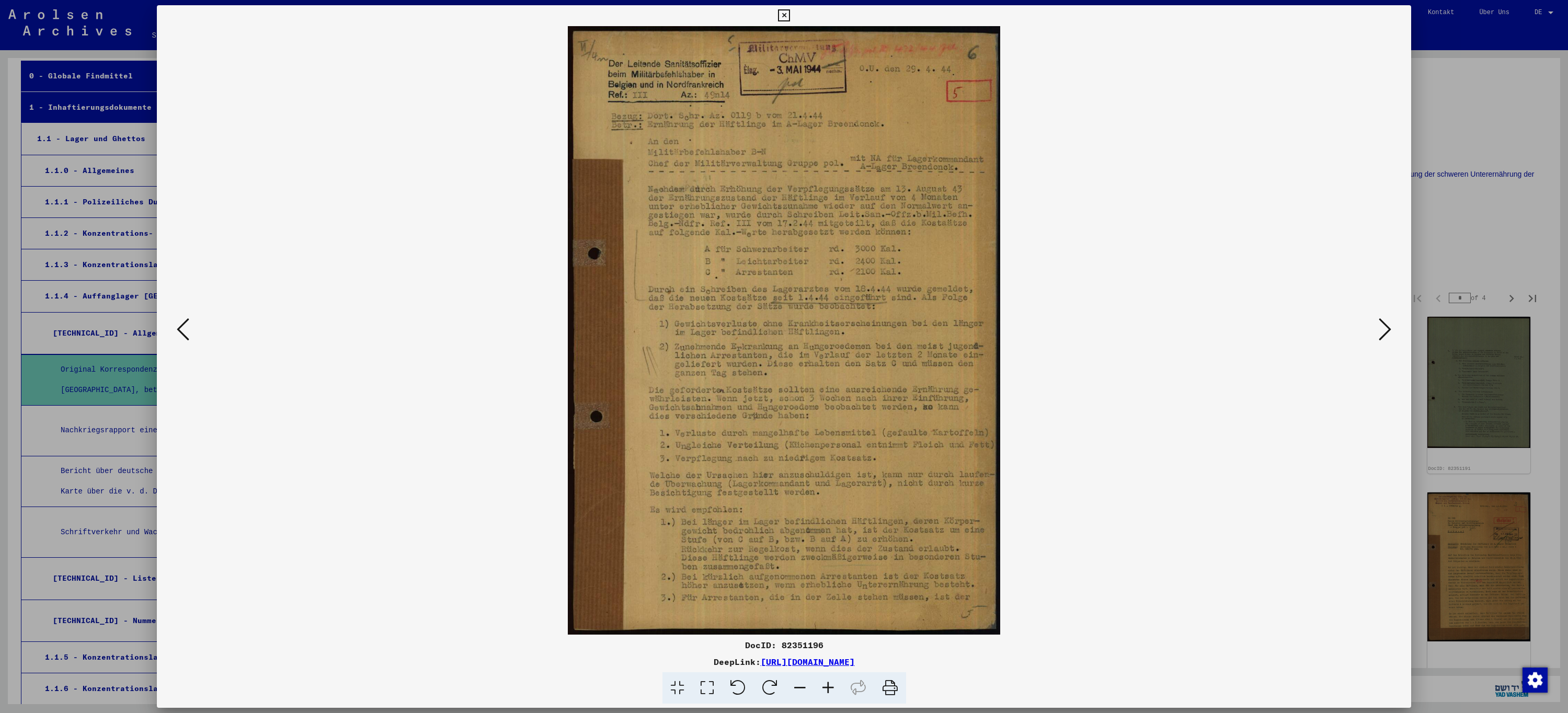
click at [1392, 336] on button at bounding box center [1385, 330] width 19 height 30
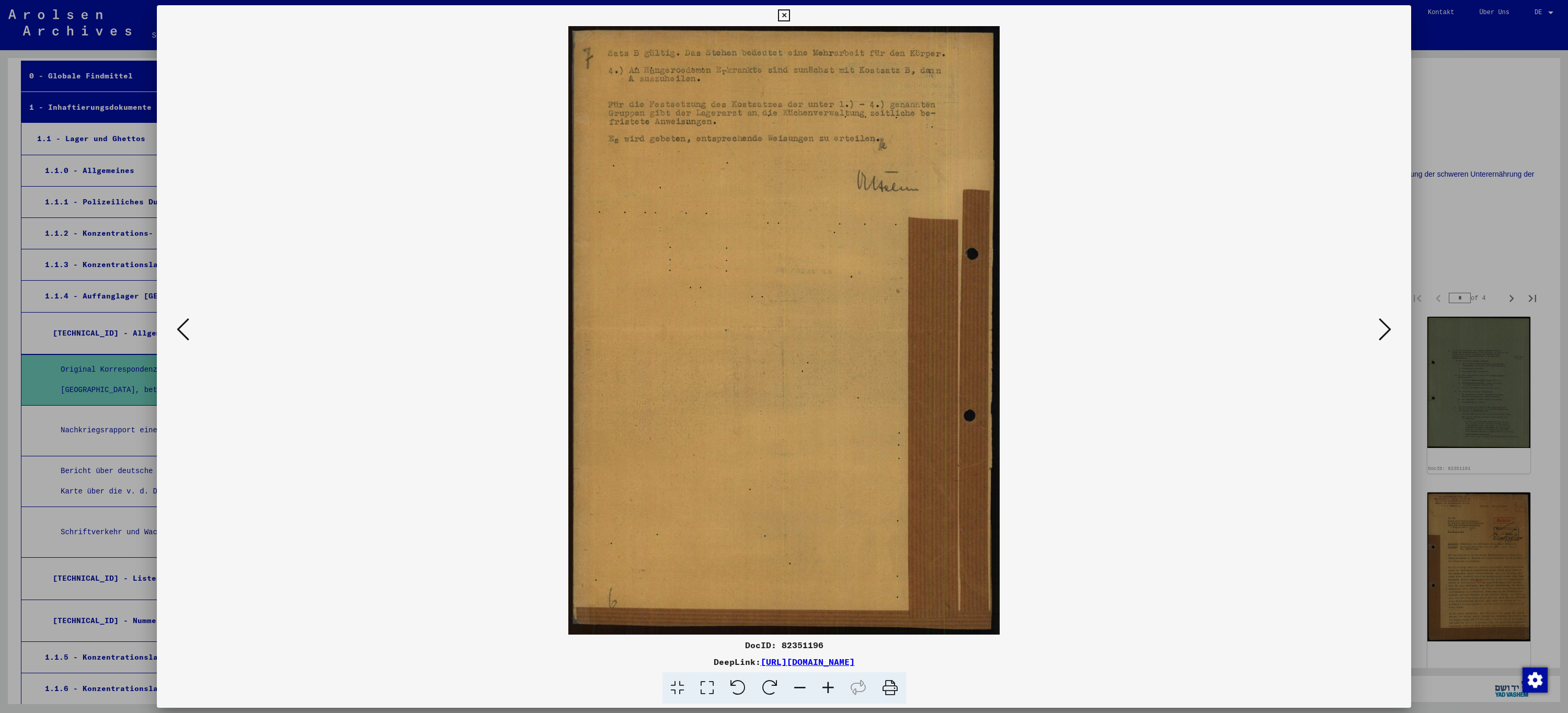
click at [1392, 336] on button at bounding box center [1385, 330] width 19 height 30
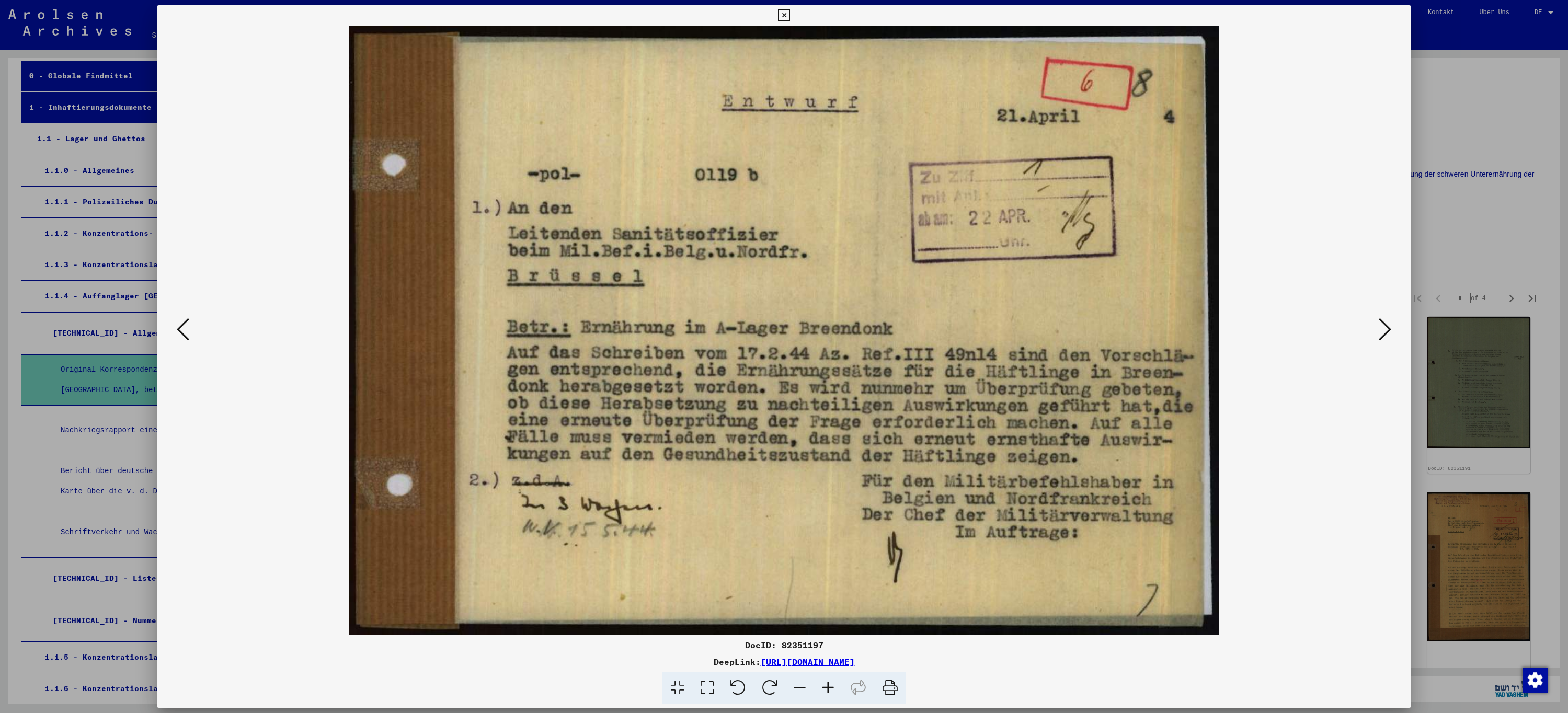
click at [1392, 336] on button at bounding box center [1385, 330] width 19 height 30
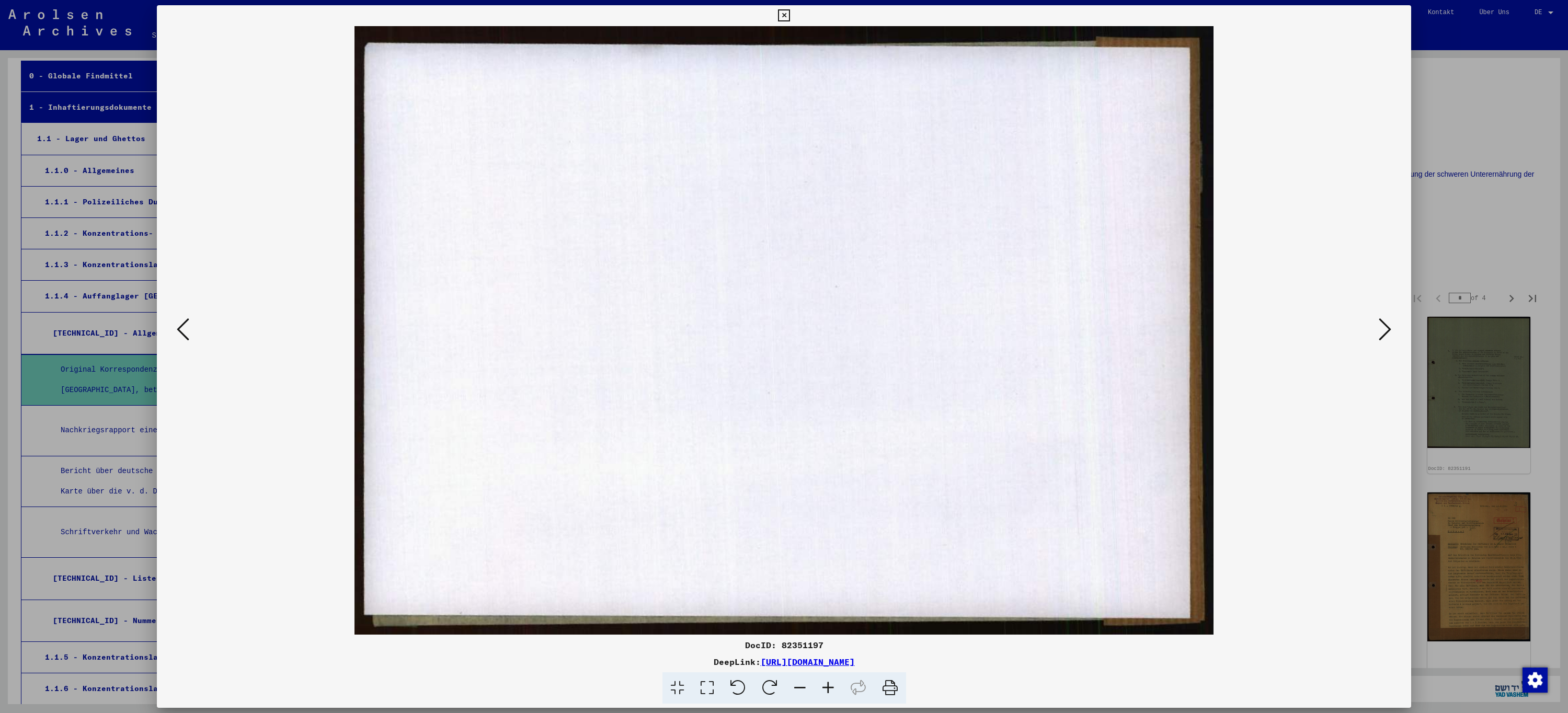
click at [1392, 336] on button at bounding box center [1385, 330] width 19 height 30
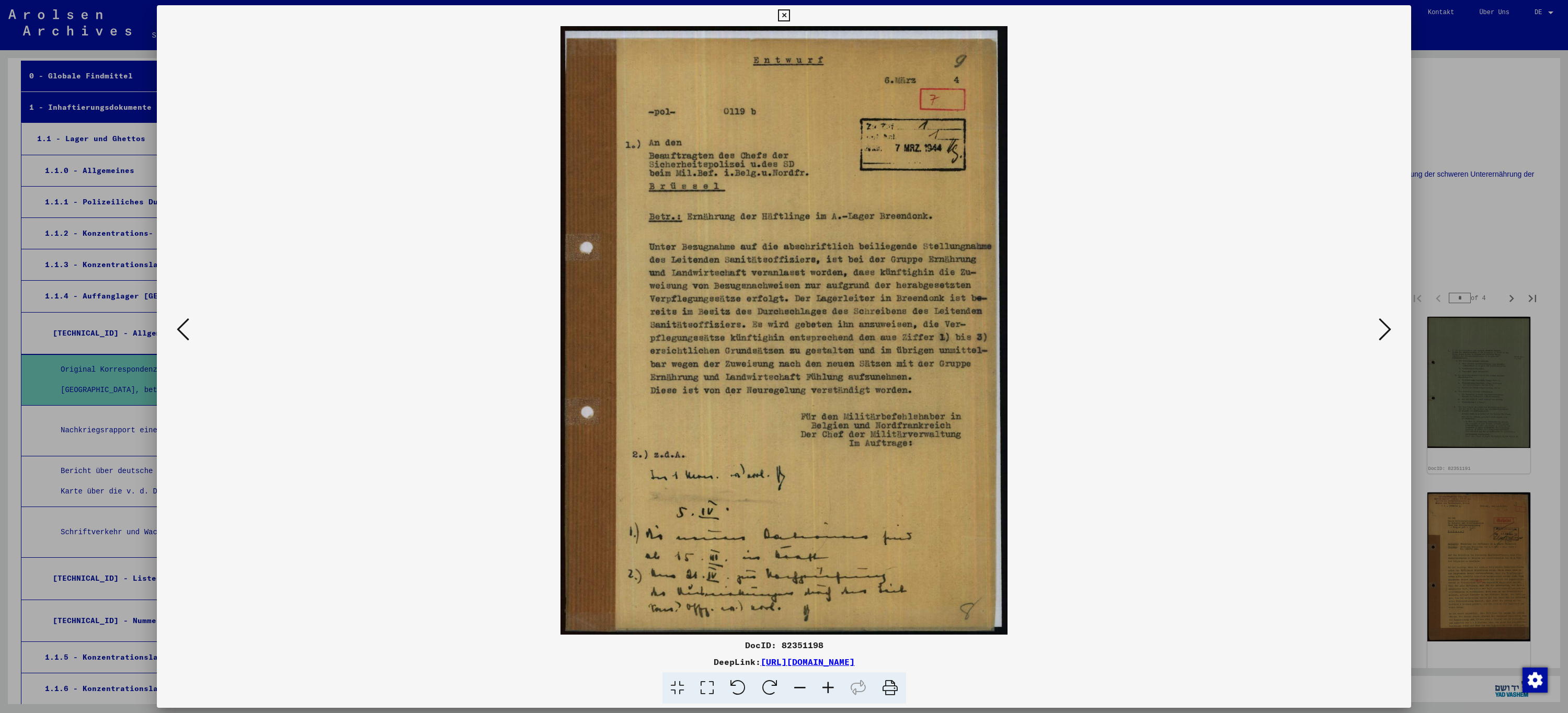
click at [1392, 336] on button at bounding box center [1385, 330] width 19 height 30
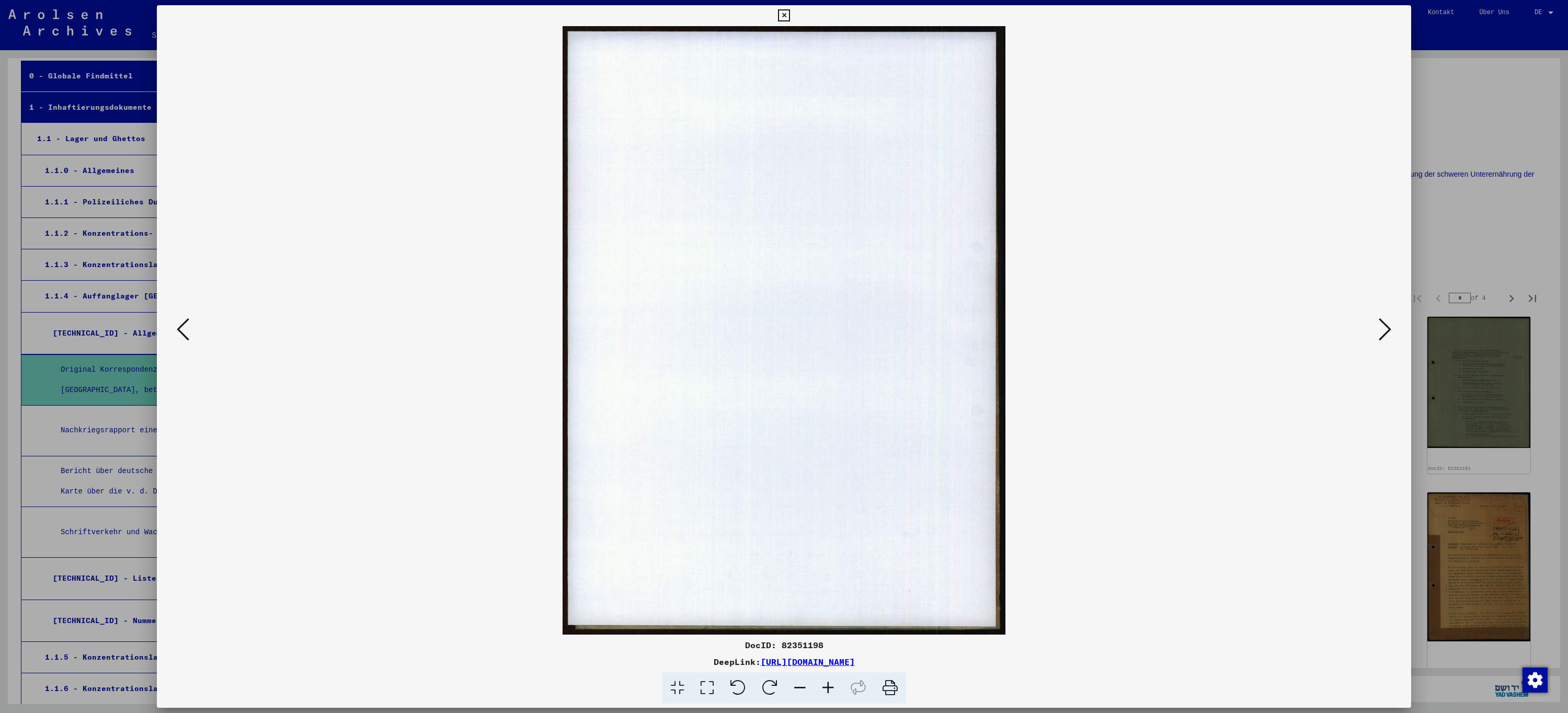
click at [1392, 336] on button at bounding box center [1385, 330] width 19 height 30
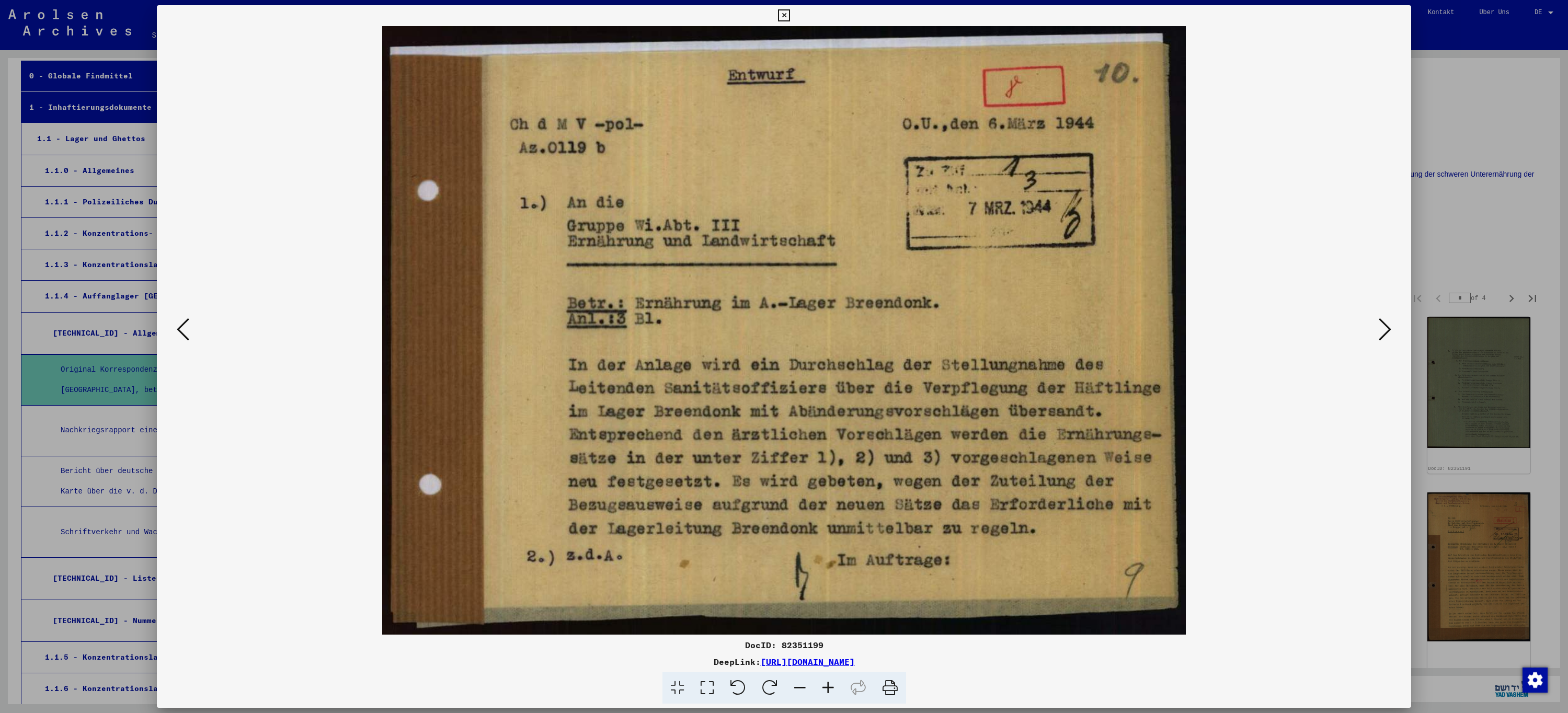
click at [1392, 336] on button at bounding box center [1385, 330] width 19 height 30
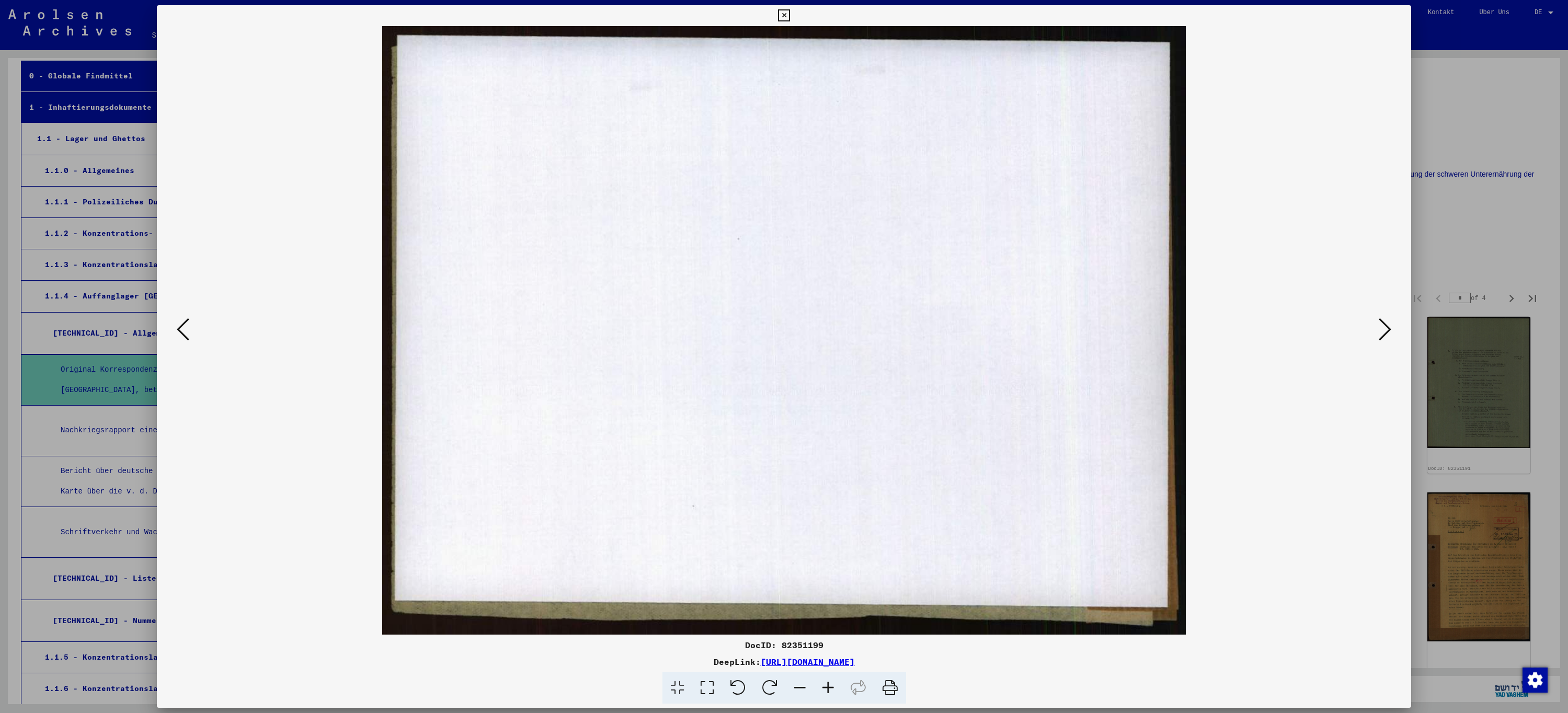
click at [1392, 336] on button at bounding box center [1385, 330] width 19 height 30
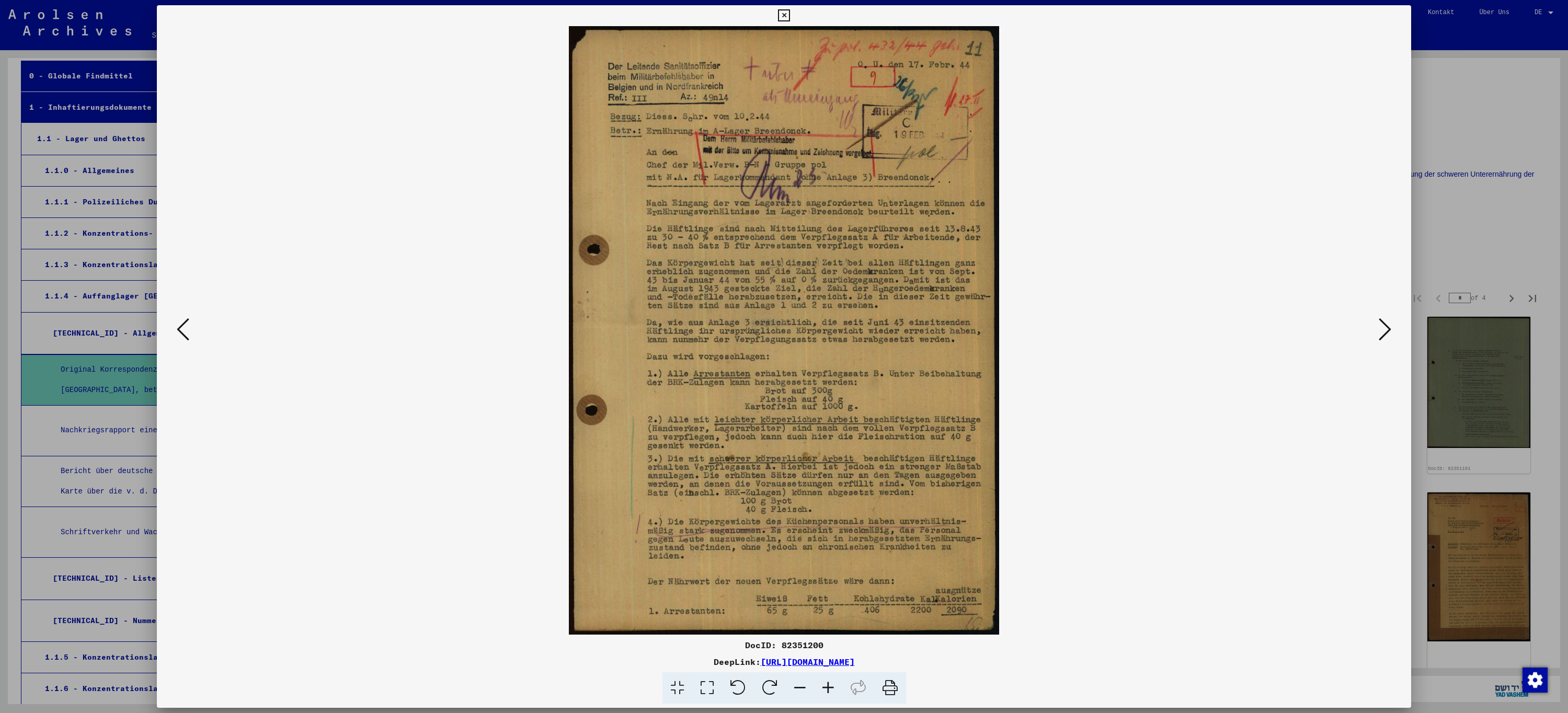
click at [1392, 336] on button at bounding box center [1385, 330] width 19 height 30
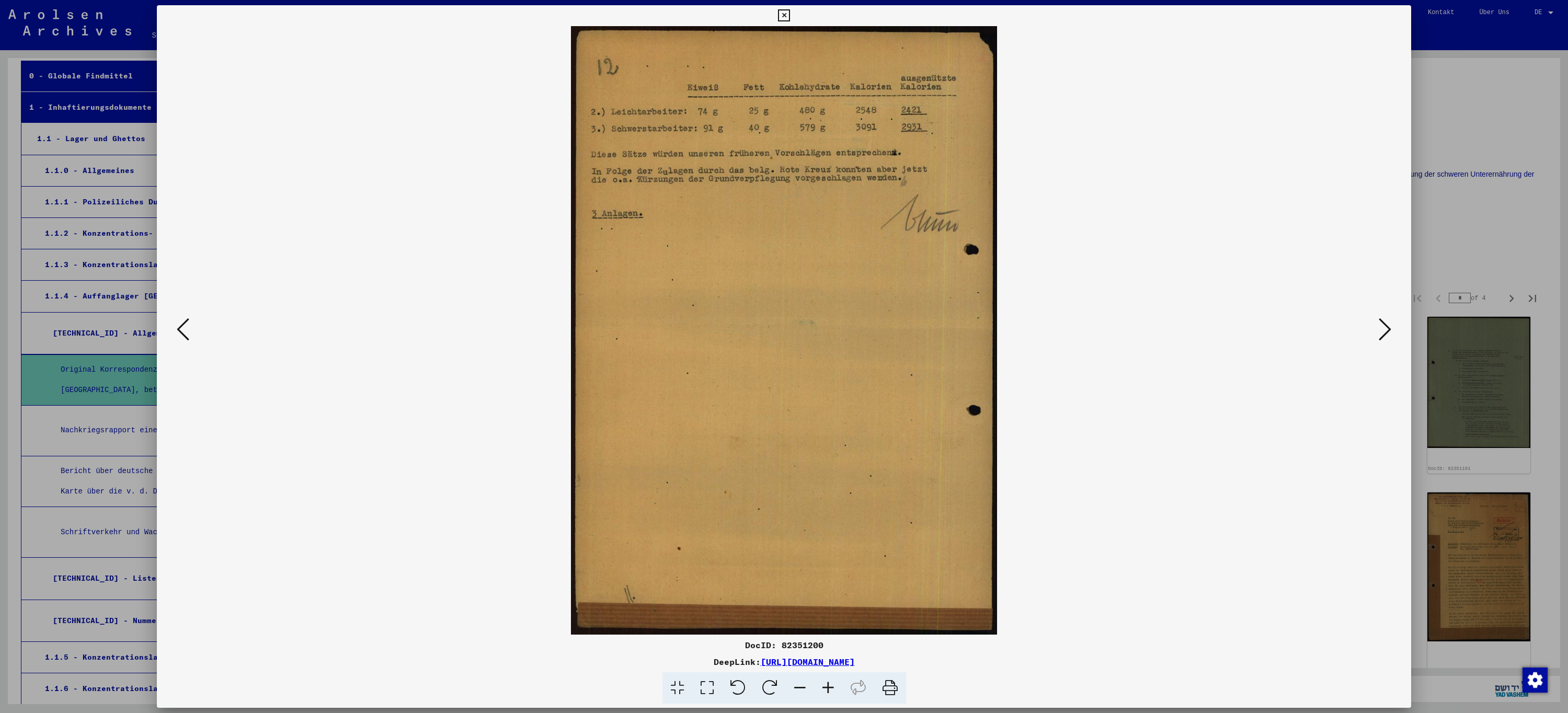
click at [1392, 336] on button at bounding box center [1385, 330] width 19 height 30
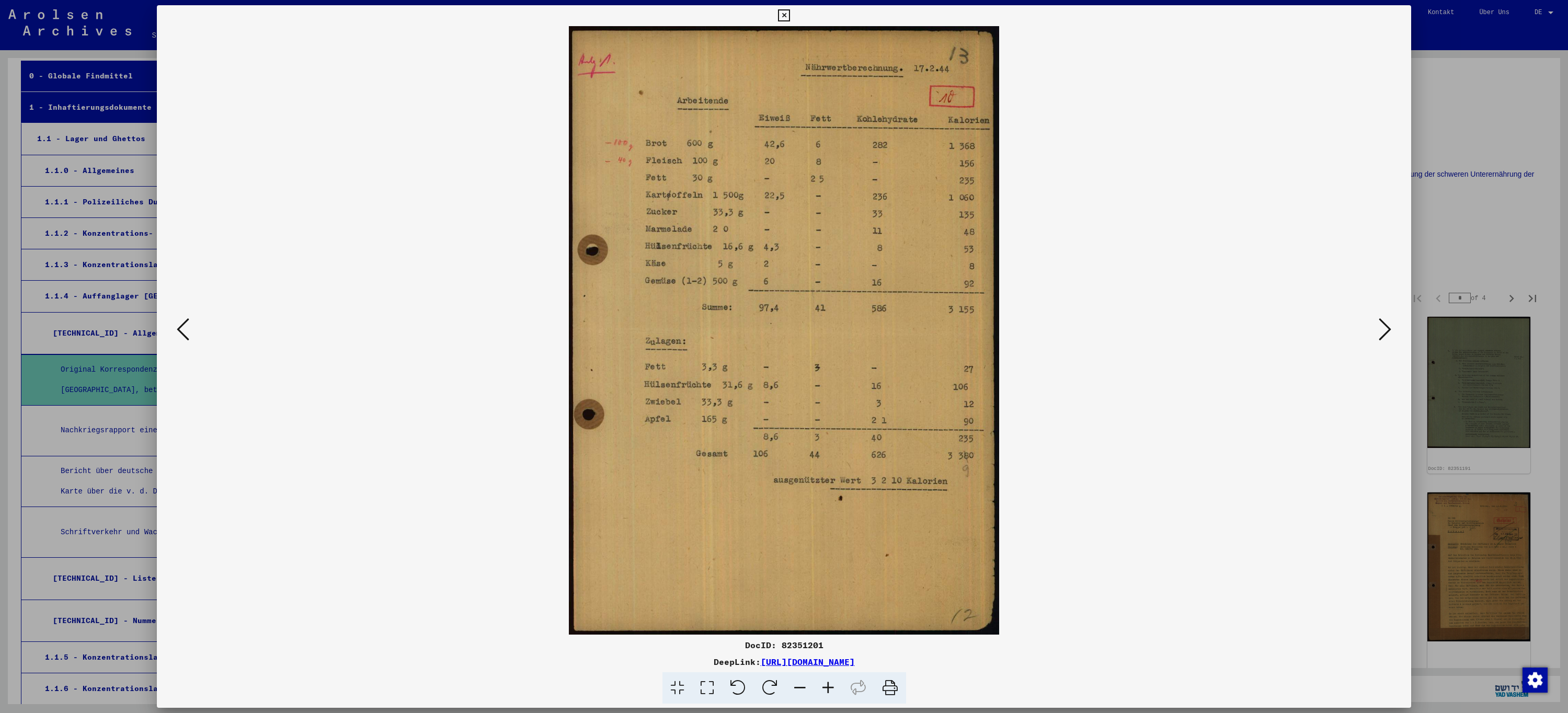
click at [1392, 336] on button at bounding box center [1385, 330] width 19 height 30
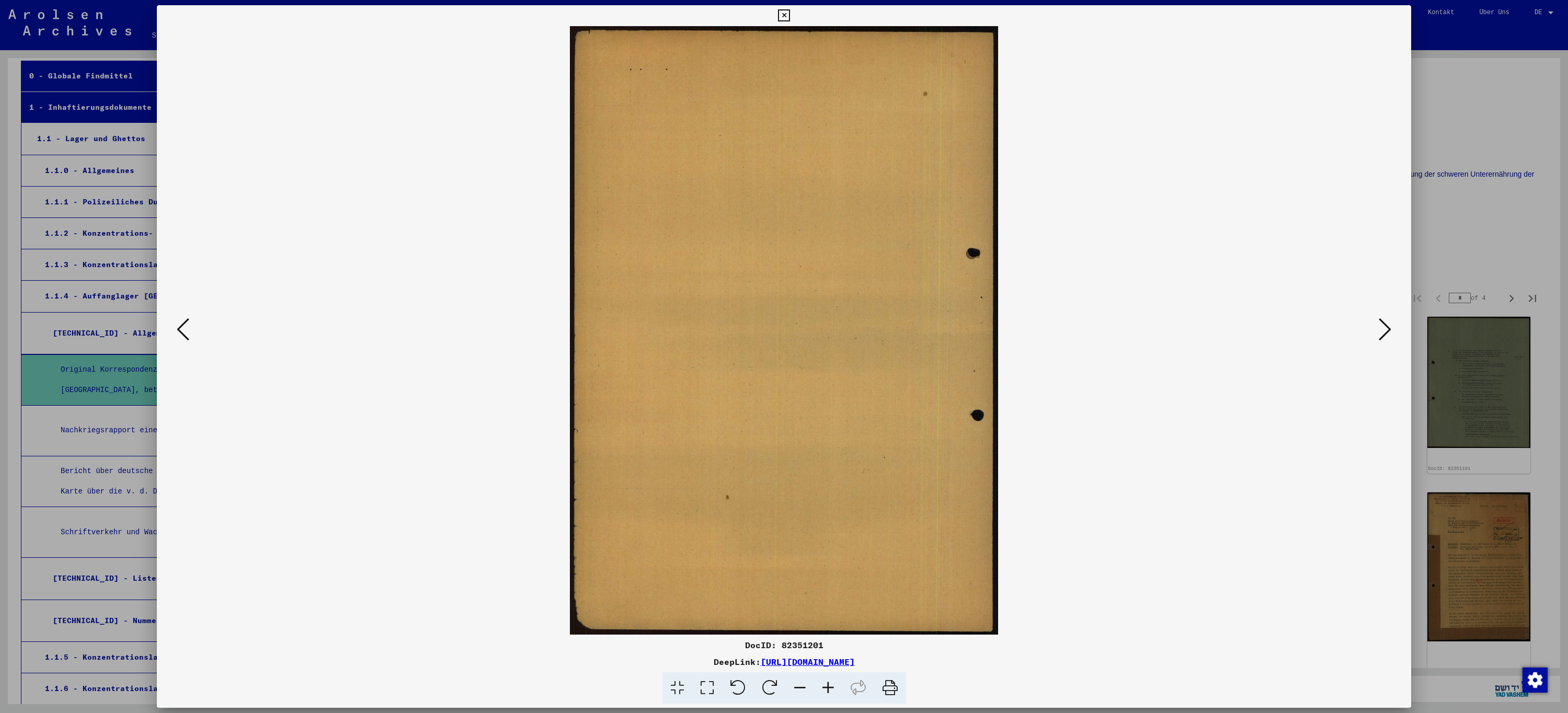
click at [1392, 336] on button at bounding box center [1385, 330] width 19 height 30
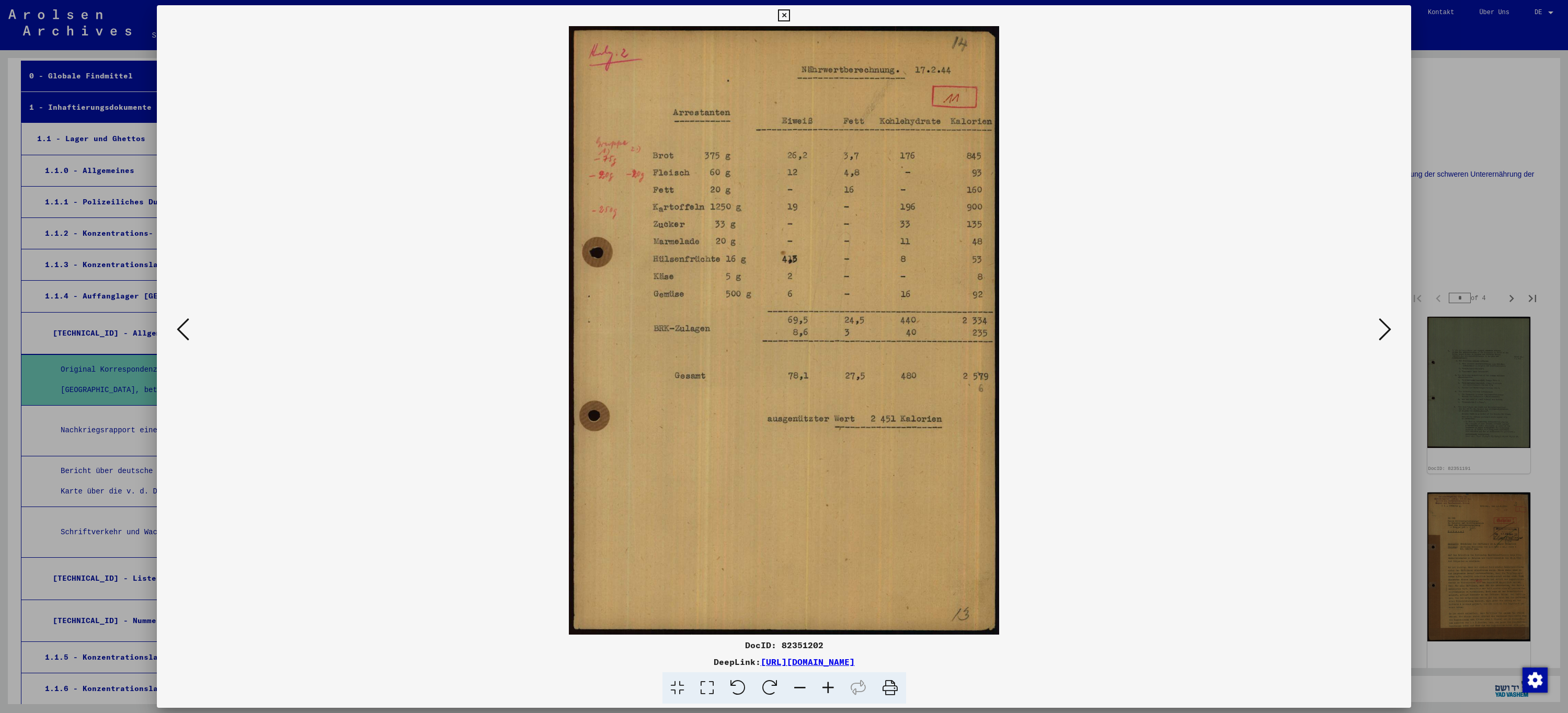
click at [1392, 336] on button at bounding box center [1385, 330] width 19 height 30
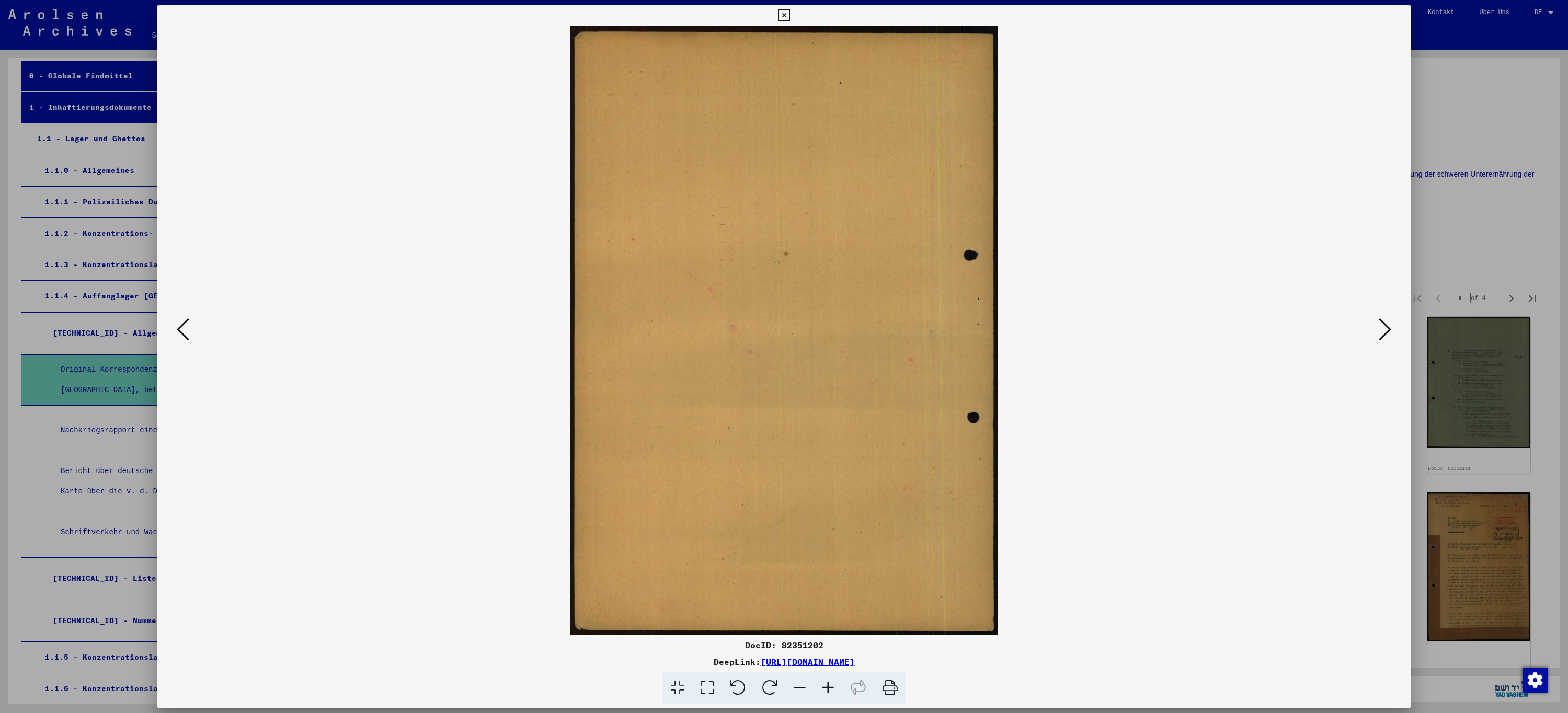
click at [1392, 336] on button at bounding box center [1385, 330] width 19 height 30
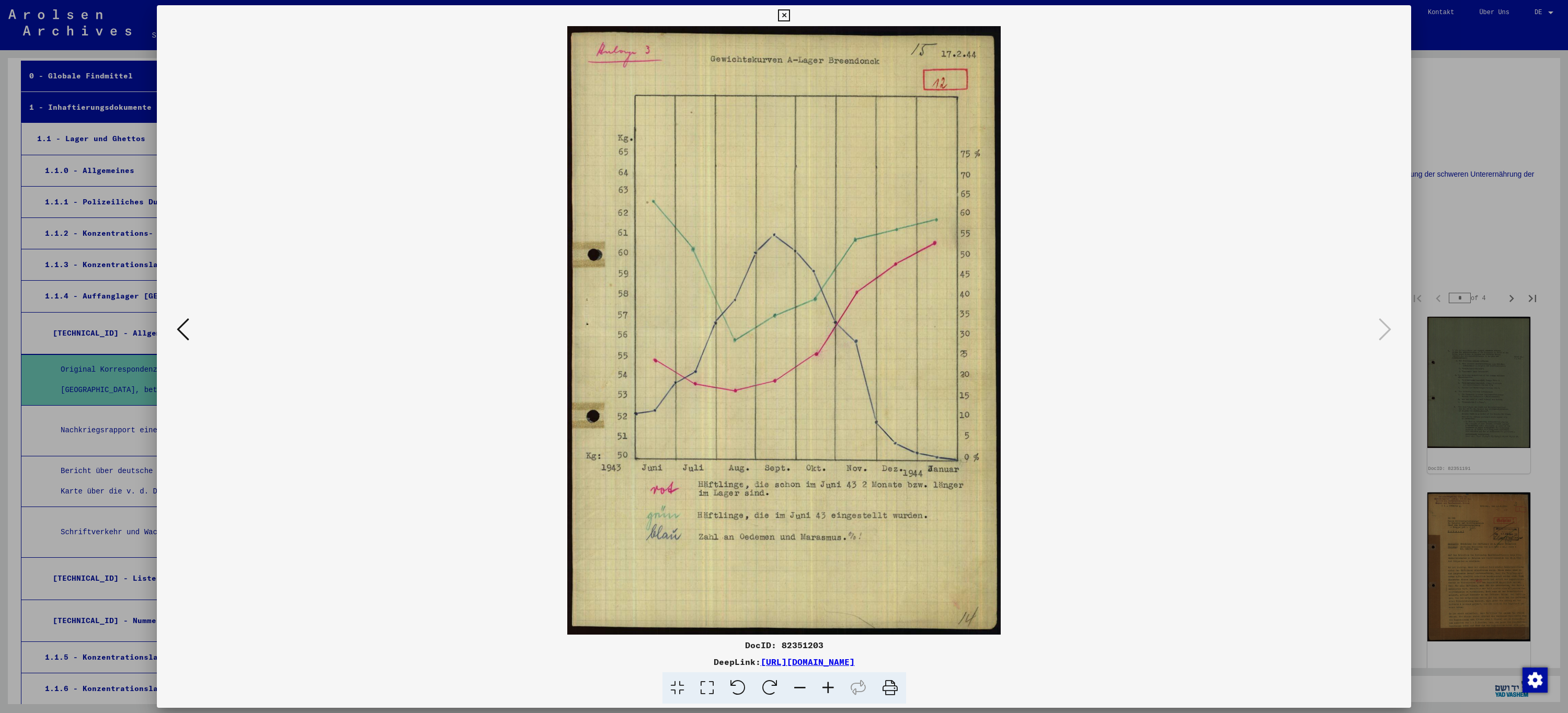
click at [784, 15] on icon at bounding box center [784, 15] width 12 height 12
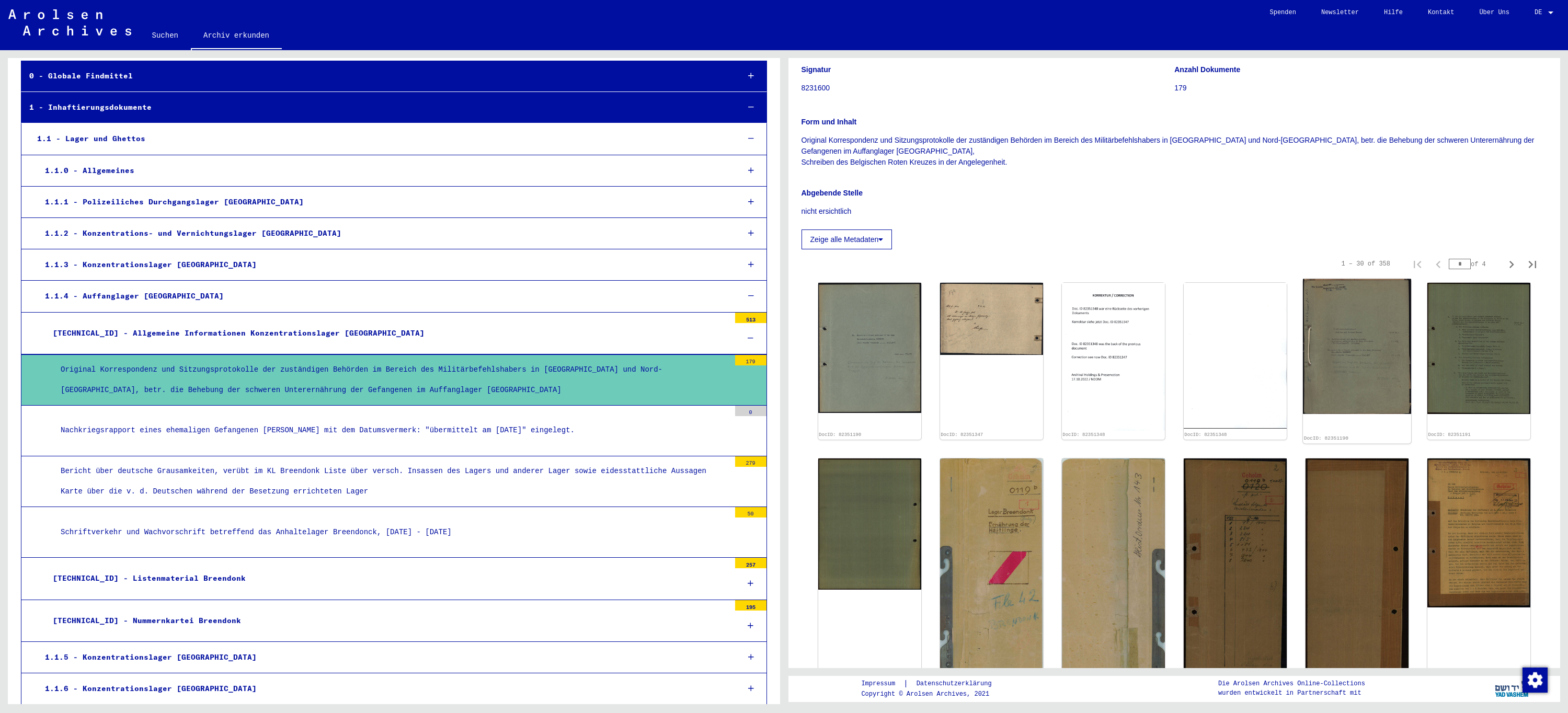
scroll to position [157, 0]
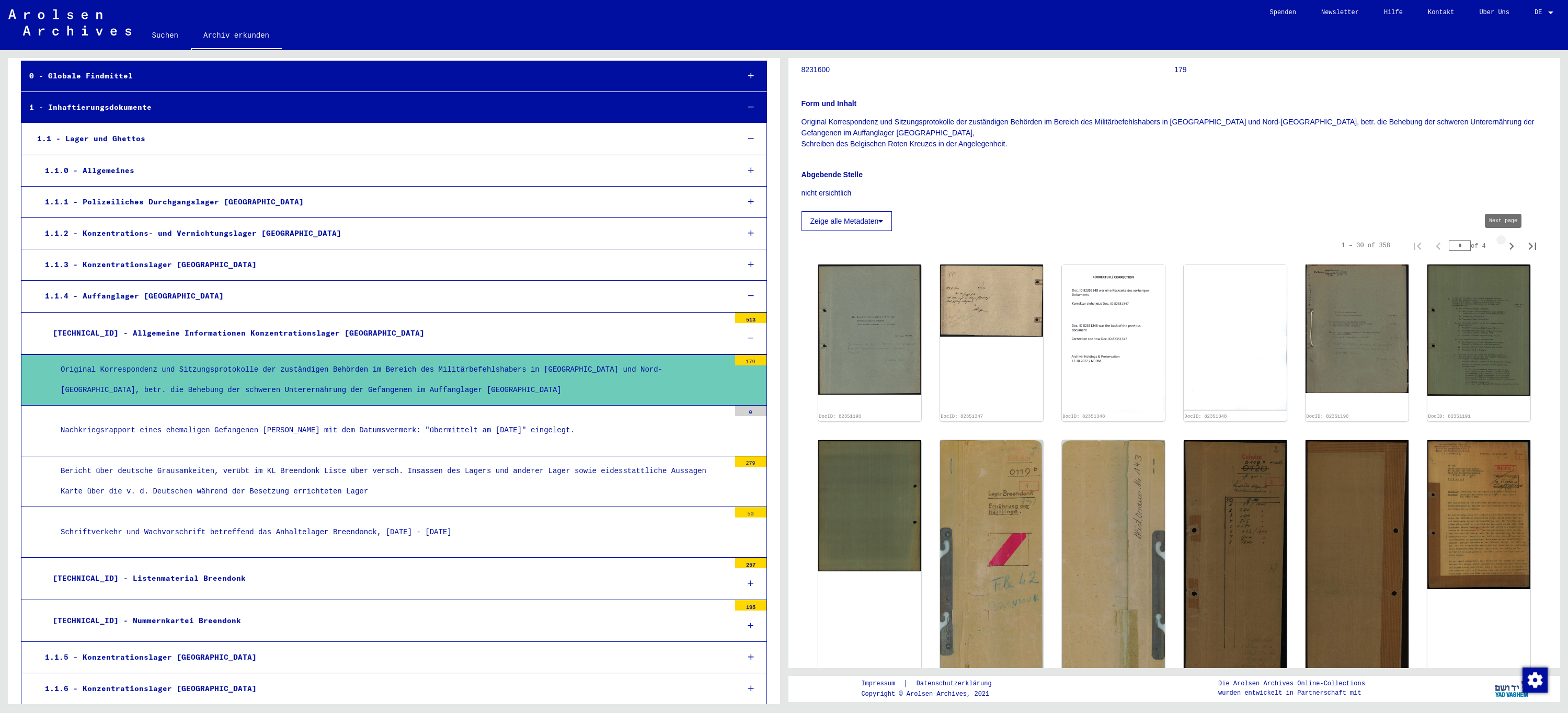
click at [1504, 246] on icon "Next page" at bounding box center [1511, 247] width 15 height 15
type input "*"
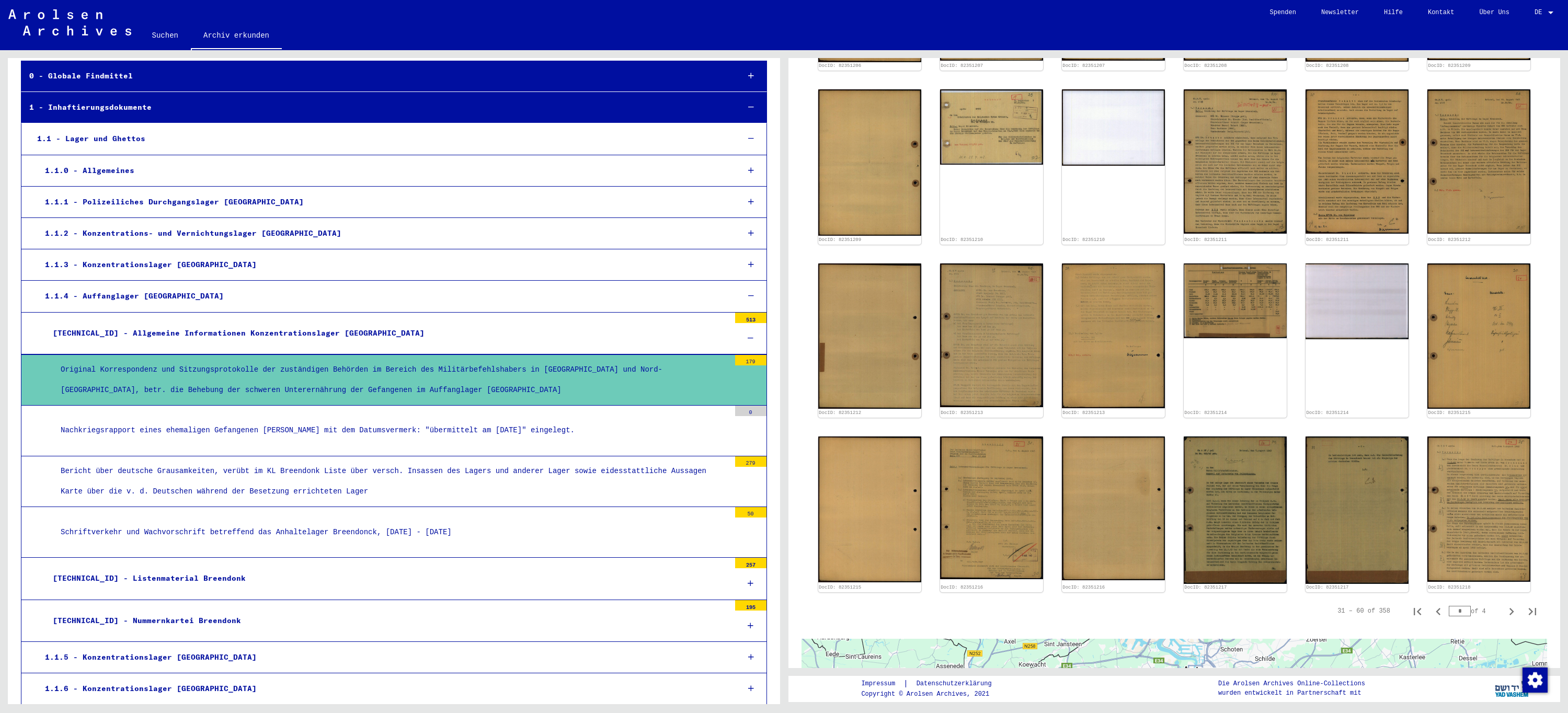
scroll to position [732, 0]
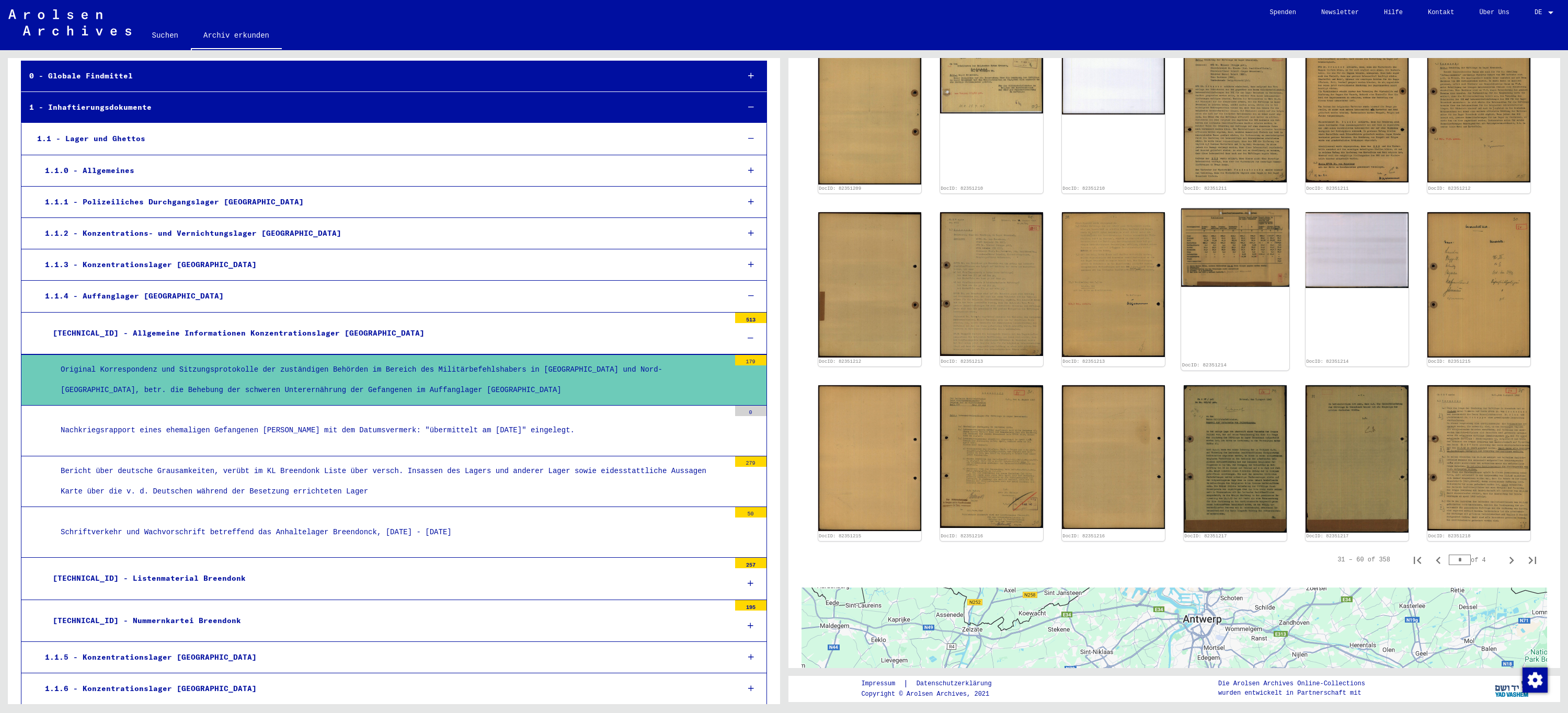
click at [1207, 257] on img at bounding box center [1235, 248] width 108 height 78
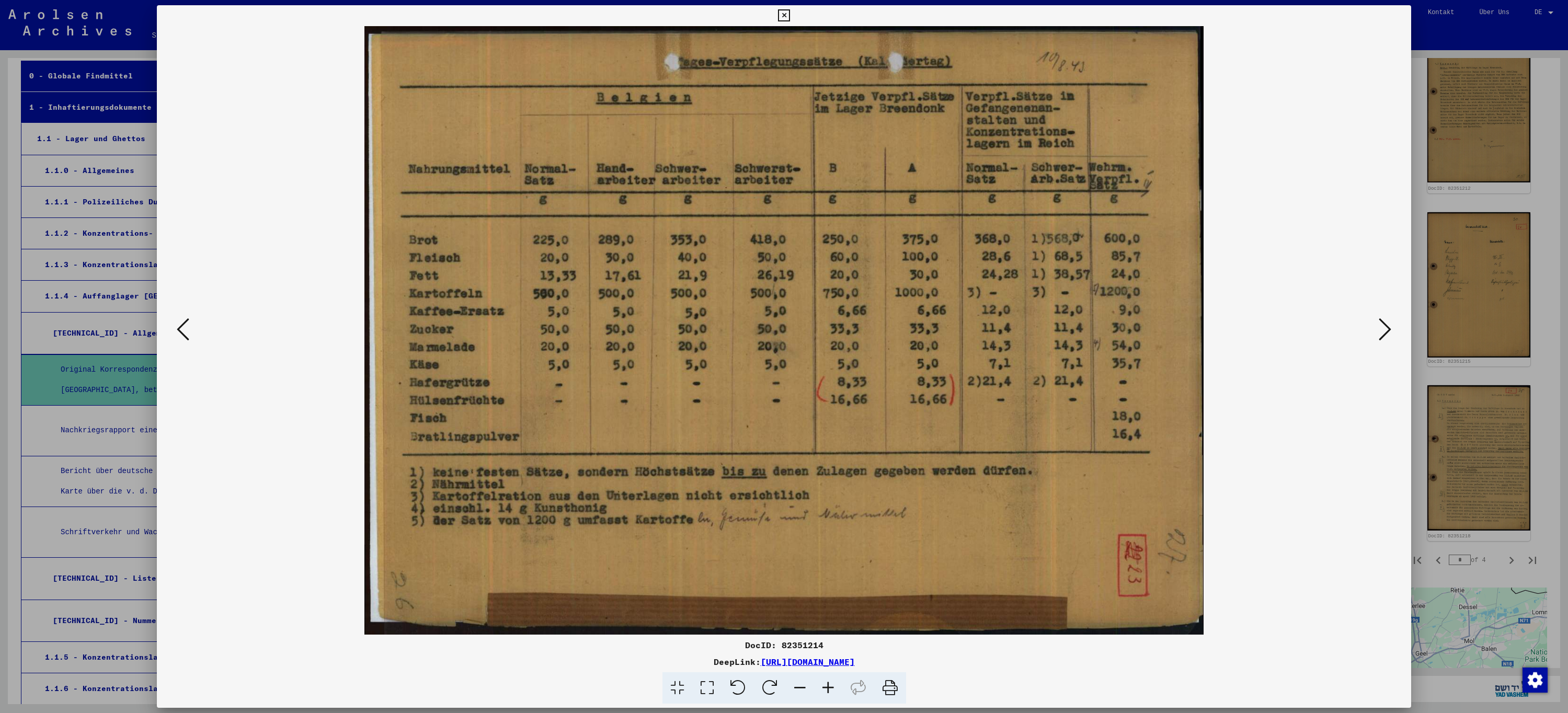
click at [1381, 331] on icon at bounding box center [1384, 329] width 12 height 25
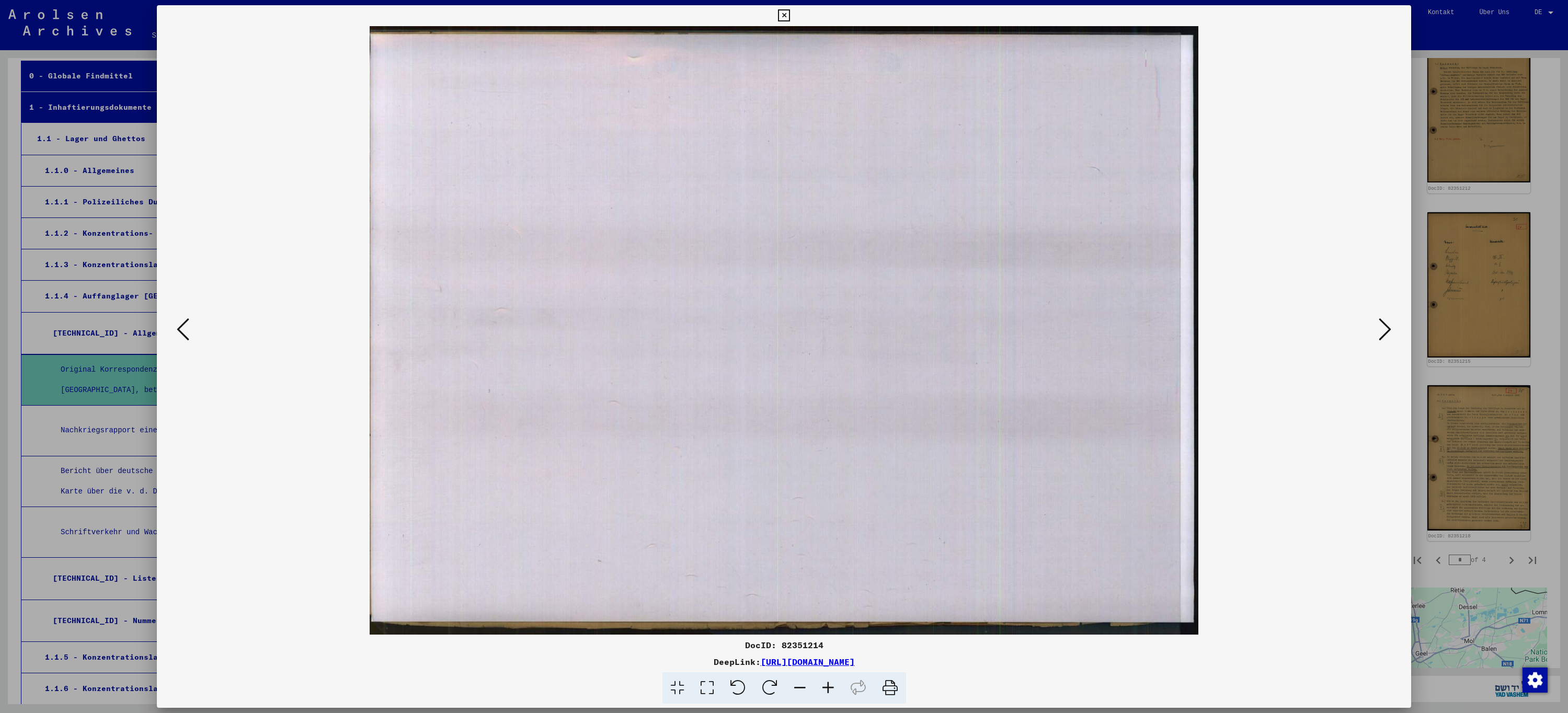
click at [1384, 331] on icon at bounding box center [1384, 329] width 12 height 25
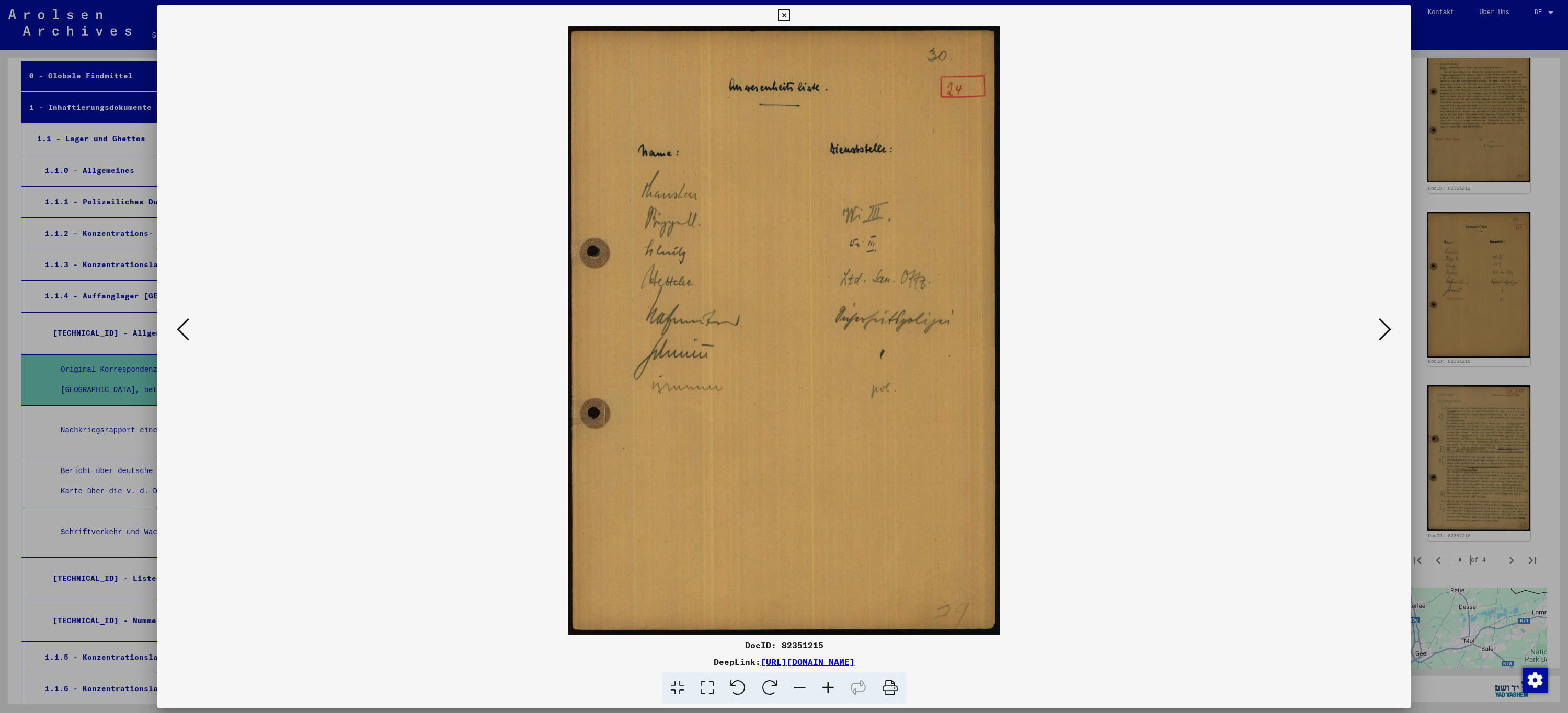
click at [1384, 331] on icon at bounding box center [1384, 329] width 12 height 25
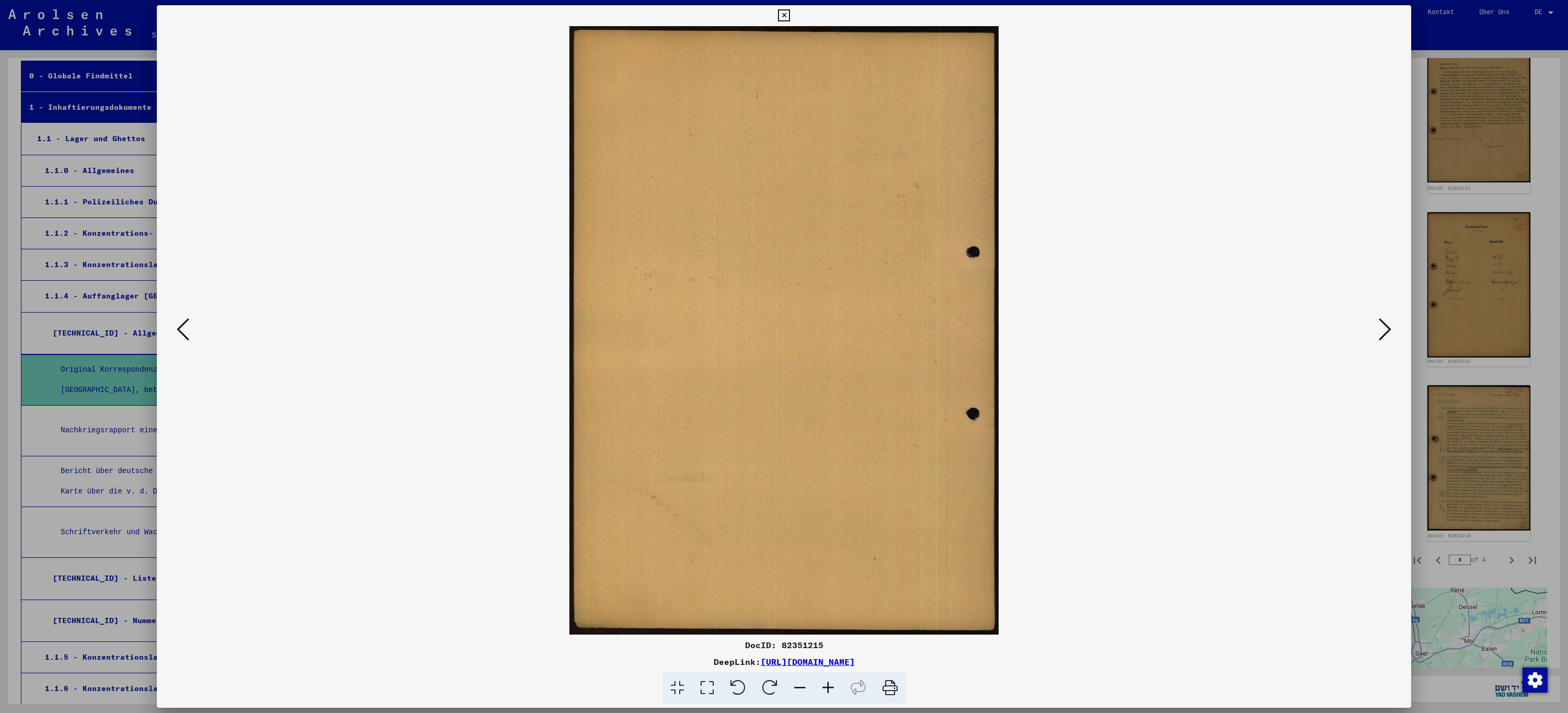
click at [1384, 331] on icon at bounding box center [1384, 329] width 12 height 25
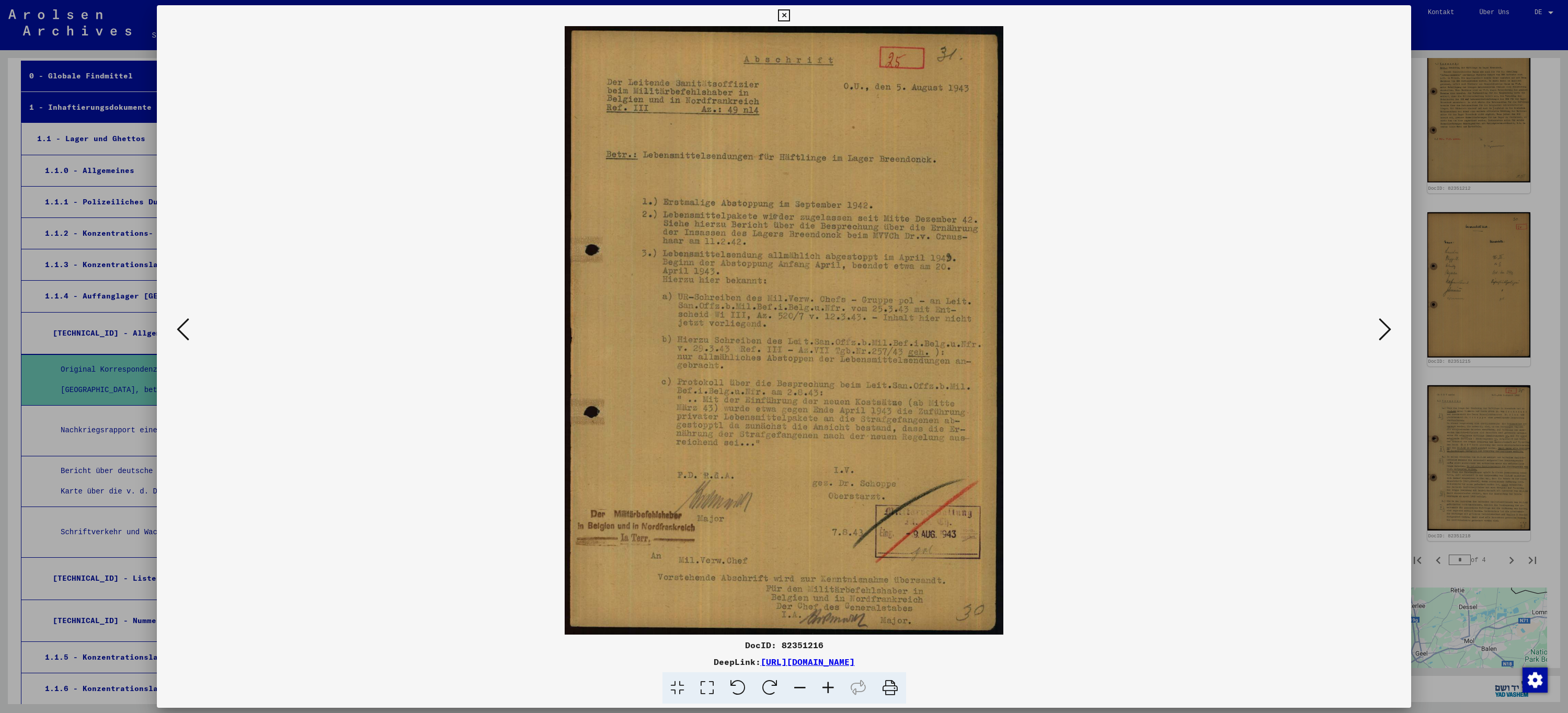
click at [1384, 331] on icon at bounding box center [1384, 329] width 12 height 25
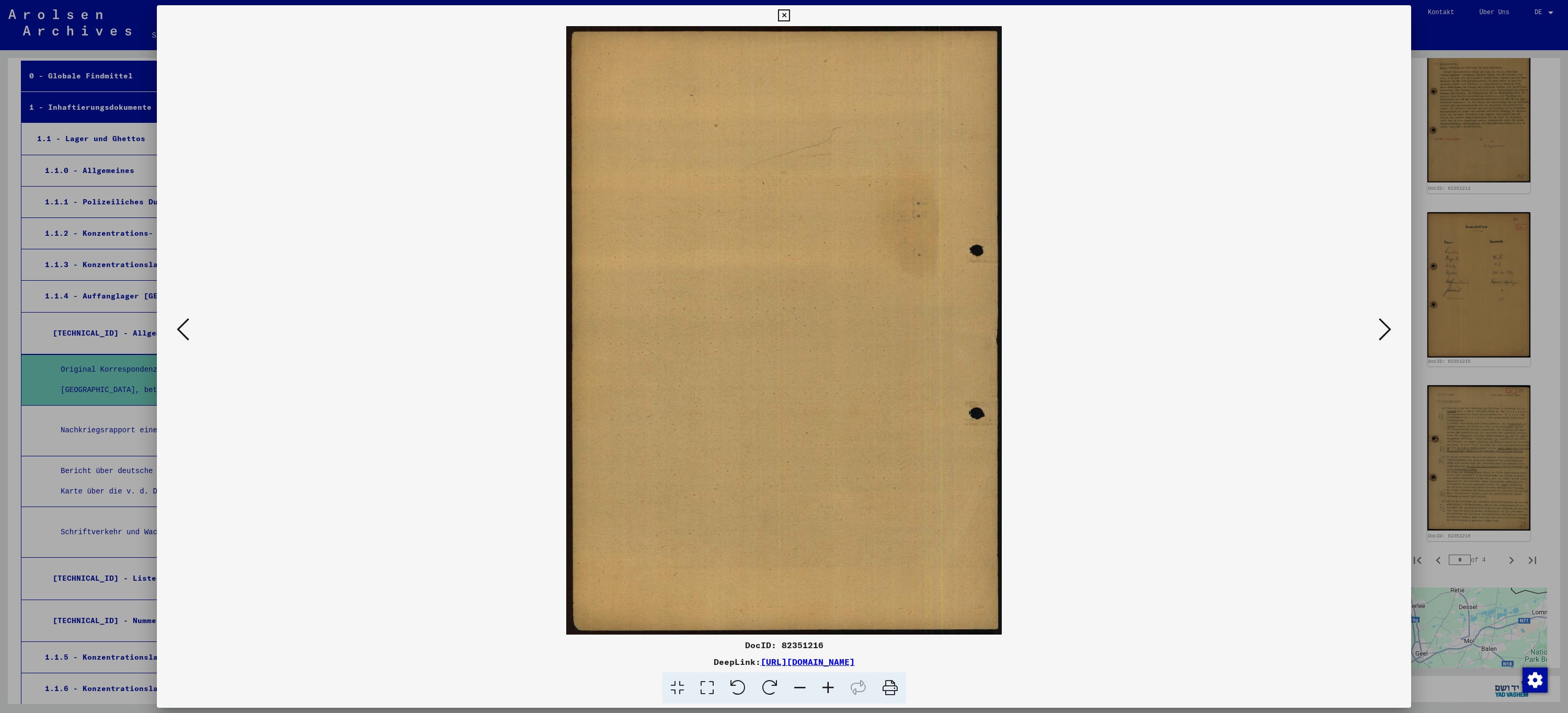
click at [1384, 331] on icon at bounding box center [1384, 329] width 12 height 25
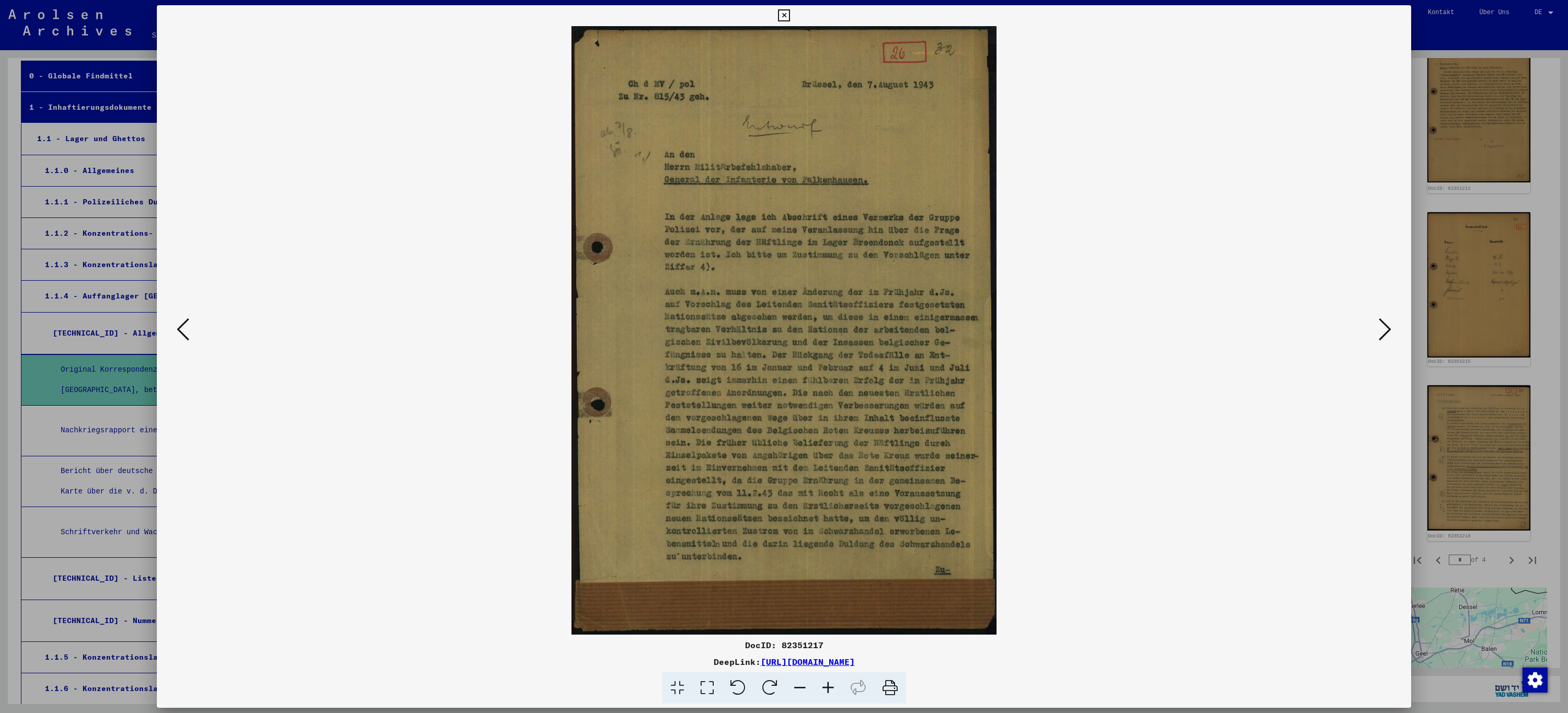
click at [1384, 331] on icon at bounding box center [1384, 329] width 12 height 25
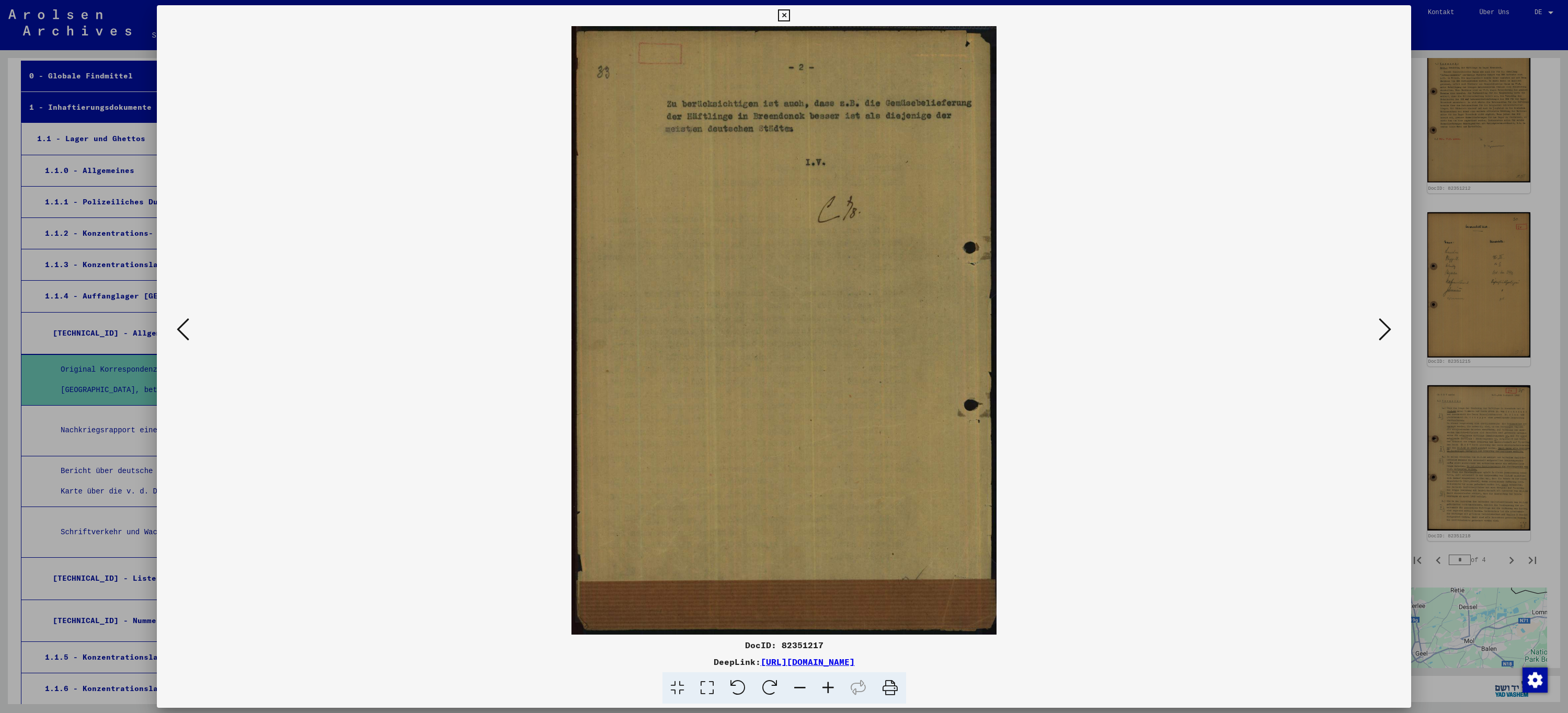
click at [1384, 331] on icon at bounding box center [1384, 329] width 12 height 25
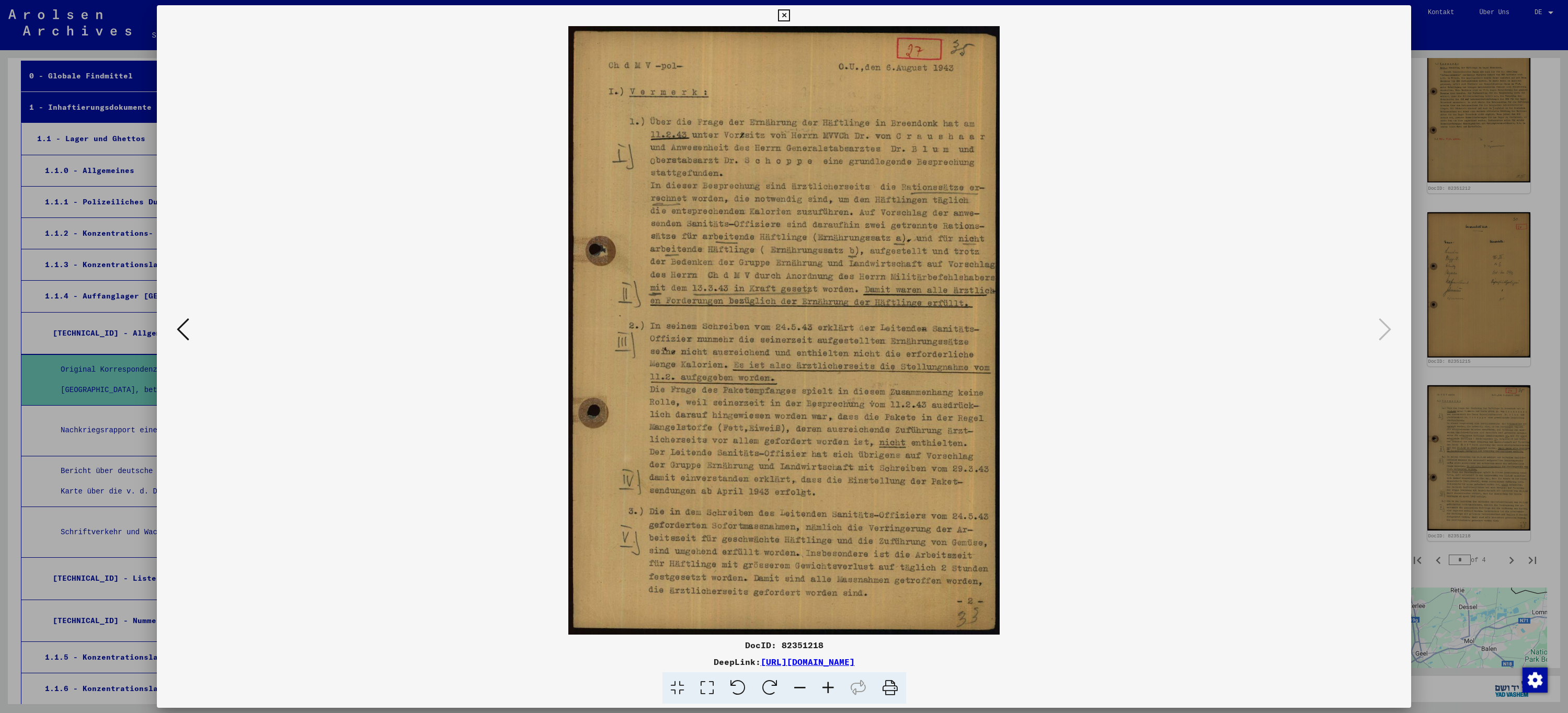
click at [784, 17] on icon at bounding box center [784, 15] width 12 height 12
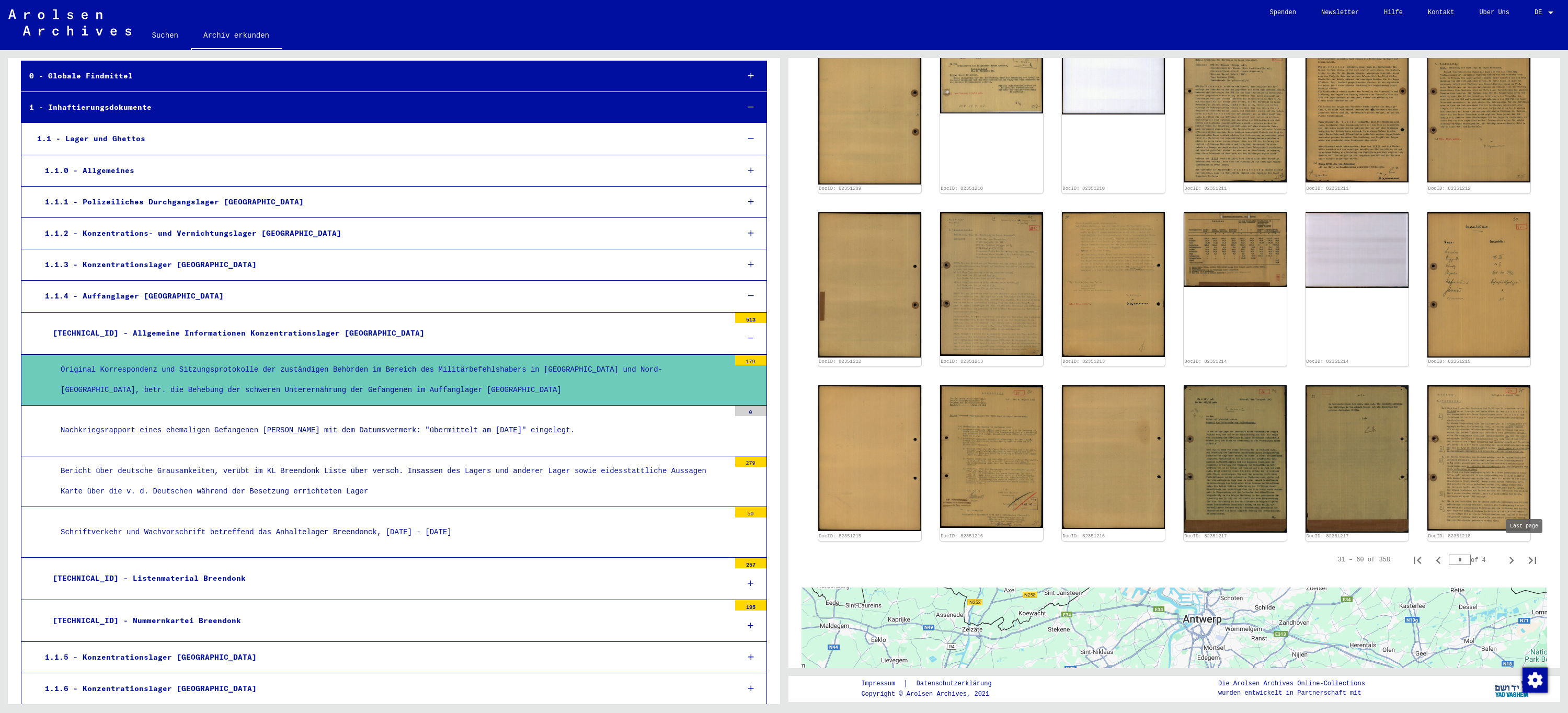
click at [1525, 553] on icon "Last page" at bounding box center [1533, 560] width 15 height 15
type input "**"
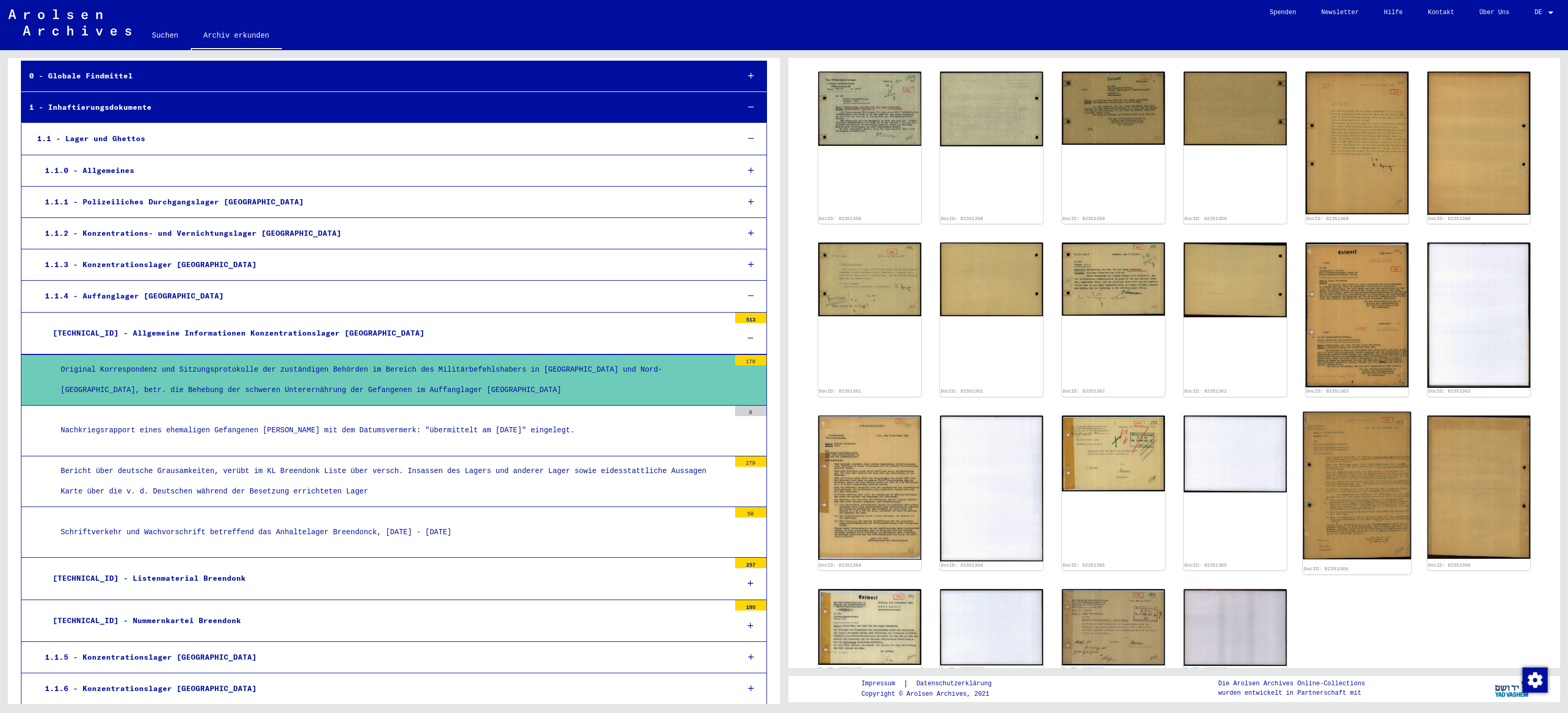
scroll to position [523, 0]
